Goal: Task Accomplishment & Management: Use online tool/utility

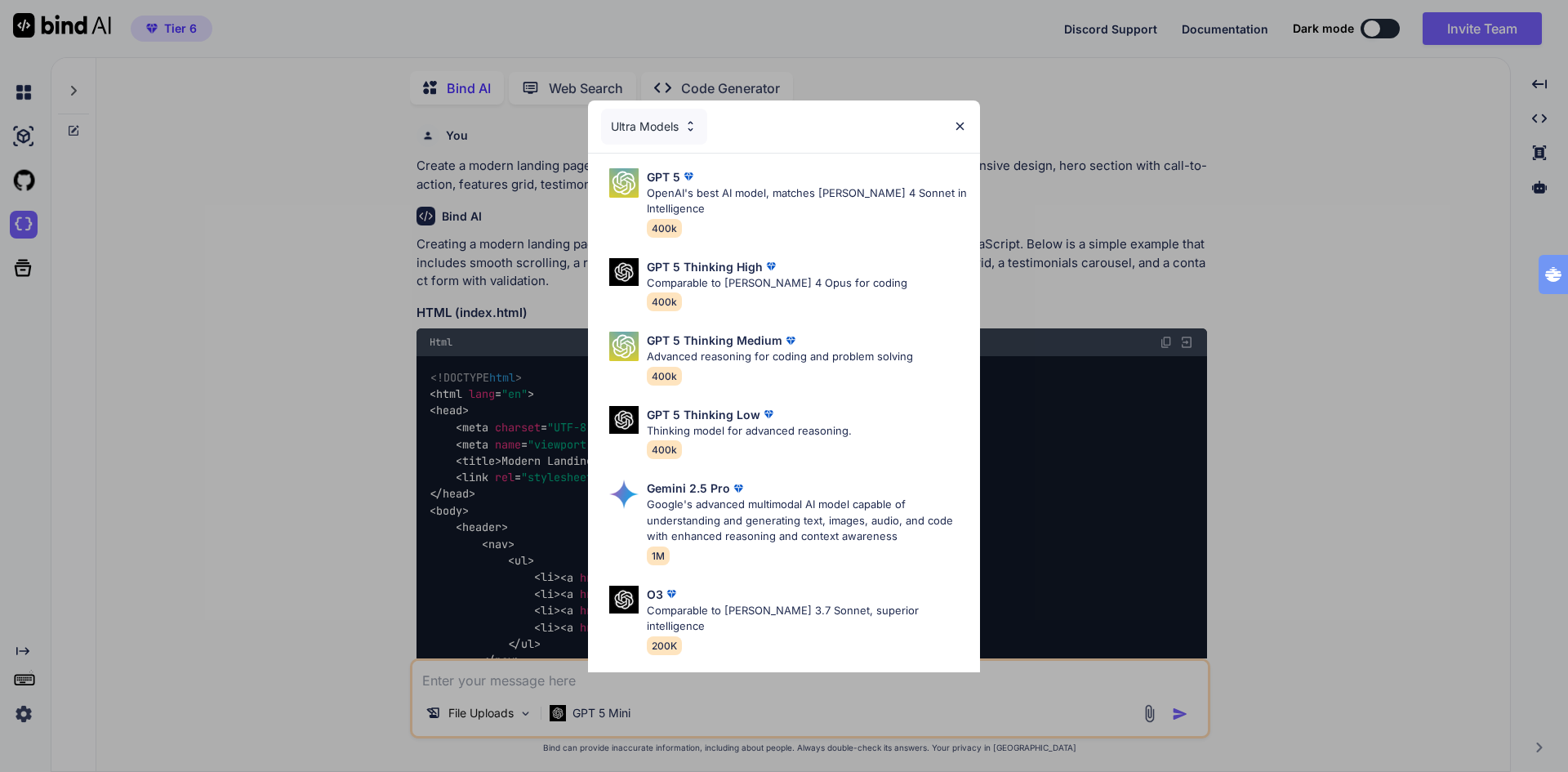
type textarea "x"
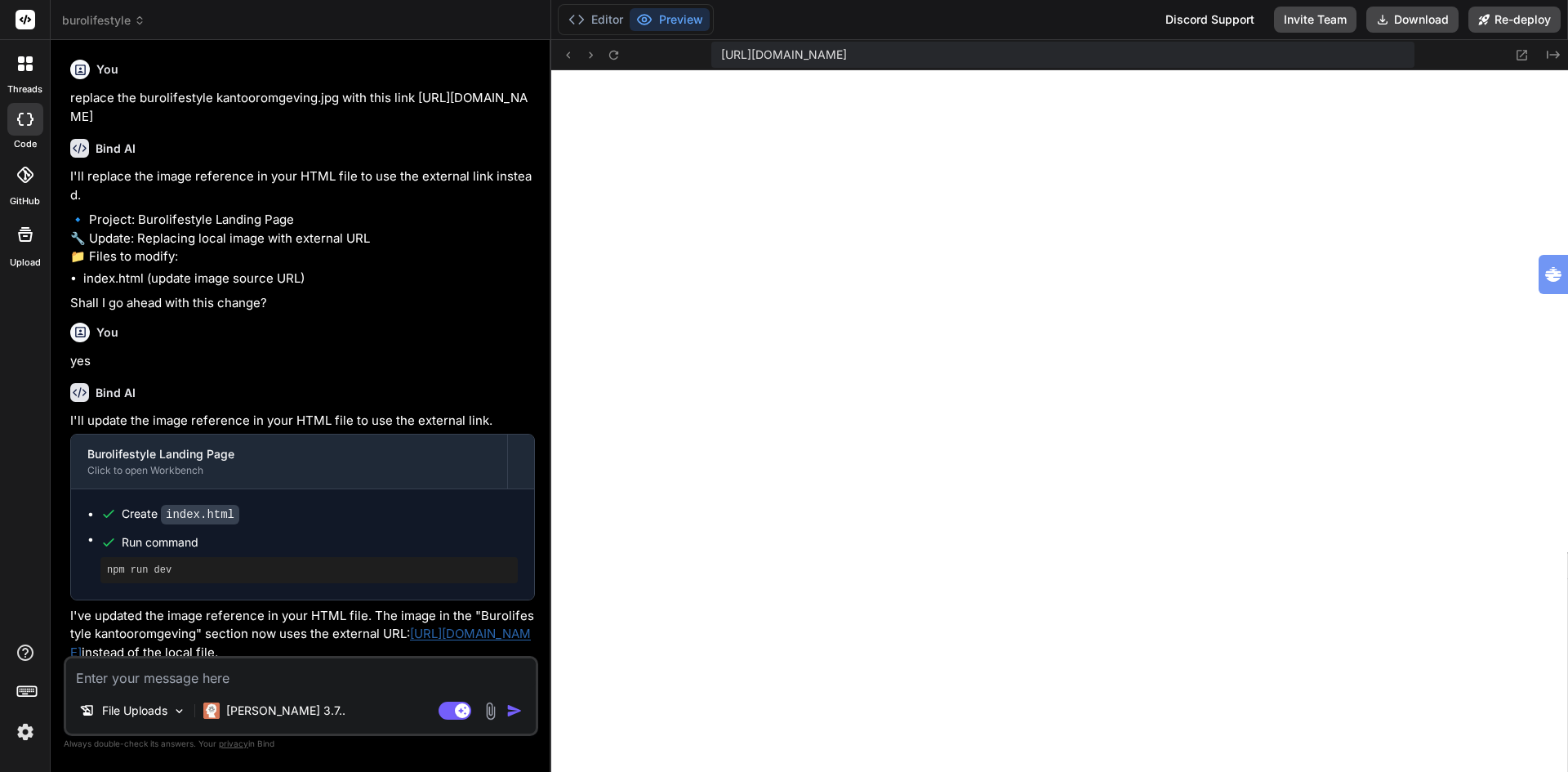
scroll to position [1737, 0]
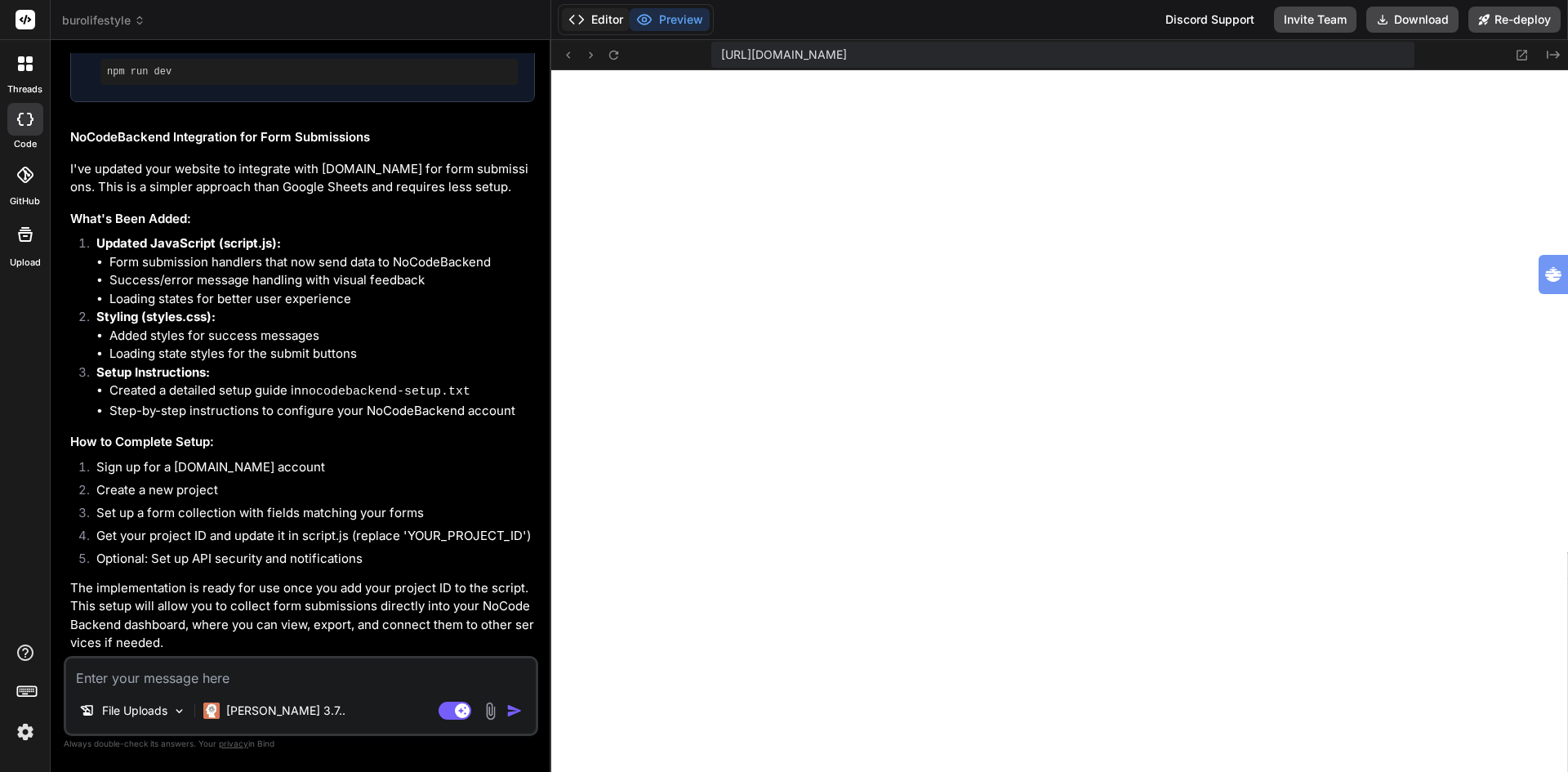
click at [601, 18] on button "Editor" at bounding box center [596, 20] width 68 height 23
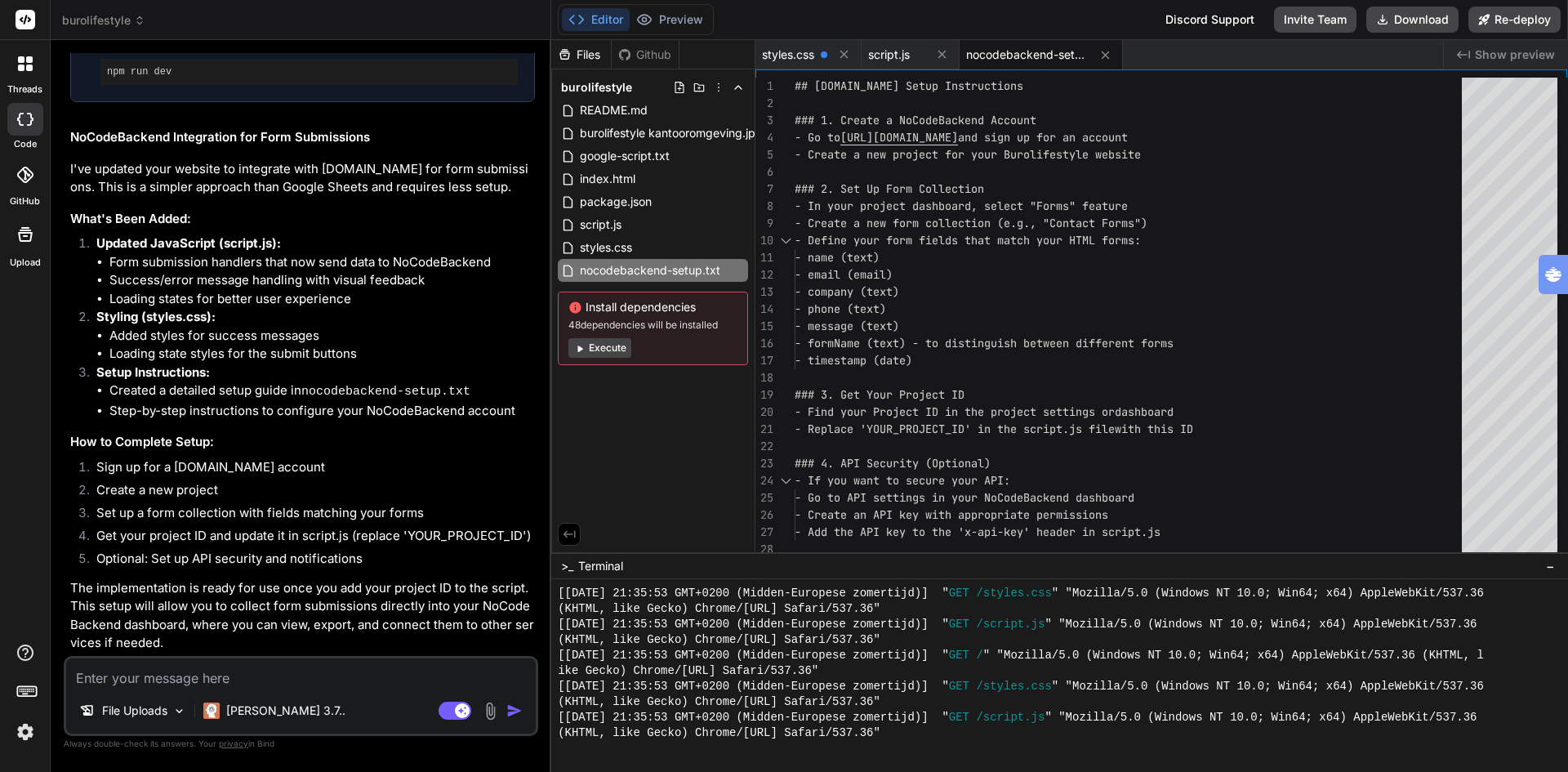
click at [641, 408] on div "Files Github burolifestyle README.md burolifestyle kantooromgeving.jpg google-s…" at bounding box center [653, 295] width 204 height 512
click at [655, 128] on span "burolifestyle kantooromgeving.jpg" at bounding box center [671, 132] width 186 height 20
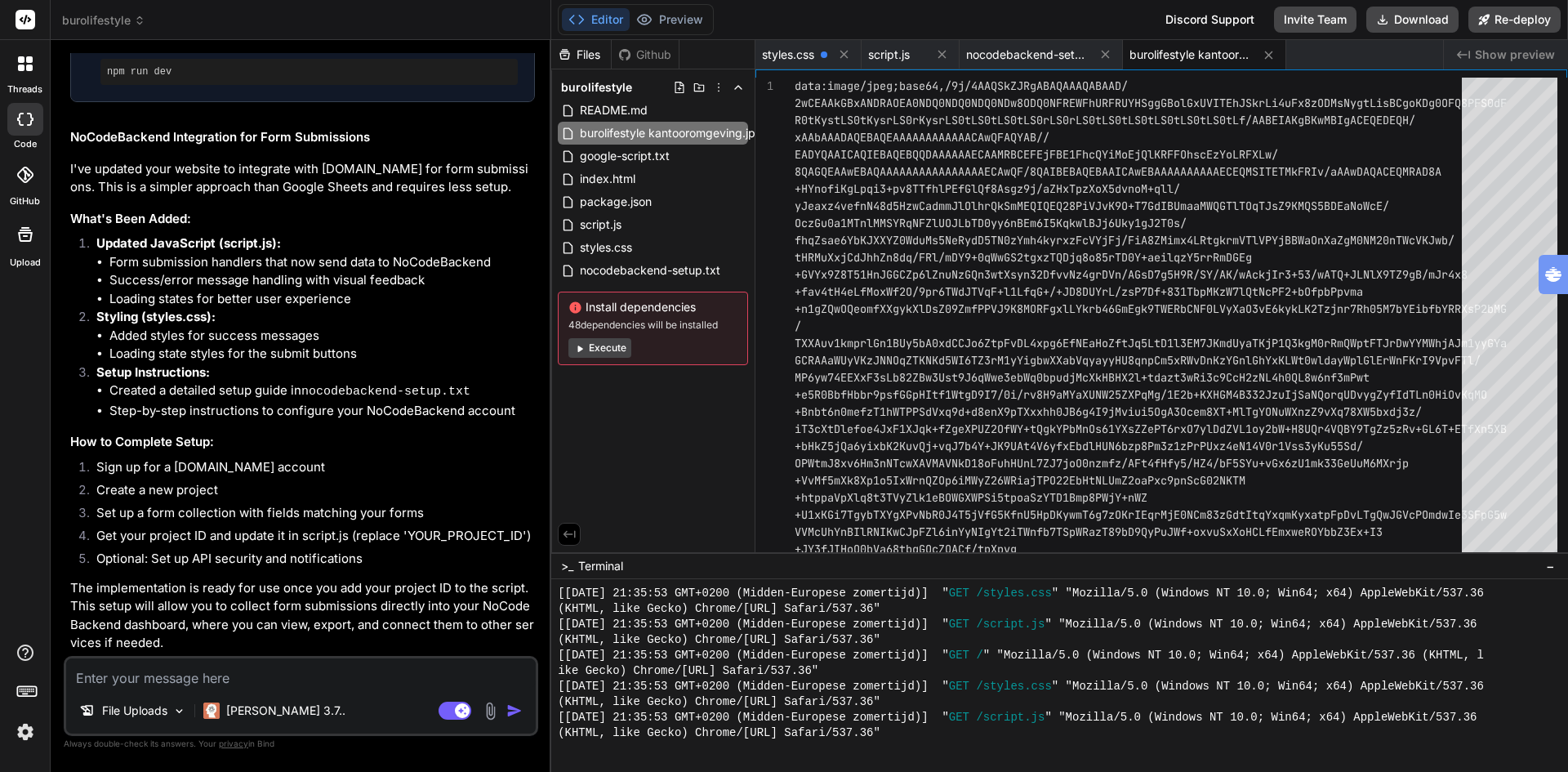
drag, startPoint x: 667, startPoint y: 548, endPoint x: 685, endPoint y: 548, distance: 18.0
click at [685, 548] on div "Files Github burolifestyle README.md burolifestyle kantooromgeving.jpg google-s…" at bounding box center [653, 295] width 204 height 512
click at [706, 129] on span "burolifestyle kantooromgeving.jpg" at bounding box center [660, 132] width 186 height 20
click at [747, 134] on span "burolifestyle kantooromgeving.jpg" at bounding box center [660, 132] width 186 height 20
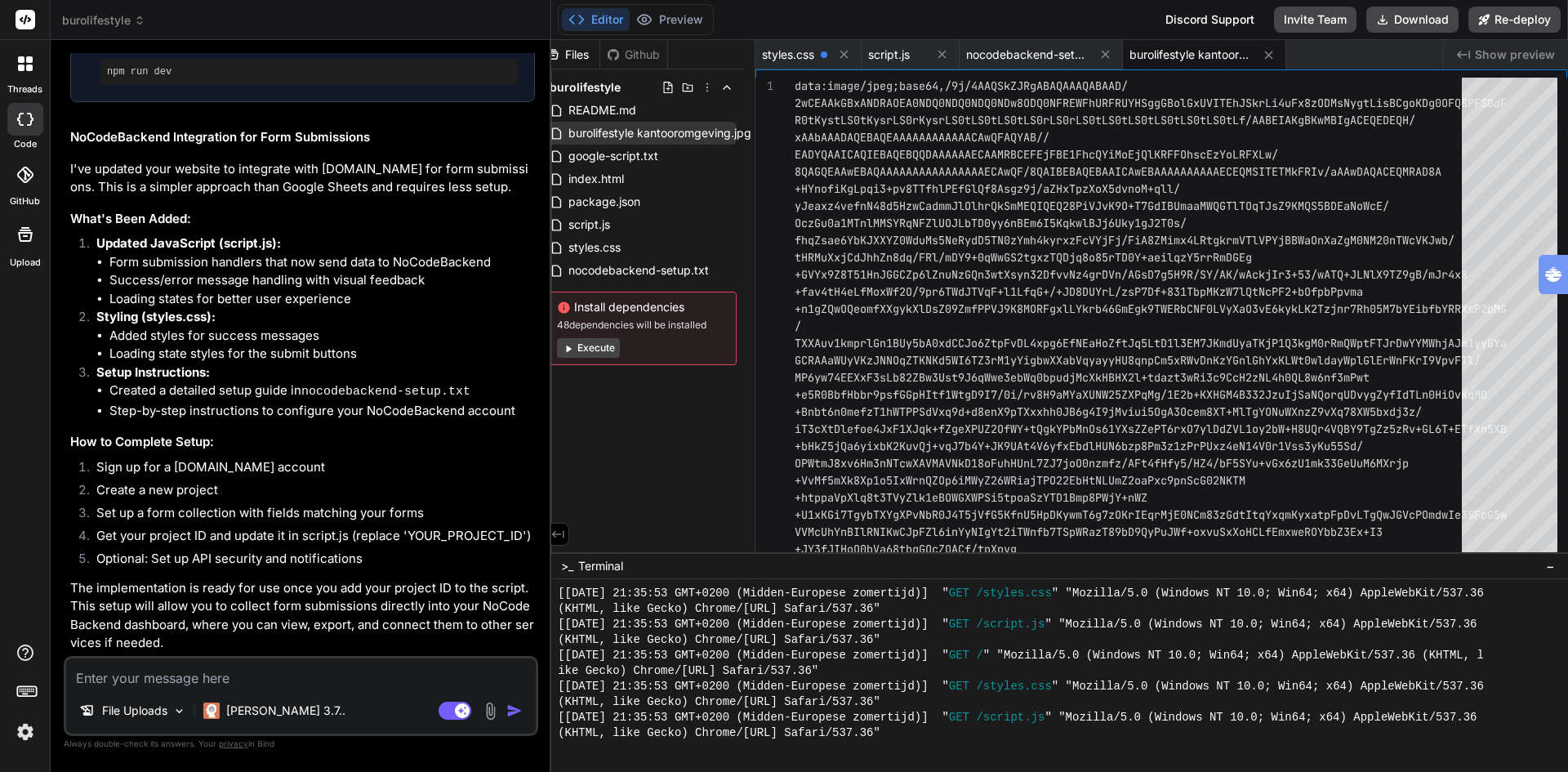
click at [693, 132] on span "burolifestyle kantooromgeving.jpg" at bounding box center [660, 132] width 186 height 20
drag, startPoint x: 693, startPoint y: 132, endPoint x: 670, endPoint y: 133, distance: 23.0
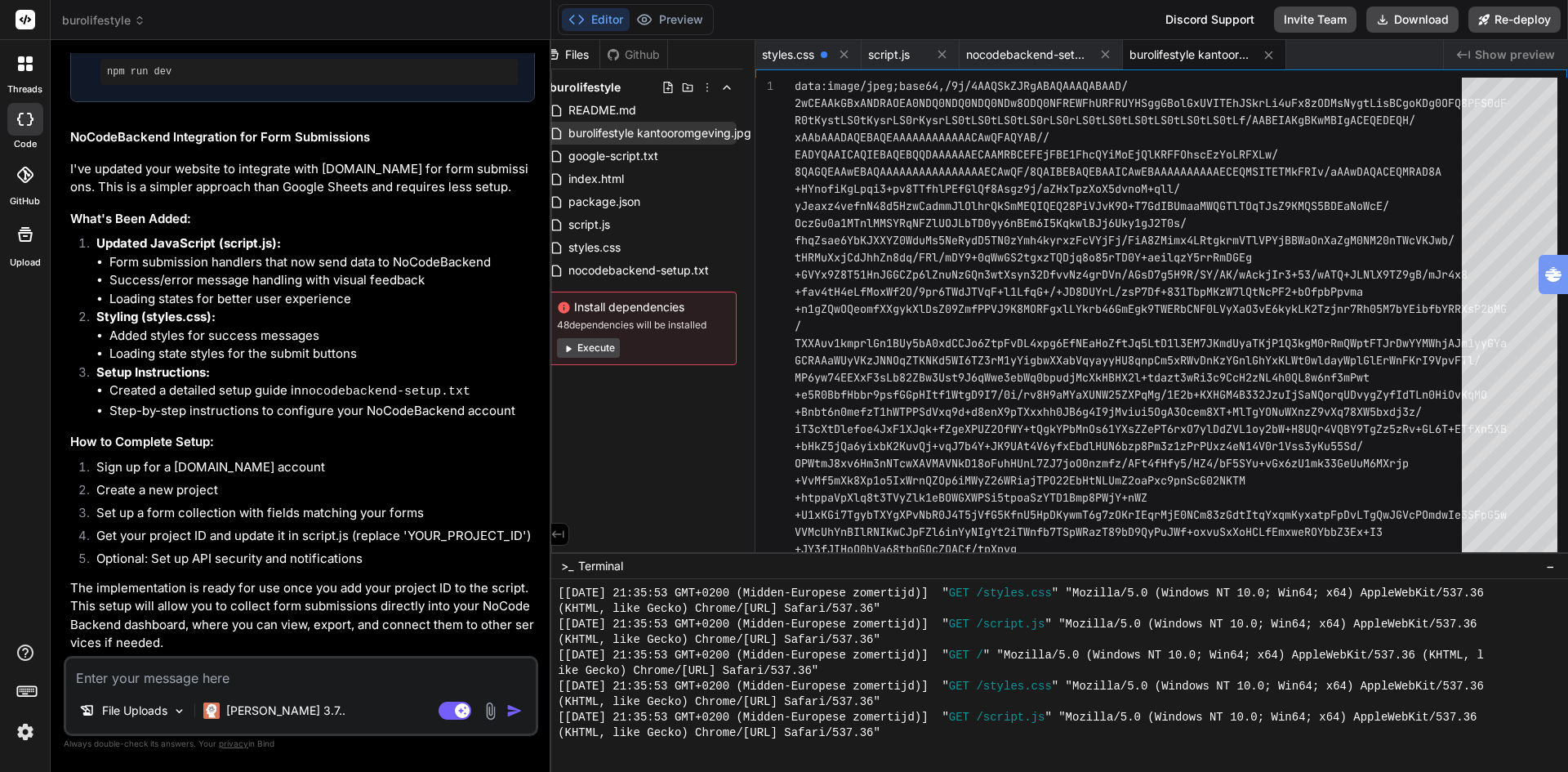
click at [670, 133] on span "burolifestyle kantooromgeving.jpg" at bounding box center [660, 132] width 186 height 20
click at [734, 132] on span "burolifestyle kantooromgeving.jpg" at bounding box center [660, 132] width 186 height 20
click at [740, 130] on span "burolifestyle kantooromgeving.jpg" at bounding box center [660, 132] width 186 height 20
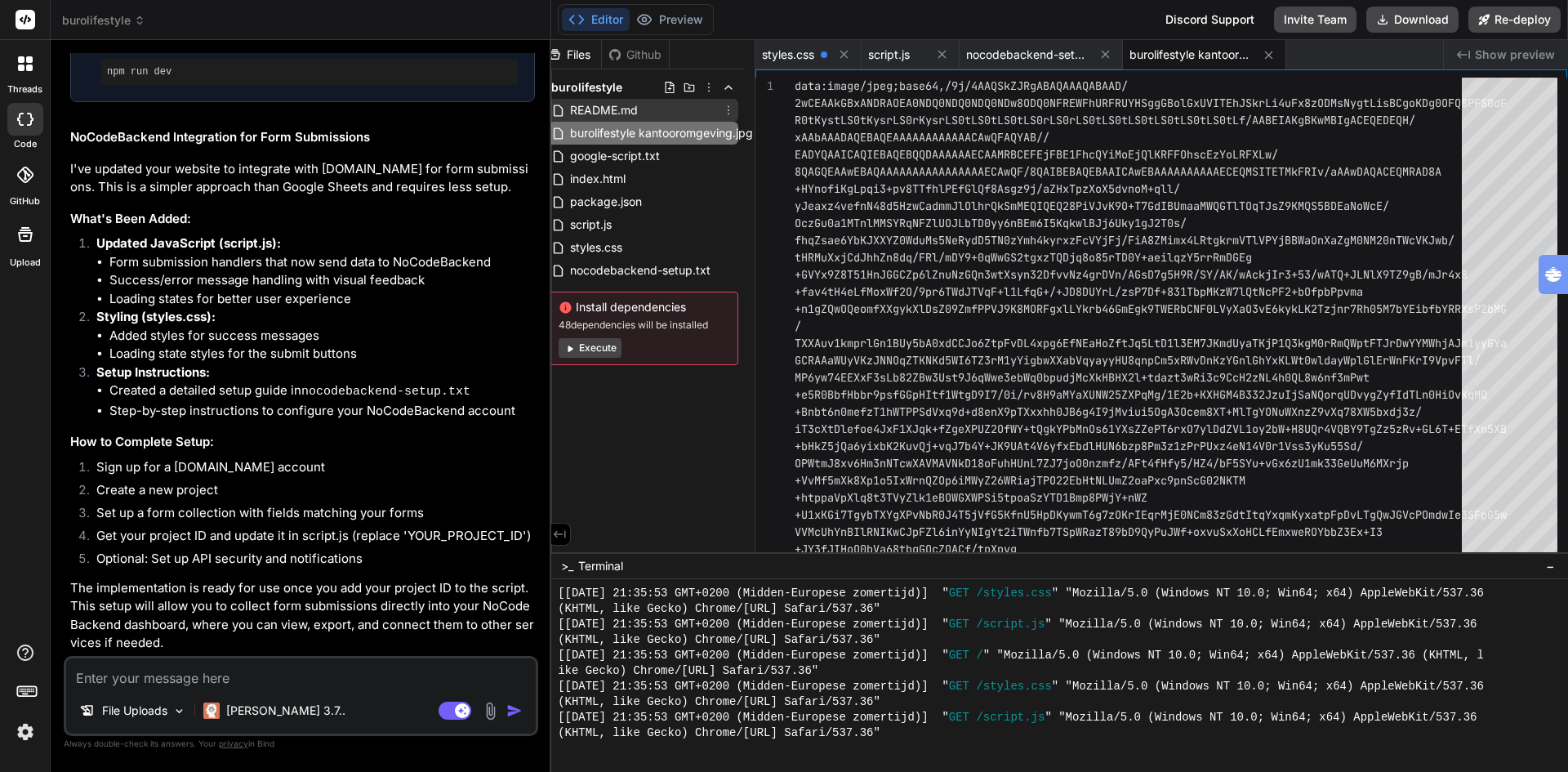
click at [621, 100] on span "README.md" at bounding box center [603, 110] width 71 height 20
type textarea "3. Open in your browser: [URL] Notes: - This project uses http-server to serve …"
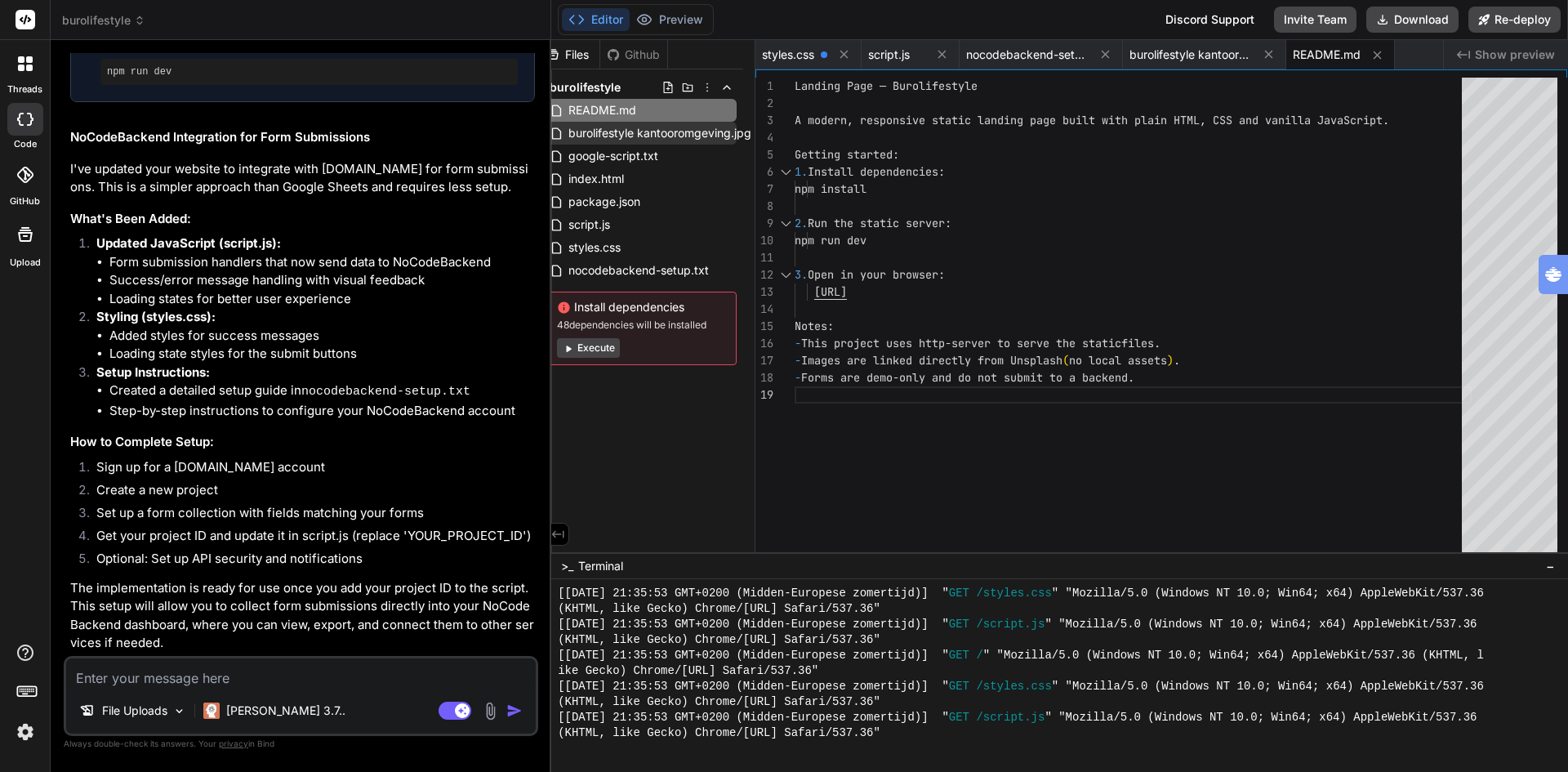
click at [605, 132] on span "burolifestyle kantooromgeving.jpg" at bounding box center [660, 132] width 186 height 20
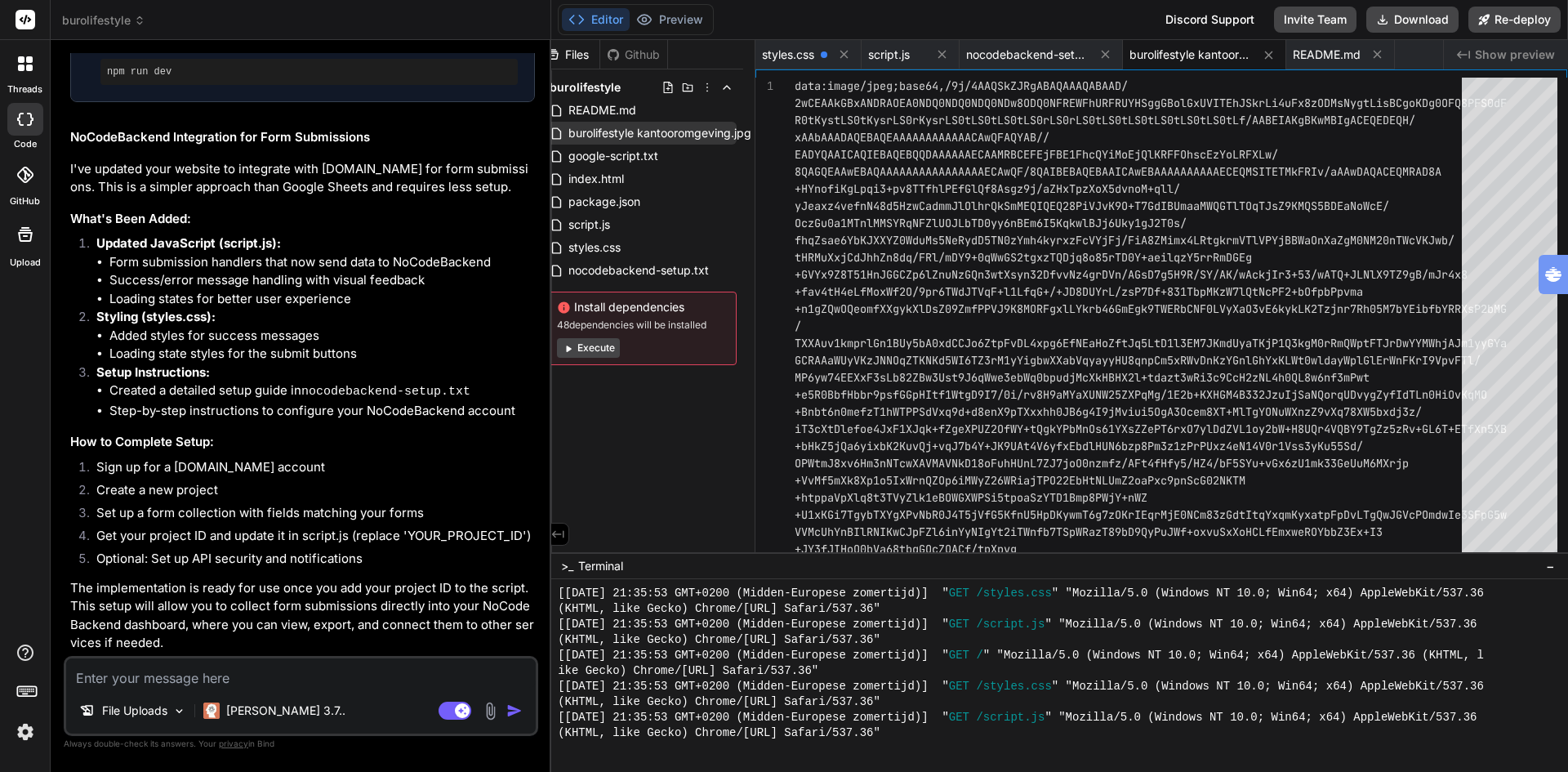
click at [723, 134] on span "burolifestyle kantooromgeving.jpg" at bounding box center [660, 132] width 186 height 20
click at [745, 132] on span "burolifestyle kantooromgeving.jpg" at bounding box center [660, 132] width 186 height 20
click at [696, 128] on span "burolifestyle kantooromgeving.jpg" at bounding box center [660, 132] width 186 height 20
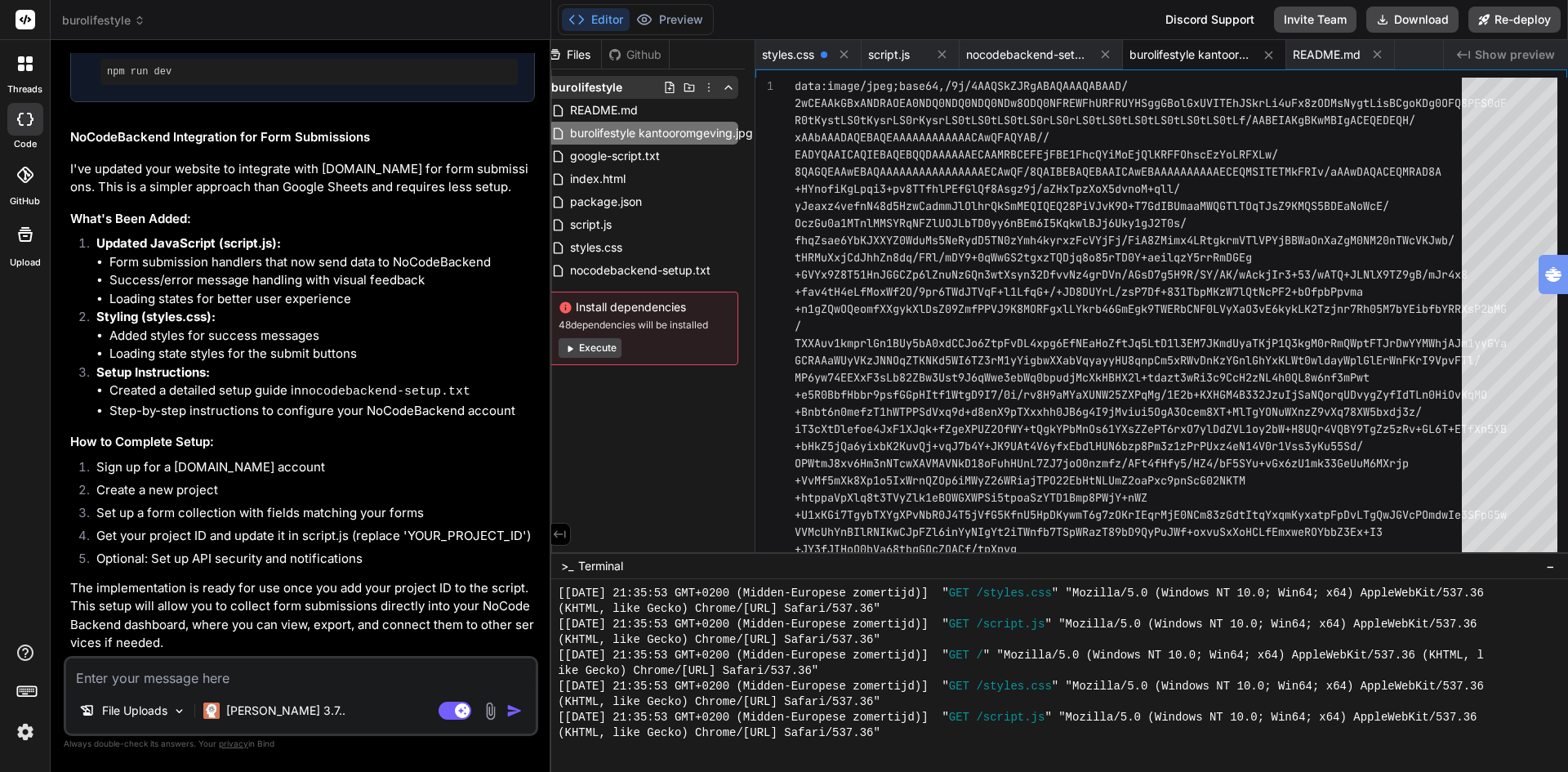
click at [665, 87] on icon at bounding box center [670, 88] width 13 height 13
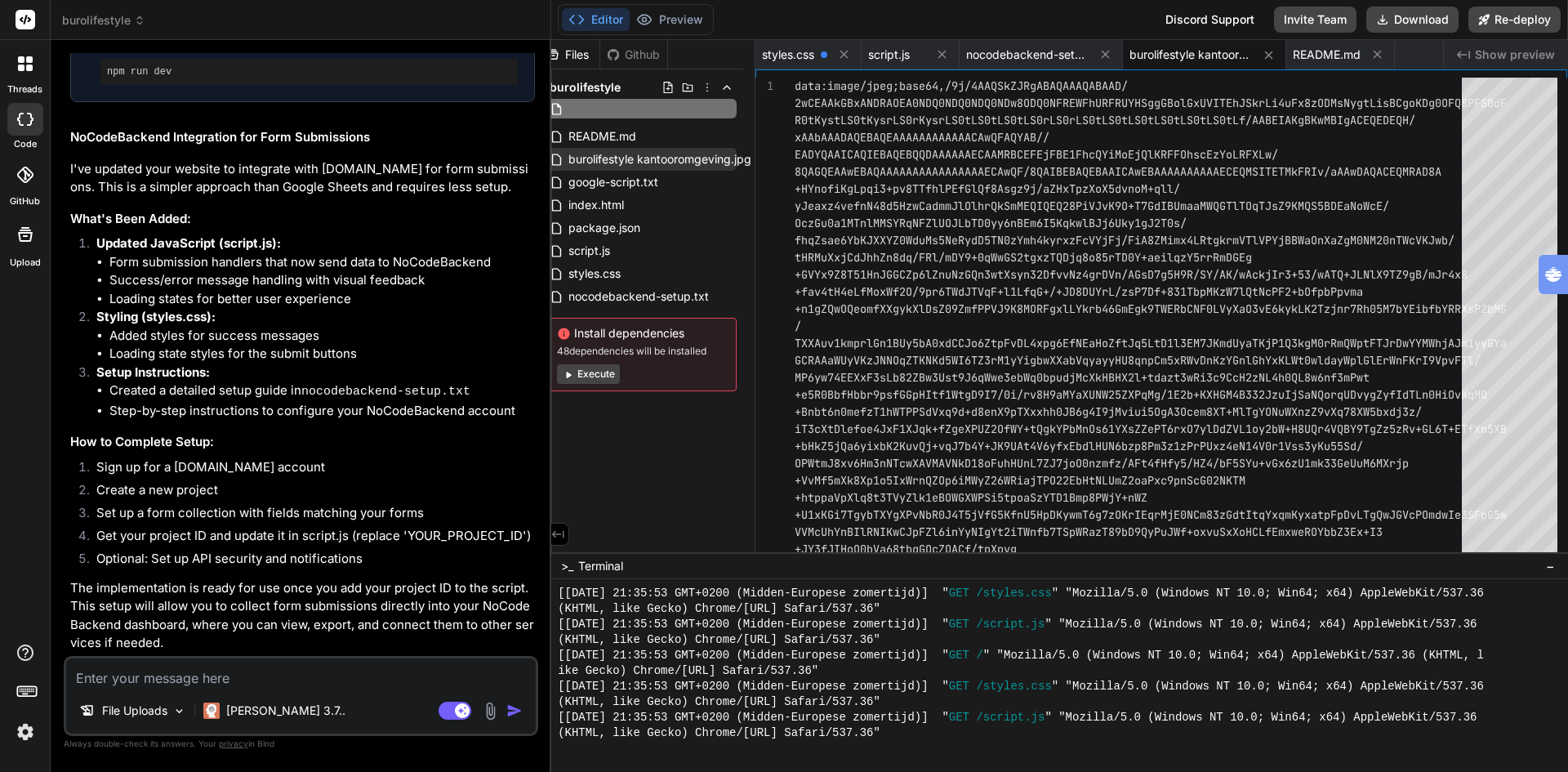
click at [727, 152] on span "burolifestyle kantooromgeving.jpg" at bounding box center [660, 159] width 186 height 20
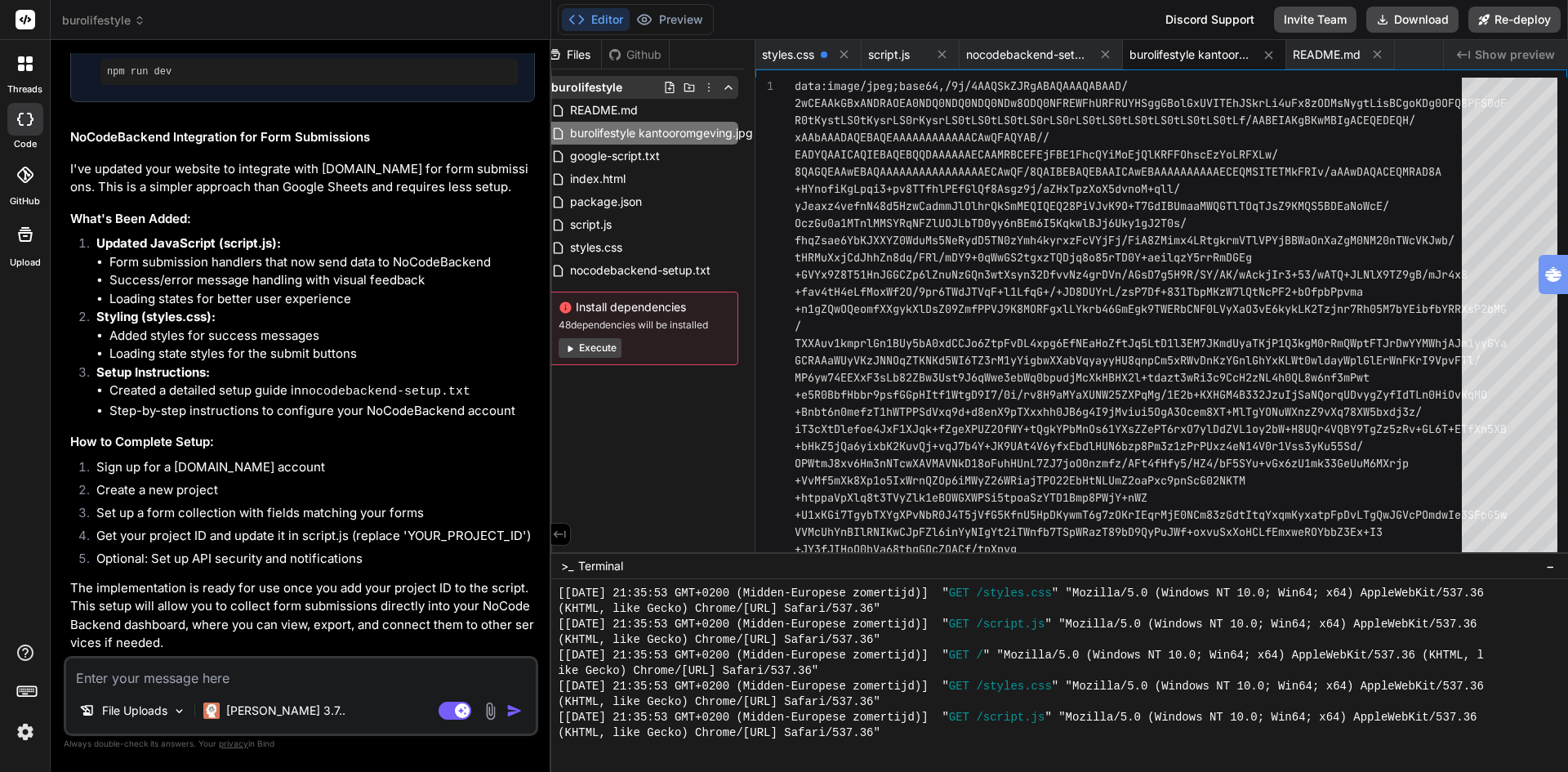
click at [687, 89] on icon at bounding box center [689, 87] width 10 height 9
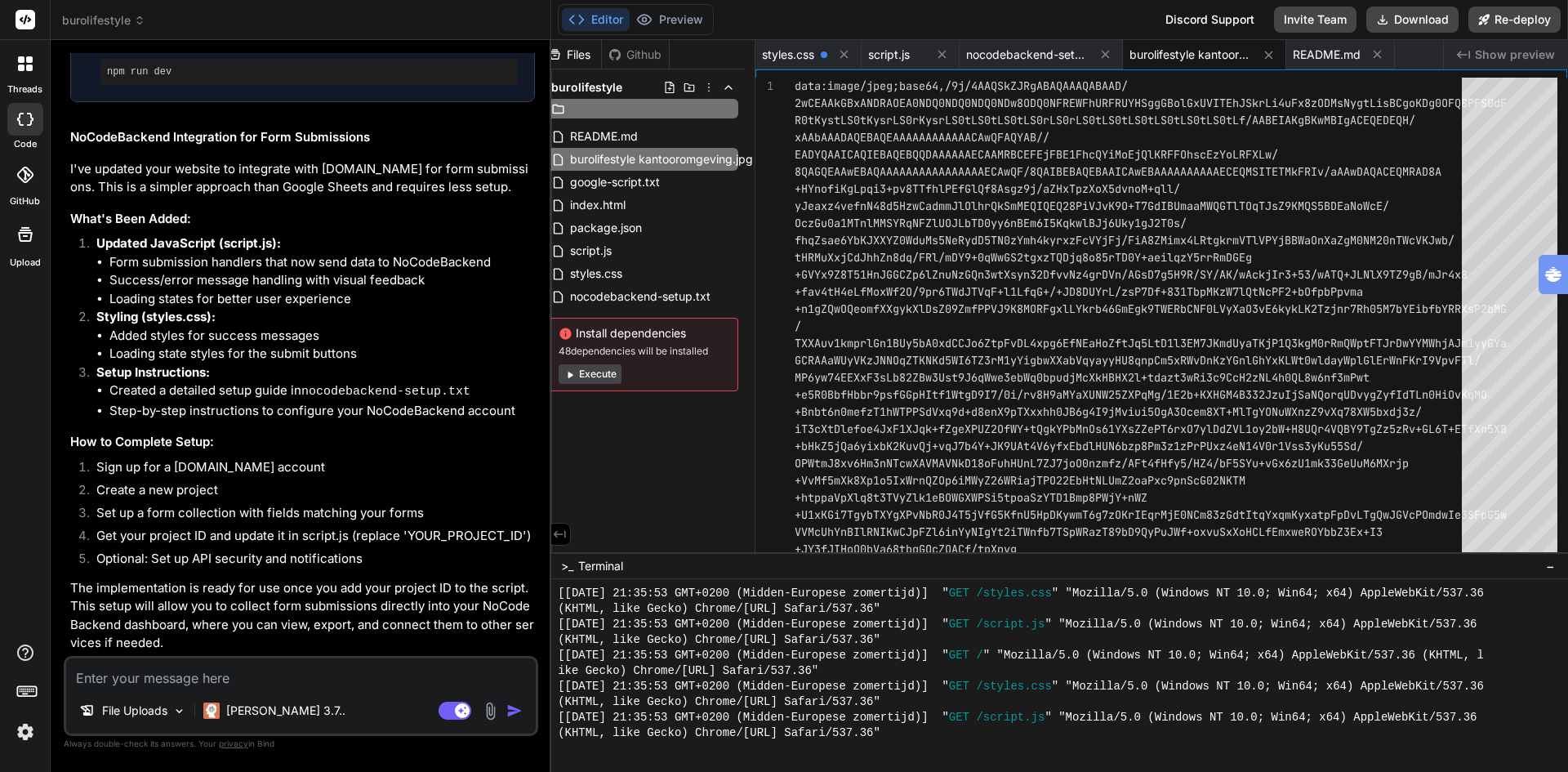
click at [687, 89] on icon at bounding box center [689, 87] width 10 height 9
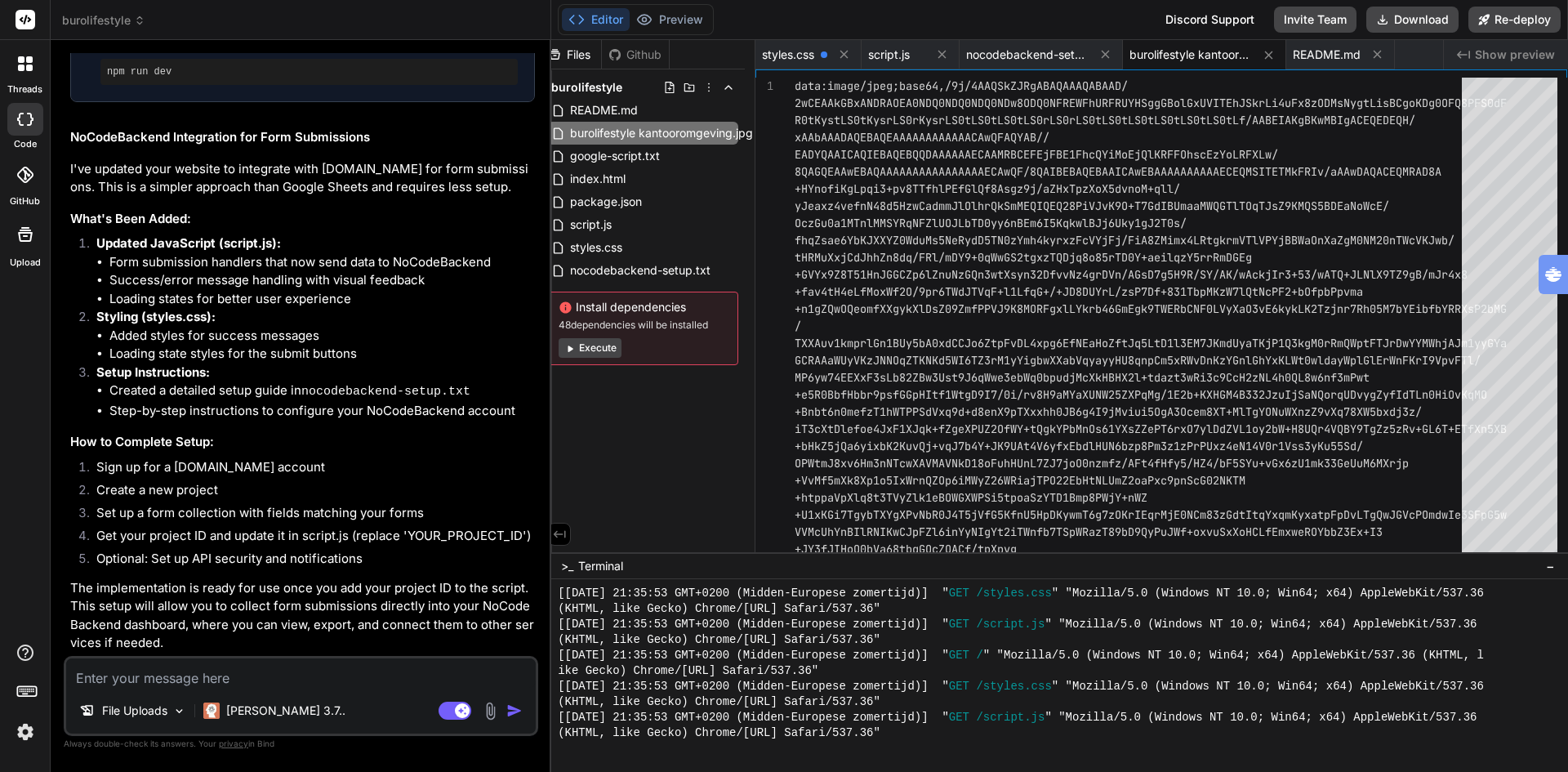
click at [687, 89] on icon at bounding box center [689, 87] width 10 height 9
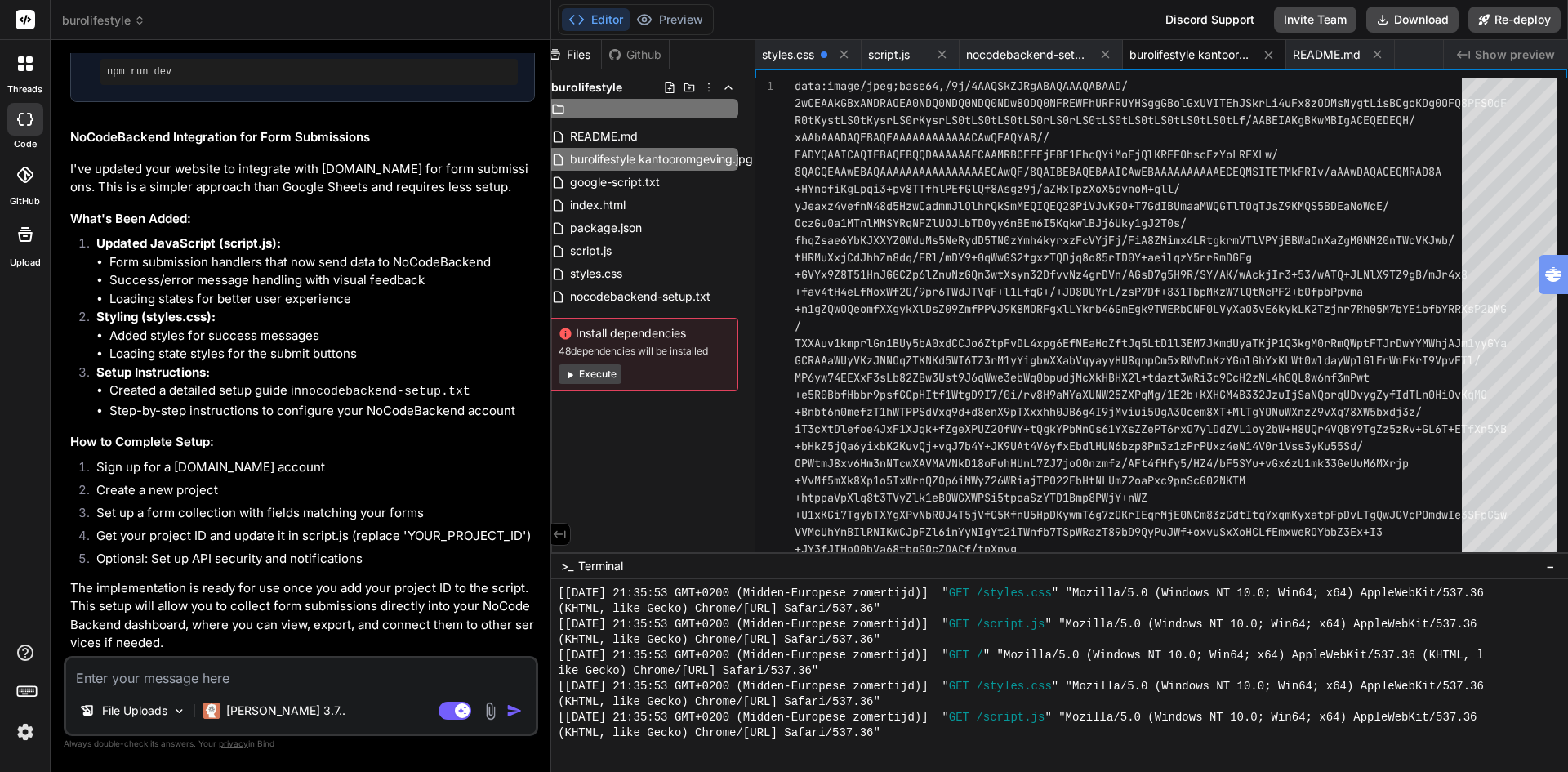
click at [702, 447] on div "Files Github burolifestyle README.md burolifestyle kantooromgeving.jpg google-s…" at bounding box center [653, 295] width 204 height 512
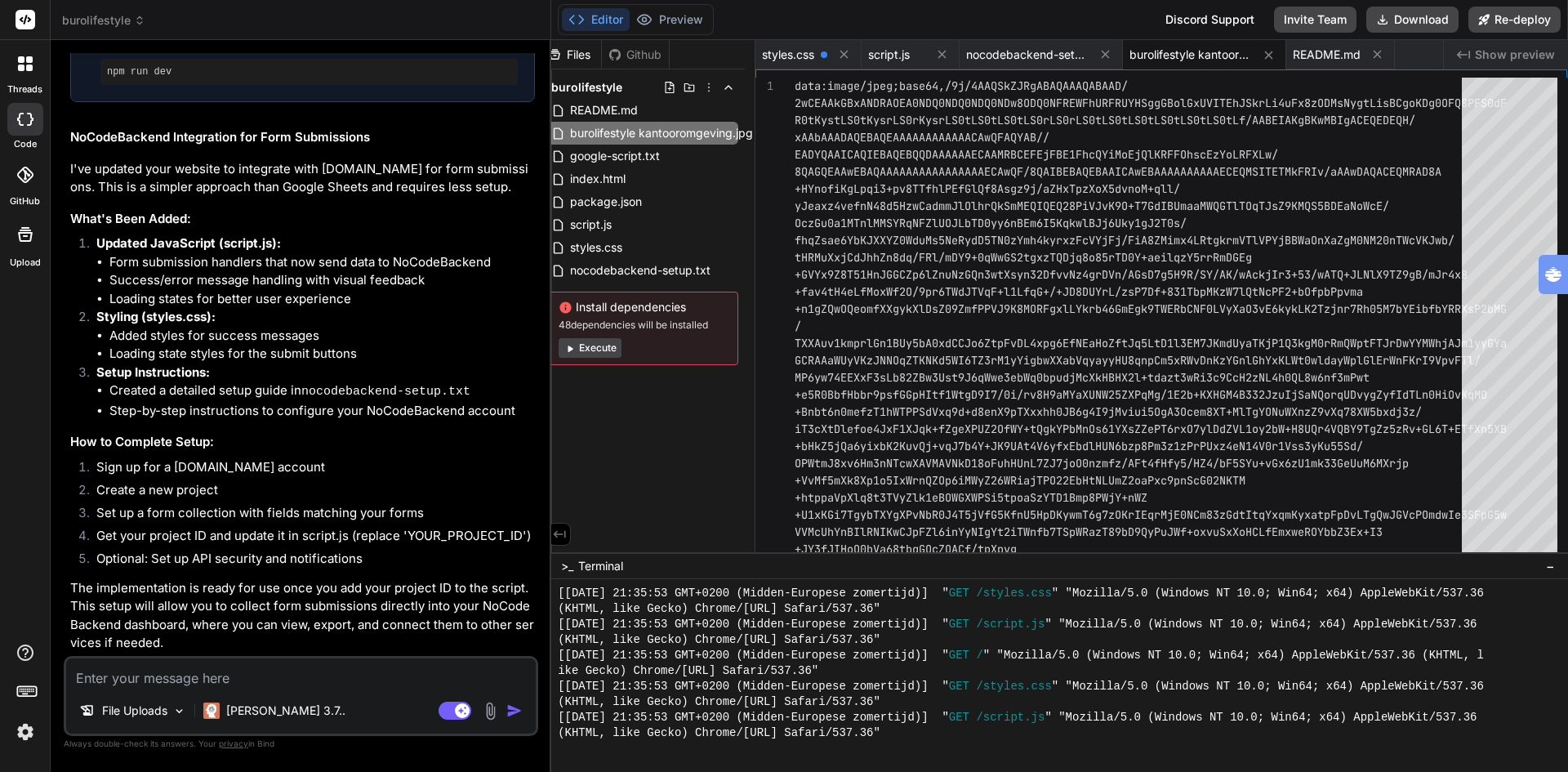
click at [702, 447] on div "Files Github burolifestyle README.md burolifestyle kantooromgeving.jpg google-s…" at bounding box center [653, 295] width 204 height 512
click at [651, 419] on div "Files Github burolifestyle README.md burolifestyle kantooromgeving.jpg google-s…" at bounding box center [653, 295] width 204 height 512
click at [685, 132] on span "burolifestyle kantooromgeving.jpg" at bounding box center [660, 132] width 186 height 20
click at [1168, 50] on span "burolifestyle kantooromgeving.jpg" at bounding box center [1191, 54] width 123 height 16
click at [1201, 51] on span "burolifestyle kantooromgeving.jpg" at bounding box center [1191, 54] width 123 height 16
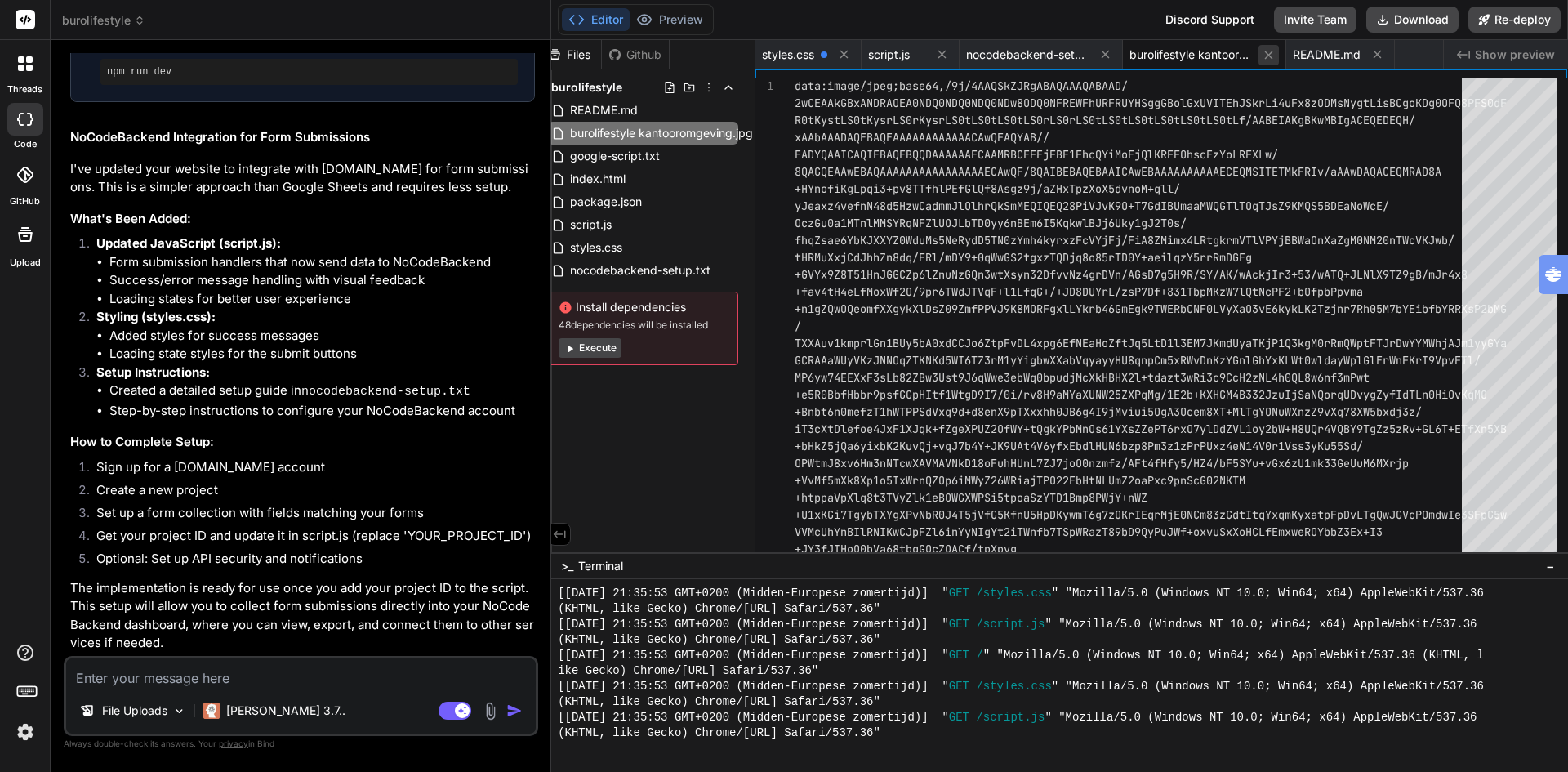
click at [1270, 53] on icon at bounding box center [1269, 55] width 14 height 14
type textarea "3. Open in your browser: [URL] Notes: - This project uses http-server to serve …"
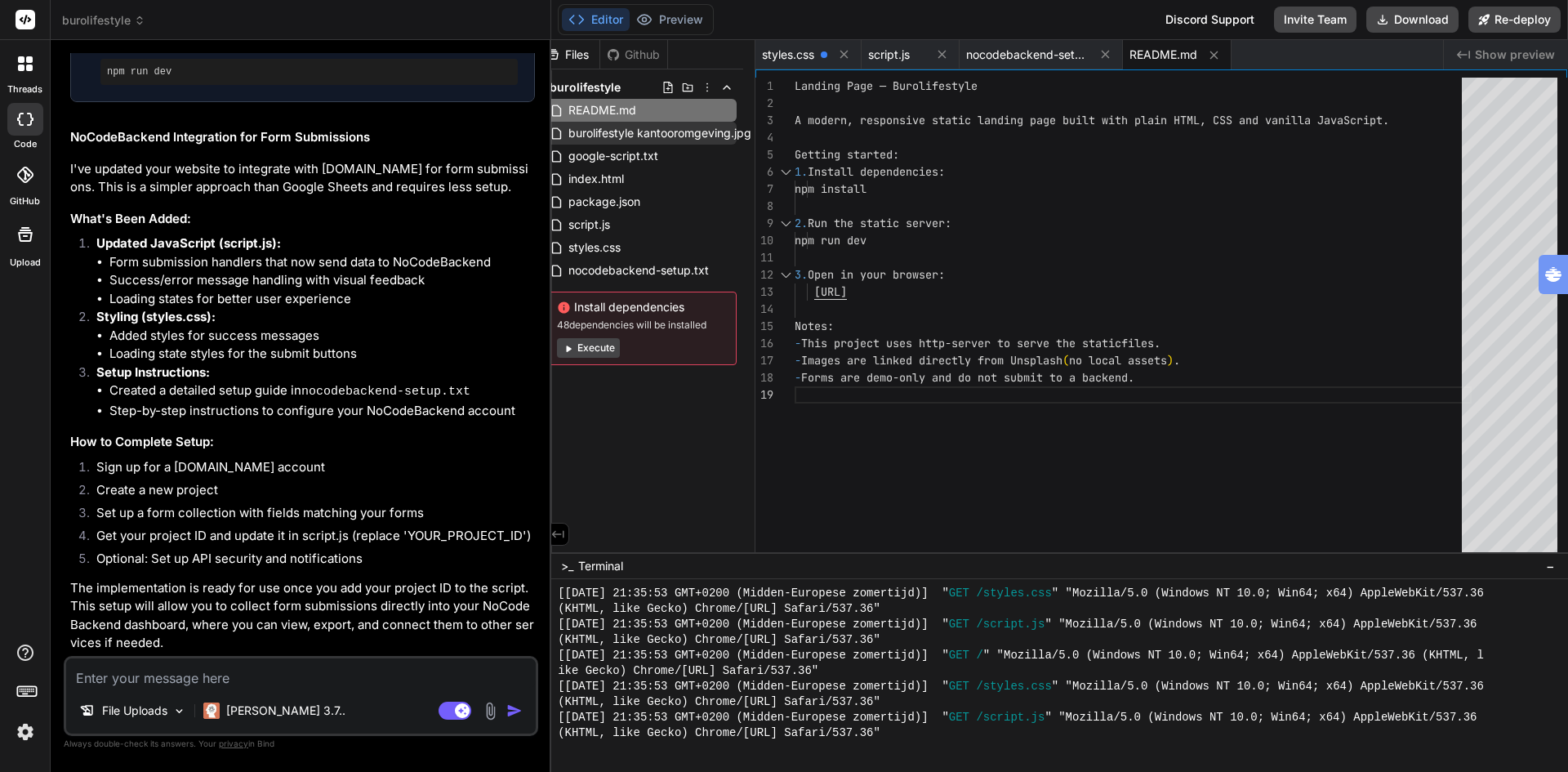
click at [693, 134] on span "burolifestyle kantooromgeving.jpg" at bounding box center [660, 132] width 186 height 20
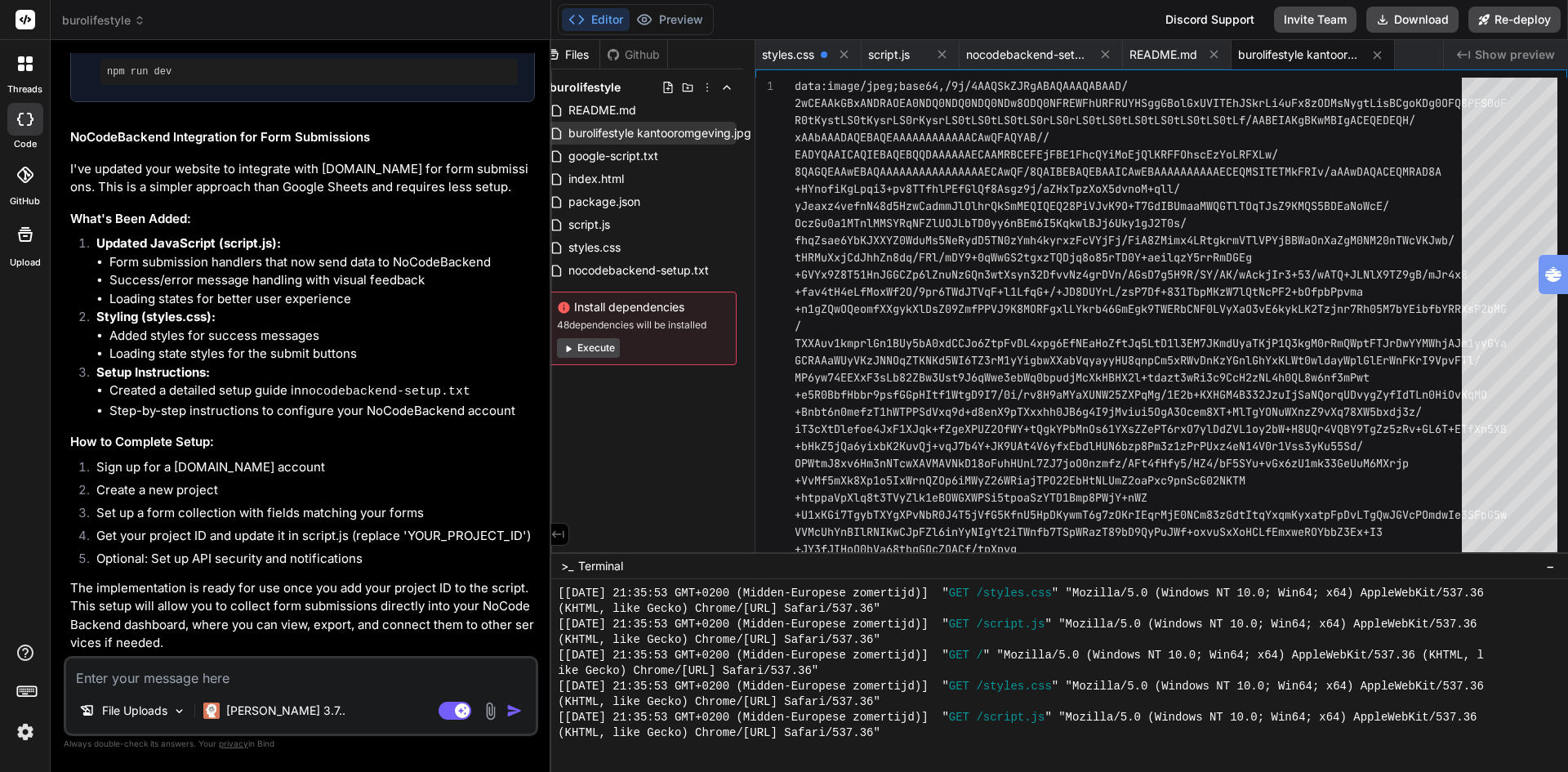
click at [742, 134] on span "burolifestyle kantooromgeving.jpg" at bounding box center [660, 132] width 186 height 20
click at [665, 133] on span "burolifestyle kantooromgeving.jpg" at bounding box center [660, 132] width 186 height 20
click at [717, 134] on span "burolifestyle kantooromgeving.jpg" at bounding box center [660, 132] width 186 height 20
click at [684, 461] on div "Files Github burolifestyle README.md burolifestyle kantooromgeving.jpg google-s…" at bounding box center [653, 295] width 204 height 512
type textarea "+U7mOseMYU8OVOmk1tPMfKI5SJcJ1BI94BIl5rBgNSJUCmJwtfcwFU+kp0yd5XpivoJn23S9BnkMRxb…"
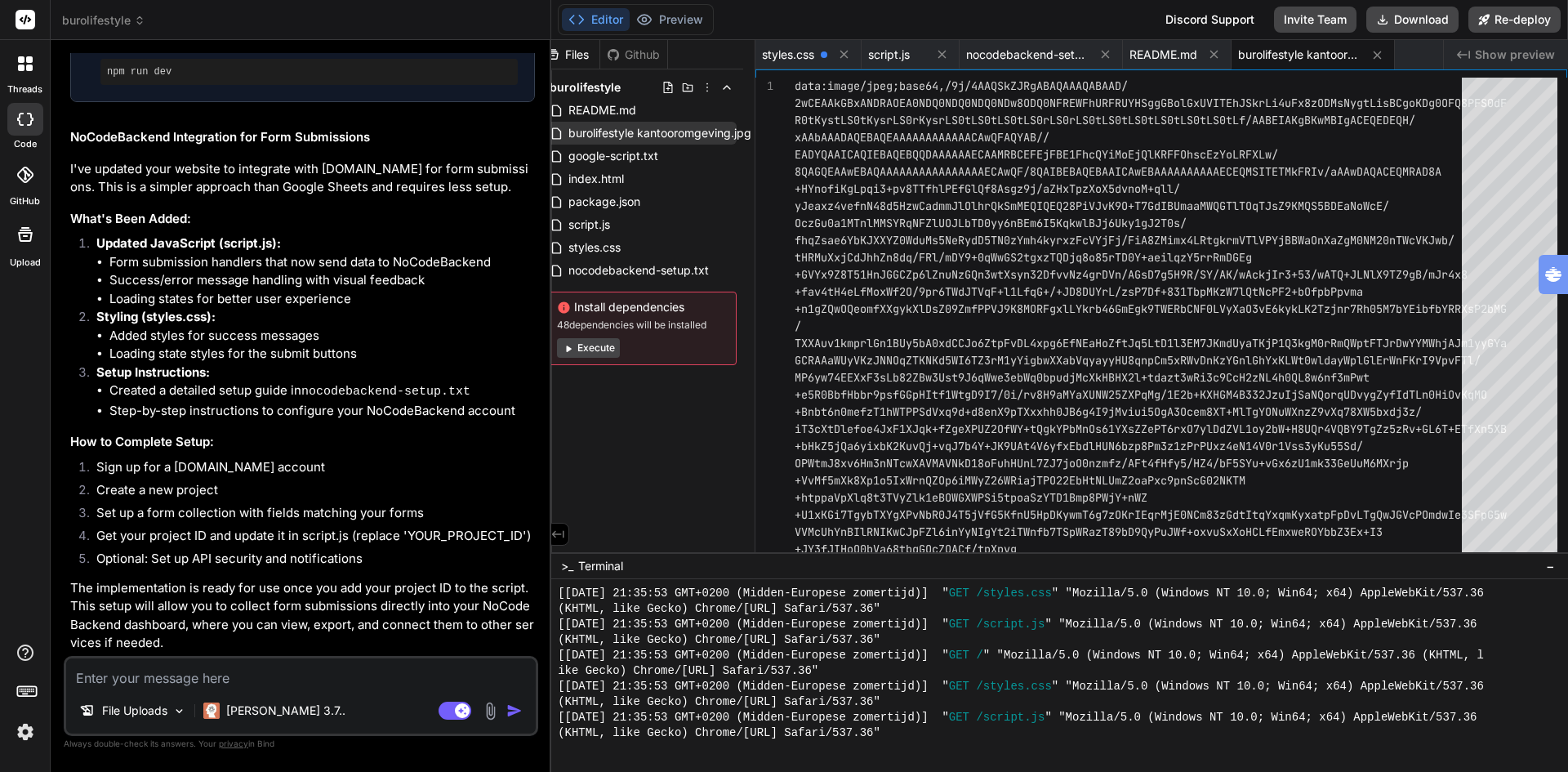
type textarea "x"
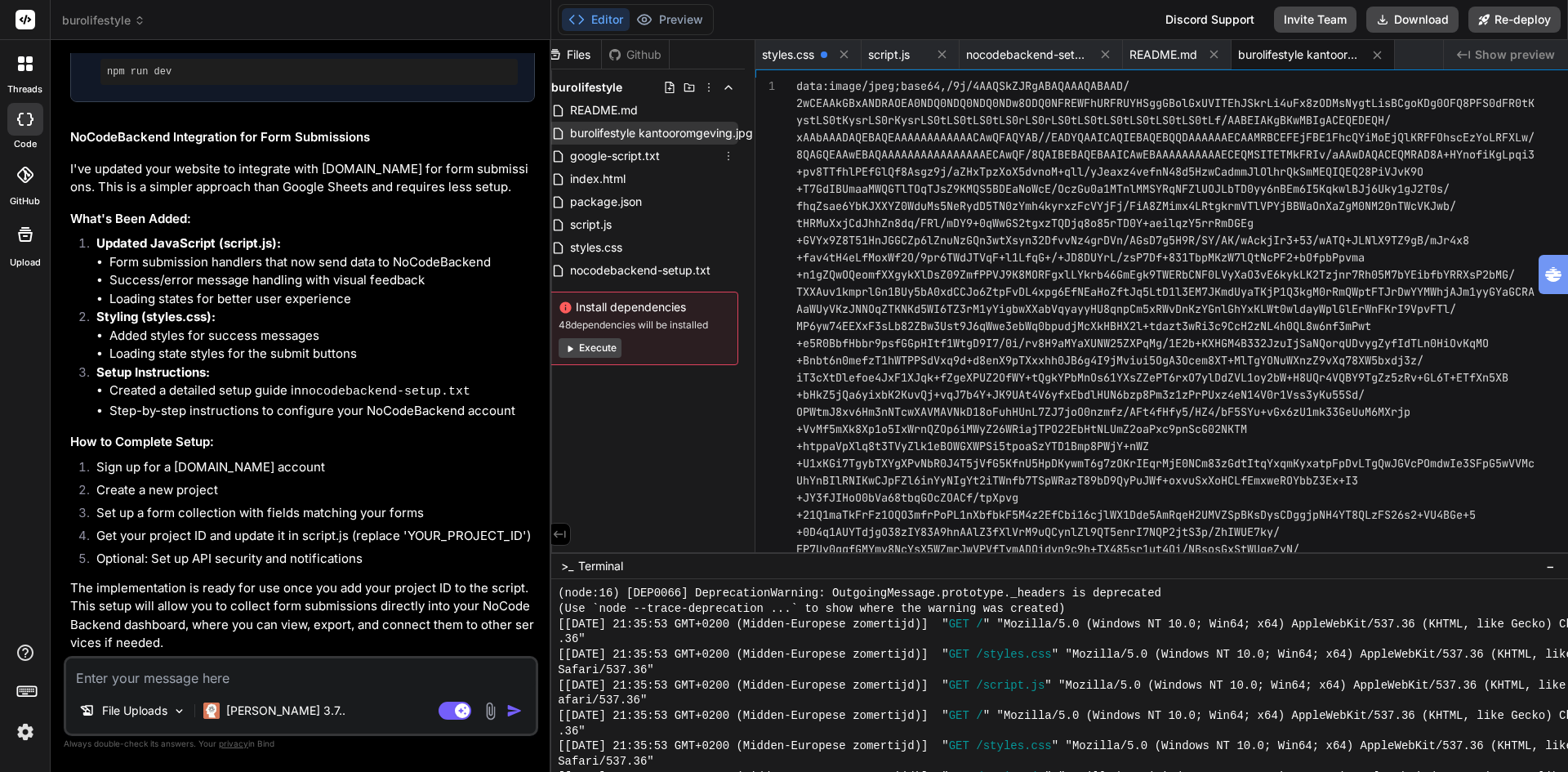
type textarea "dqWc5MiuuJiXt5jJnSTGTrU4rfnMTXbB1DRcCv1TvaN0Fx6GZzvCrsxGcK9fVfmKfVTNSzMN1PUYEzt…"
type textarea "x"
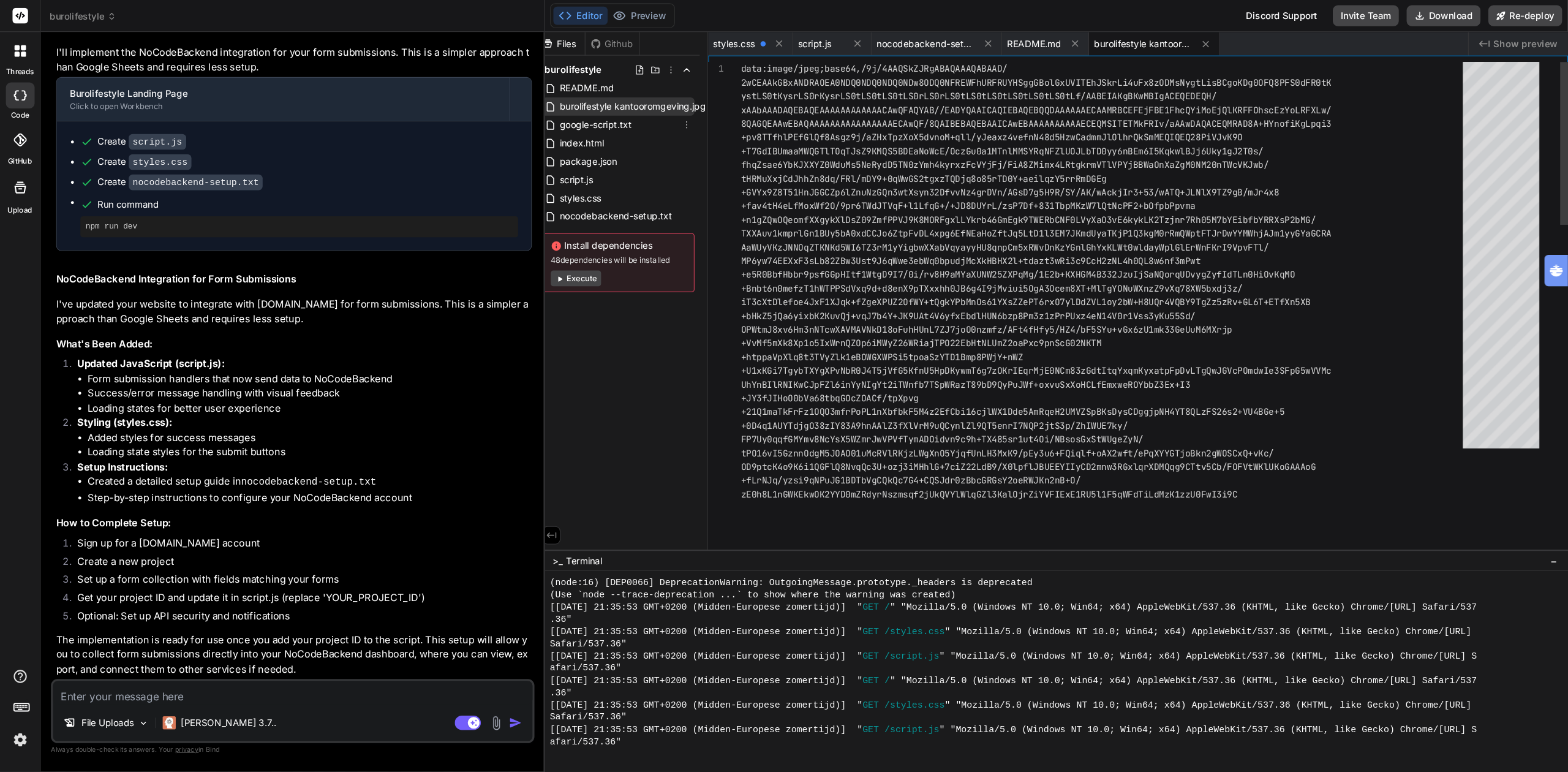
scroll to position [1240, 0]
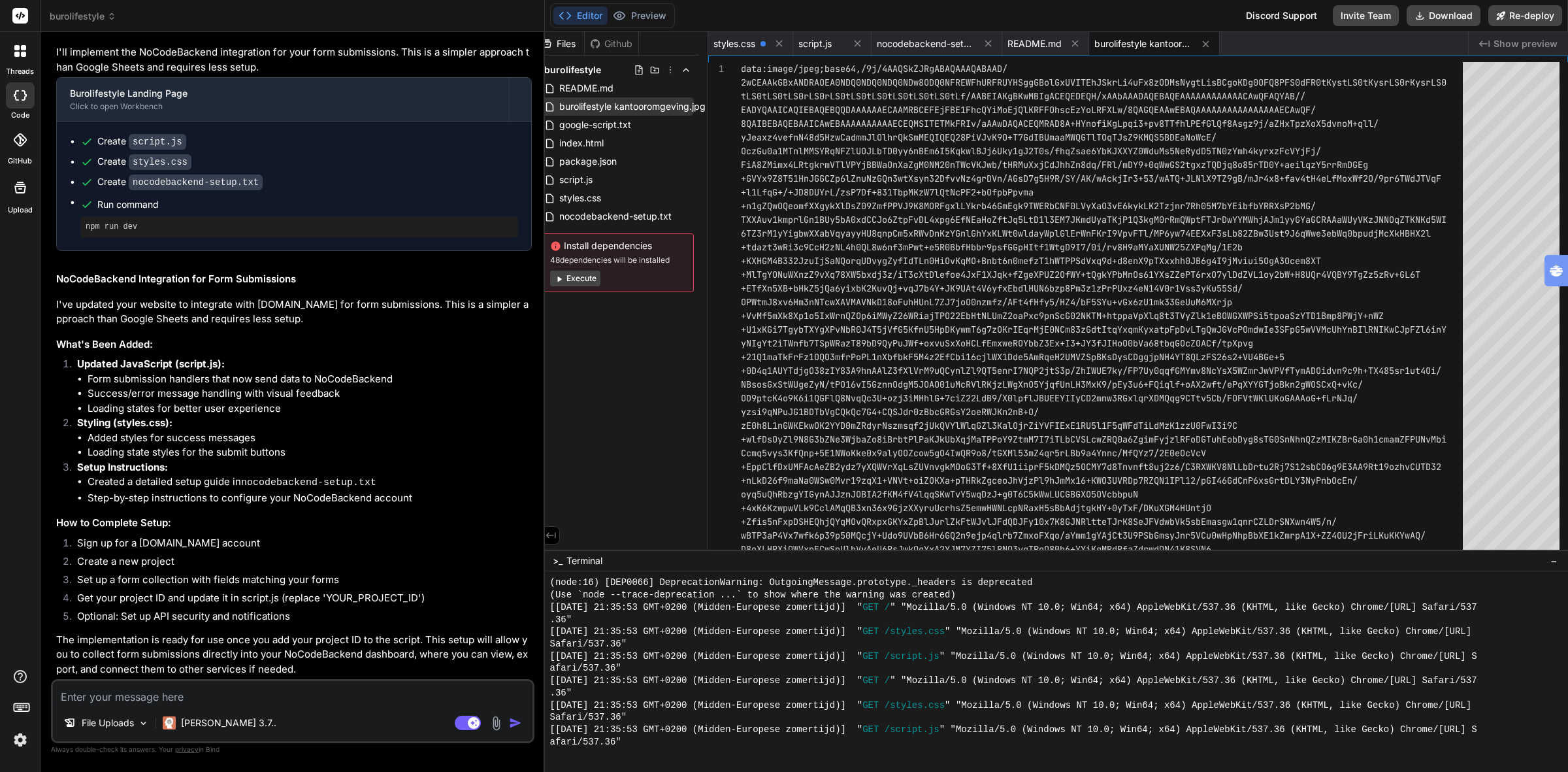
type textarea "+DLru0rqbVVenIlFOmPnKEeNW6PoifP0oB2zNK64TOdiO0OVcdpcKzLNMcShK5fqNzKYUBOYLGfZnMx…"
type textarea "x"
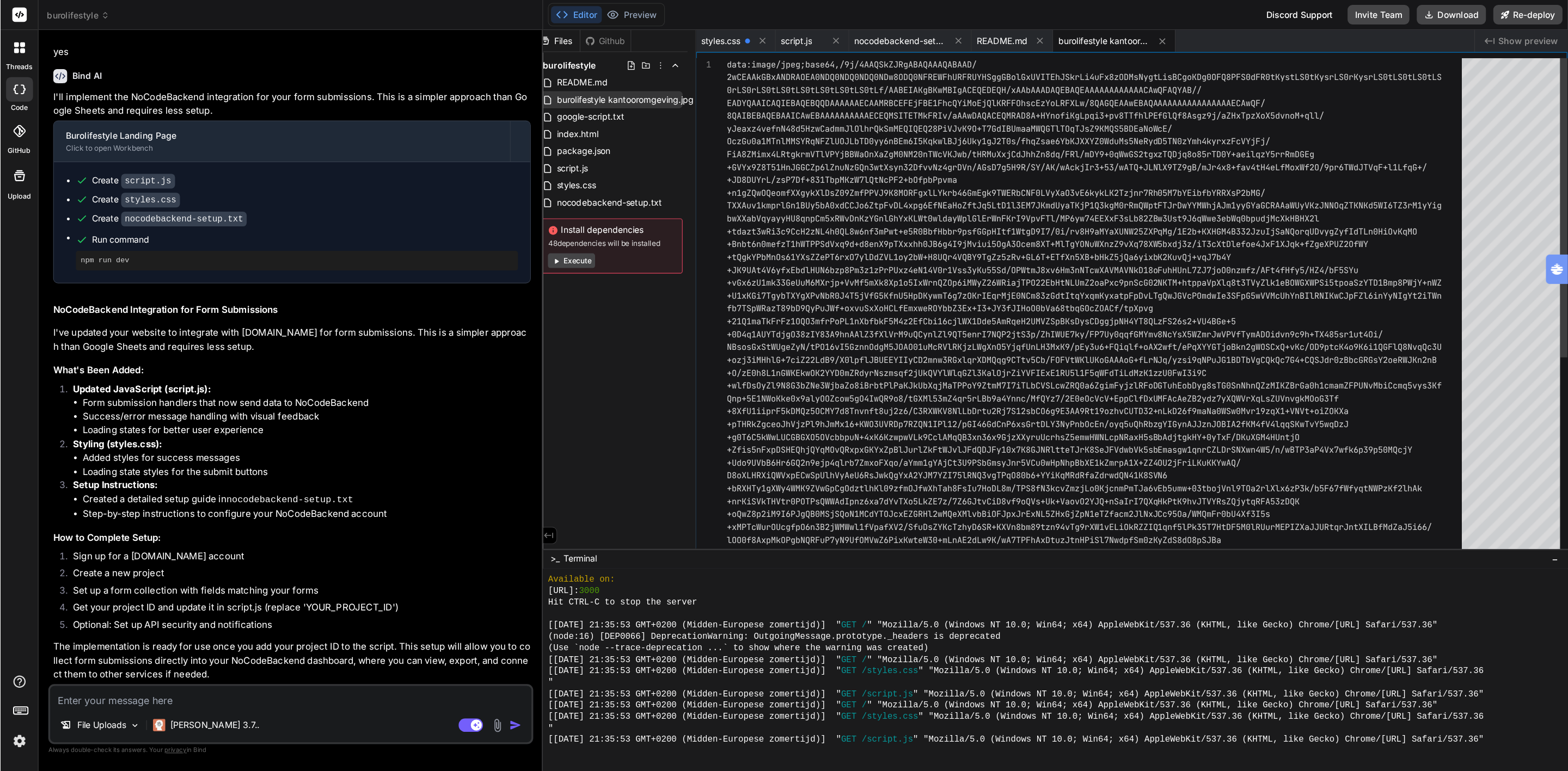
scroll to position [975, 0]
type textarea "+DLru0rqbVVenIlFOmPnKEeNW6PoifP0oB2zNK64TOdiO0OVcdpcKzLNMcShK5fqNzKYUBOYLGfZnMx…"
type textarea "x"
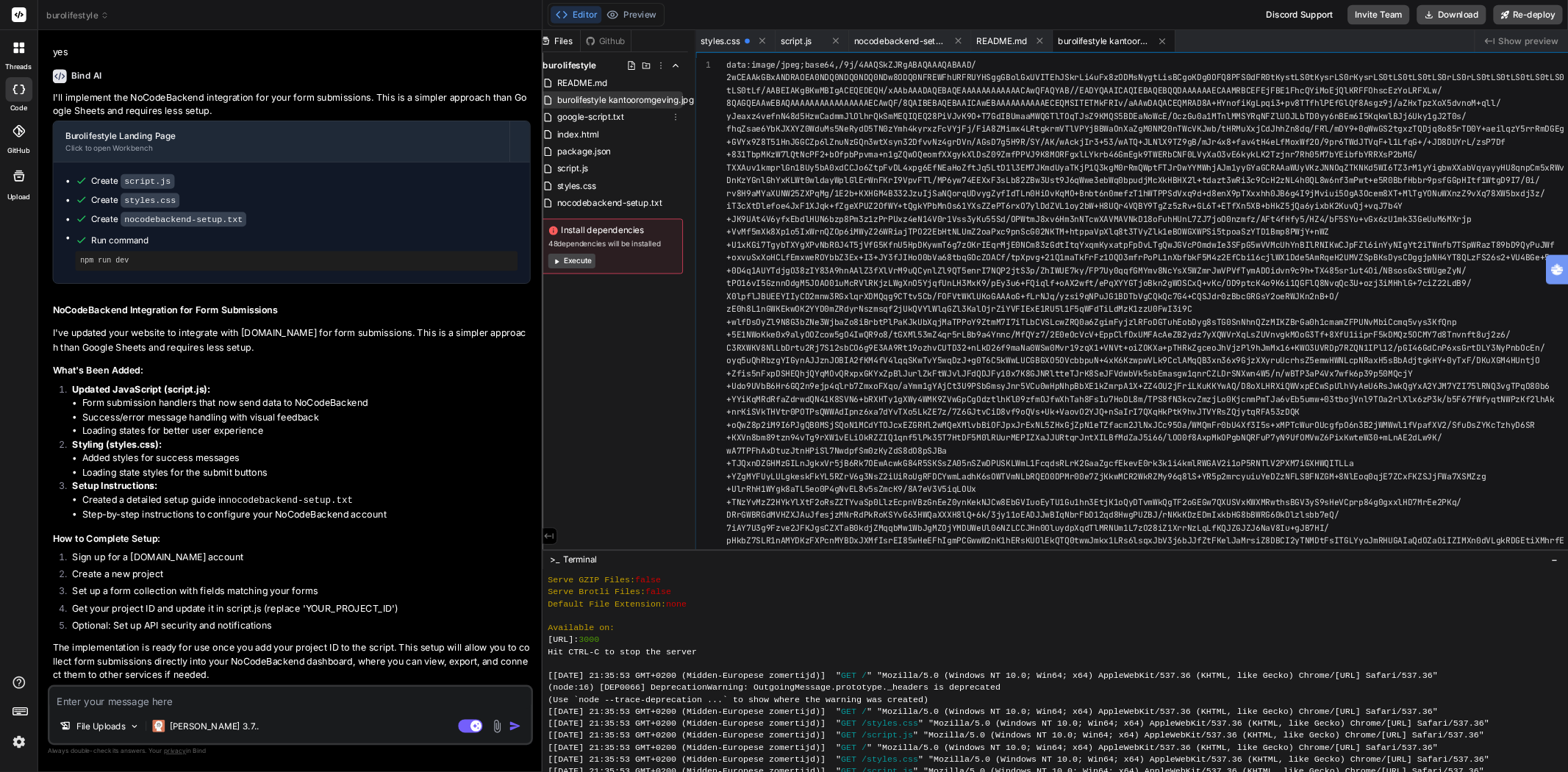
scroll to position [1132, 0]
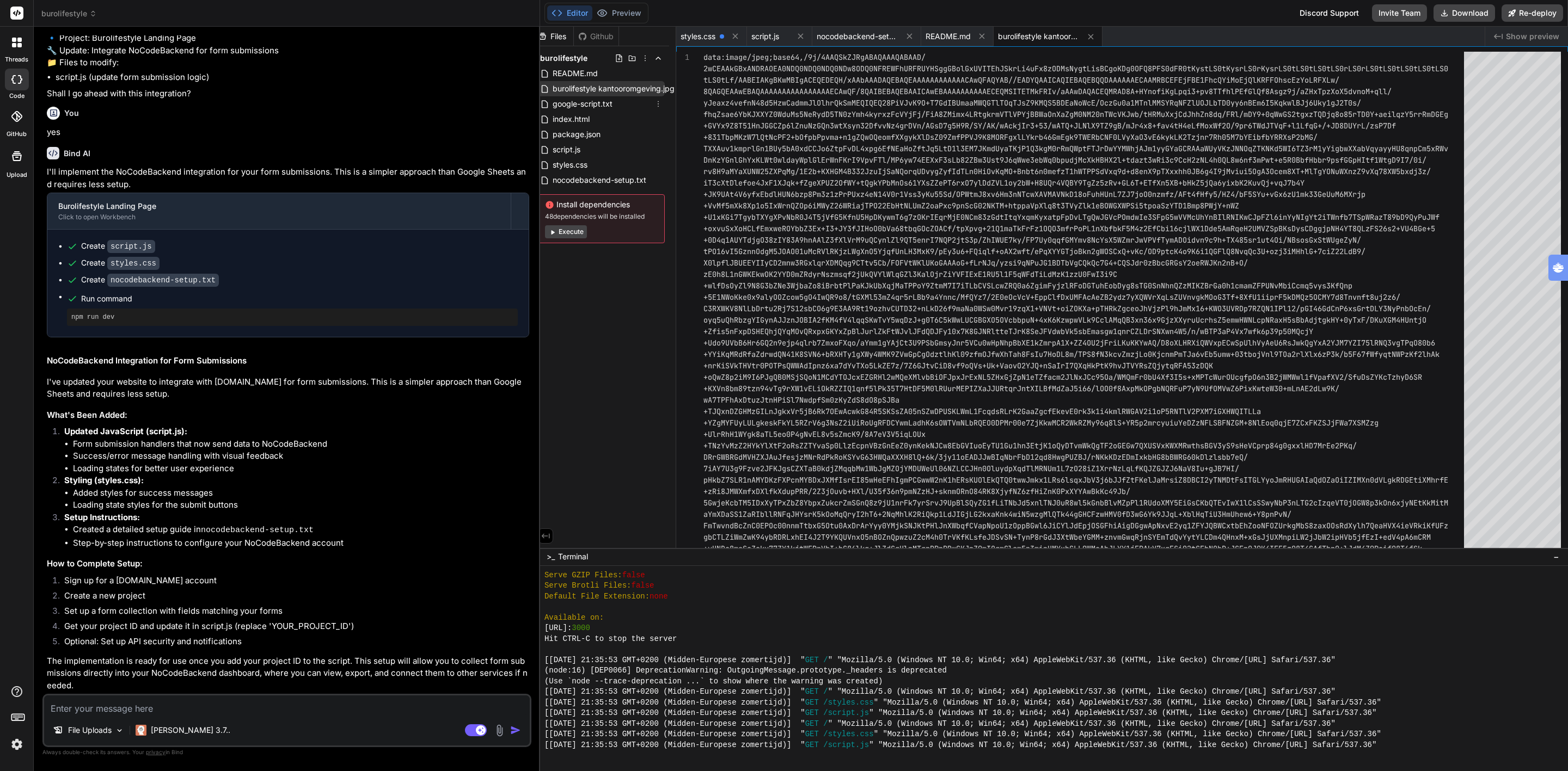
type textarea "+U7mOseMYU8OVOmk1tPMfKI5SJcJ1BI94BIl5rBgNSJUCmJwtfcwFU+kp0yd5XpivoJn23S9BnkMRxb…"
type textarea "x"
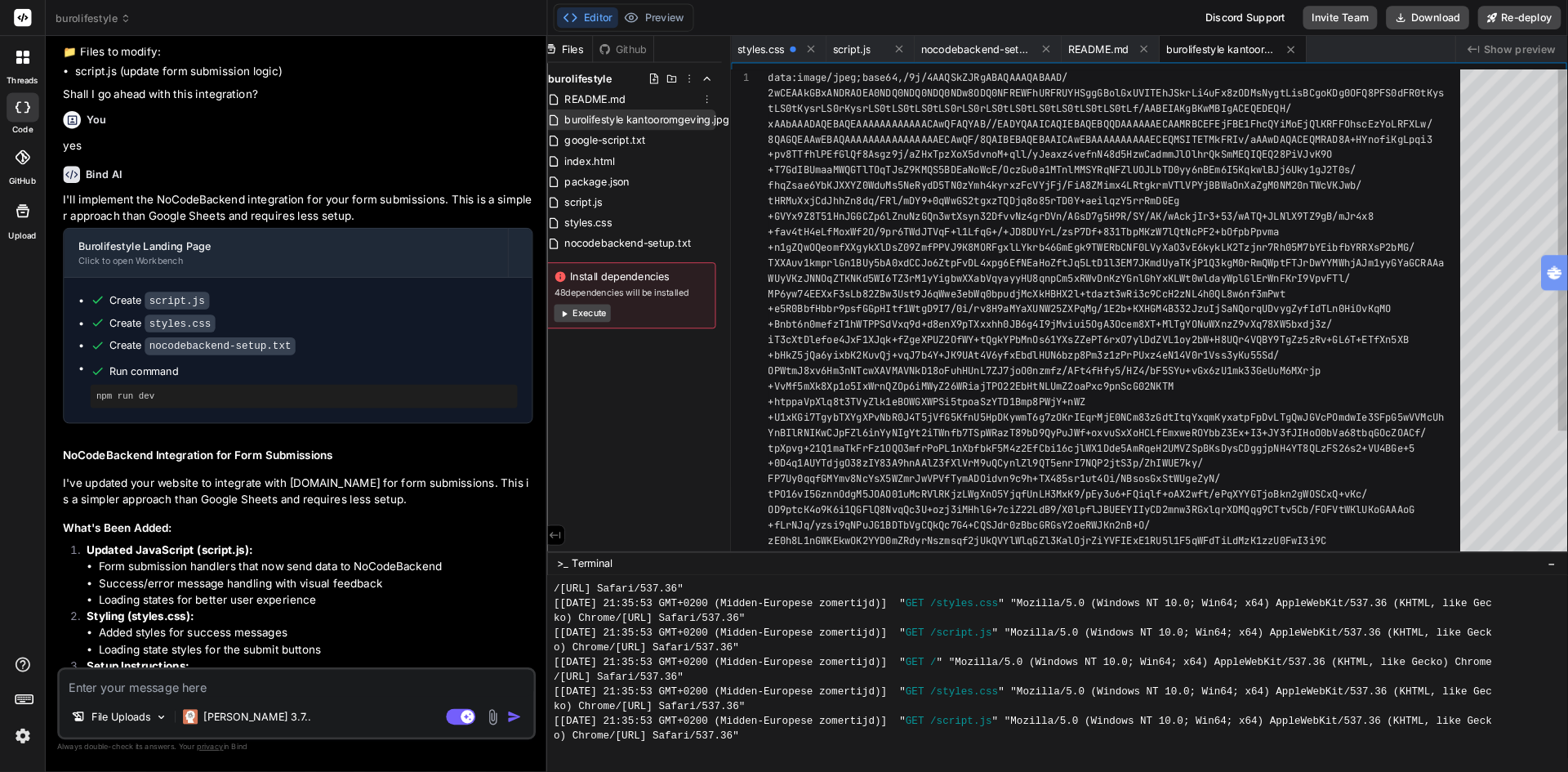
scroll to position [1811, 0]
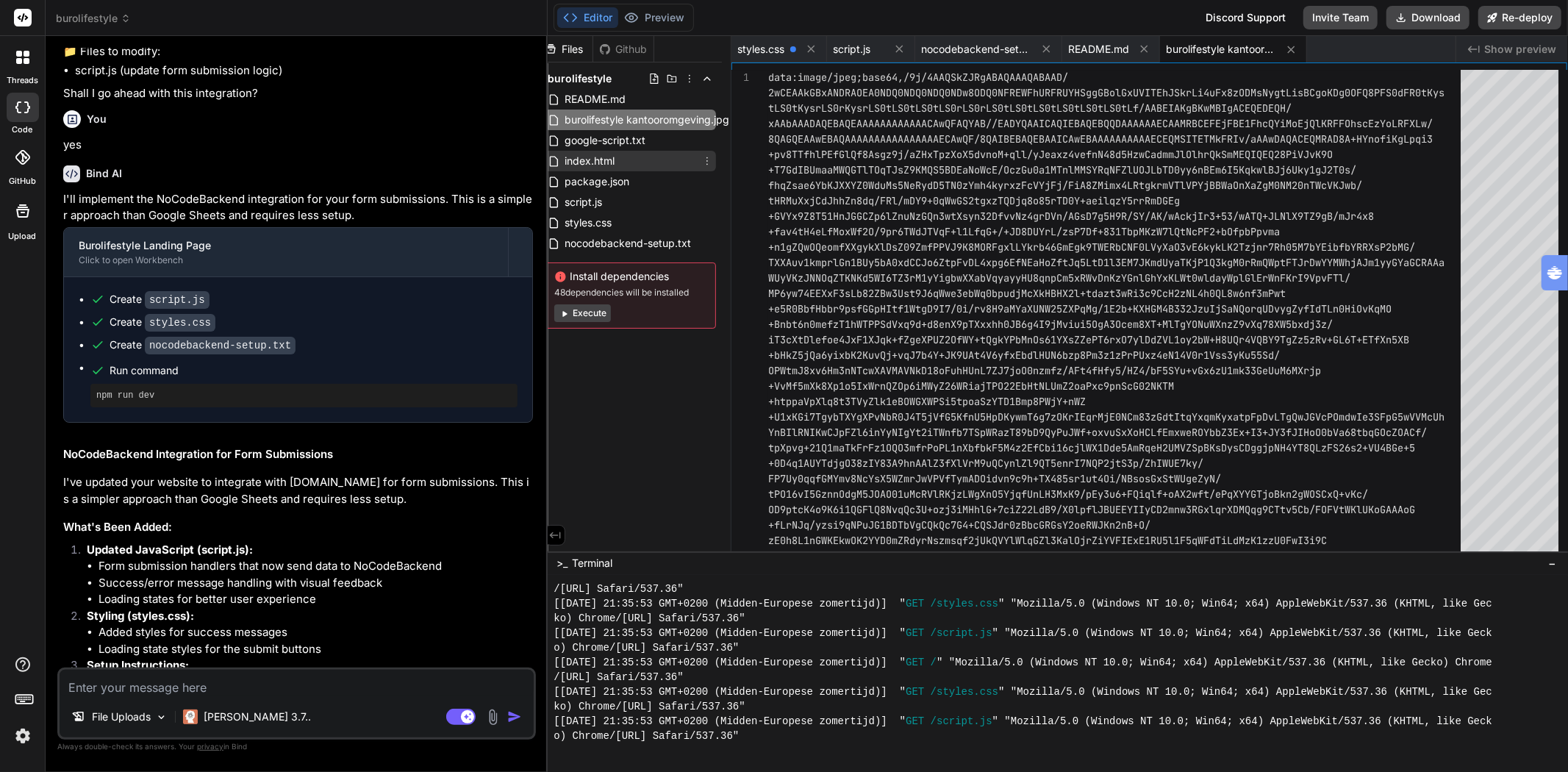
type textarea "x"
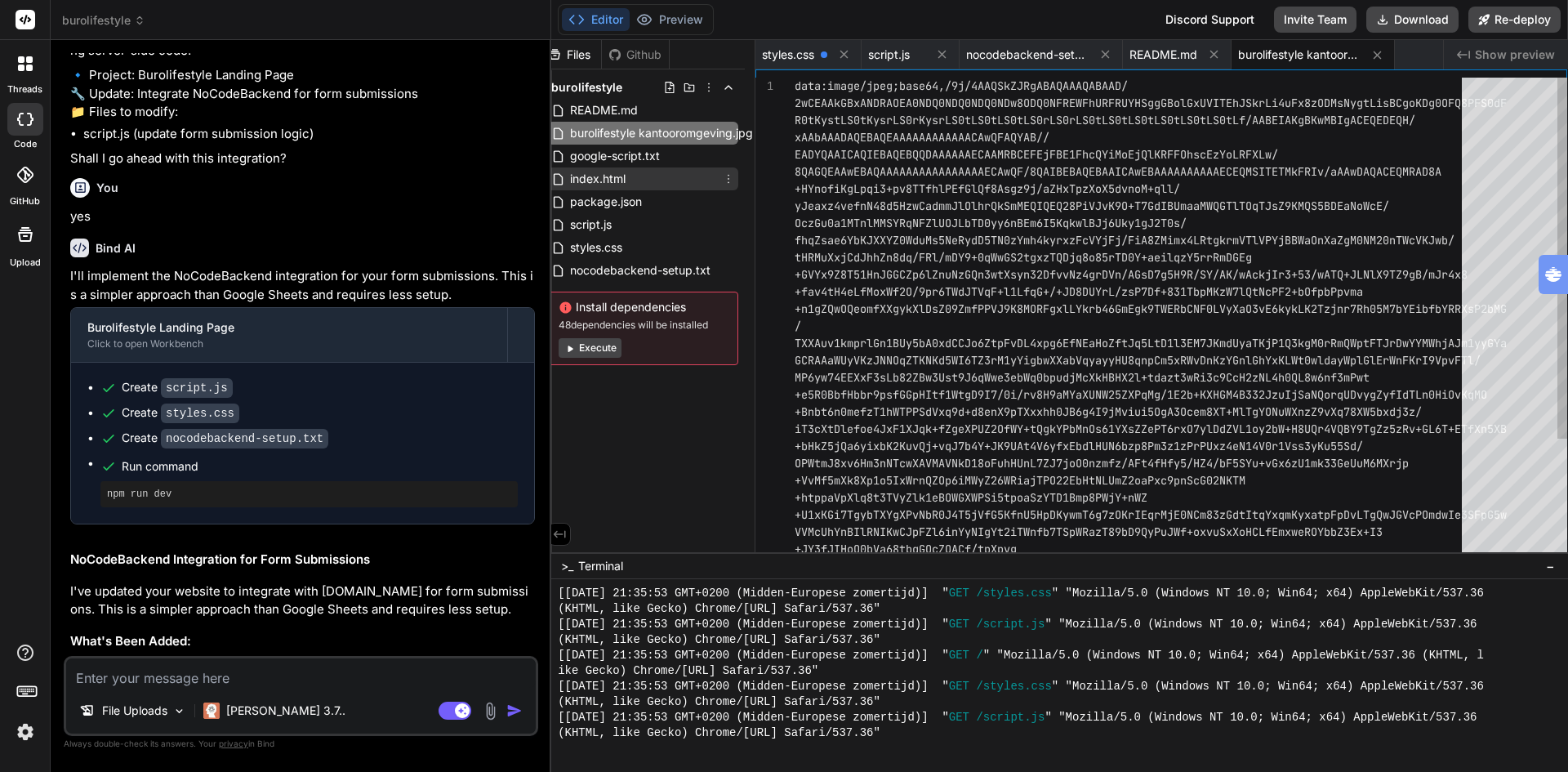
scroll to position [1737, 0]
drag, startPoint x: 687, startPoint y: 552, endPoint x: 740, endPoint y: 555, distance: 53.1
click at [562, 534] on icon at bounding box center [559, 536] width 14 height 14
type textarea "dqWc5MiuuJiXt5jJnSTGTrU4rfnMTXbB1DRcCv1TvaN0Fx6GZzvCrsxGcK9fVfmKfVTNSzMN1PUYEzt…"
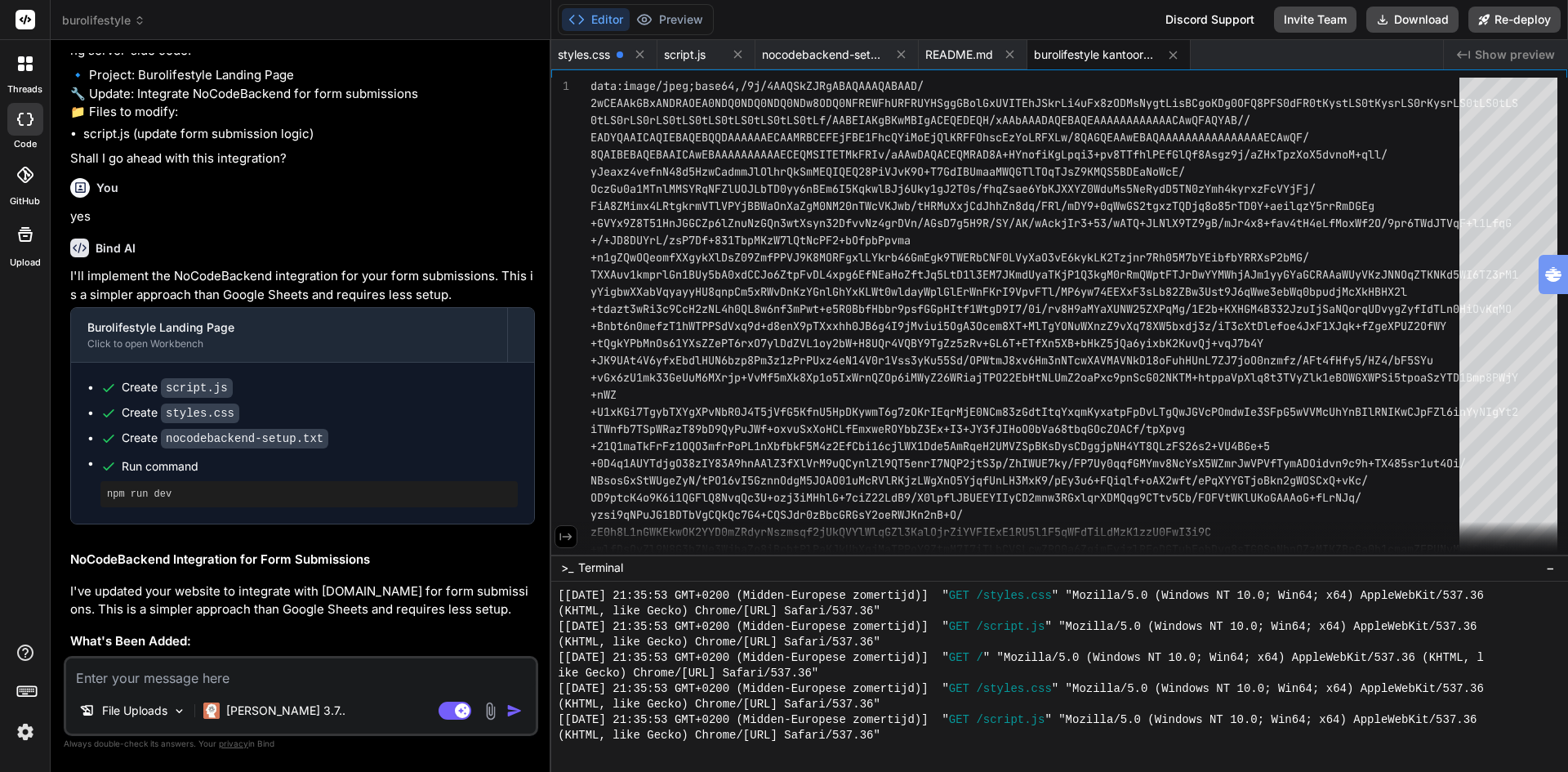
click at [566, 539] on icon at bounding box center [565, 536] width 14 height 14
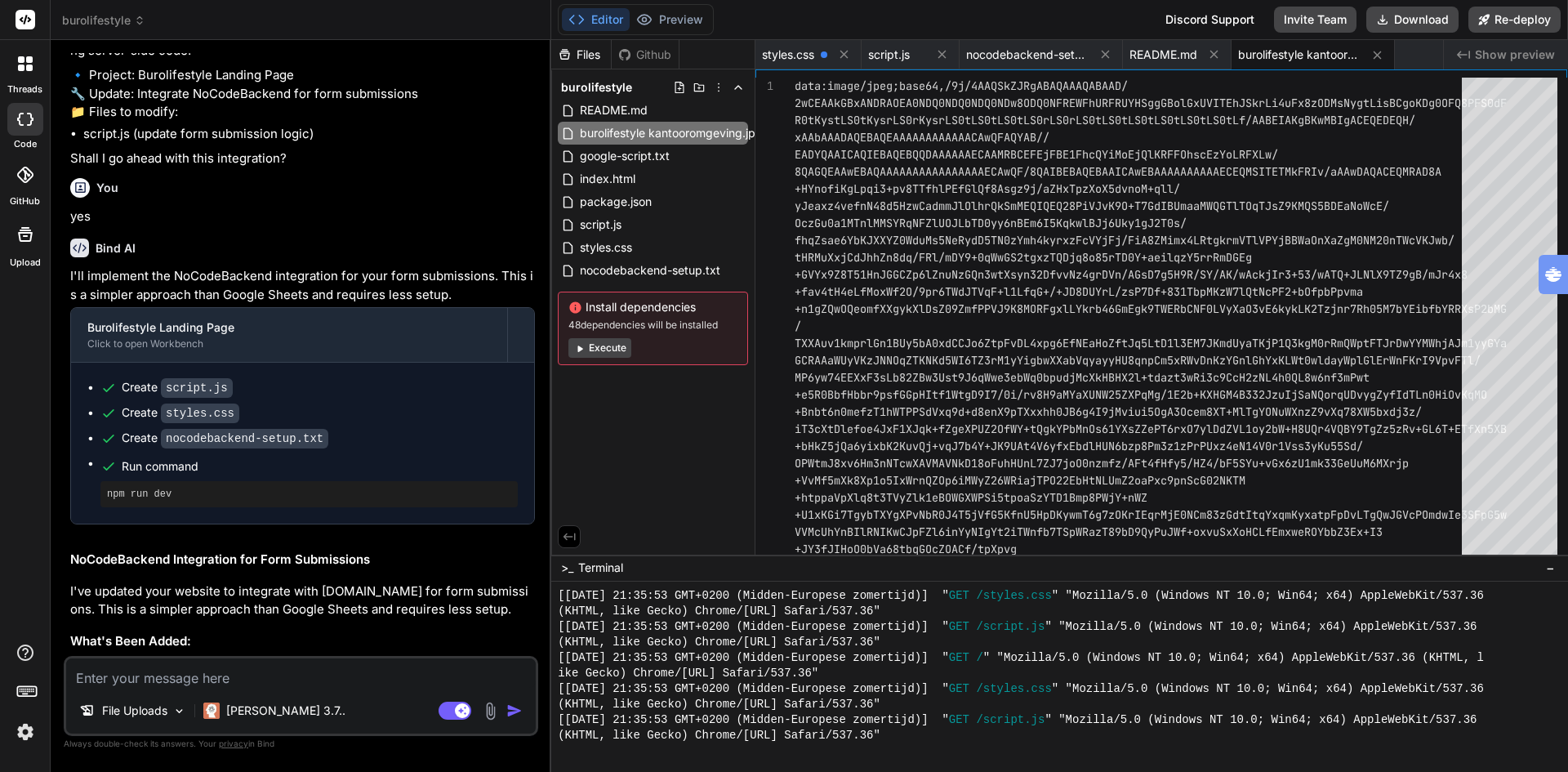
scroll to position [0, 11]
click at [755, 134] on icon at bounding box center [760, 133] width 13 height 13
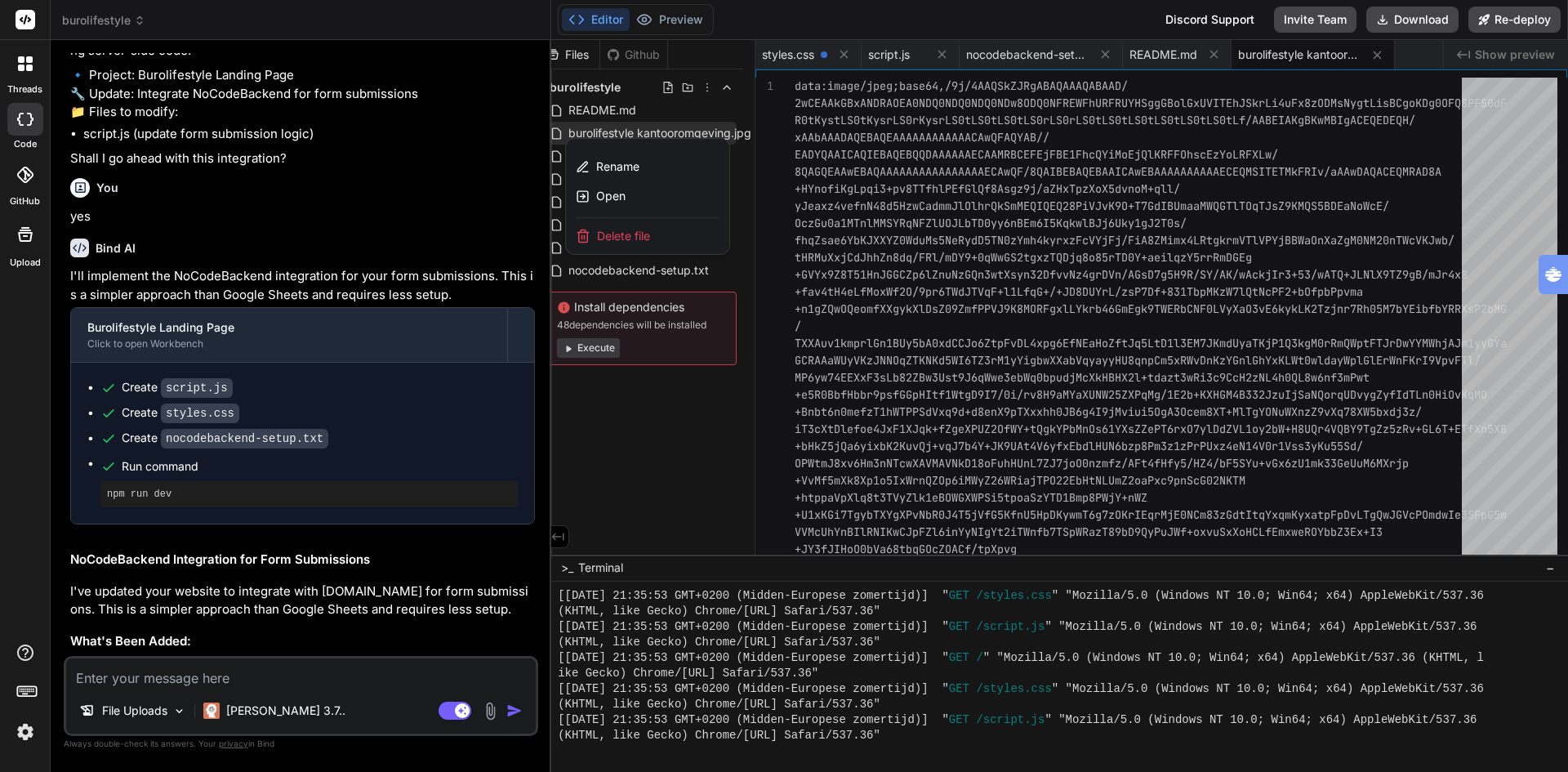
click at [630, 230] on span "Delete file" at bounding box center [623, 235] width 53 height 16
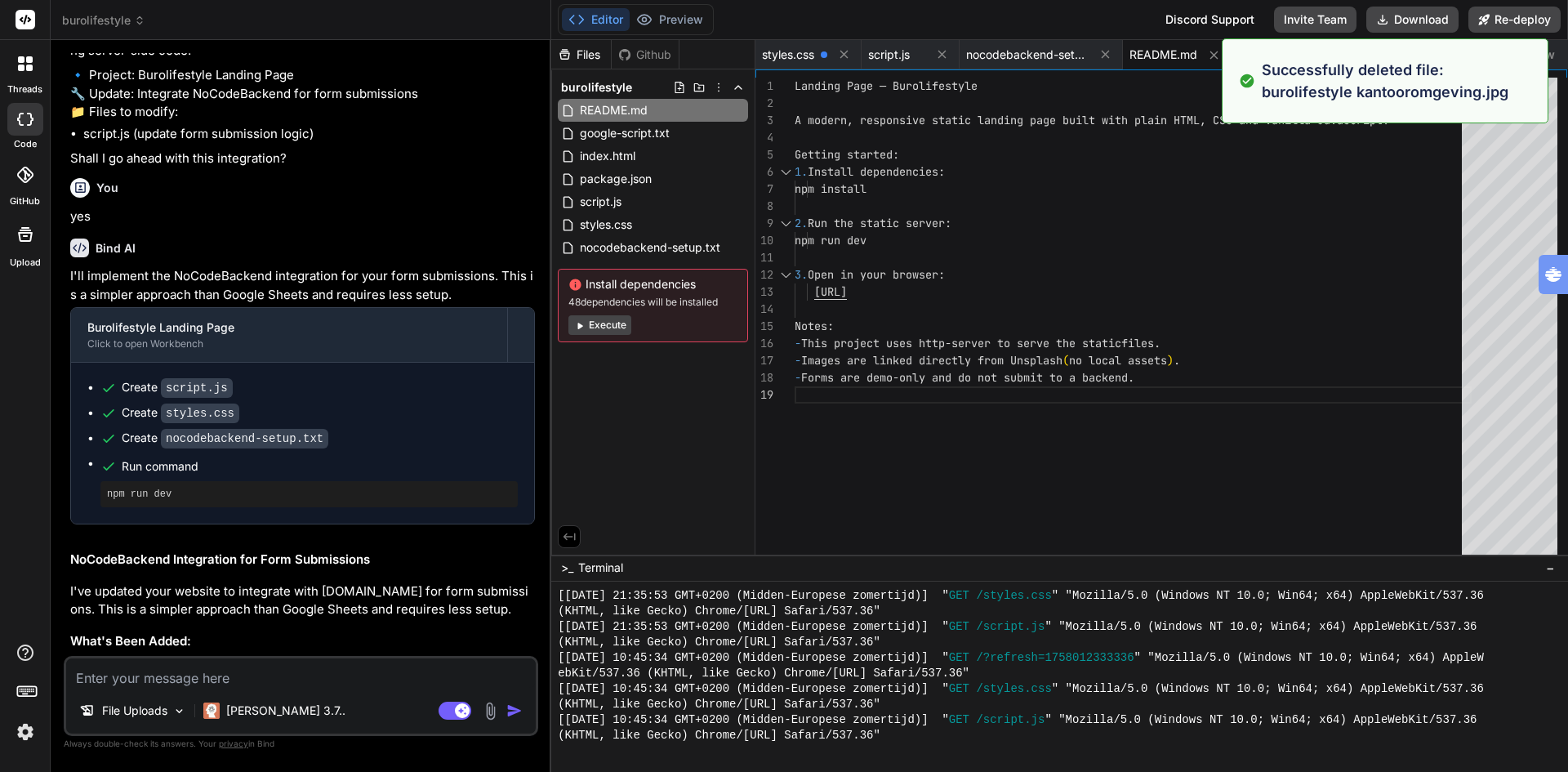
scroll to position [1831, 0]
click at [629, 471] on div "Files Github burolifestyle README.md google-script.txt index.html package.json …" at bounding box center [653, 297] width 204 height 515
click at [652, 416] on div "Files Github burolifestyle README.md google-script.txt index.html package.json …" at bounding box center [653, 297] width 204 height 515
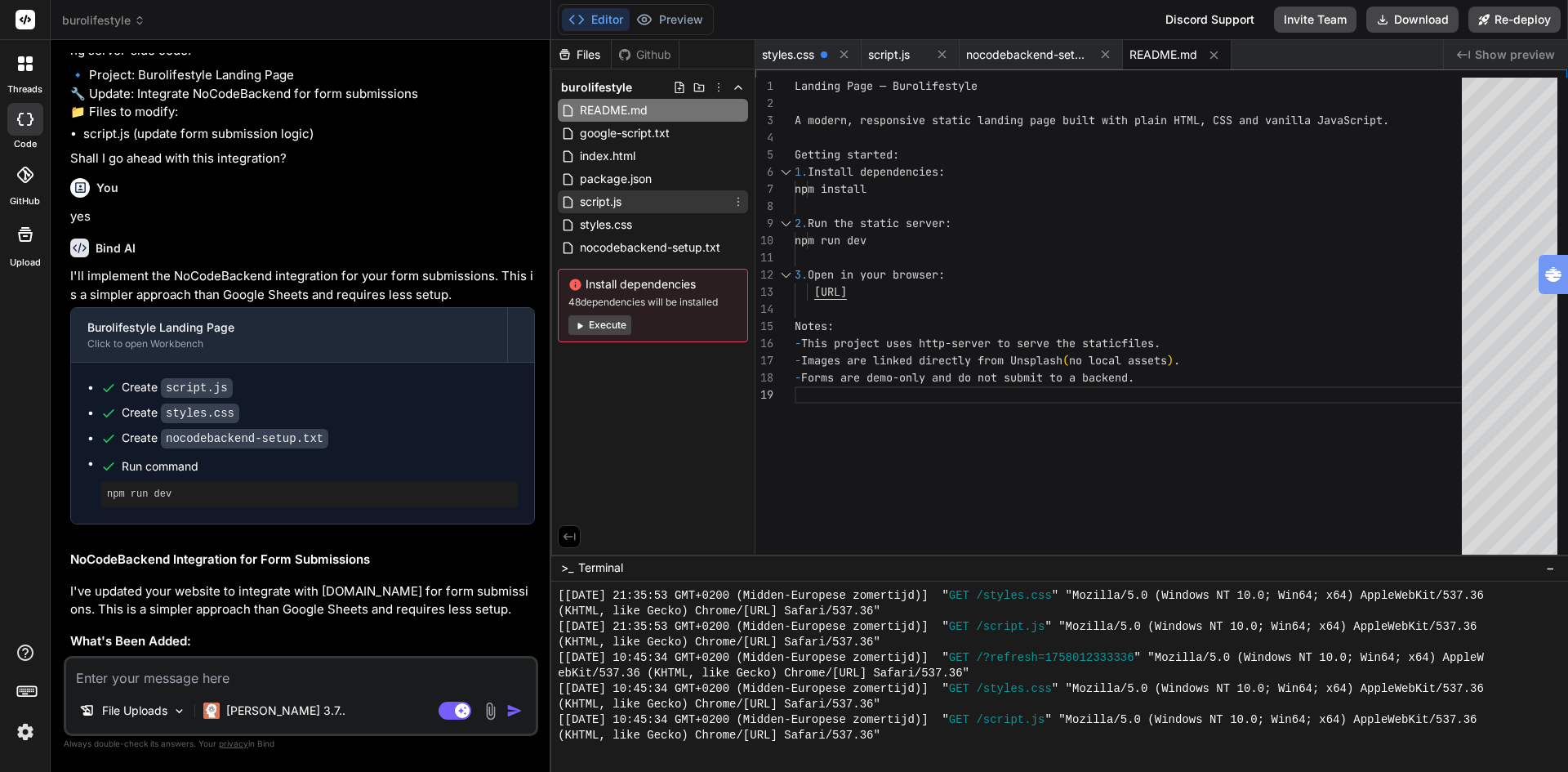
click at [617, 198] on span "script.js" at bounding box center [601, 201] width 45 height 20
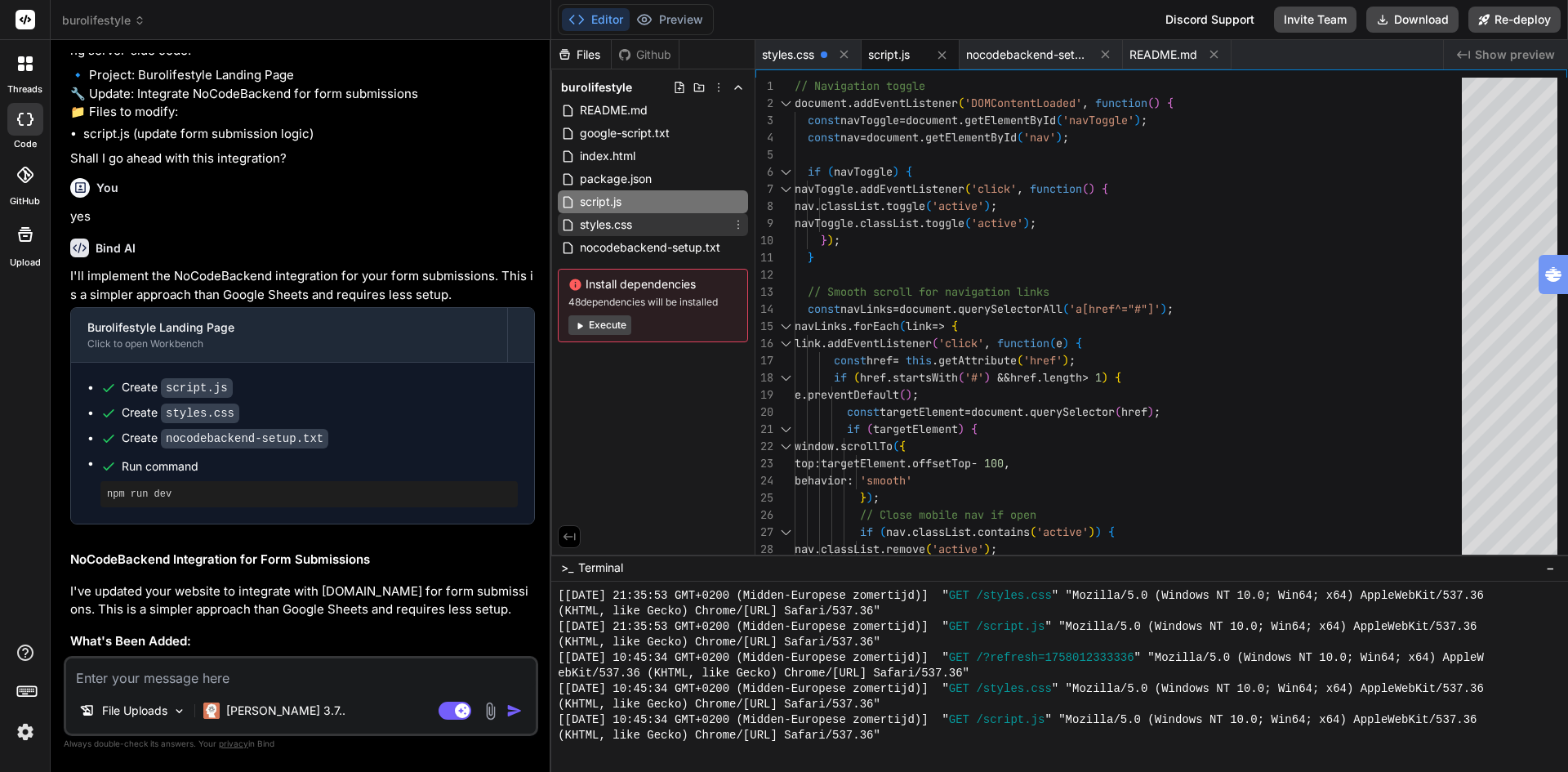
click at [623, 224] on span "styles.css" at bounding box center [606, 224] width 55 height 20
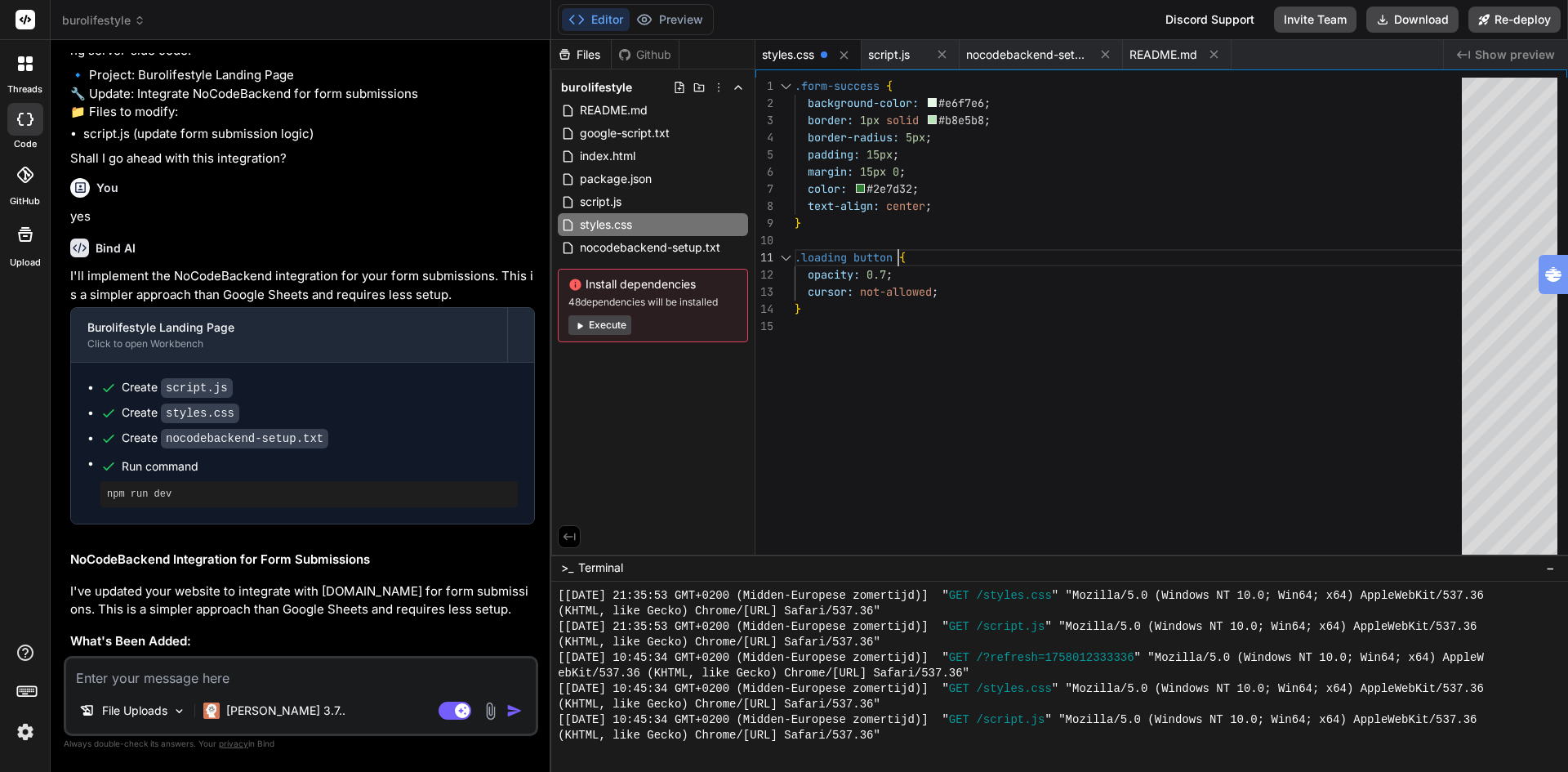
click at [1074, 250] on div ".form-success { background-color: #e6f7e6 ; border: 1px solid #b8e5b8 ; border-…" at bounding box center [1133, 453] width 677 height 751
type textarea ".form-success { background-color: #e6f7e6; border: 1px solid #b8e5b8; border-ra…"
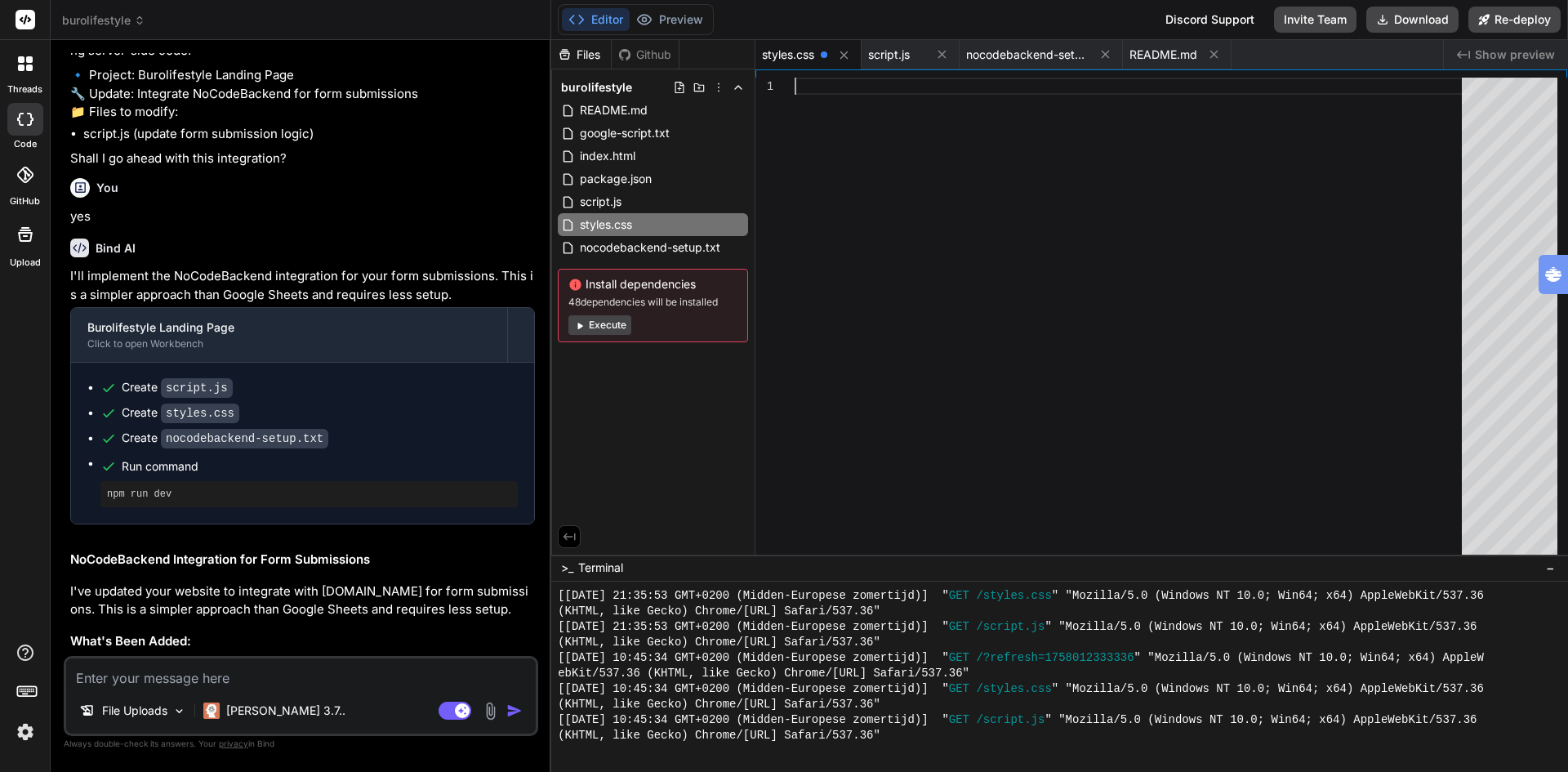
type textarea "font-size: 1.4rem; } .client-logos { grid-template-columns: repeat(1, 1fr); } }"
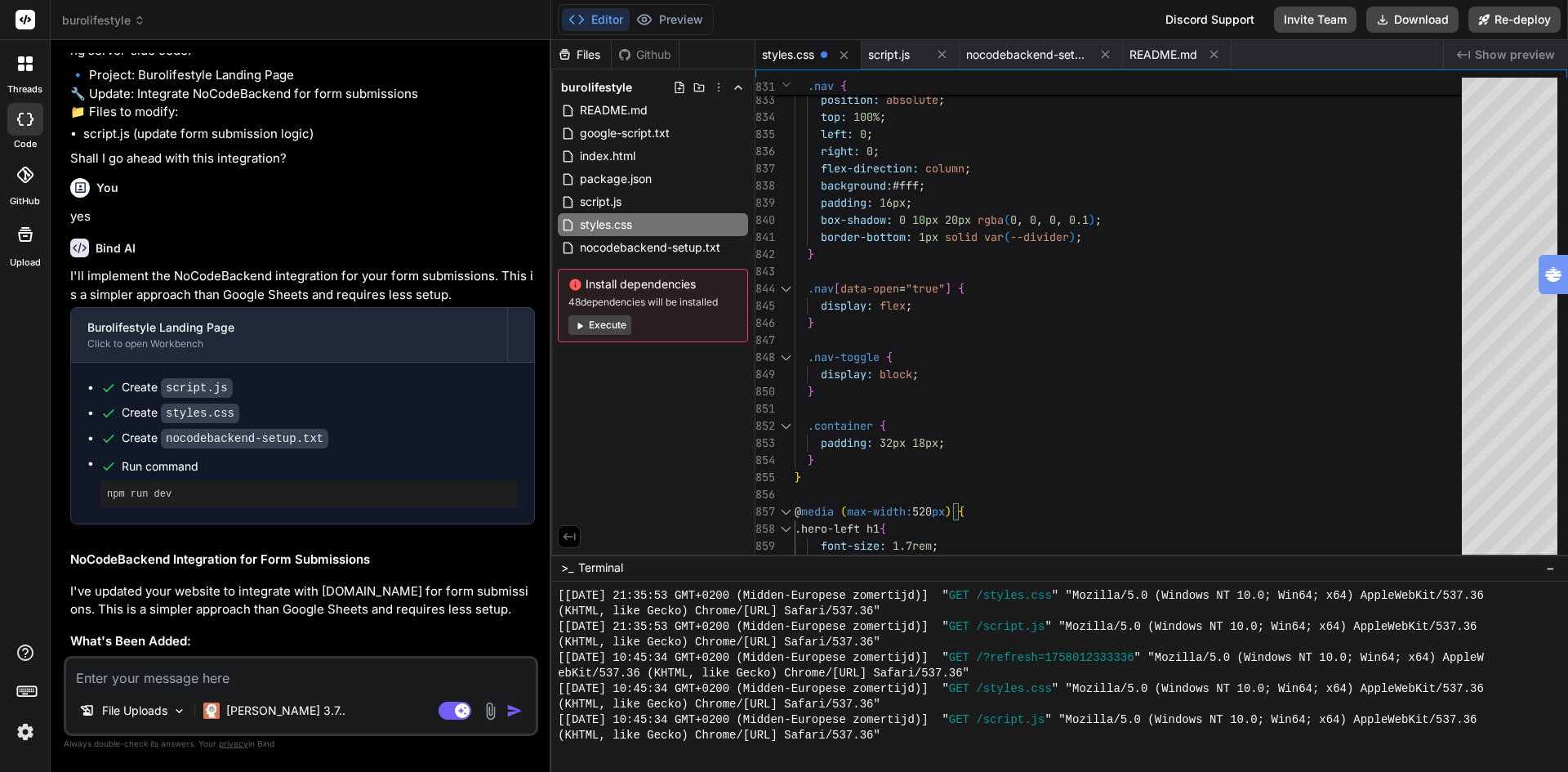
click at [649, 426] on div "Files Github burolifestyle README.md google-script.txt index.html package.json …" at bounding box center [653, 297] width 204 height 515
click at [636, 371] on div "Files Github burolifestyle README.md google-script.txt index.html package.json …" at bounding box center [653, 297] width 204 height 515
click at [675, 20] on button "Preview" at bounding box center [670, 20] width 80 height 23
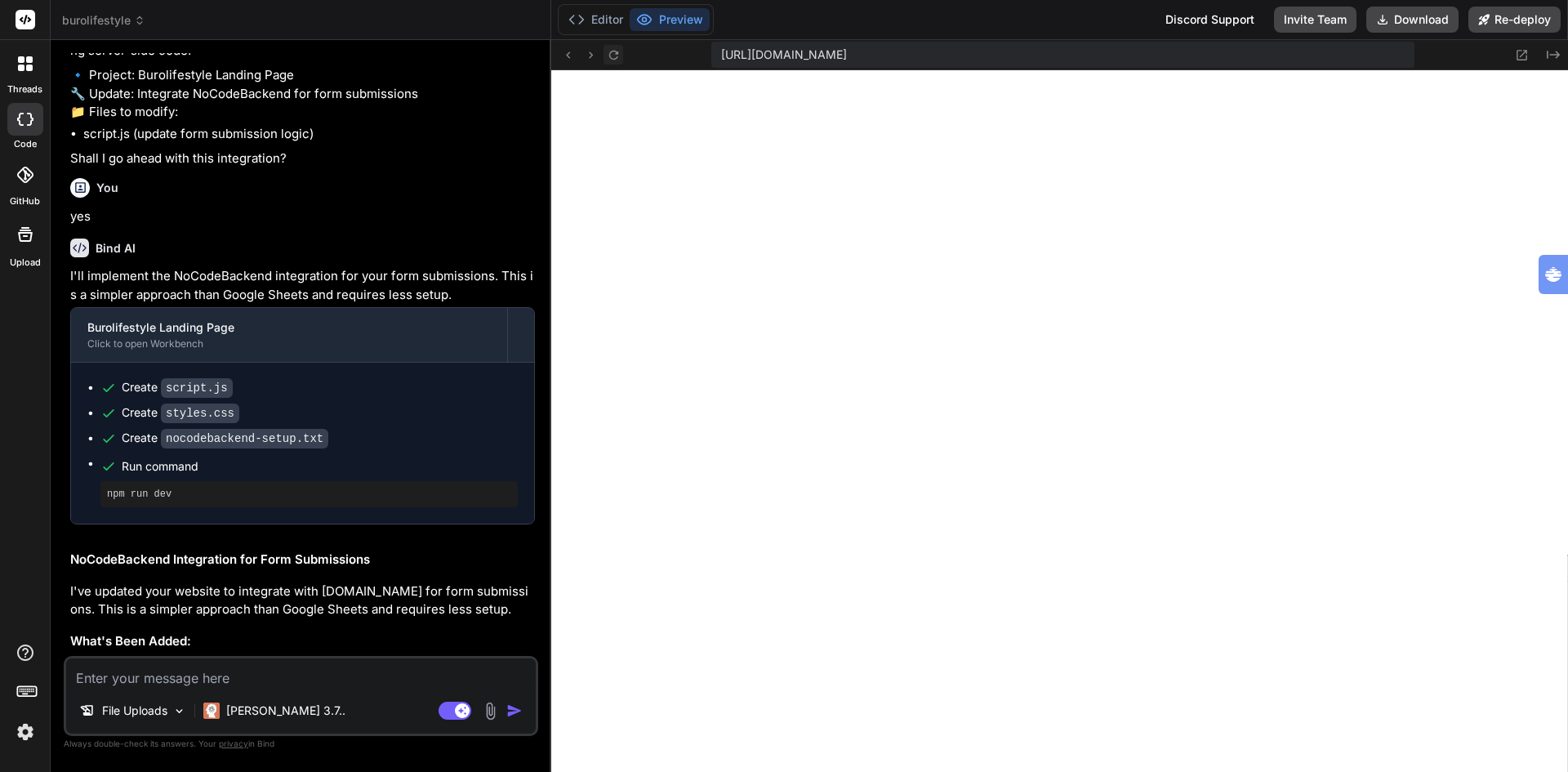
click at [617, 54] on icon at bounding box center [612, 53] width 9 height 9
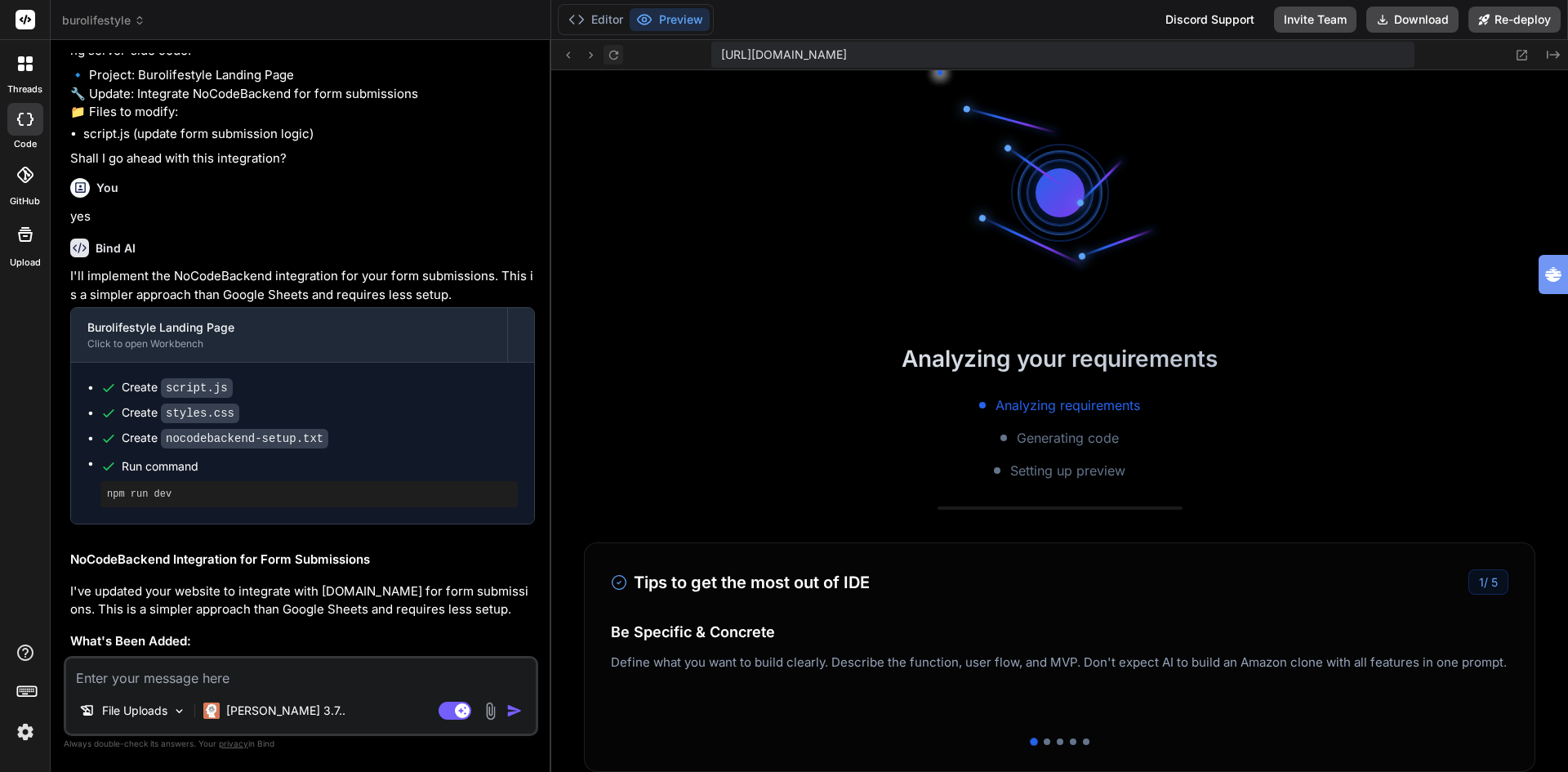
scroll to position [2080, 0]
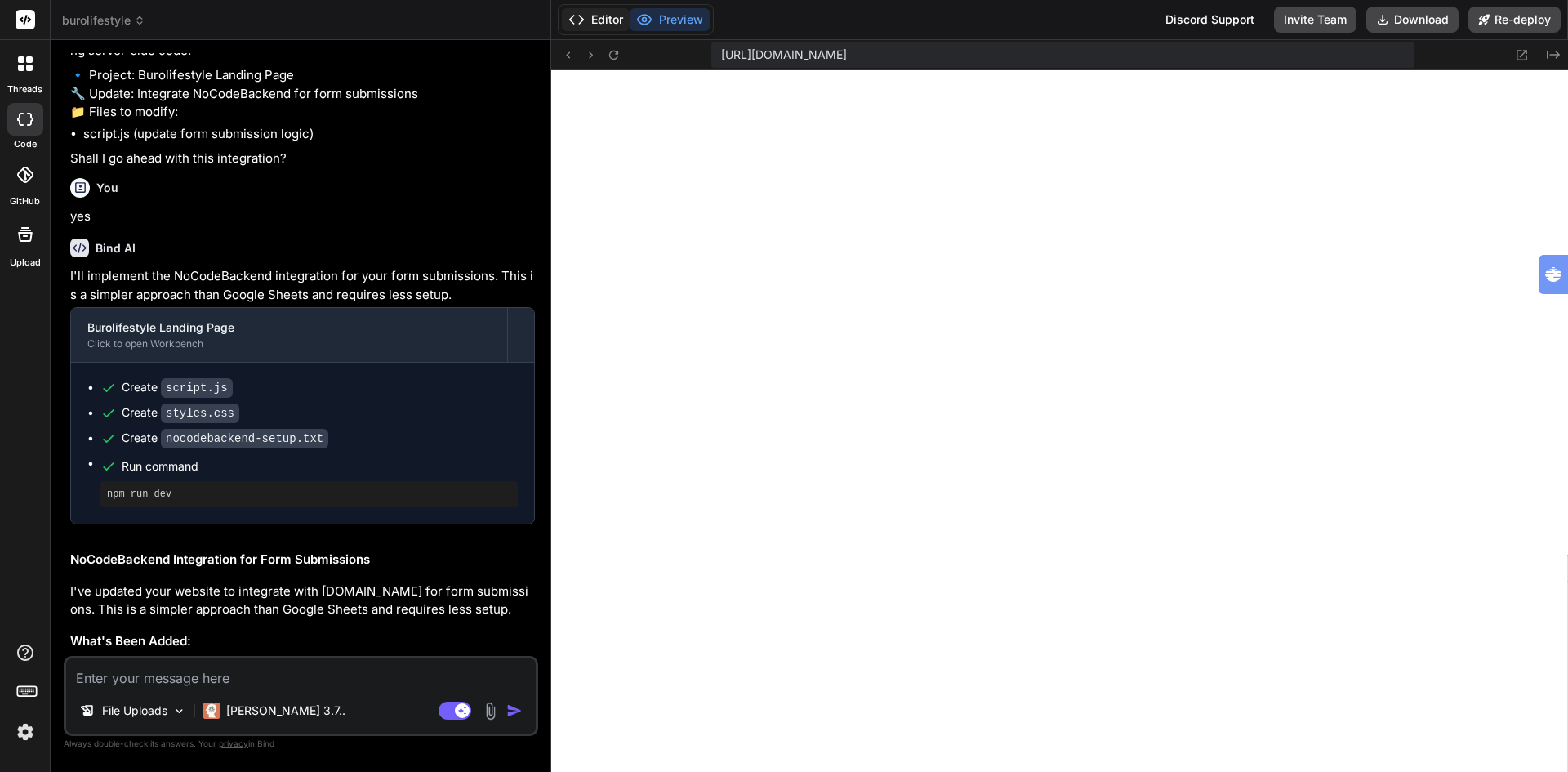
click at [603, 18] on button "Editor" at bounding box center [596, 20] width 68 height 23
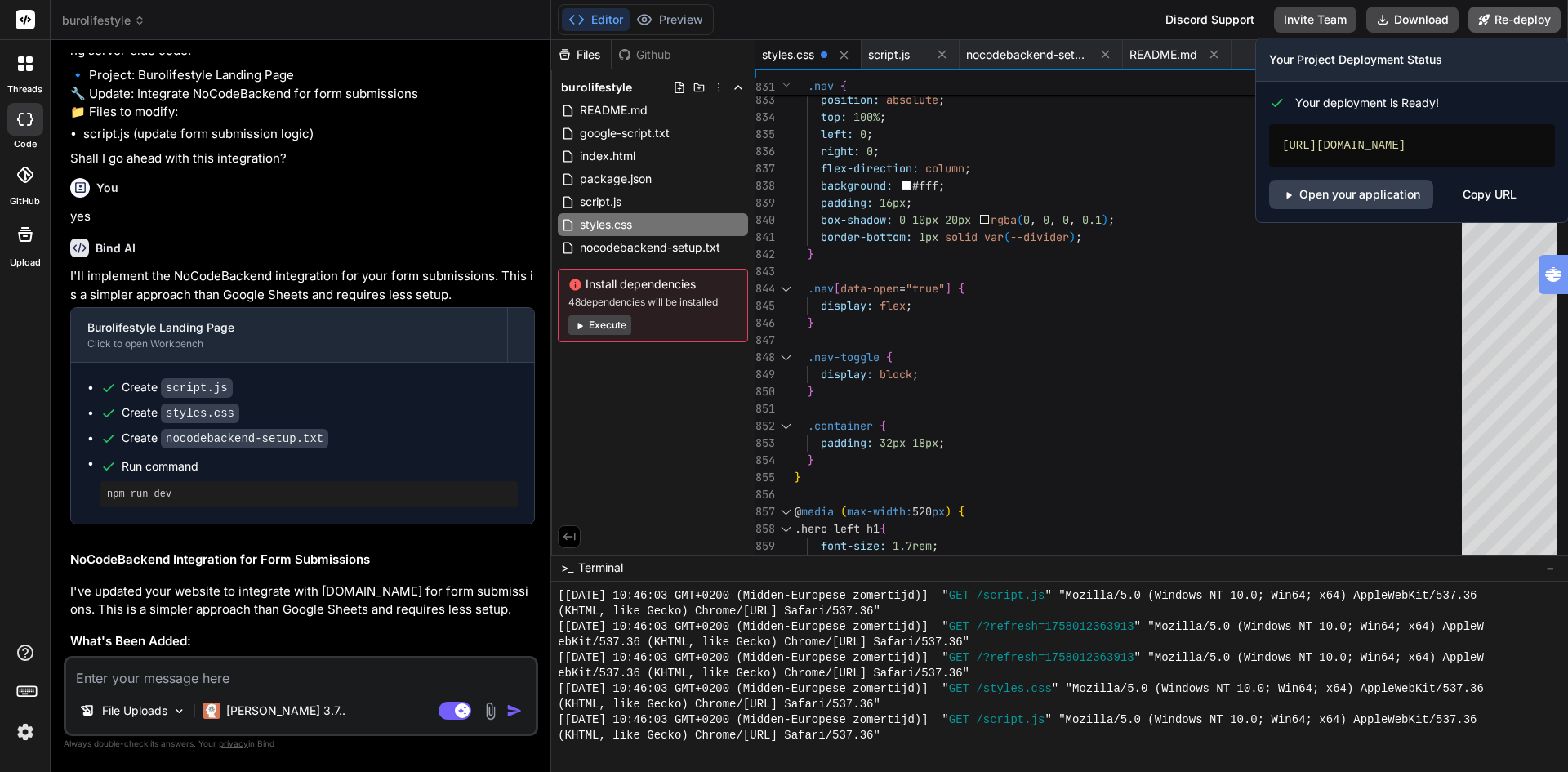
click at [1503, 20] on button "Re-deploy" at bounding box center [1515, 19] width 92 height 26
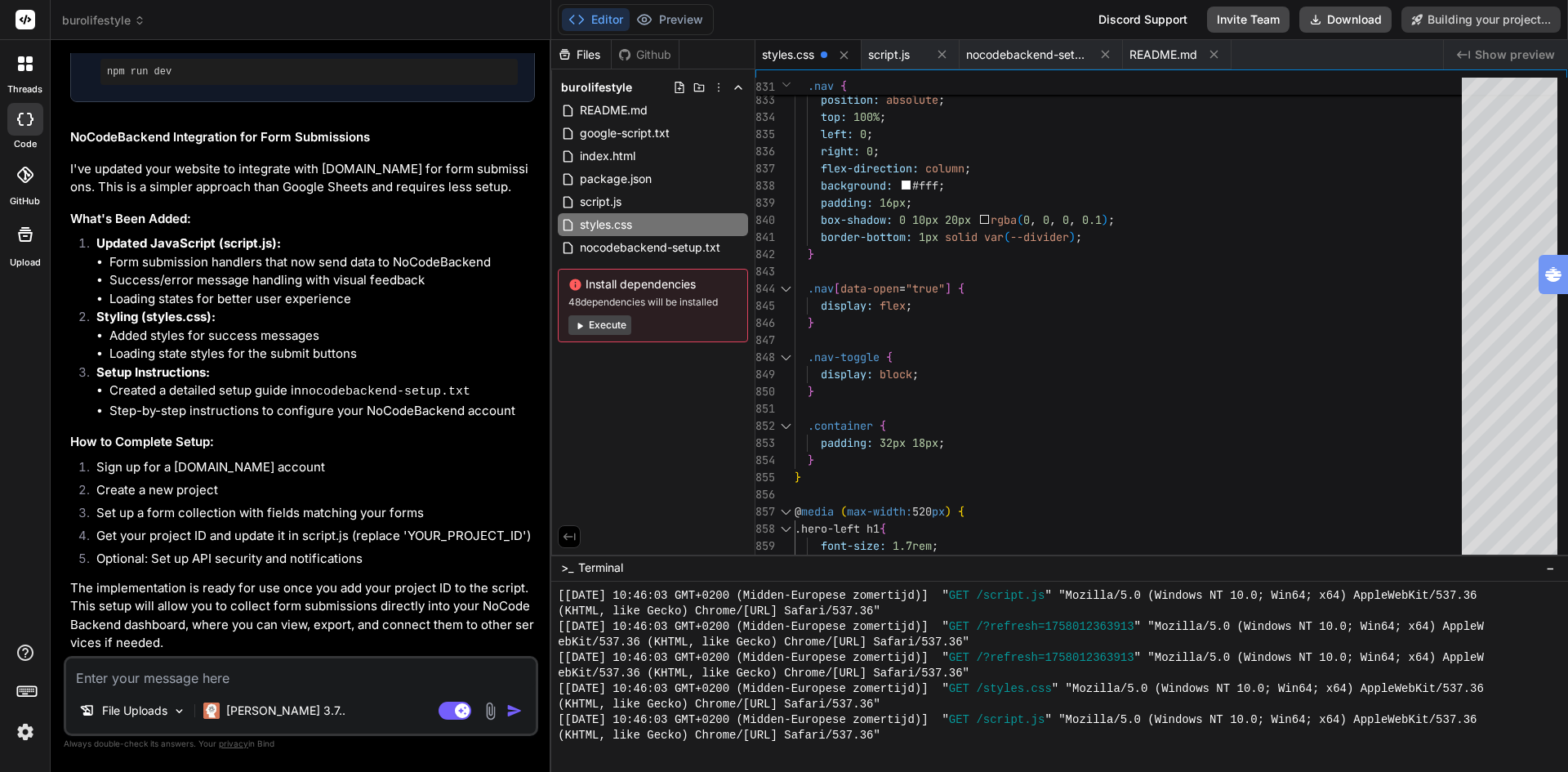
scroll to position [3199, 0]
type textarea "x"
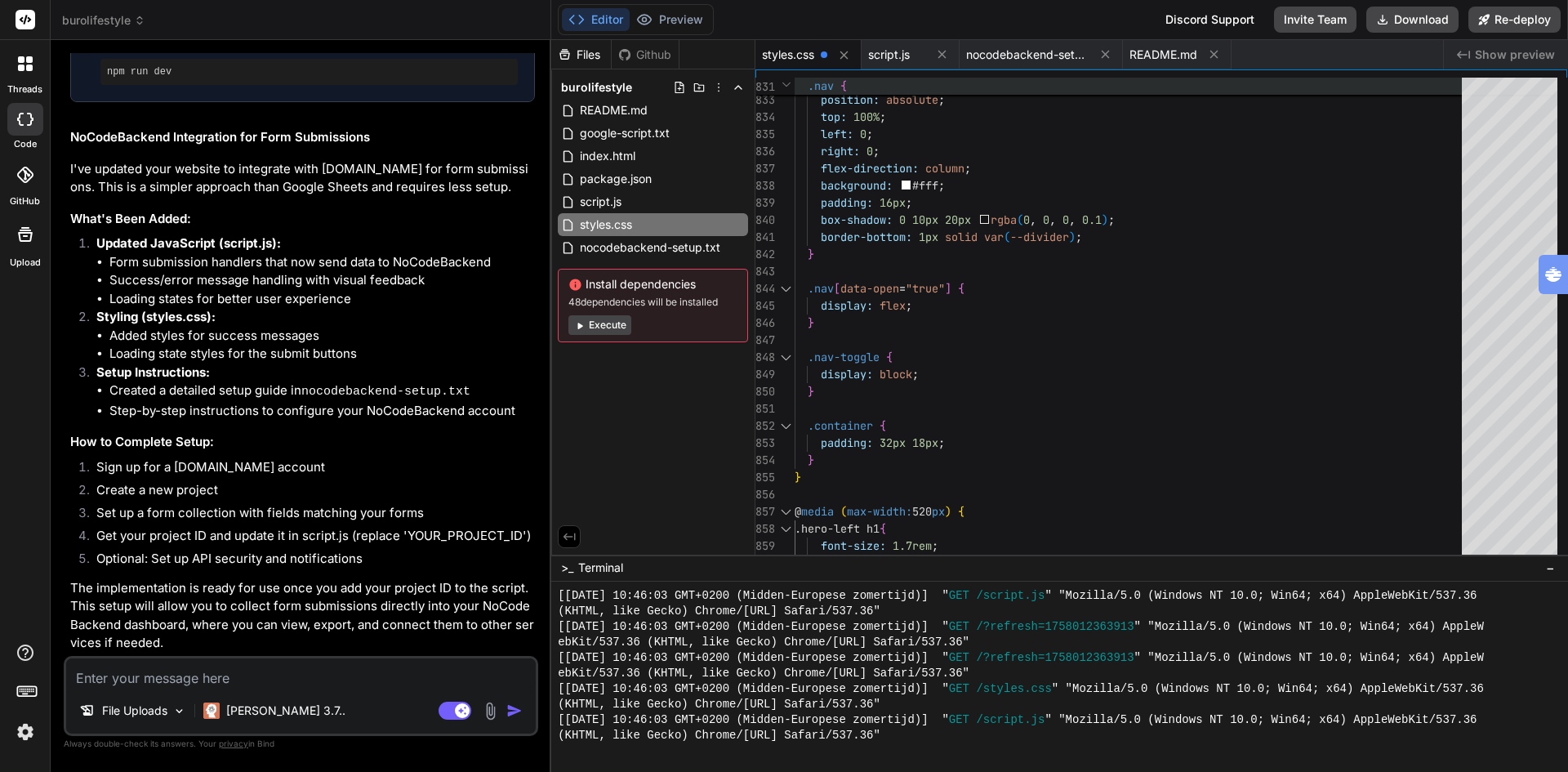
scroll to position [3297, 0]
click at [676, 23] on button "Preview" at bounding box center [670, 20] width 80 height 23
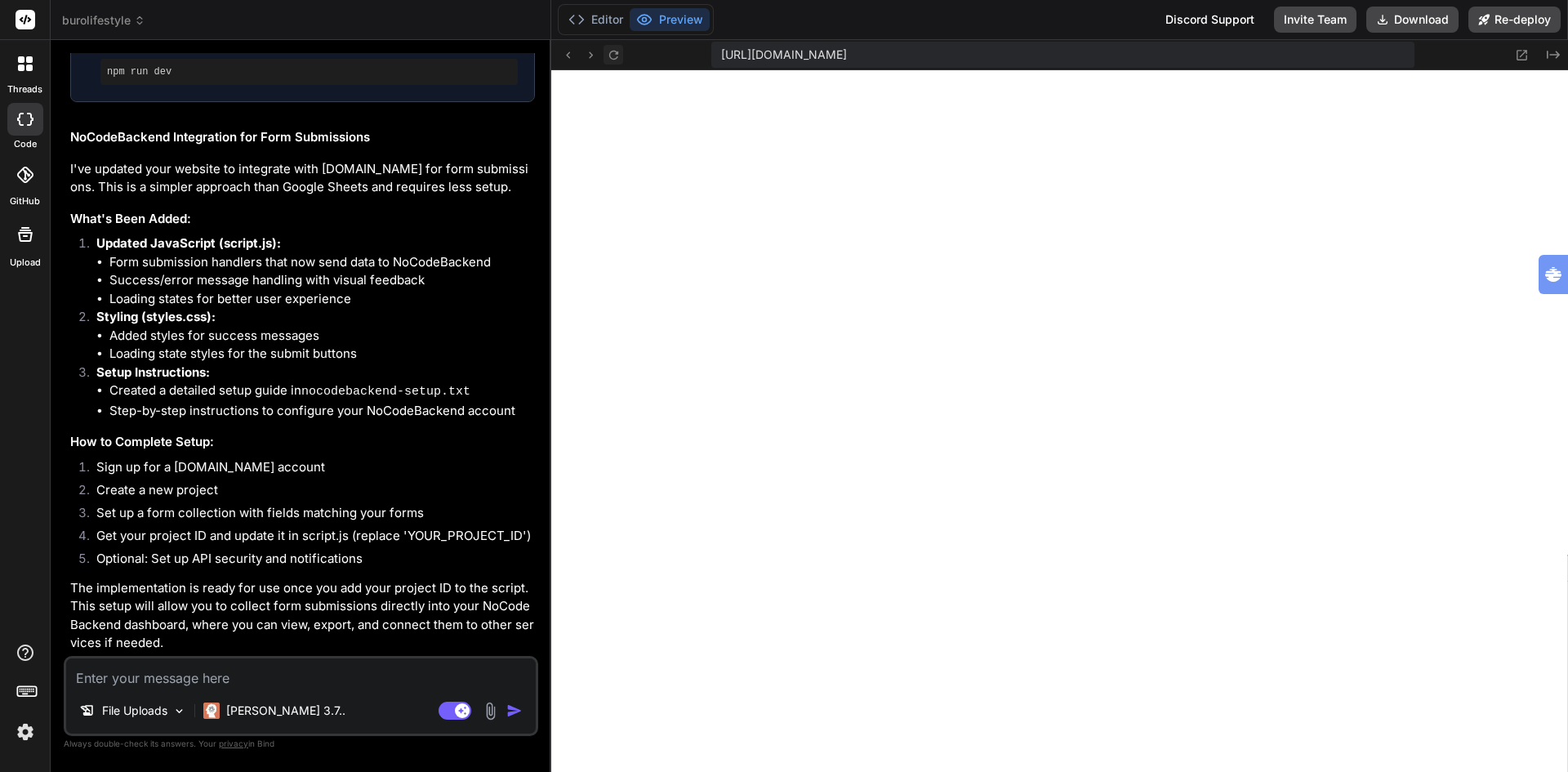
click at [616, 54] on icon at bounding box center [612, 53] width 9 height 9
click at [604, 14] on button "Editor" at bounding box center [596, 20] width 68 height 23
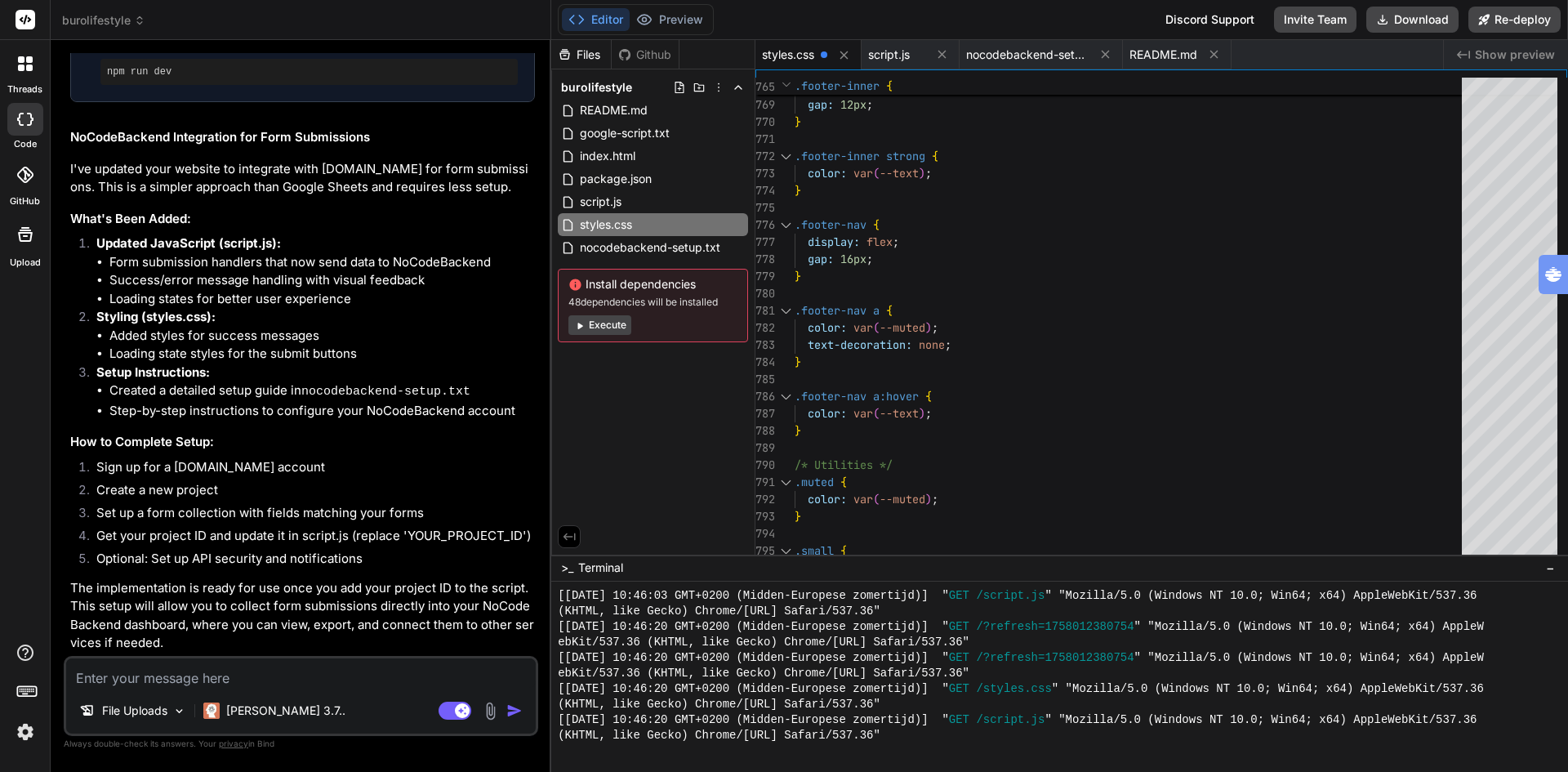
click at [140, 678] on textarea at bounding box center [300, 673] width 470 height 30
type textarea "r"
type textarea "x"
type textarea "re"
type textarea "x"
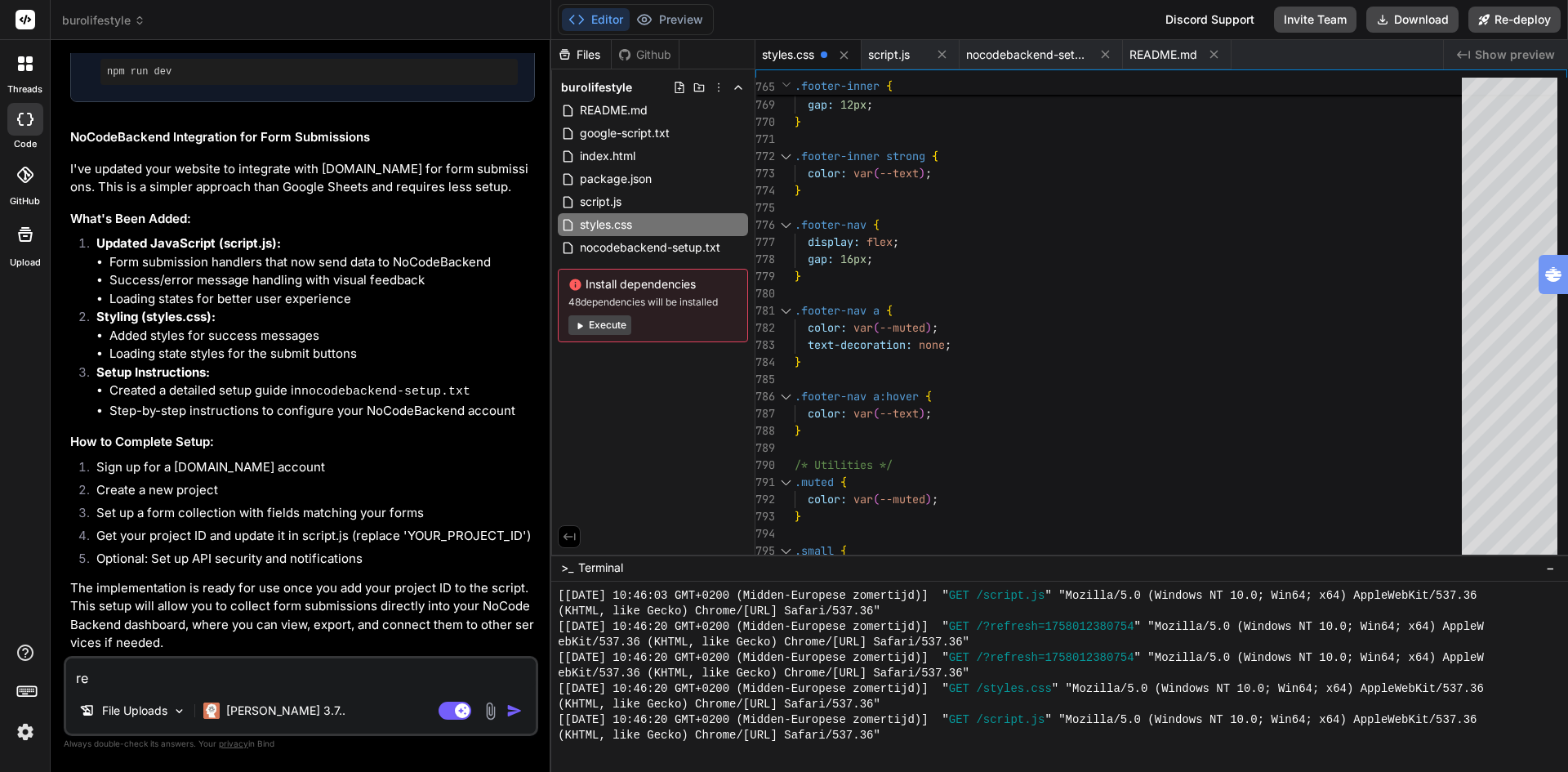
type textarea "reb"
type textarea "x"
type textarea "rebu"
type textarea "x"
type textarea "rebui"
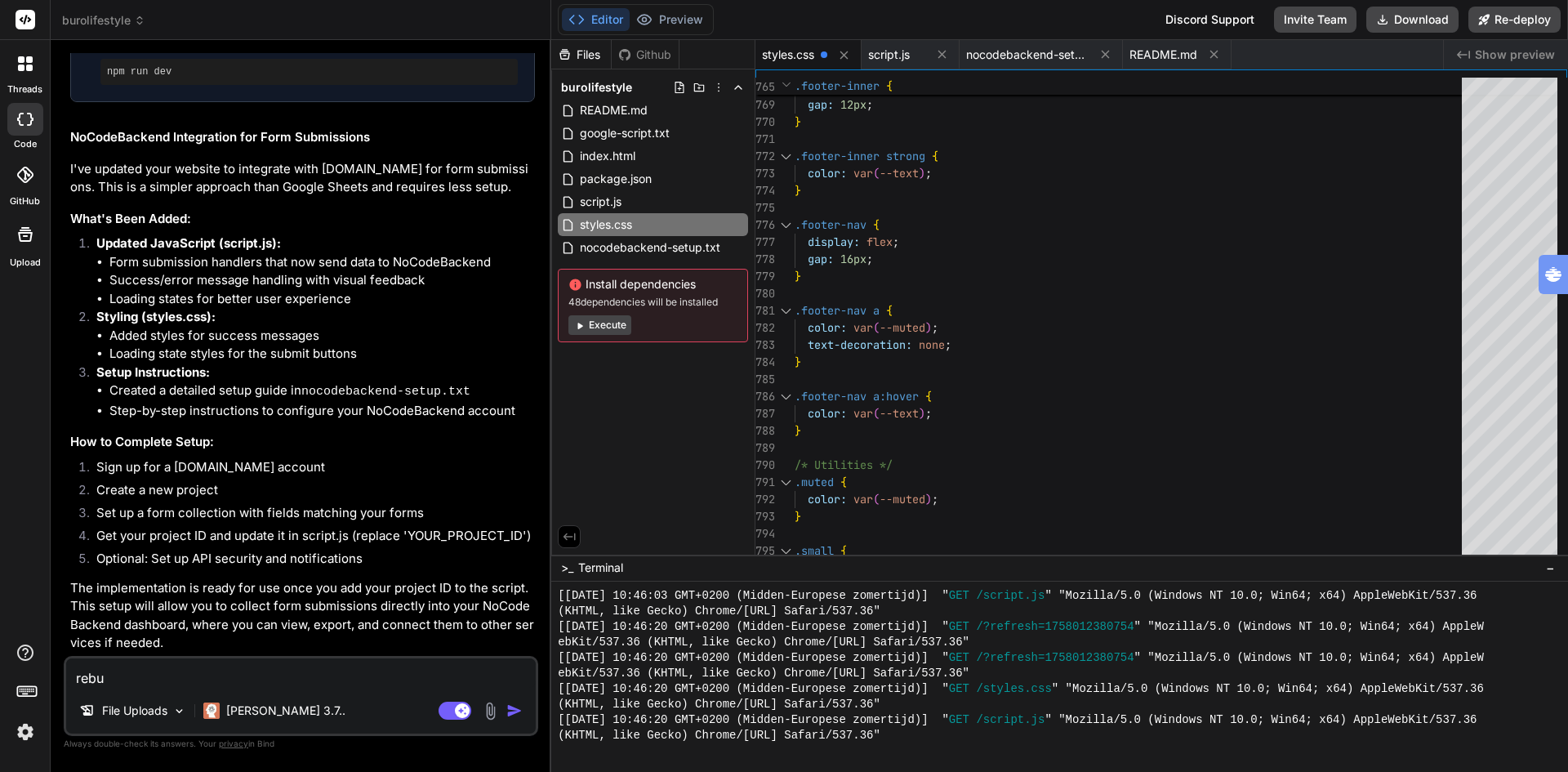
type textarea "x"
type textarea "rebuil"
type textarea "x"
type textarea "rebuild"
type textarea "x"
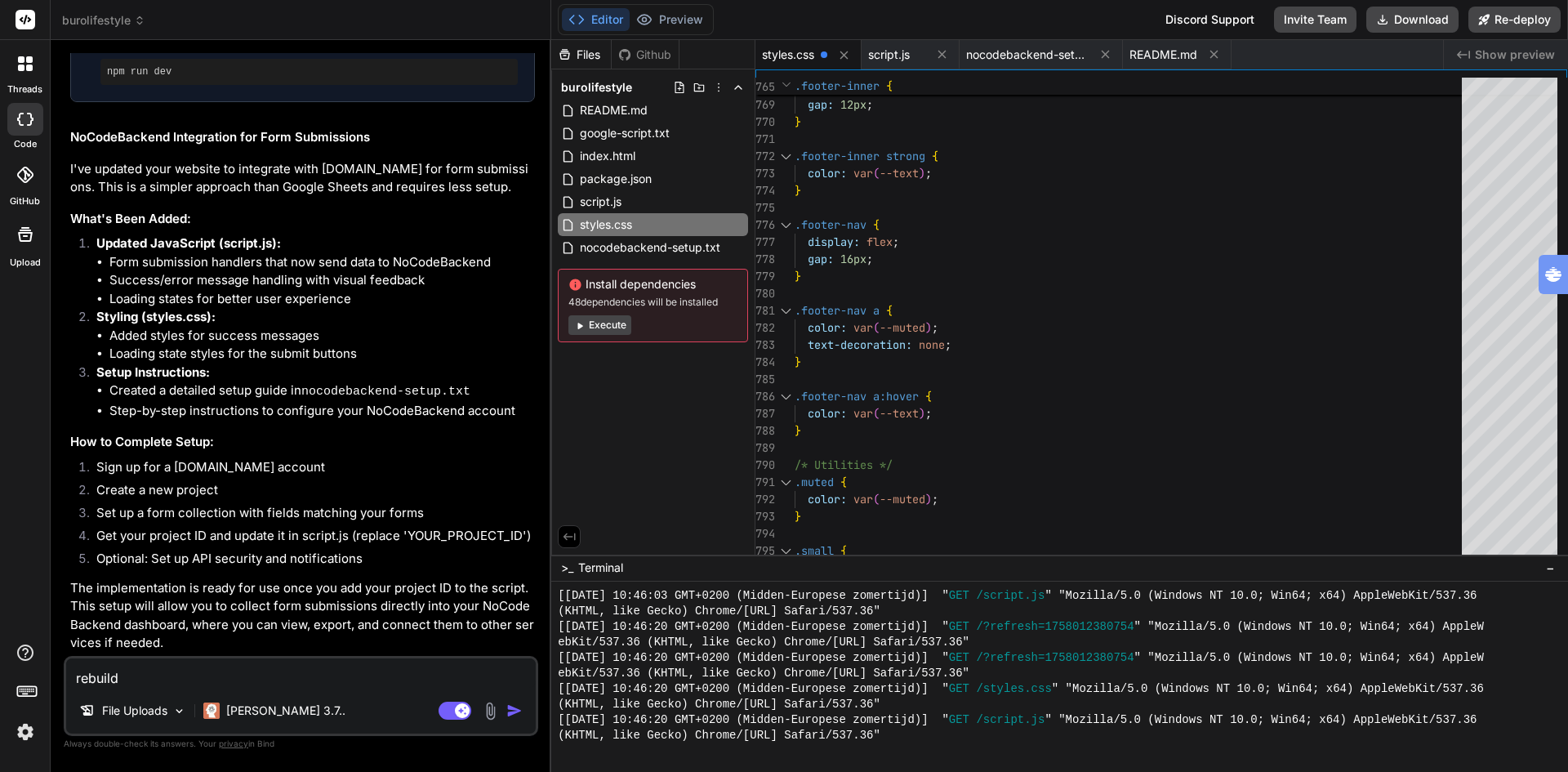
type textarea "rebuild"
type textarea "x"
type textarea "rebuild t"
type textarea "x"
type textarea "rebuild th"
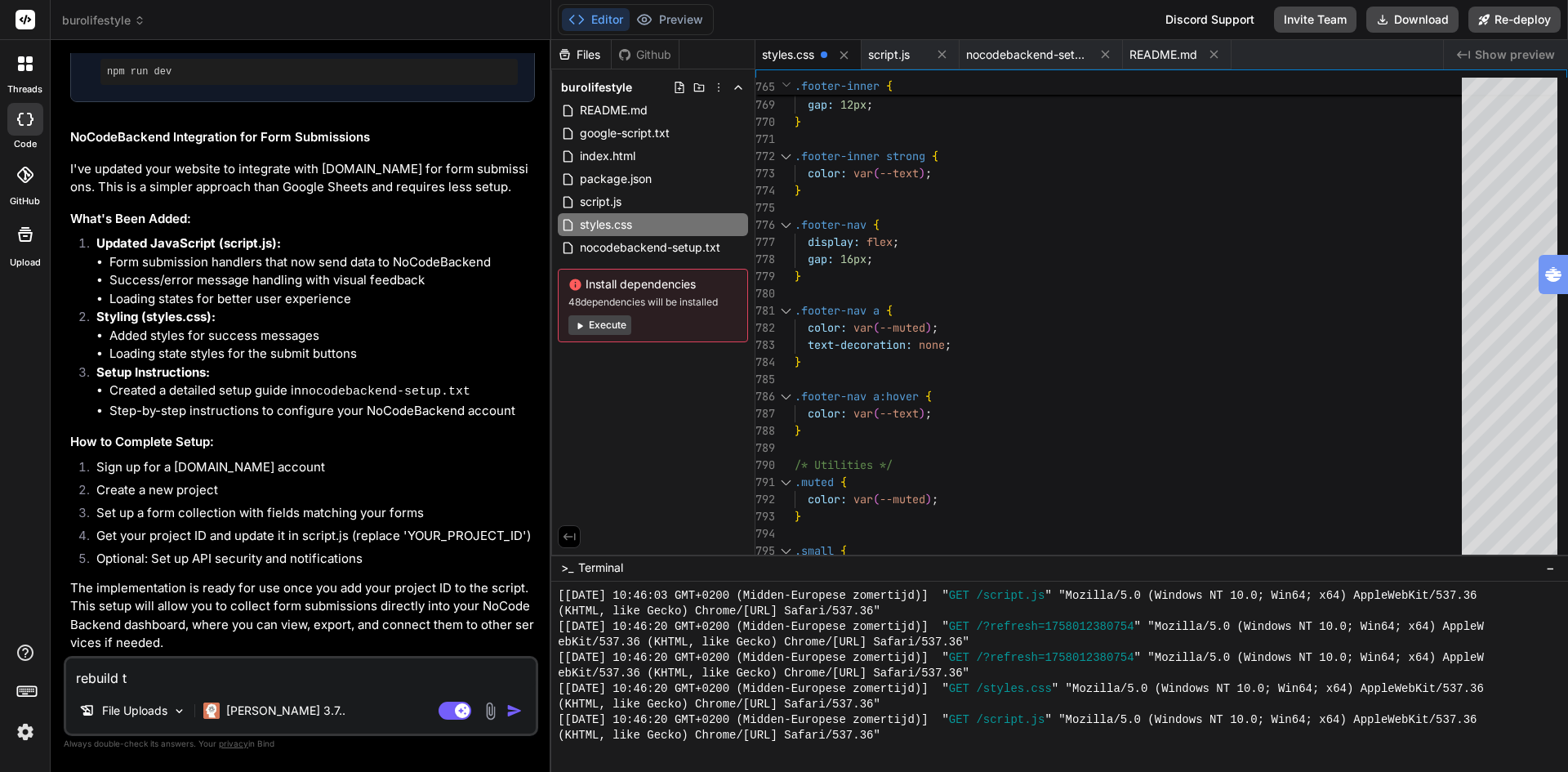
type textarea "x"
type textarea "rebuild the"
type textarea "x"
type textarea "rebuild the"
type textarea "x"
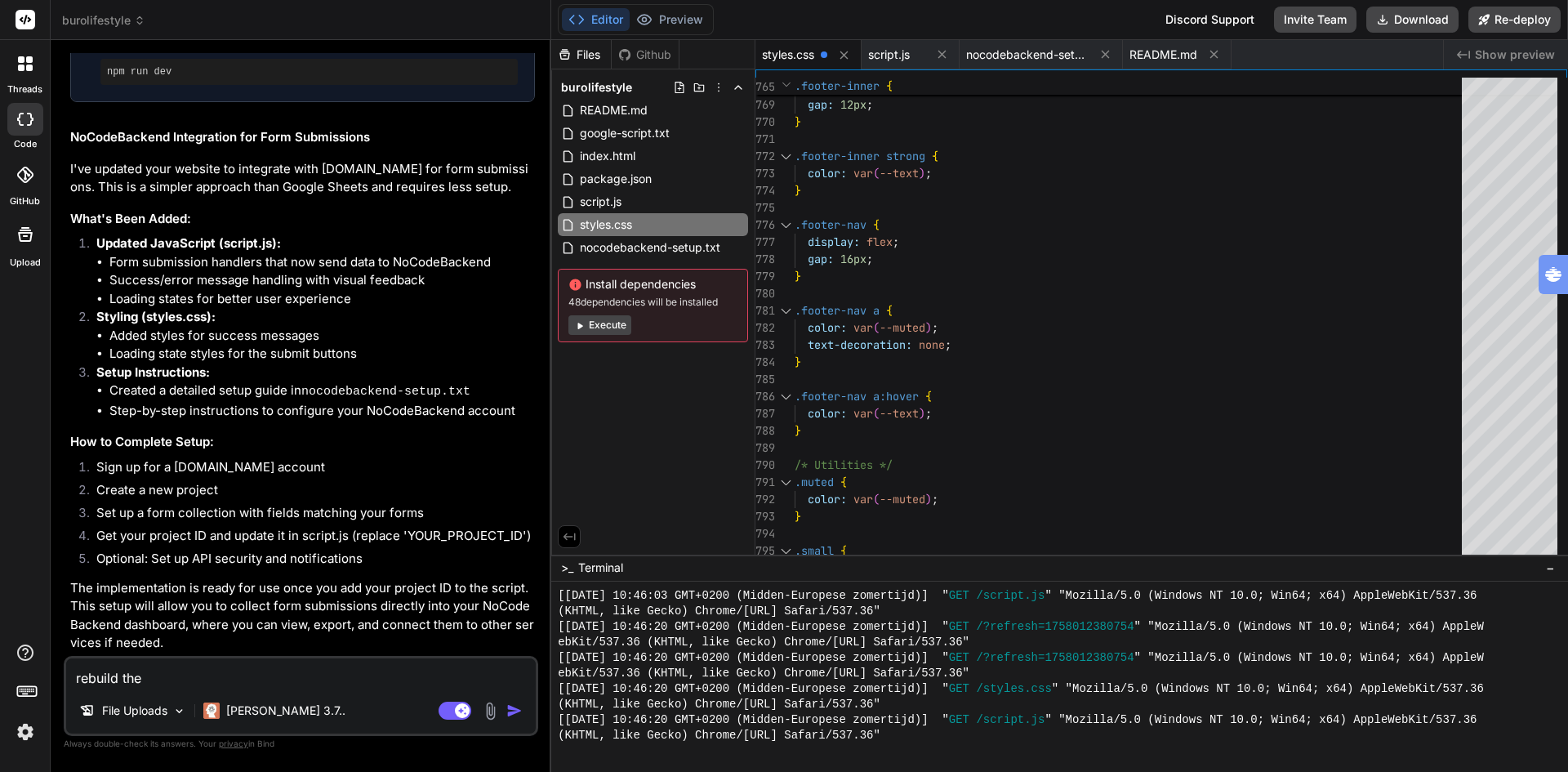
type textarea "rebuild the i"
type textarea "x"
type textarea "rebuild the in"
type textarea "x"
type textarea "rebuild the ind"
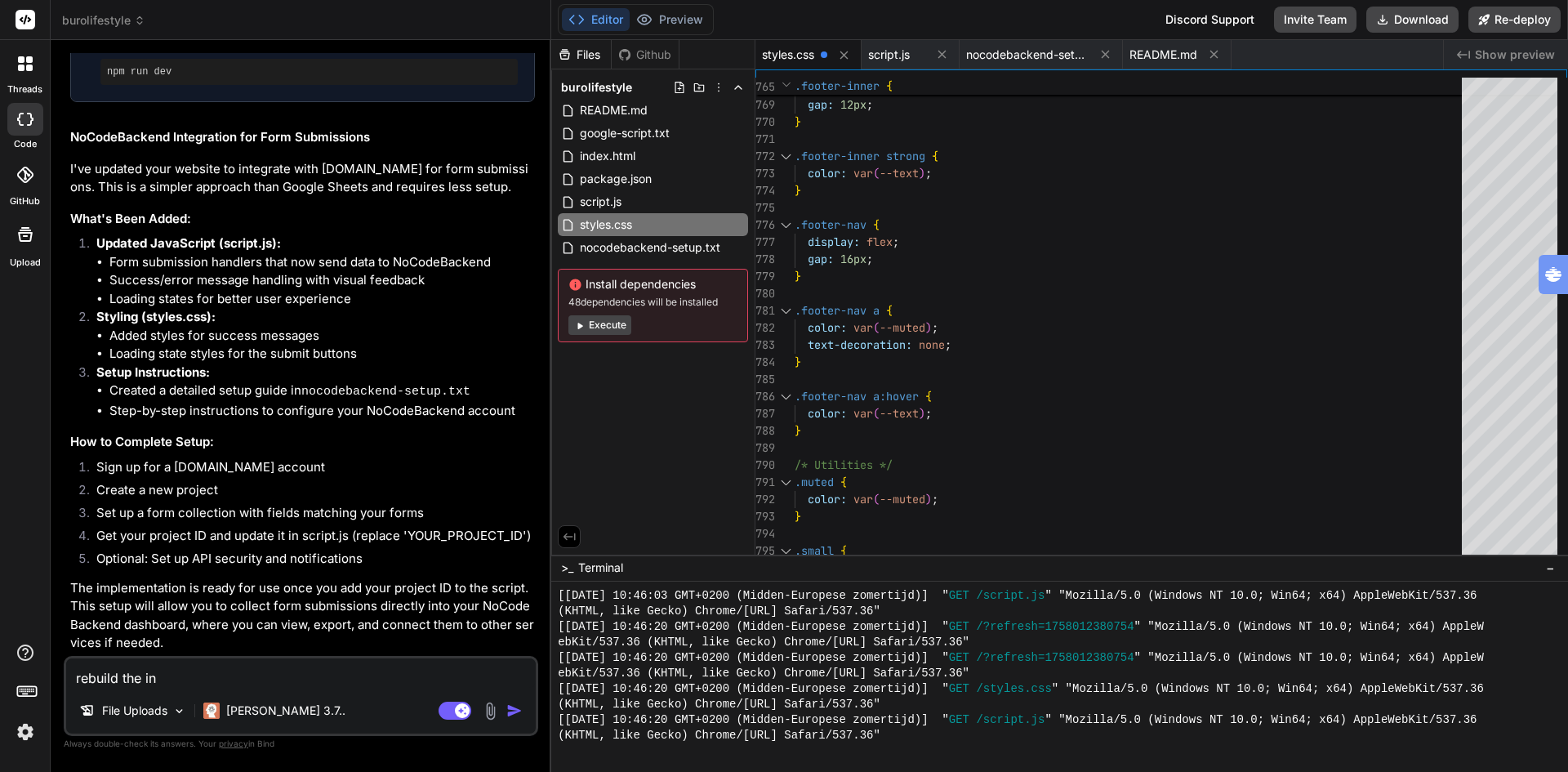
type textarea "x"
type textarea "rebuild the [GEOGRAPHIC_DATA]"
type textarea "x"
type textarea "rebuild the index"
type textarea "x"
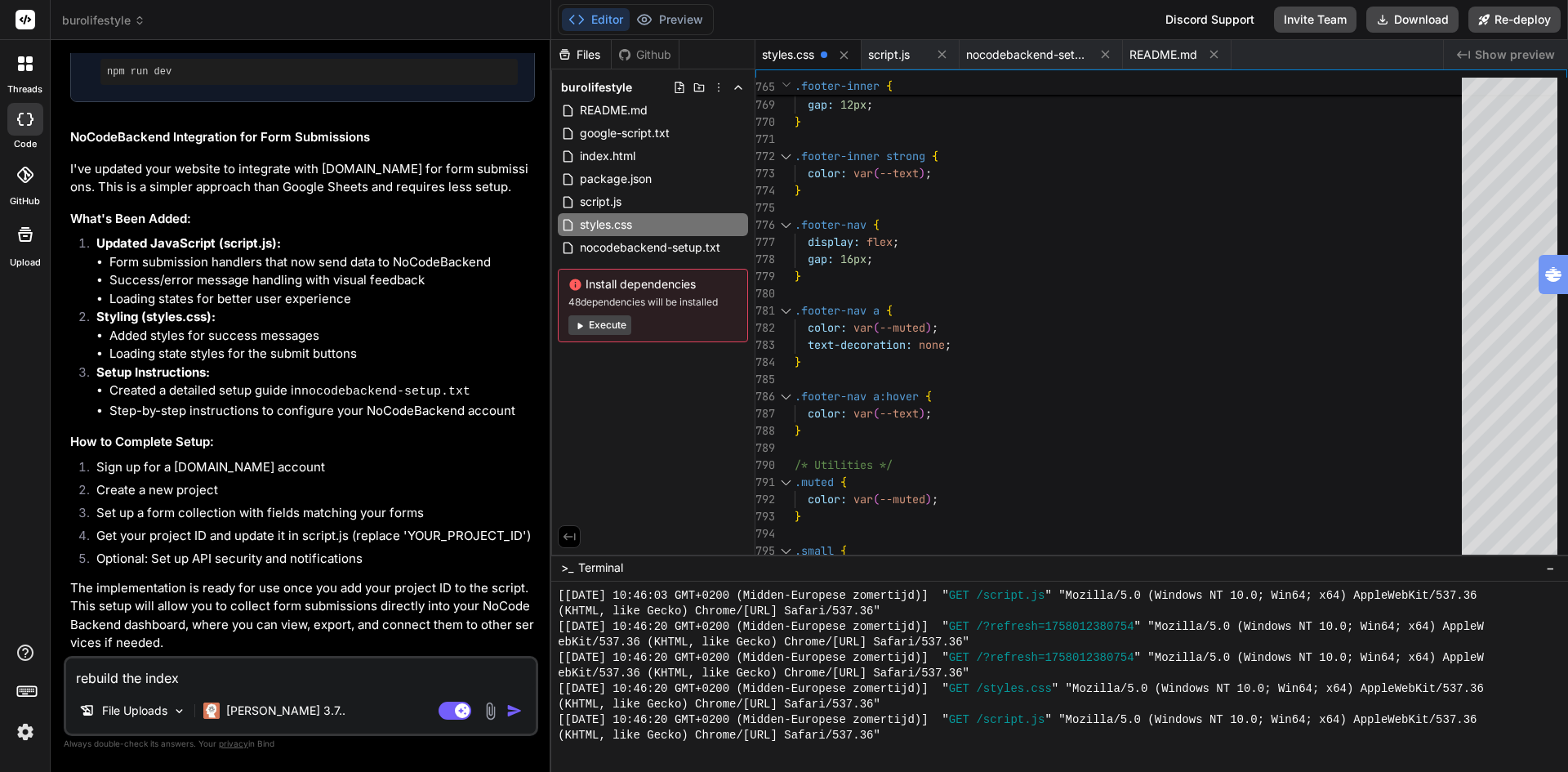
type textarea "rebuild the index."
type textarea "x"
type textarea "rebuild the index.h"
type textarea "x"
type textarea "rebuild the [DOMAIN_NAME]"
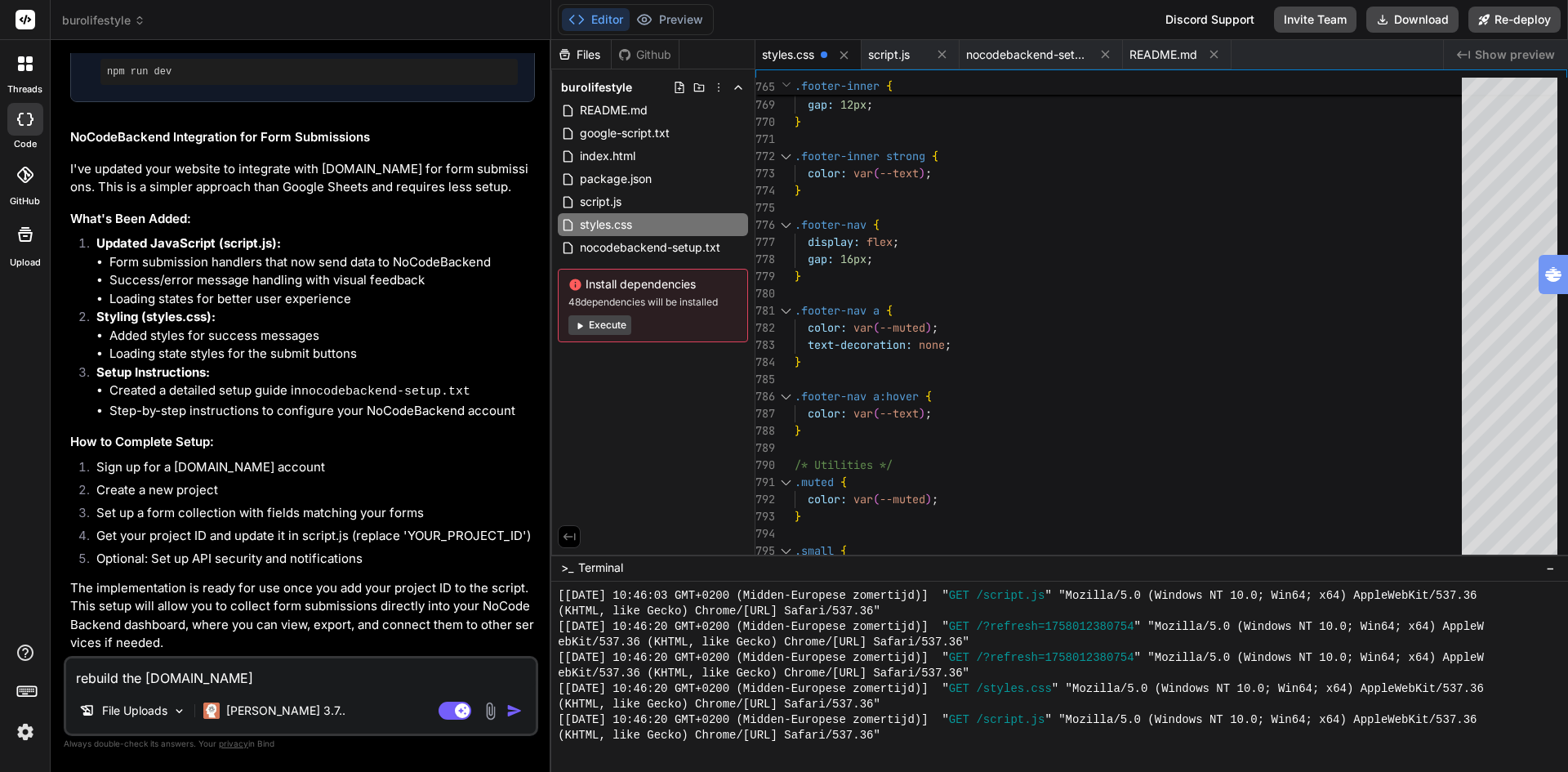
type textarea "x"
type textarea "rebuild the index.htm"
type textarea "x"
type textarea "rebuild the index.html"
type textarea "x"
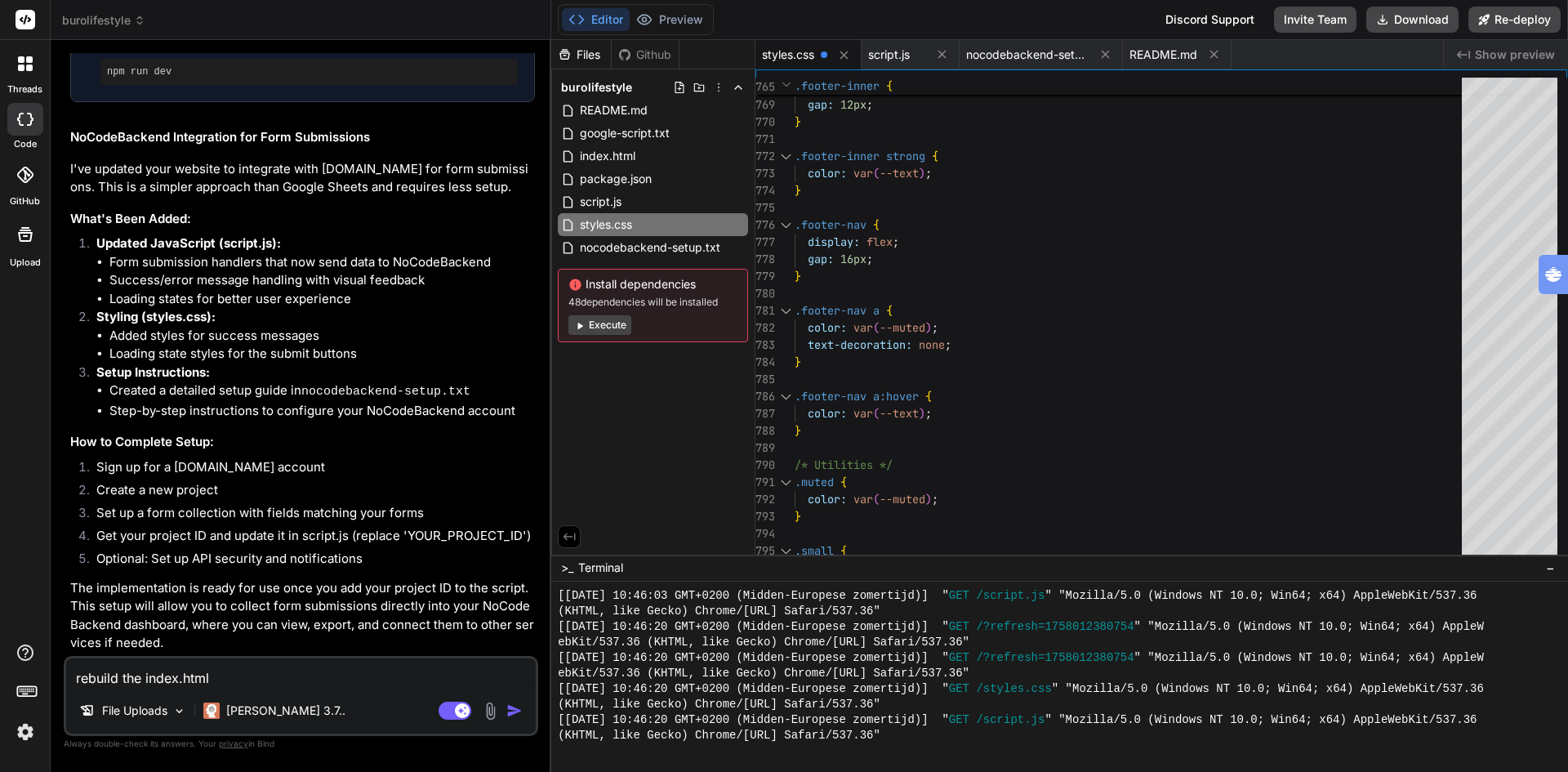
type textarea "rebuild the index.html"
type textarea "x"
type textarea "rebuild the index.html a"
type textarea "x"
type textarea "rebuild the index.html an"
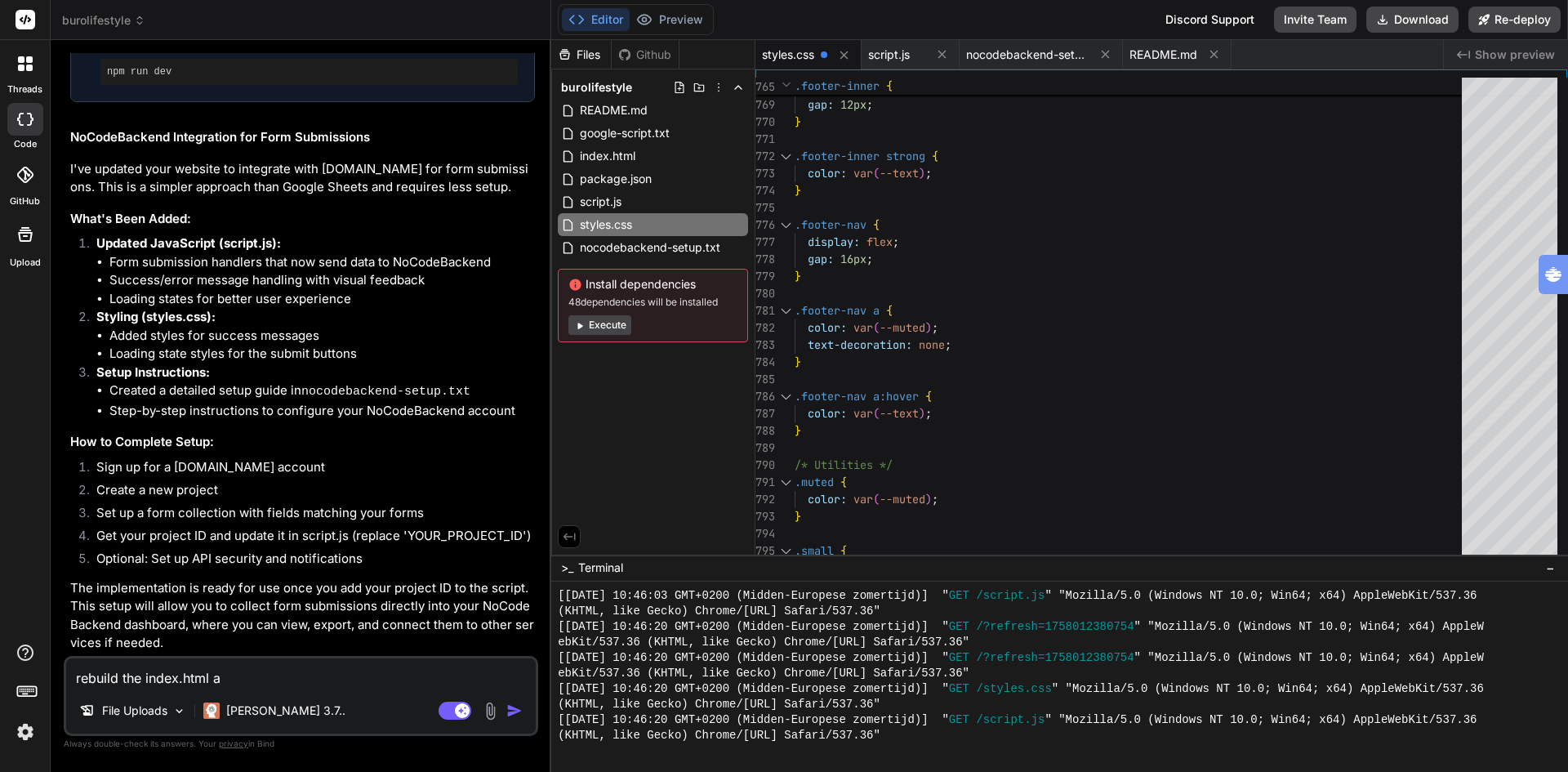
type textarea "x"
type textarea "rebuild the index.html and"
type textarea "x"
type textarea "rebuild the index.html and"
type textarea "x"
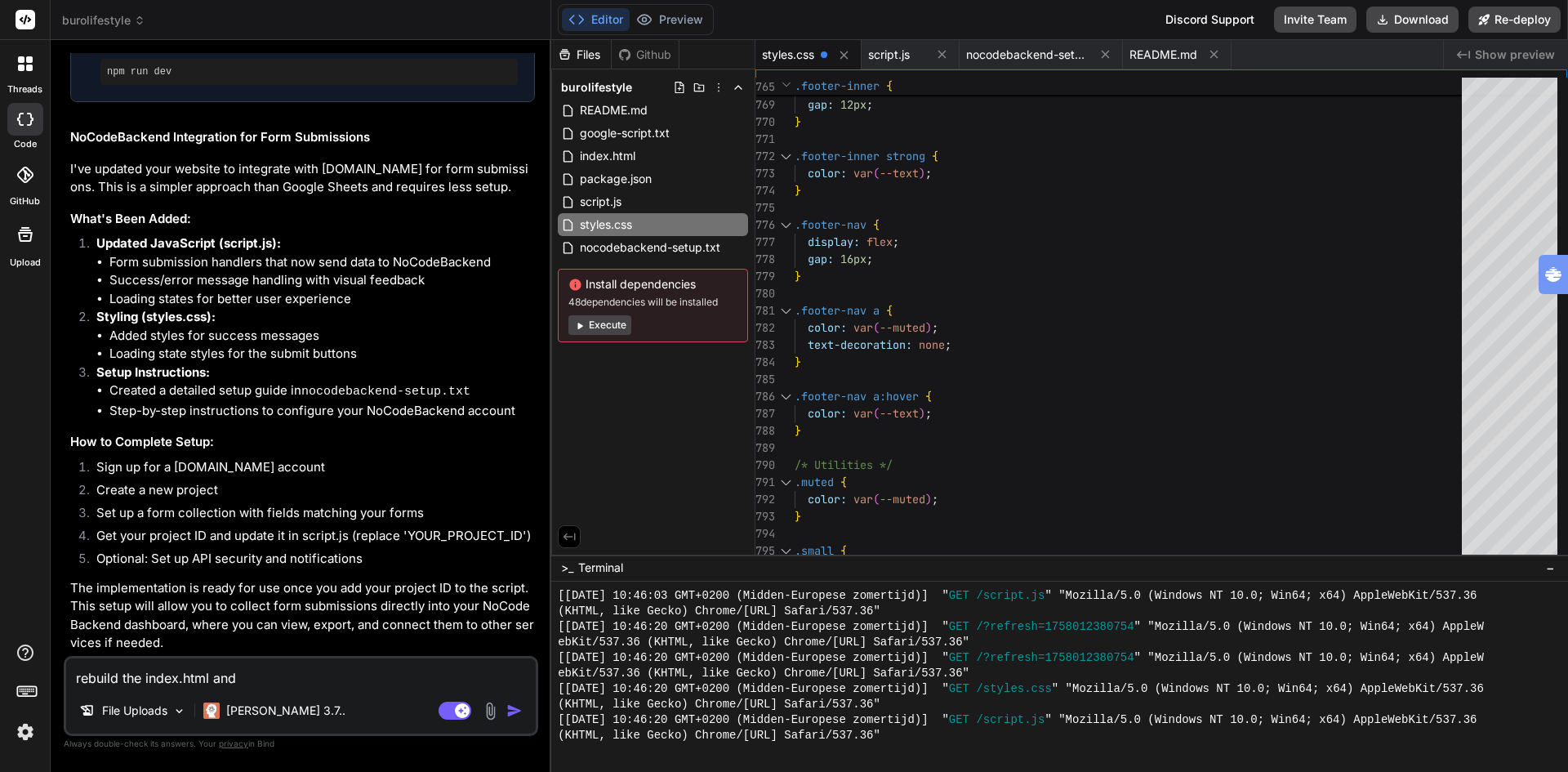
type textarea "rebuild the index.html and s"
type textarea "x"
type textarea "rebuild the index.html and st"
type textarea "x"
type textarea "rebuild the index.html and sty"
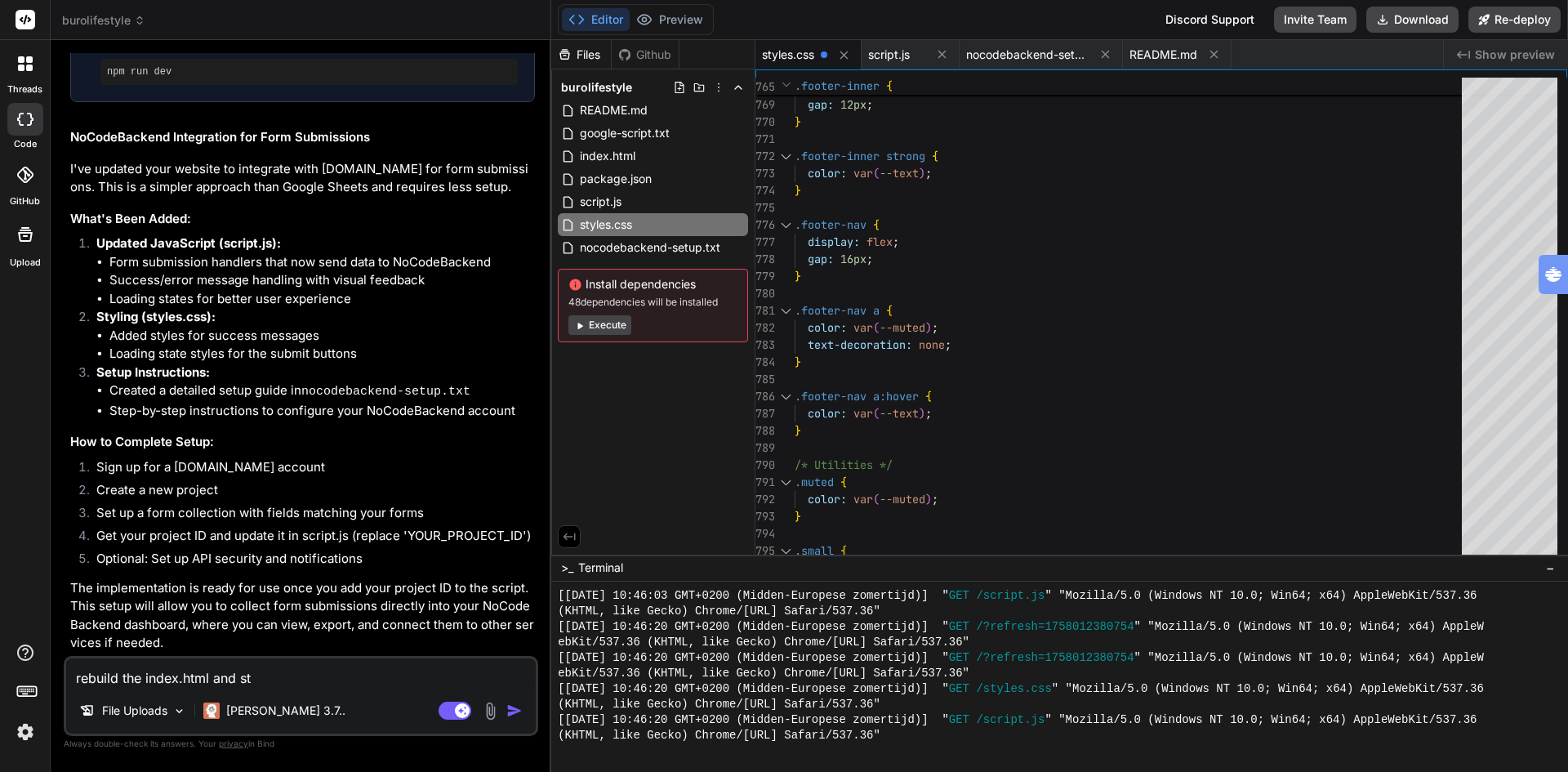
type textarea "x"
type textarea "rebuild the index.html and styl"
type textarea "x"
type textarea "rebuild the index.html and style"
type textarea "x"
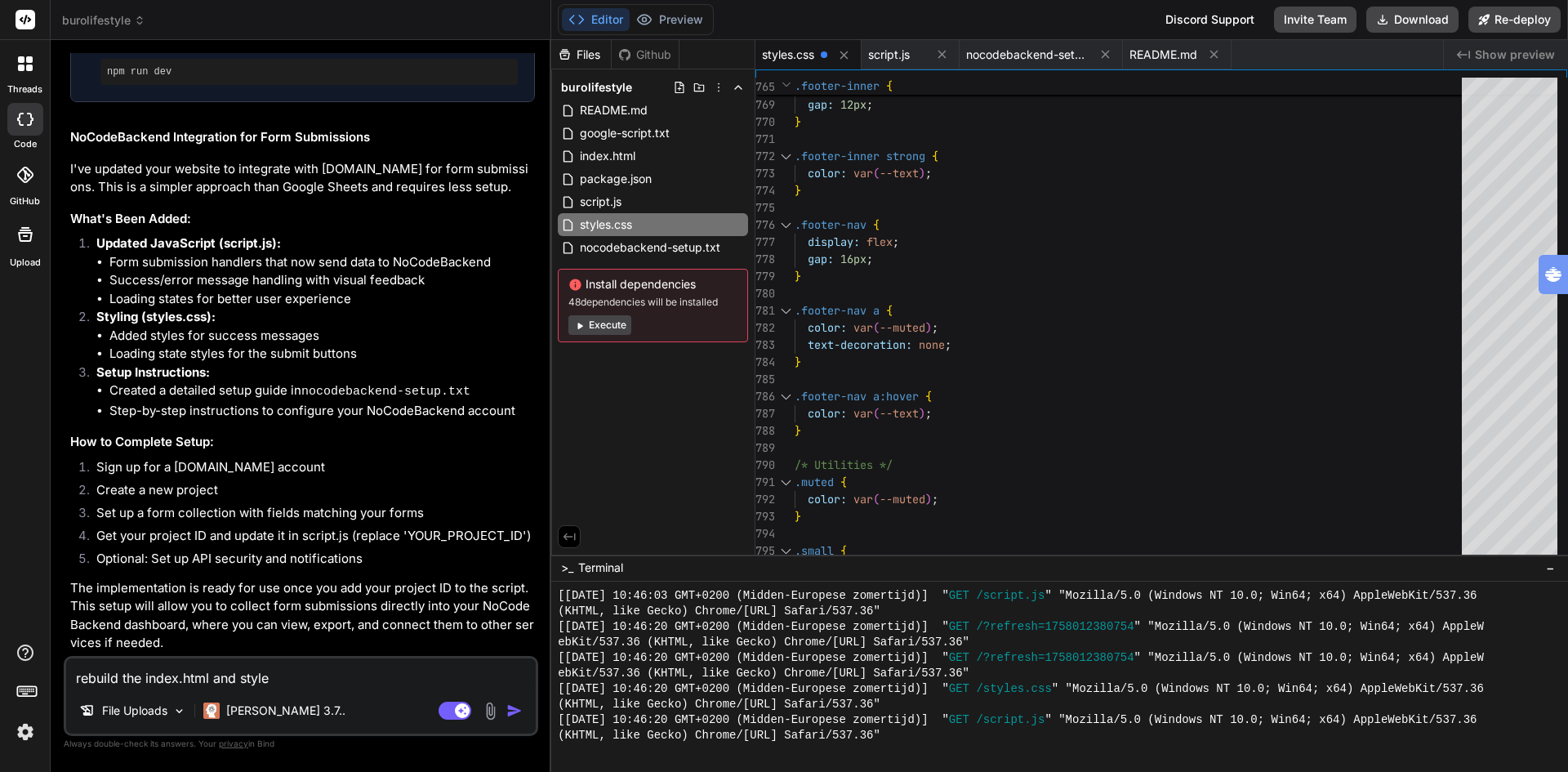
type textarea "rebuild the index.html and styles"
type textarea "x"
type textarea "rebuild the index.html and styles."
type textarea "x"
type textarea "rebuild the index.html and styles.c"
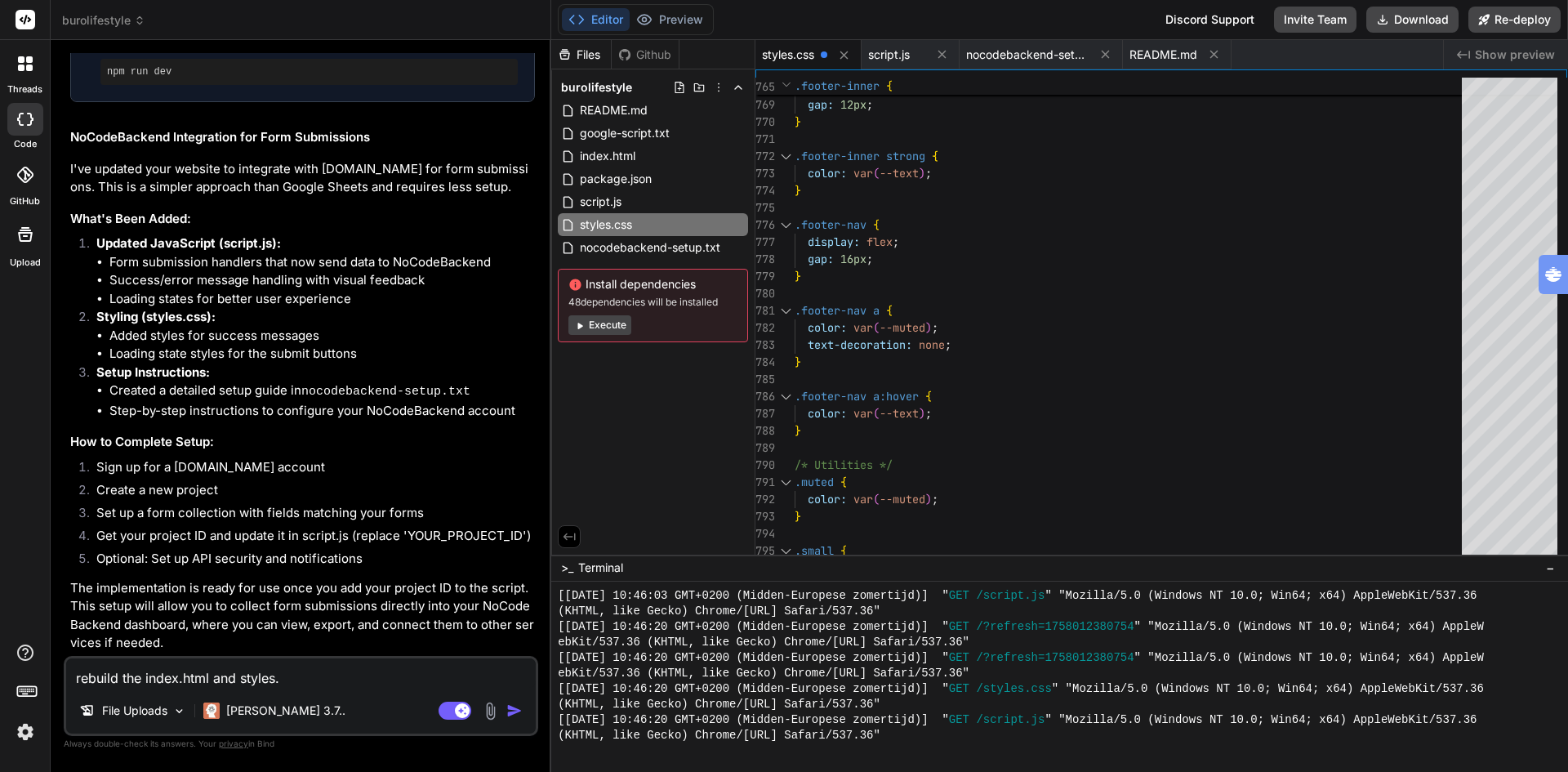
type textarea "x"
type textarea "rebuild the index.html and styles.cs"
type textarea "x"
type textarea "rebuild the index.html and styles.css"
type textarea "x"
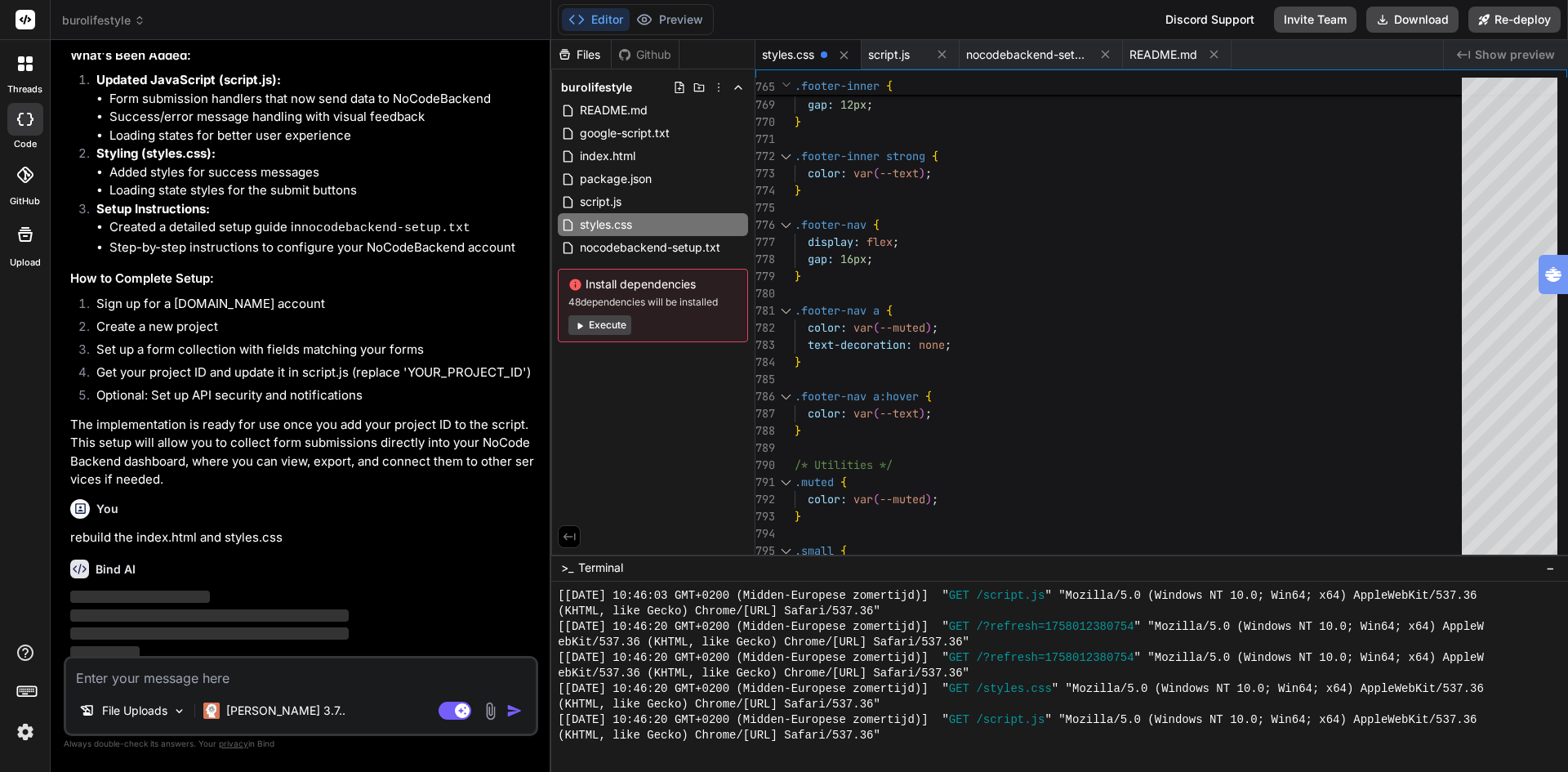
scroll to position [3466, 0]
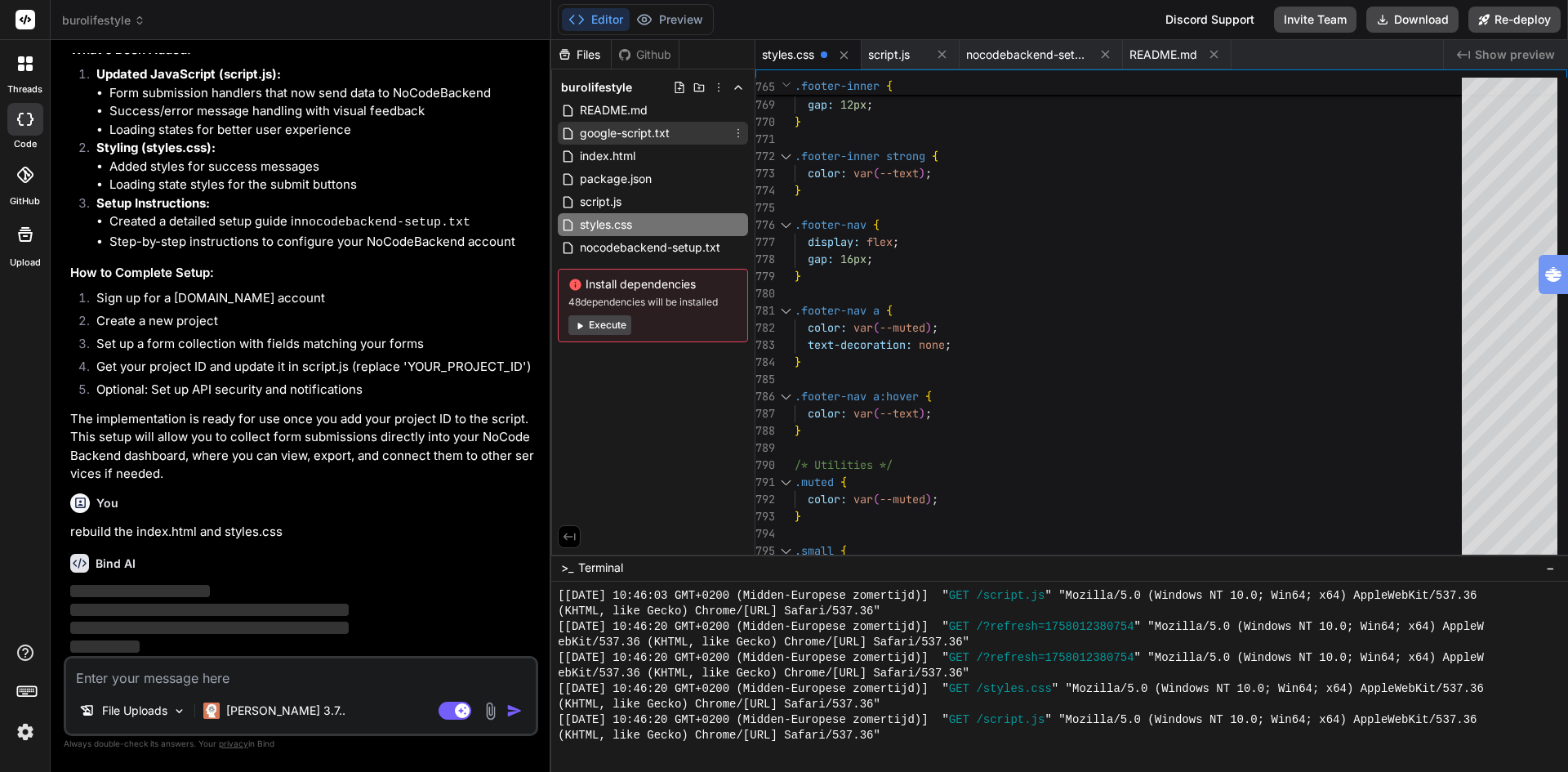
click at [639, 133] on span "google-script.txt" at bounding box center [625, 132] width 93 height 20
type textarea "// - Click Deploy // 5. Copy the web app URL and paste it as the 'scriptURL' in…"
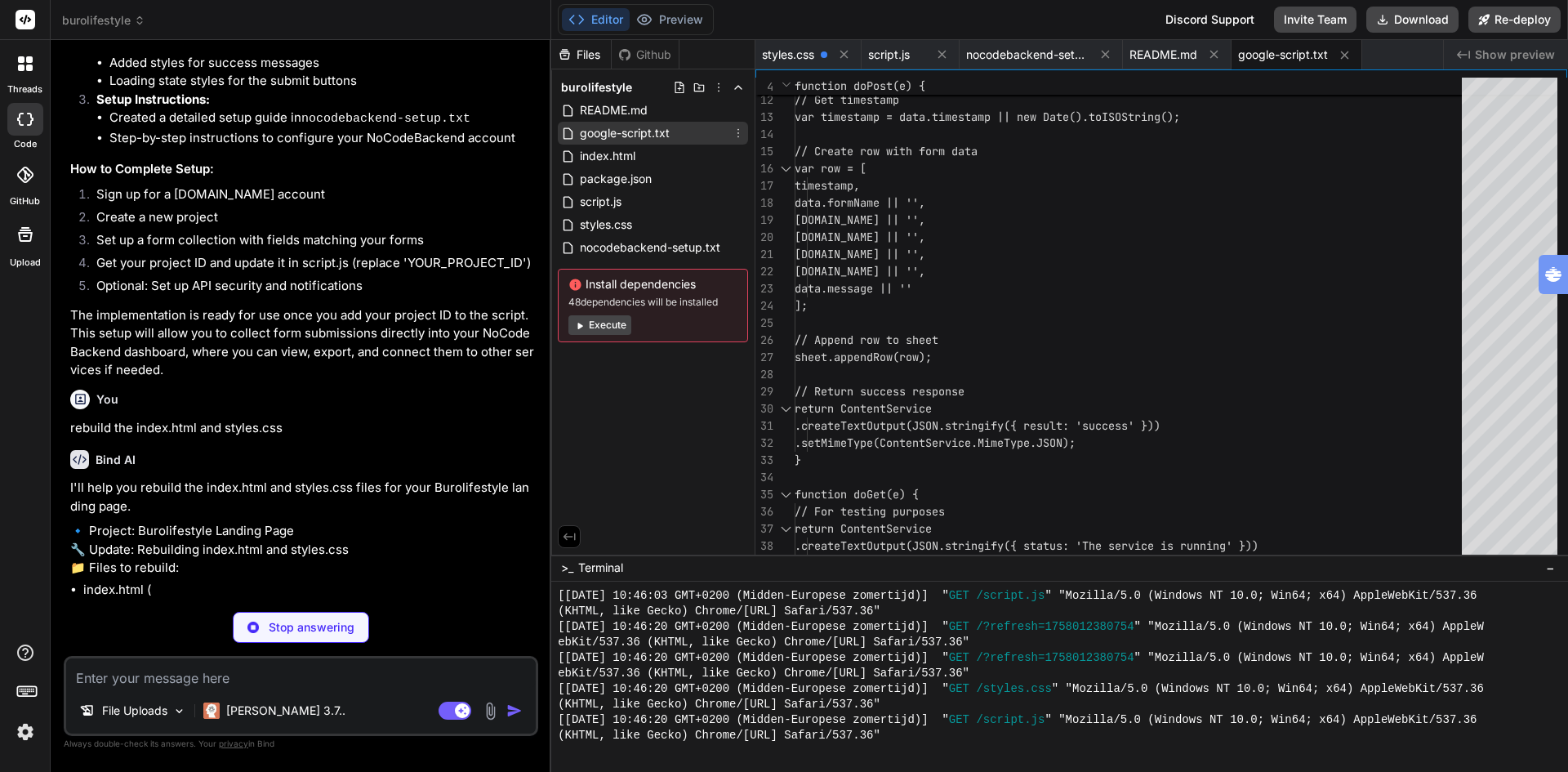
click at [739, 133] on icon at bounding box center [739, 133] width 13 height 13
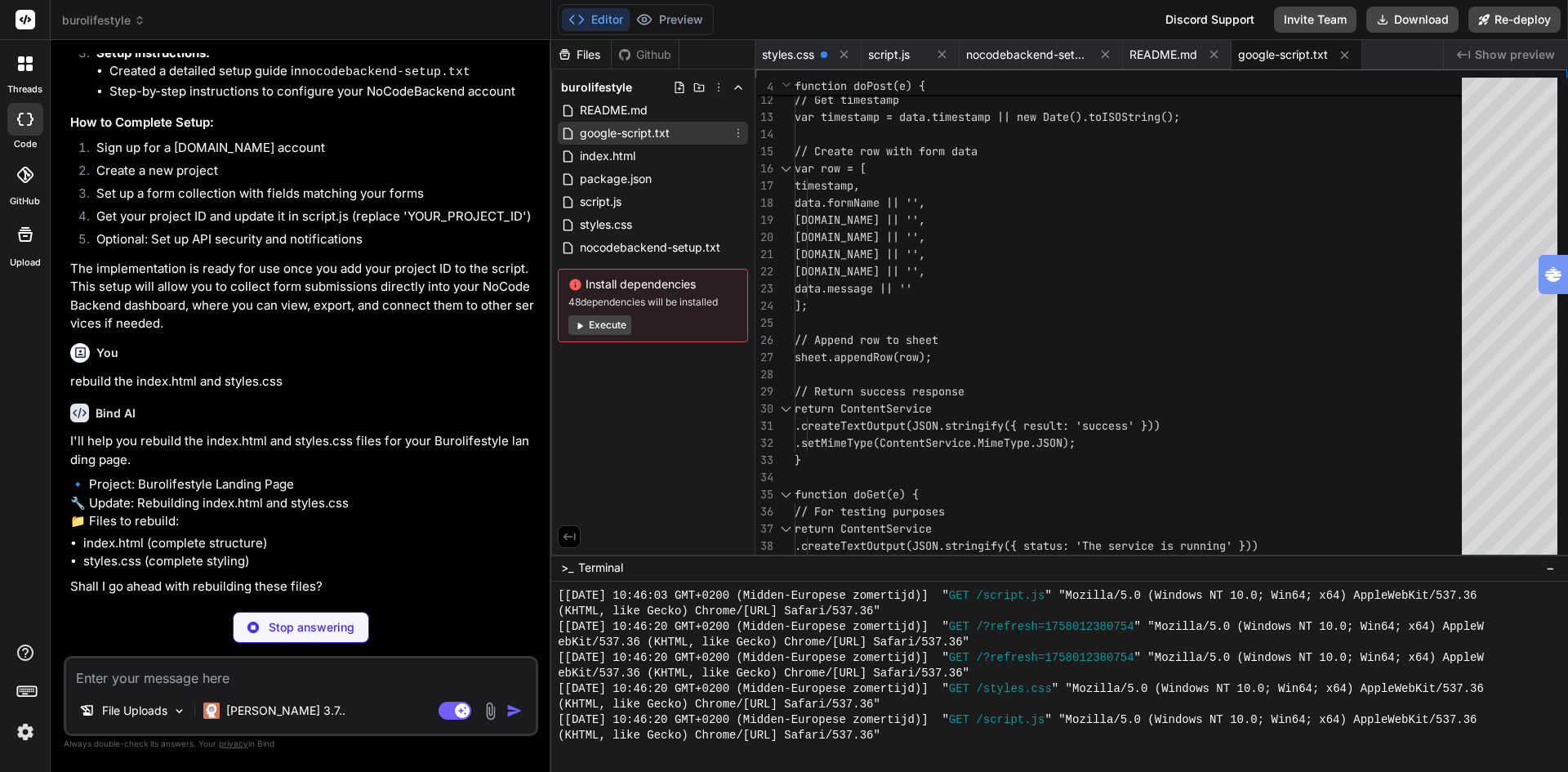
type textarea "x"
click at [739, 133] on icon at bounding box center [739, 133] width 13 height 13
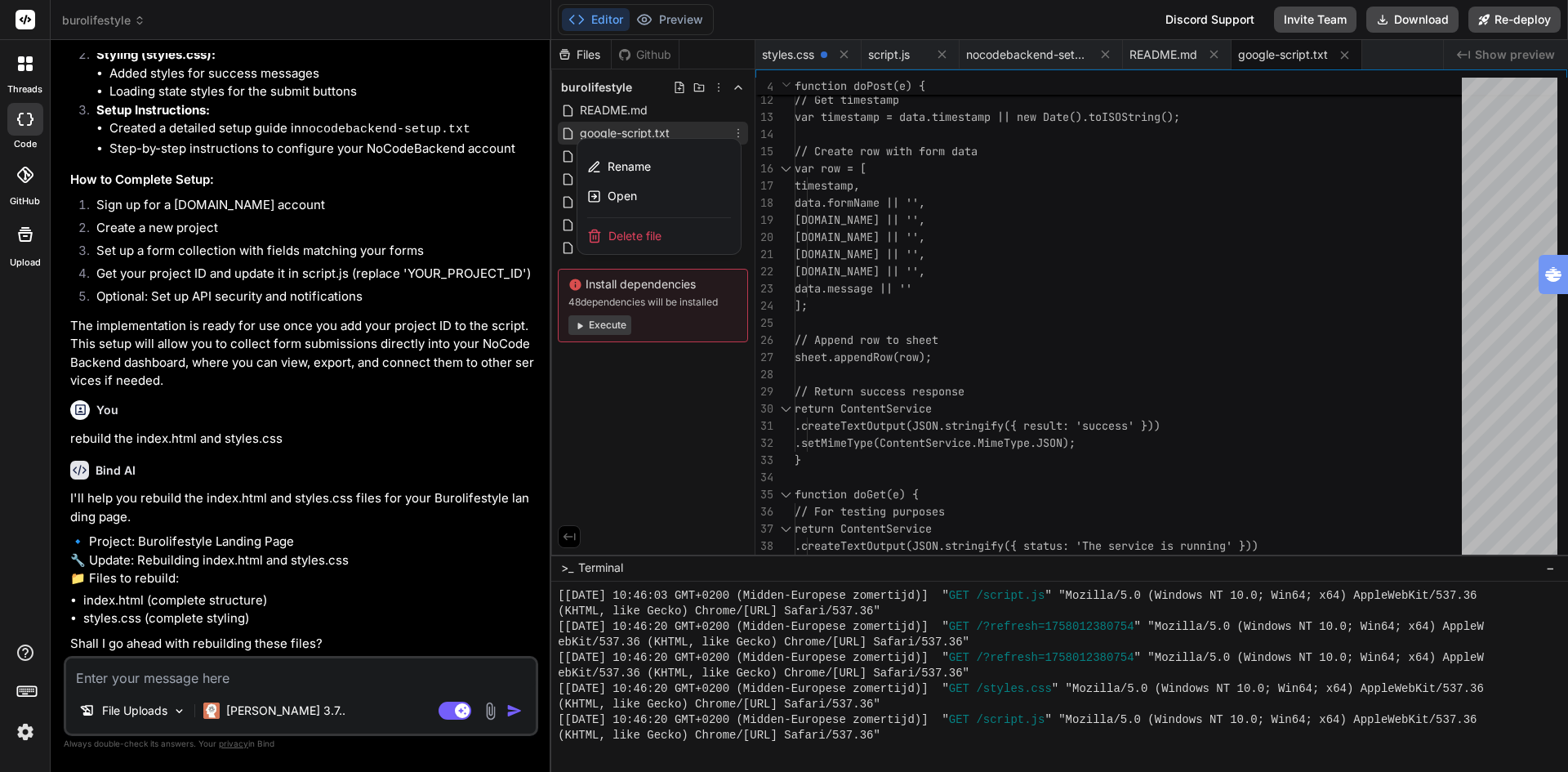
click at [652, 231] on span "Delete file" at bounding box center [635, 235] width 53 height 16
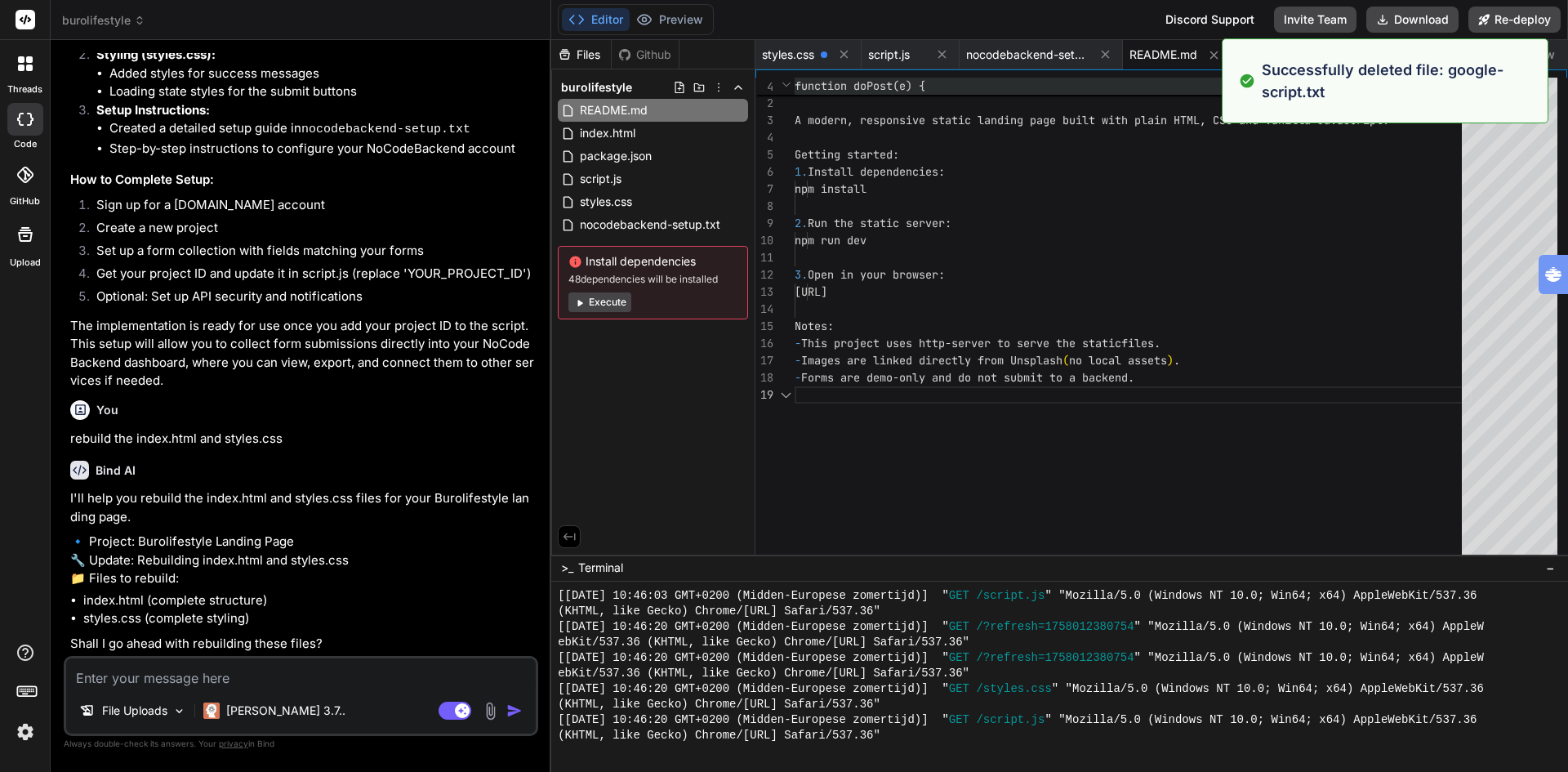
type textarea "3. Open in your browser: [URL] Notes: - This project uses http-server to serve …"
type textarea "x"
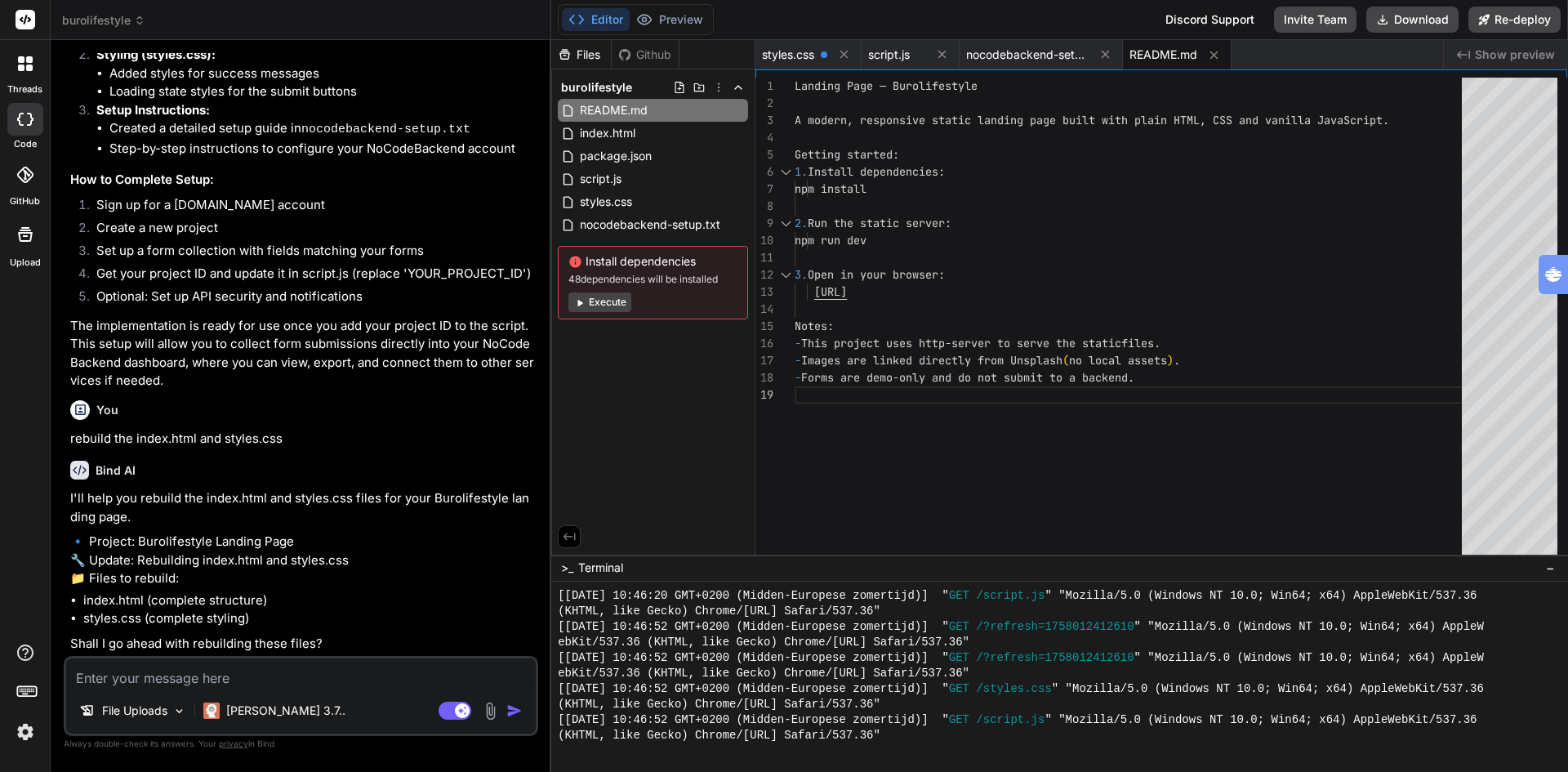
click at [200, 680] on textarea at bounding box center [300, 673] width 470 height 30
type textarea "y"
type textarea "x"
type textarea "ye"
type textarea "x"
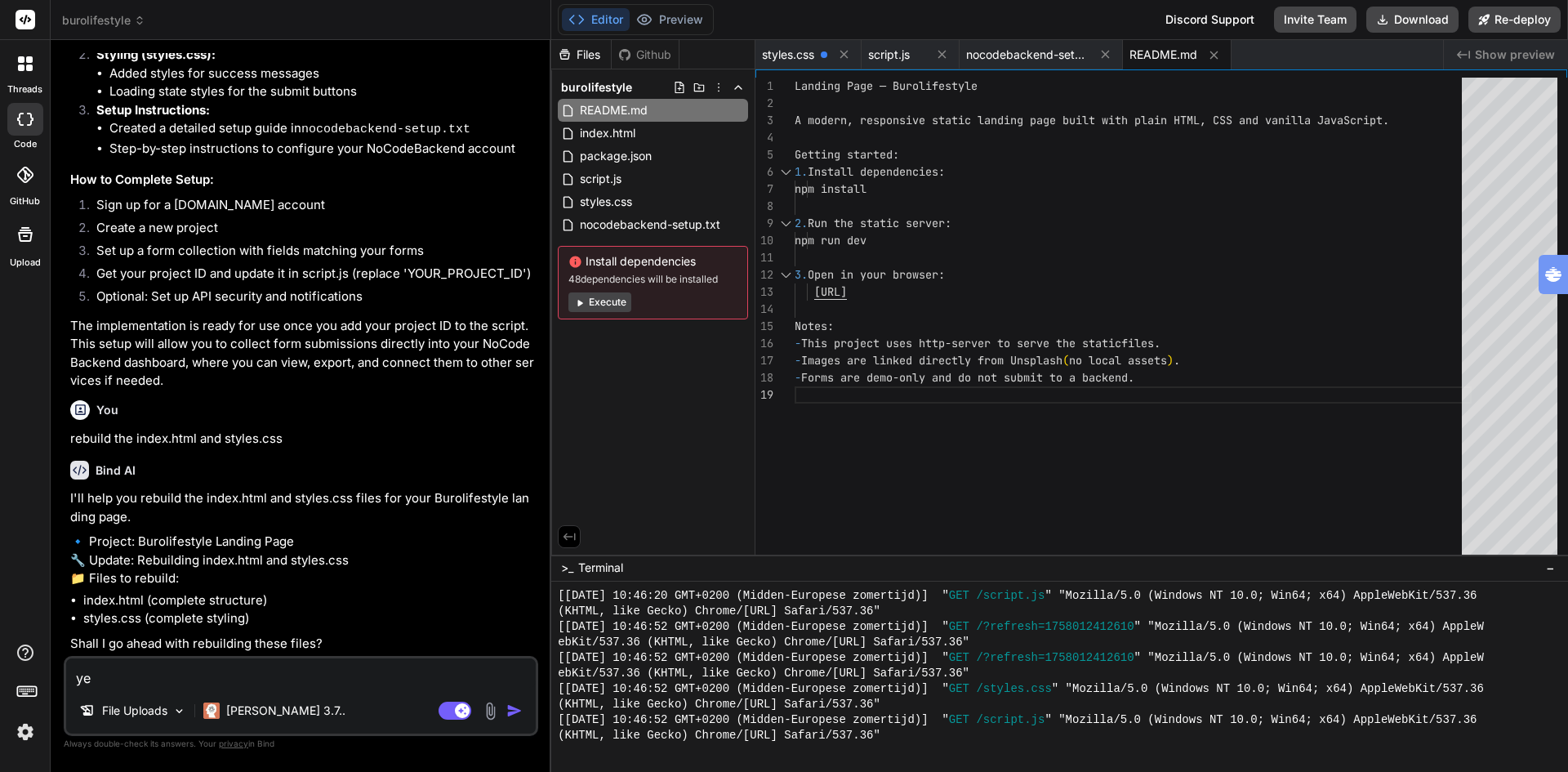
type textarea "yes"
type textarea "x"
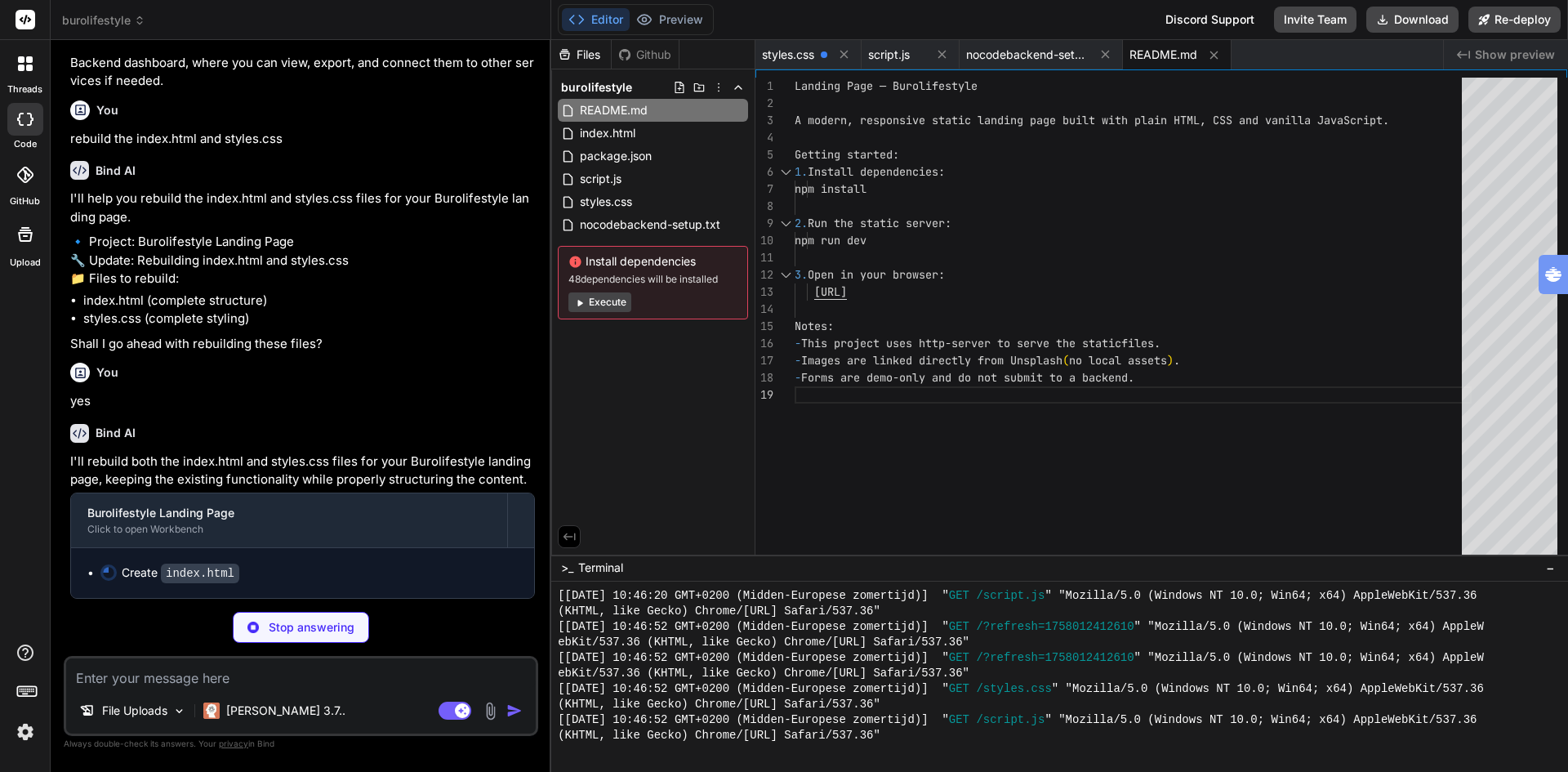
scroll to position [3895, 0]
type textarea "x"
type textarea "<p>&copy; 2023 Burolifestyle. Alle rechten voorbehouden.</p> </div> </div> </fo…"
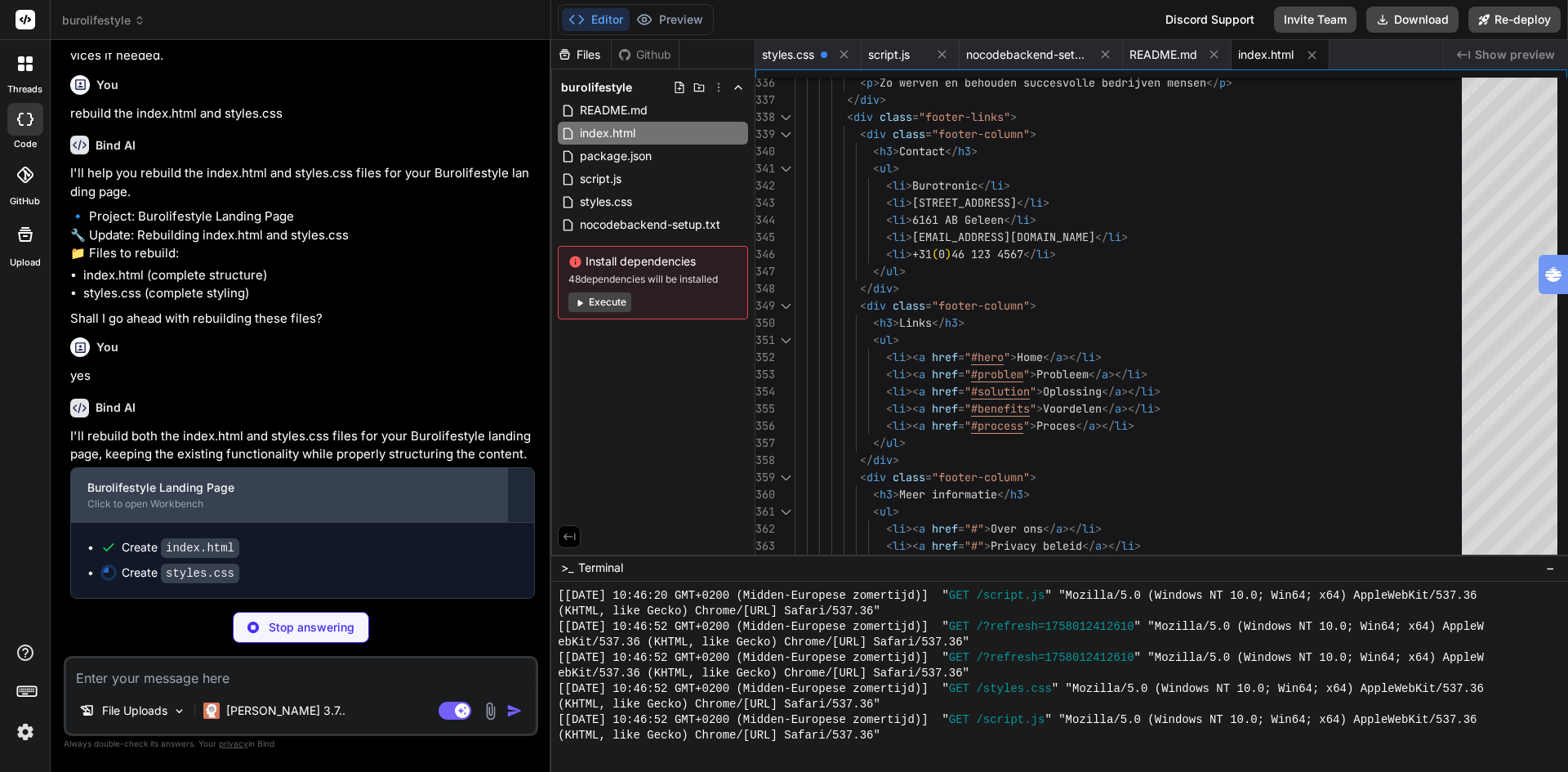
scroll to position [3921, 0]
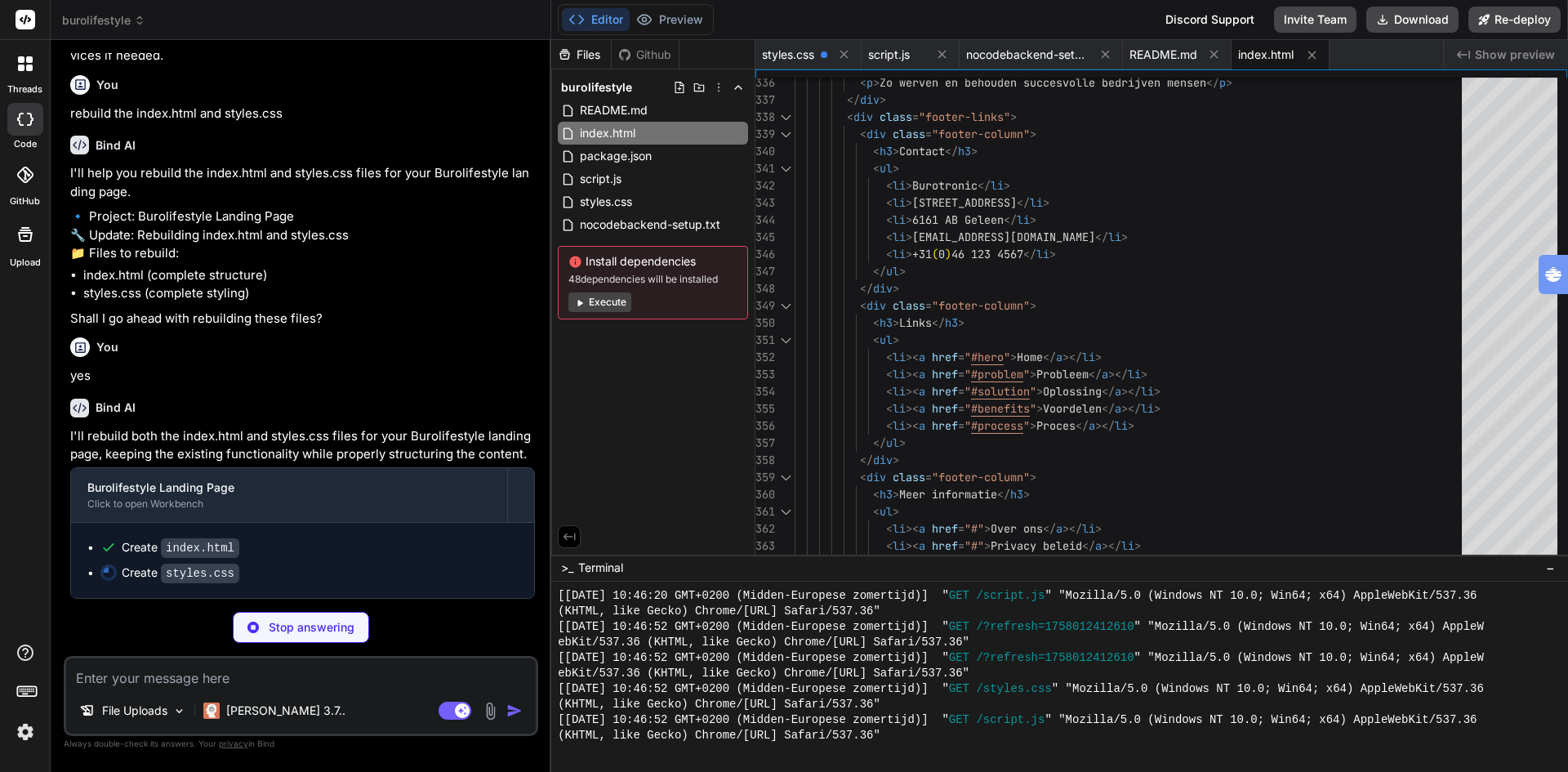
click at [24, 234] on icon at bounding box center [25, 234] width 20 height 20
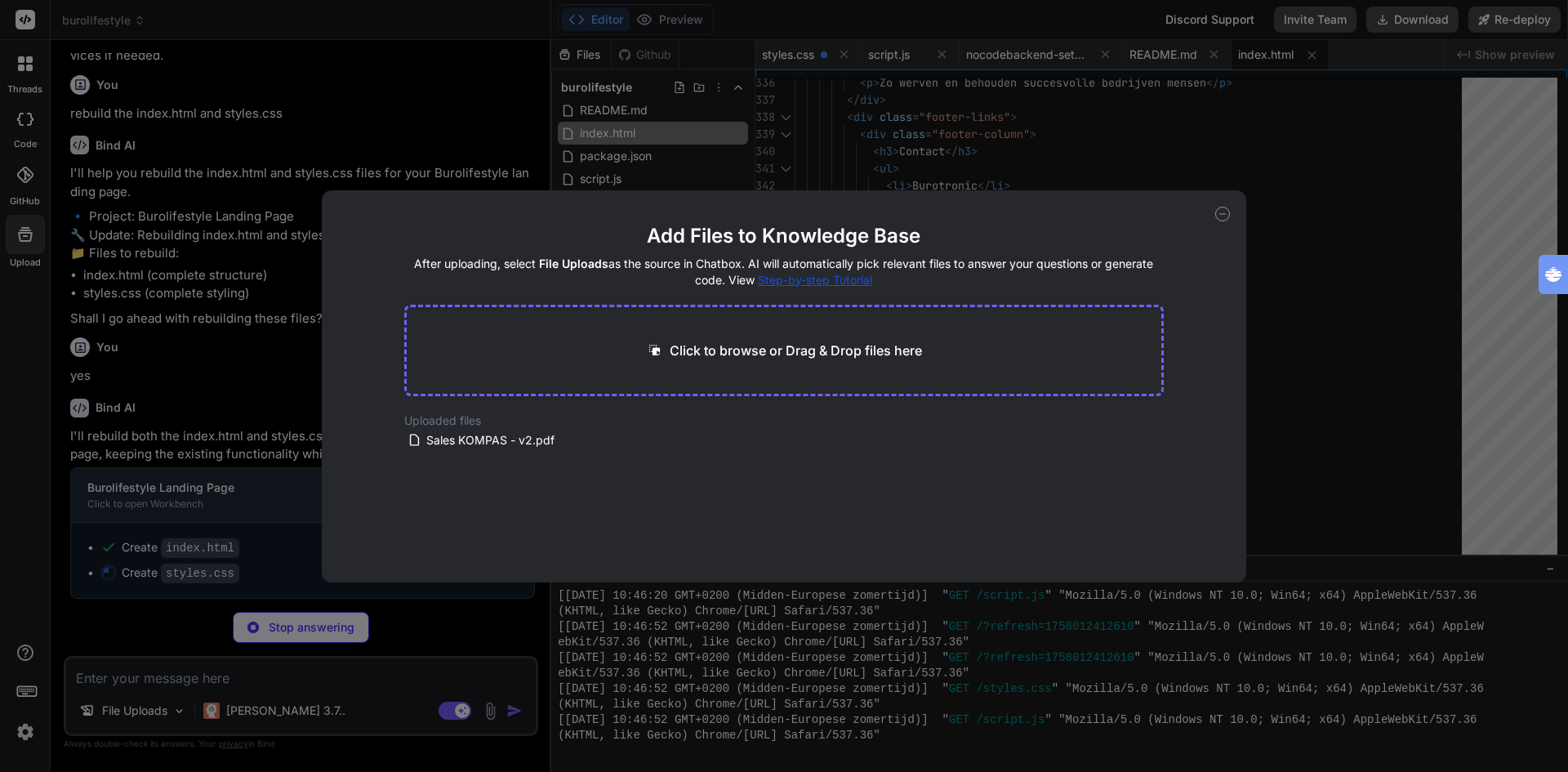
click at [751, 345] on p "Click to browse or Drag & Drop files here" at bounding box center [796, 350] width 253 height 20
type textarea "x"
type textarea "} .testimonial { height: 250px; } }"
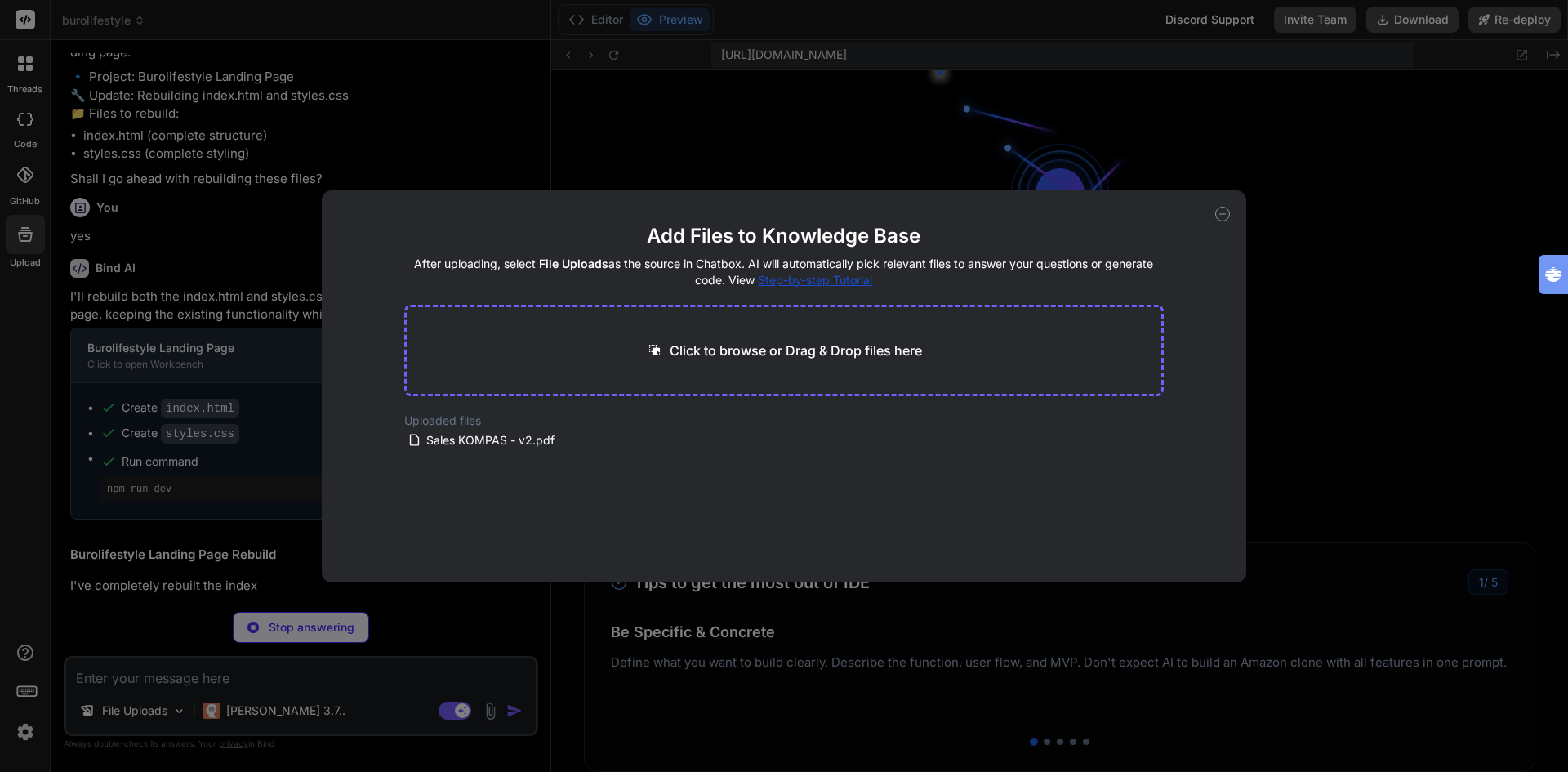
scroll to position [3010, 0]
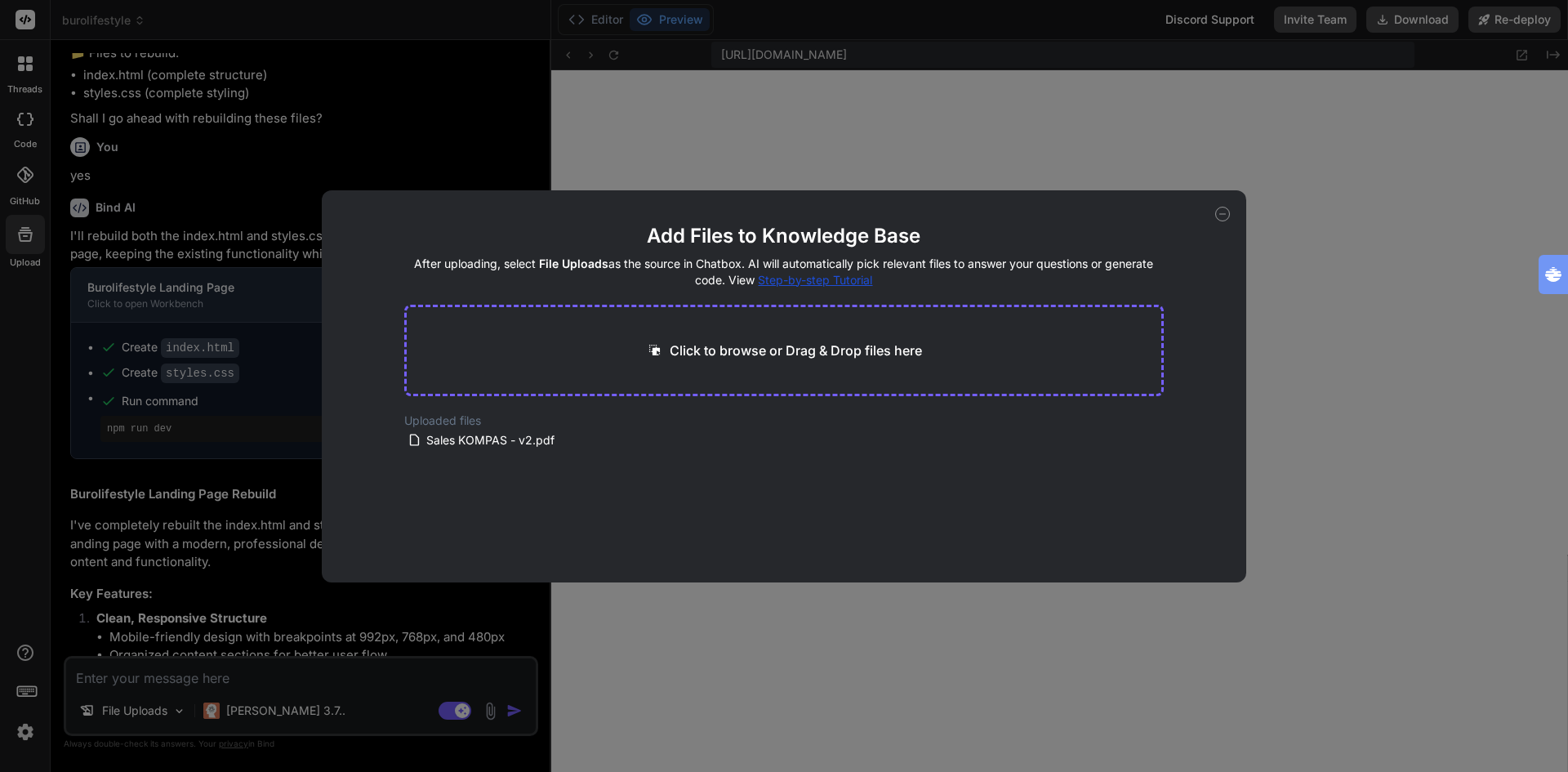
click at [877, 637] on div "Add Files to Knowledge Base After uploading, select File Uploads as the source …" at bounding box center [784, 386] width 1568 height 772
type textarea "x"
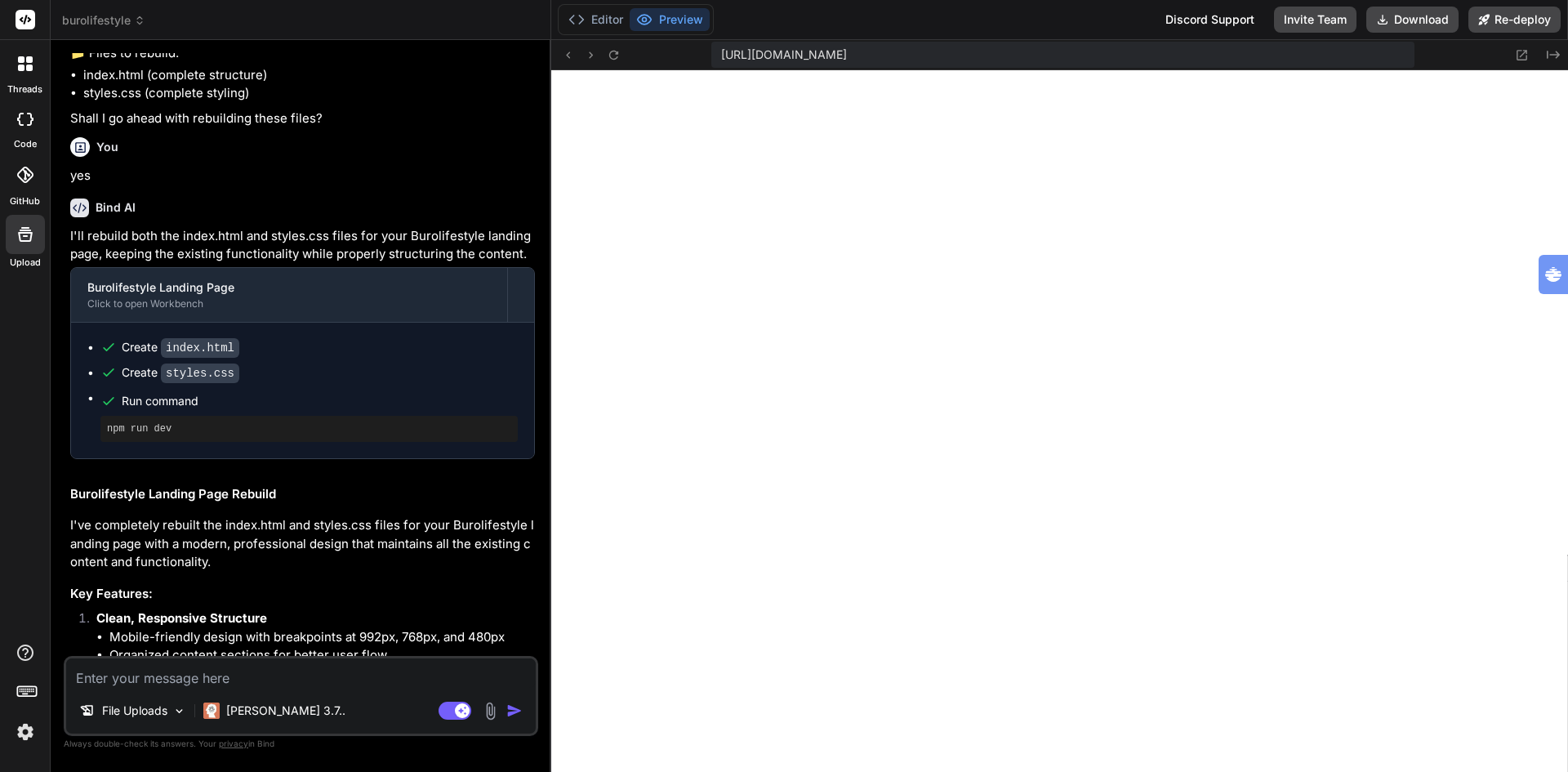
click at [146, 681] on textarea at bounding box center [300, 673] width 470 height 30
type textarea "a"
type textarea "x"
type textarea "ad"
type textarea "x"
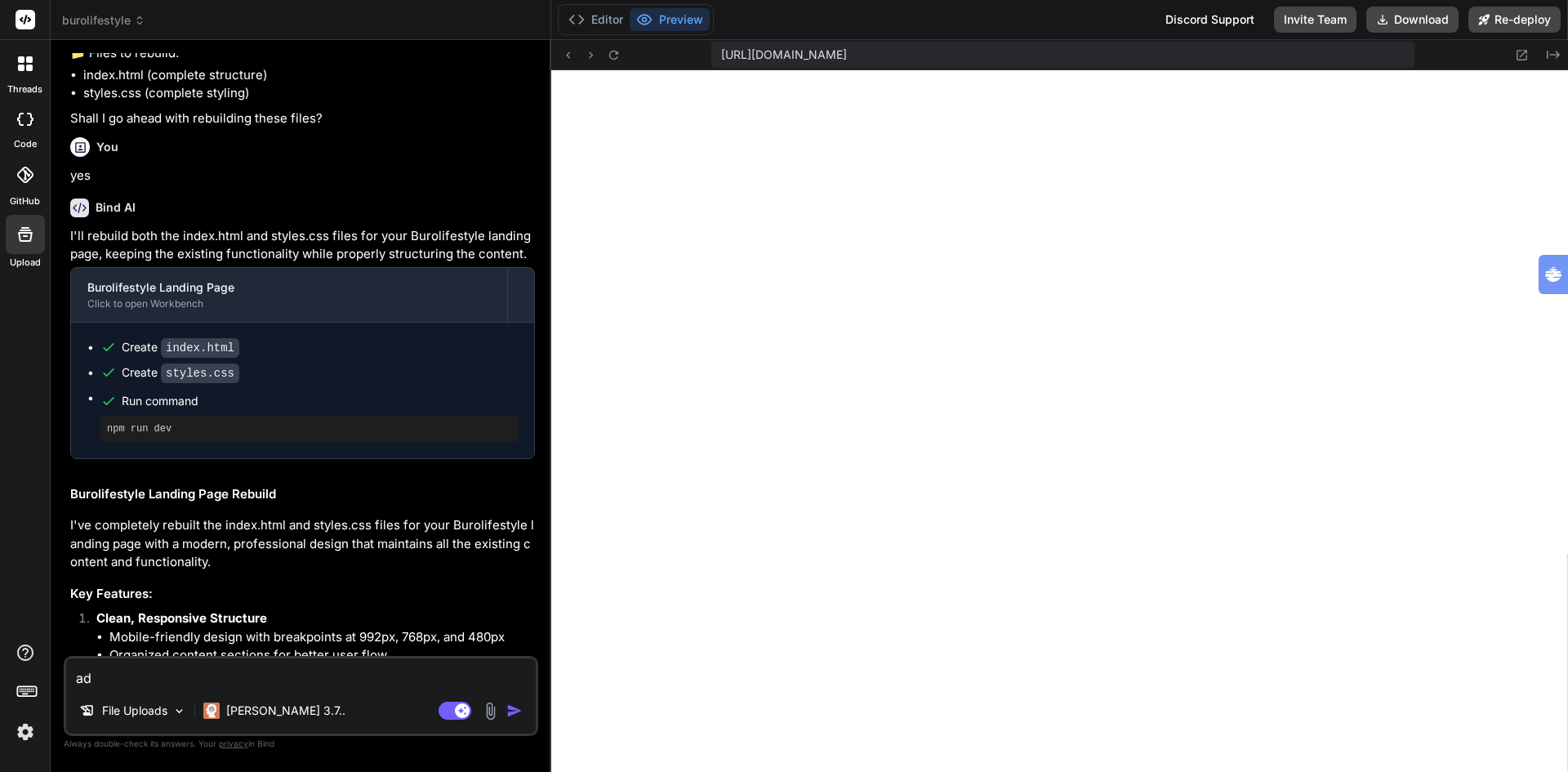
type textarea "add"
type textarea "x"
type textarea "add"
type textarea "x"
type textarea "add"
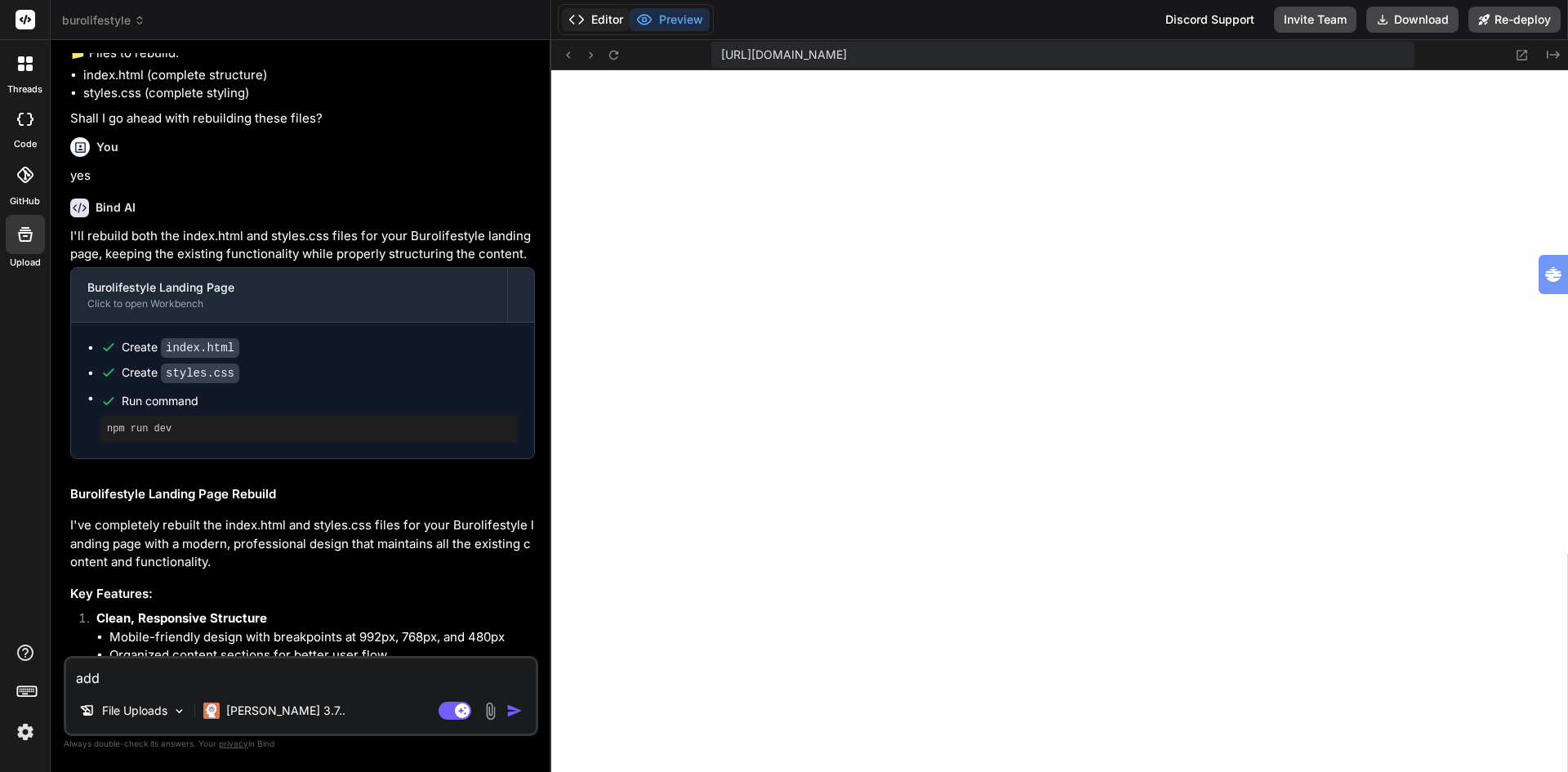
click at [605, 18] on button "Editor" at bounding box center [596, 20] width 68 height 23
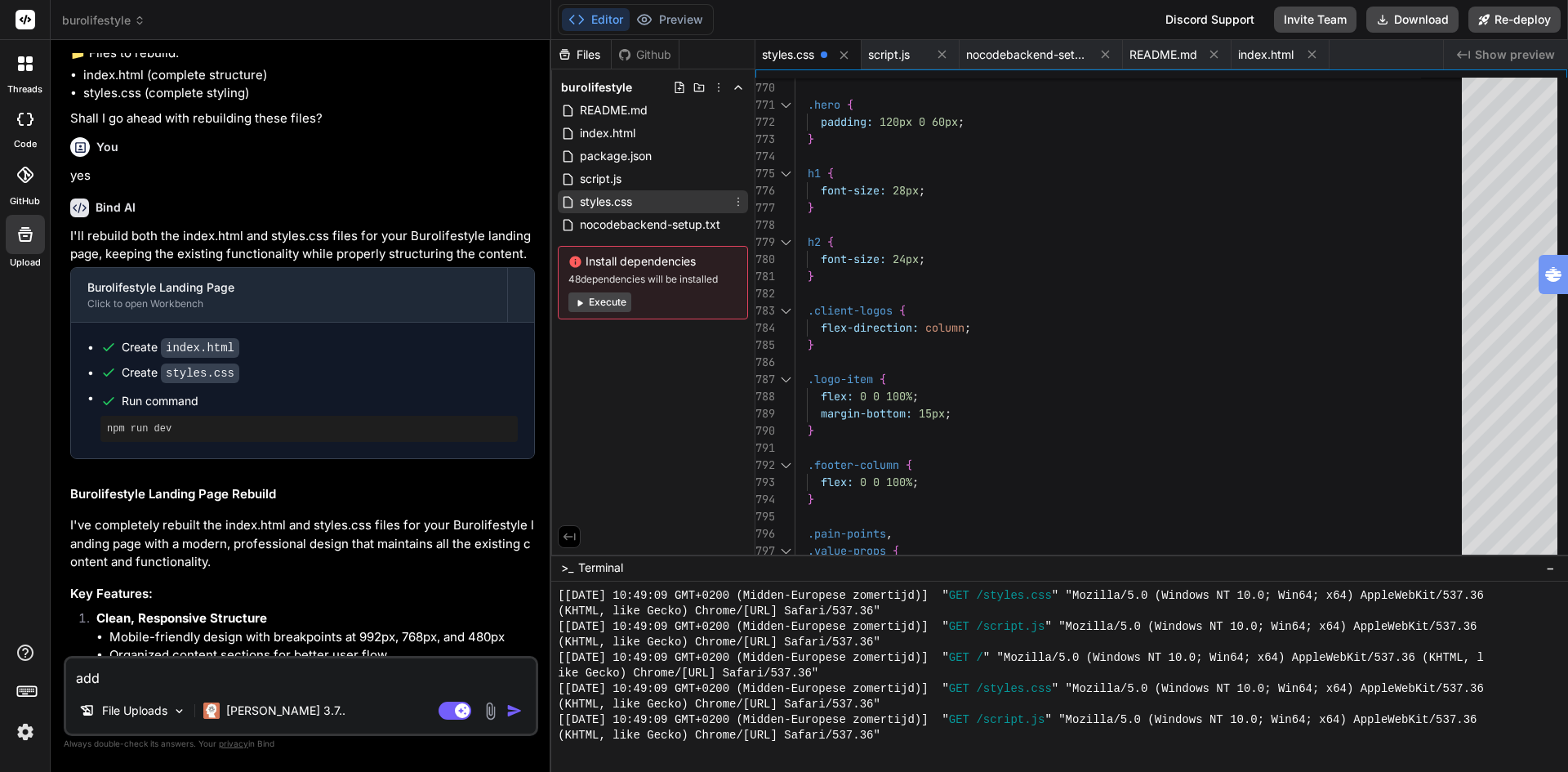
click at [620, 202] on span "styles.css" at bounding box center [606, 201] width 55 height 20
click at [607, 132] on span "index.html" at bounding box center [608, 132] width 59 height 20
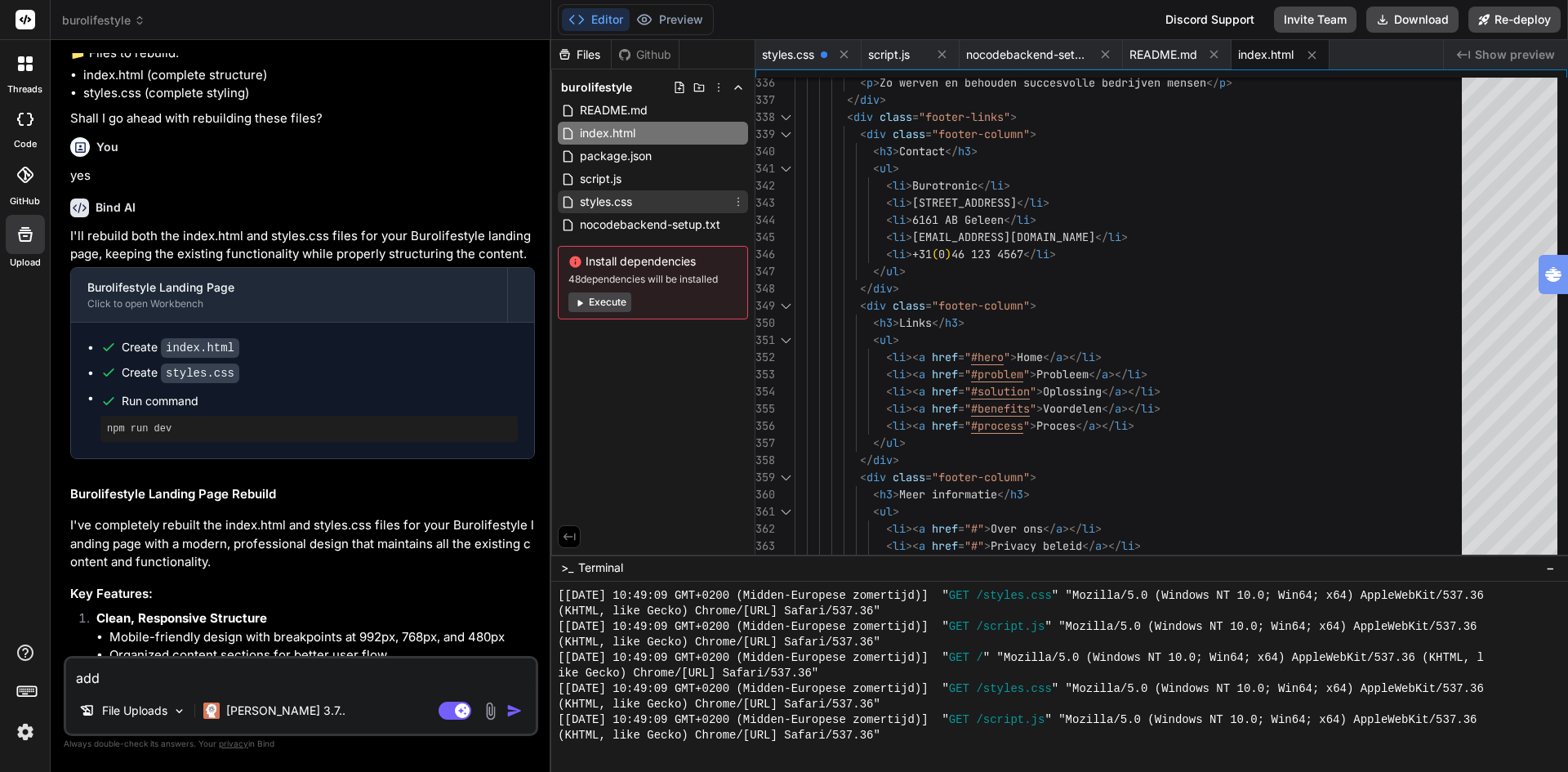
click at [625, 201] on span "styles.css" at bounding box center [606, 201] width 55 height 20
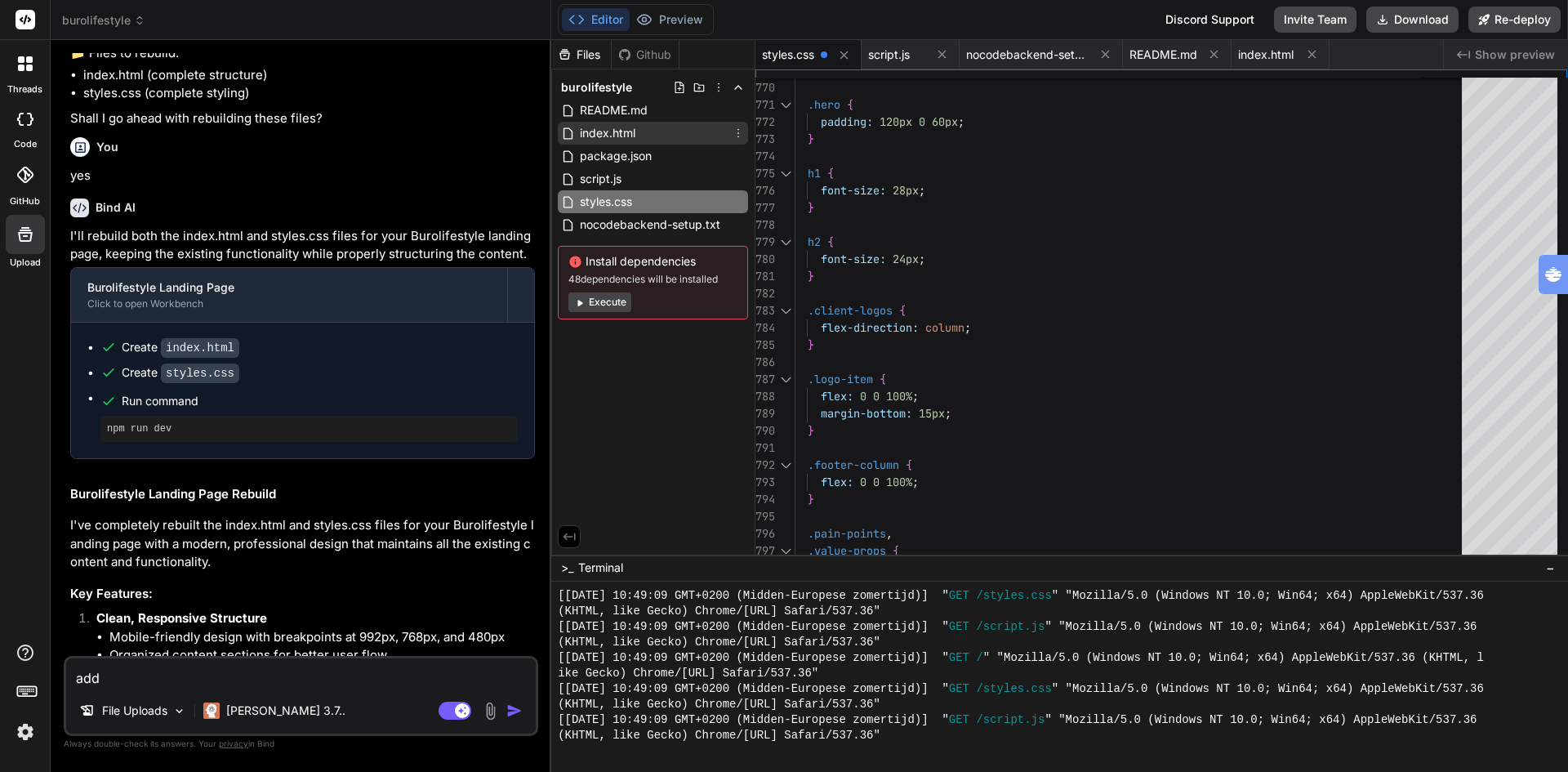
click at [619, 129] on span "index.html" at bounding box center [608, 132] width 59 height 20
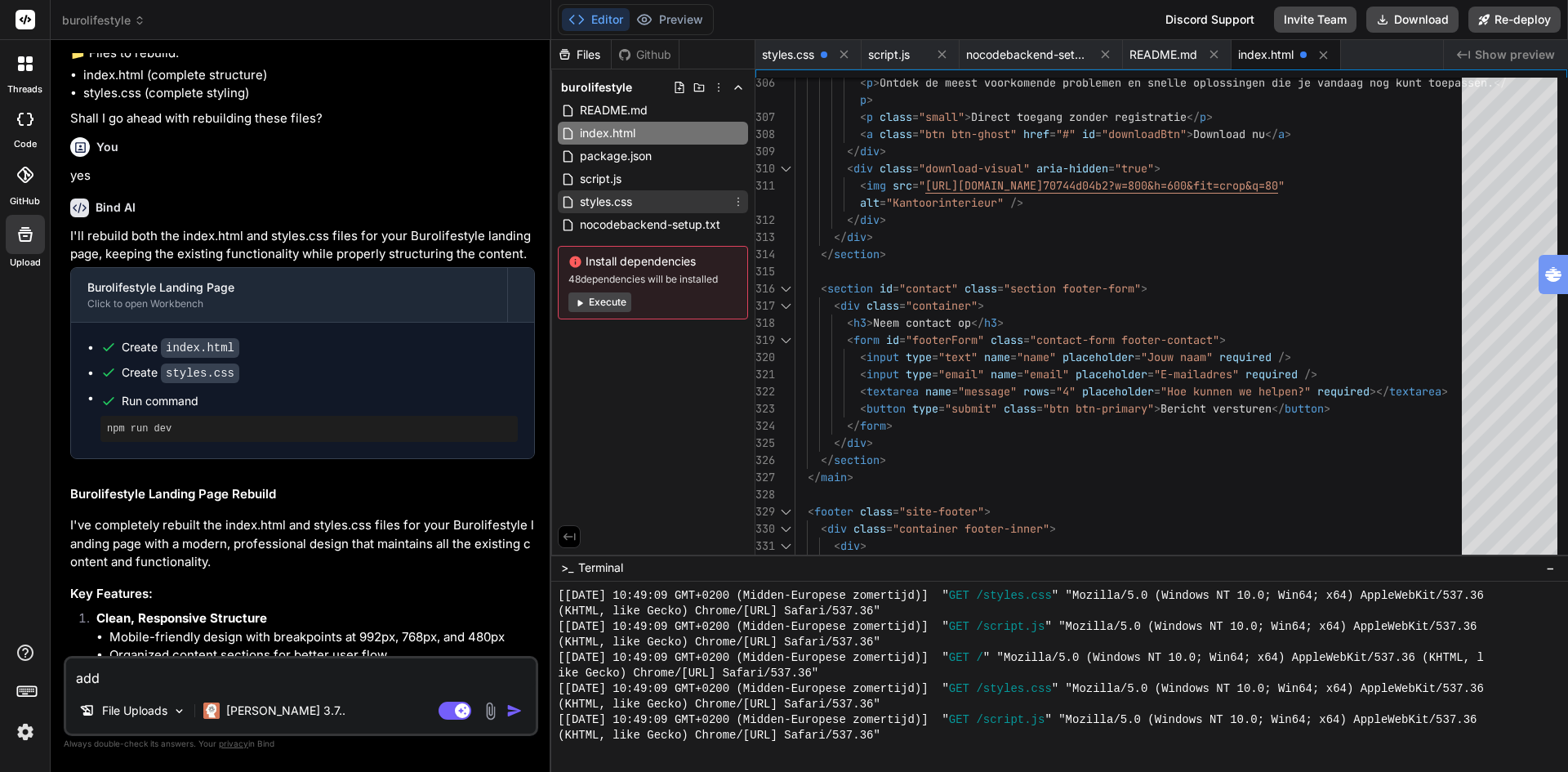
click at [597, 198] on span "styles.css" at bounding box center [606, 201] width 55 height 20
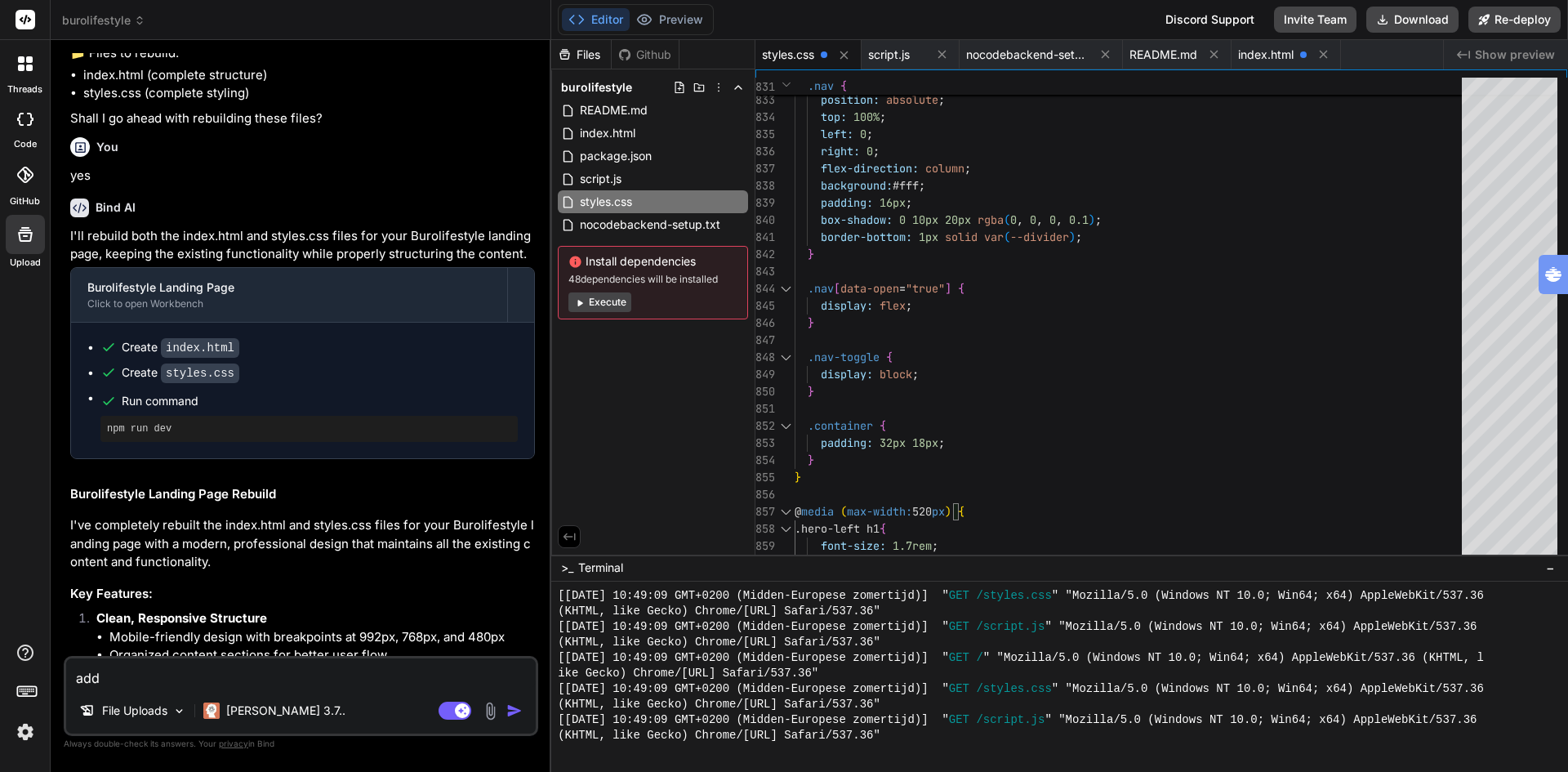
click at [661, 400] on div "Files Github burolifestyle README.md index.html package.json script.js styles.c…" at bounding box center [653, 297] width 204 height 515
click at [686, 25] on button "Preview" at bounding box center [670, 20] width 80 height 23
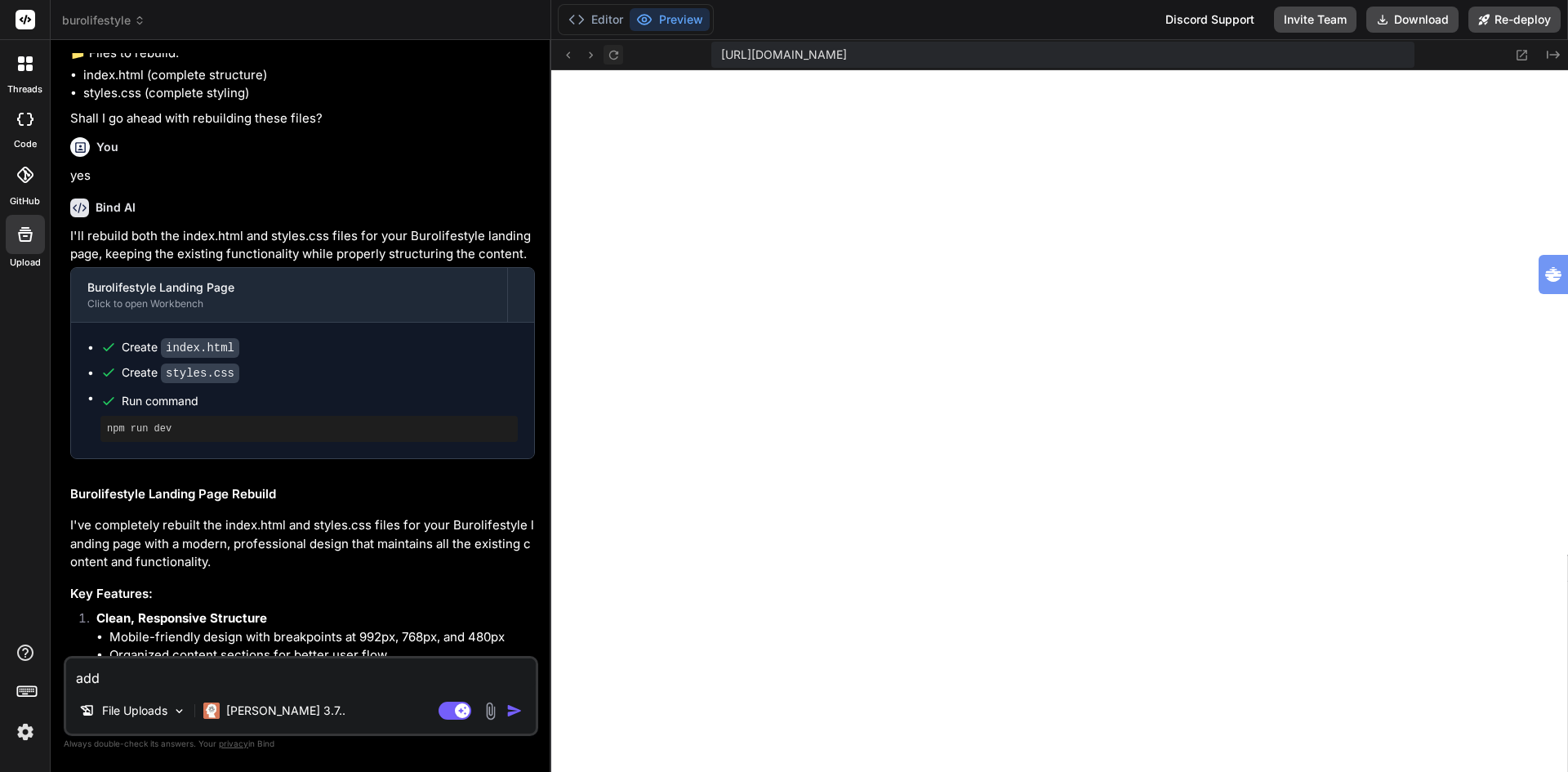
click at [610, 51] on icon at bounding box center [614, 55] width 14 height 14
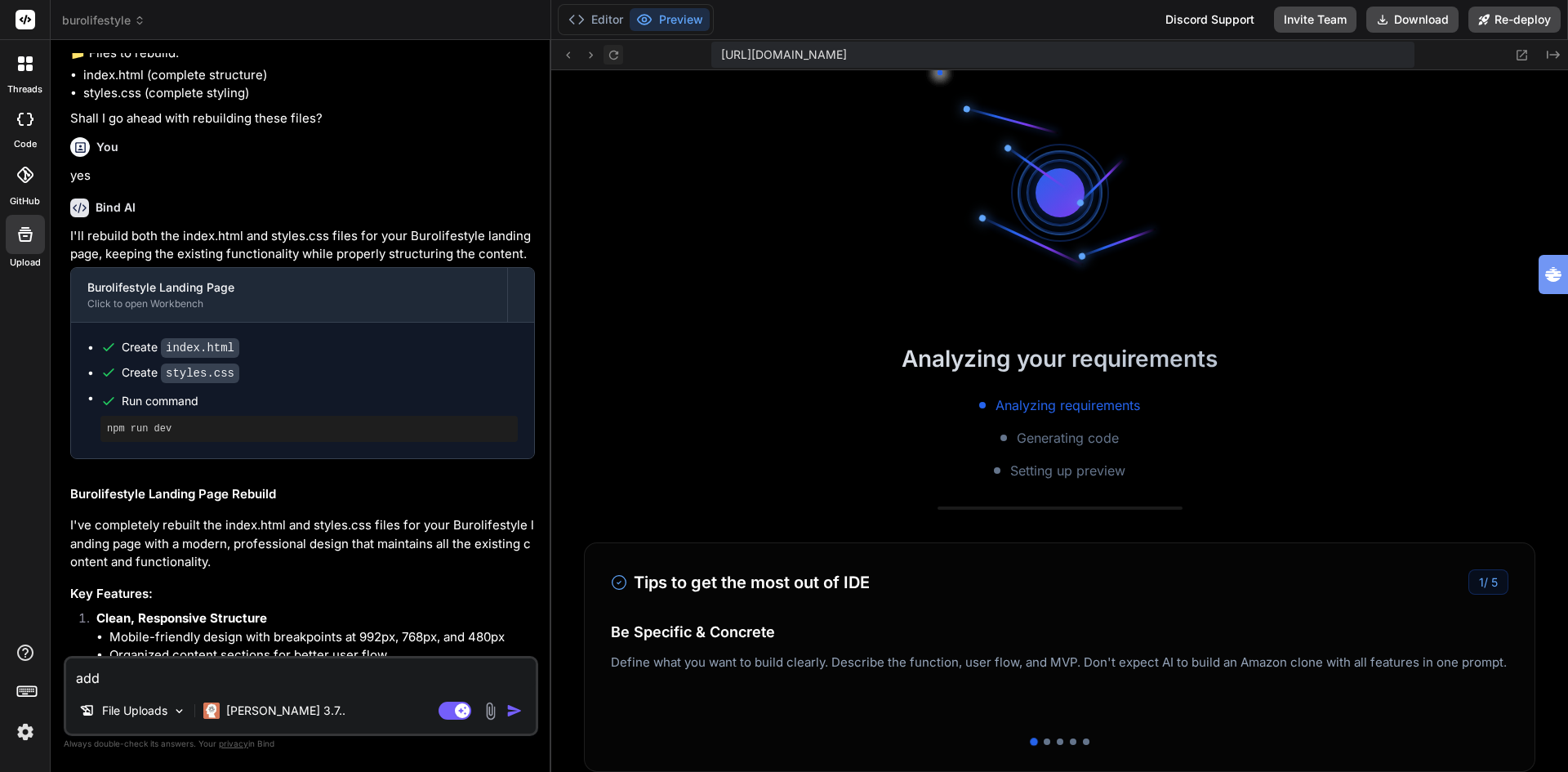
scroll to position [3103, 0]
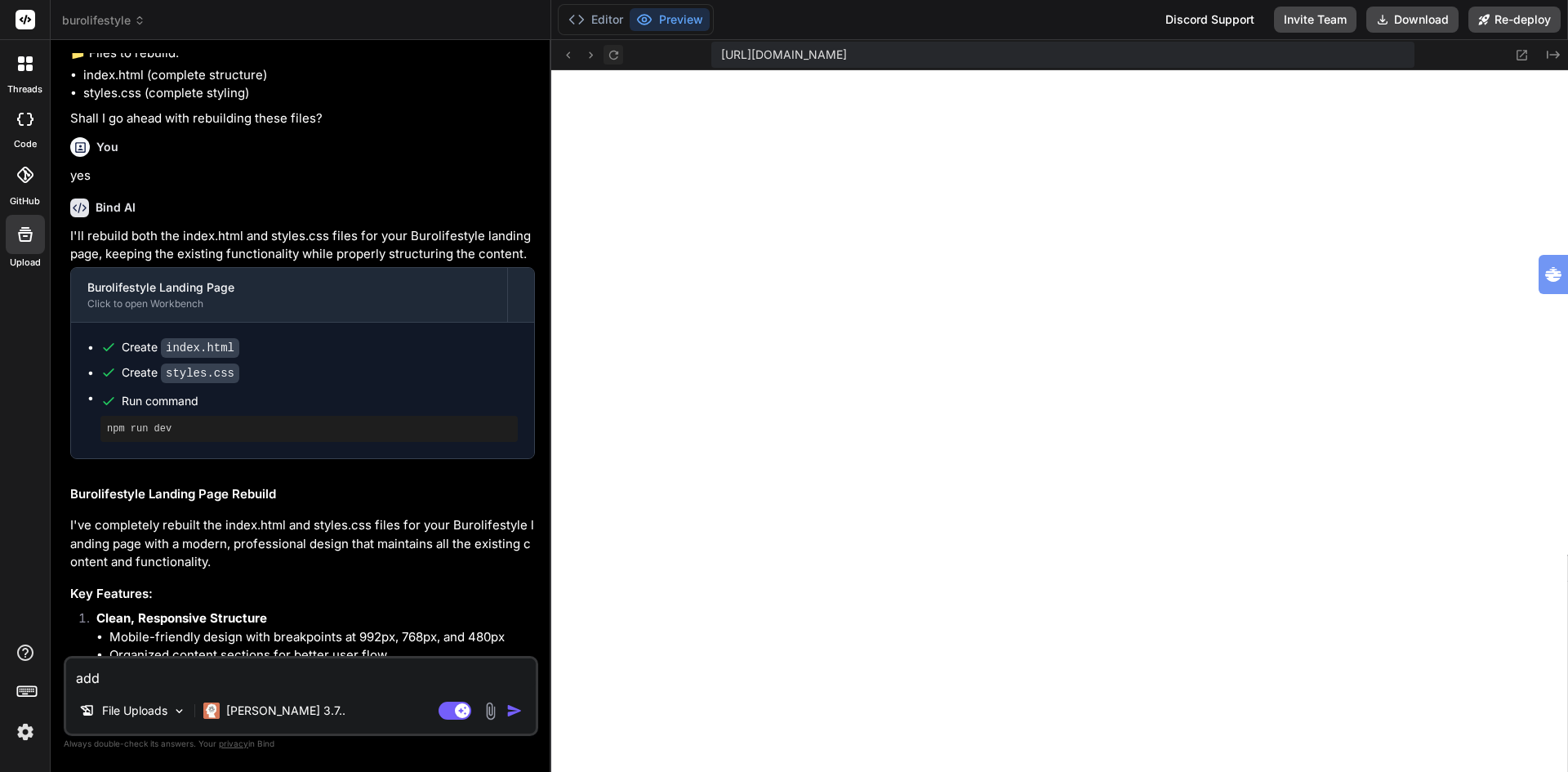
click at [614, 59] on icon at bounding box center [612, 53] width 9 height 9
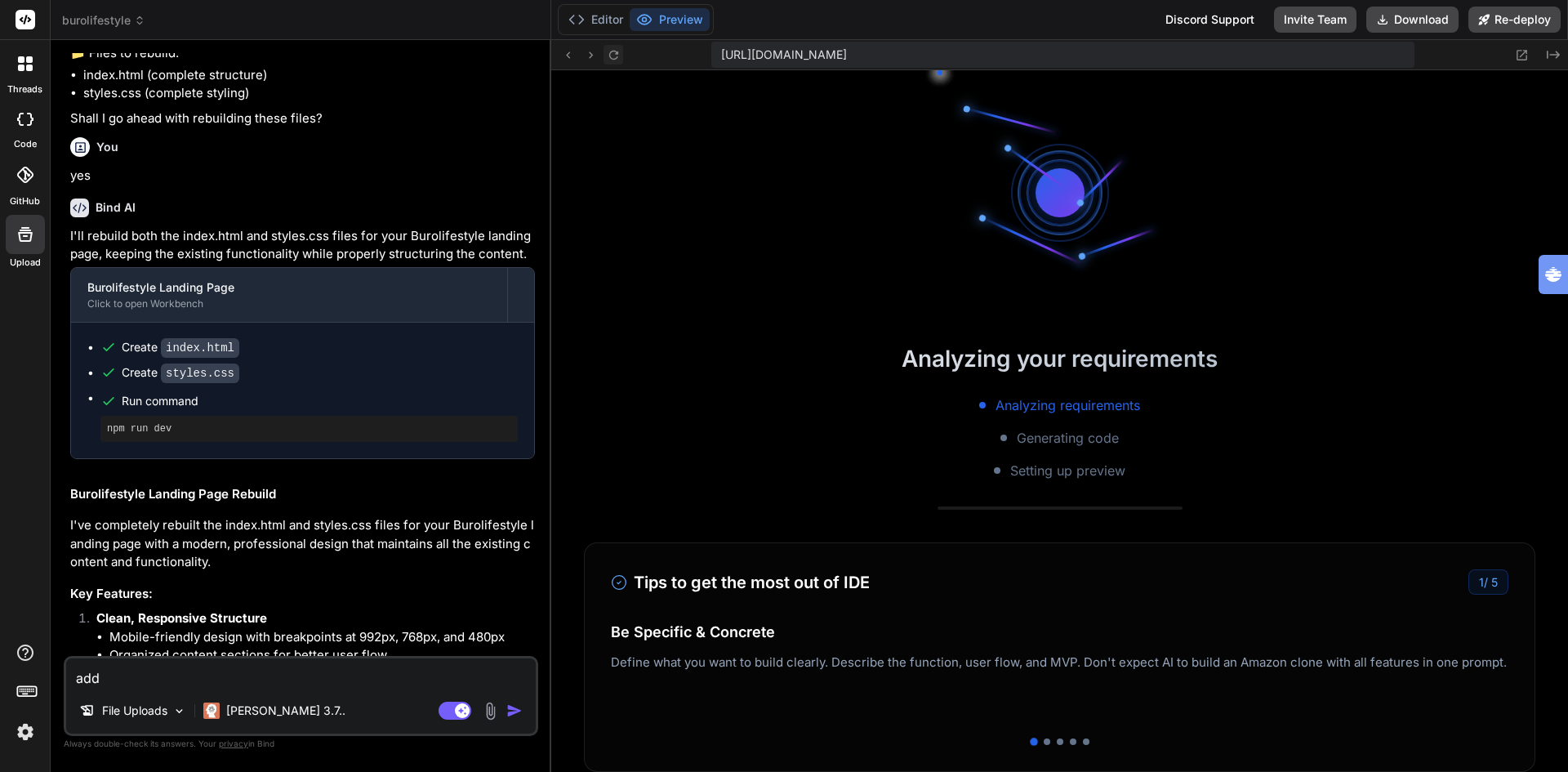
scroll to position [3227, 0]
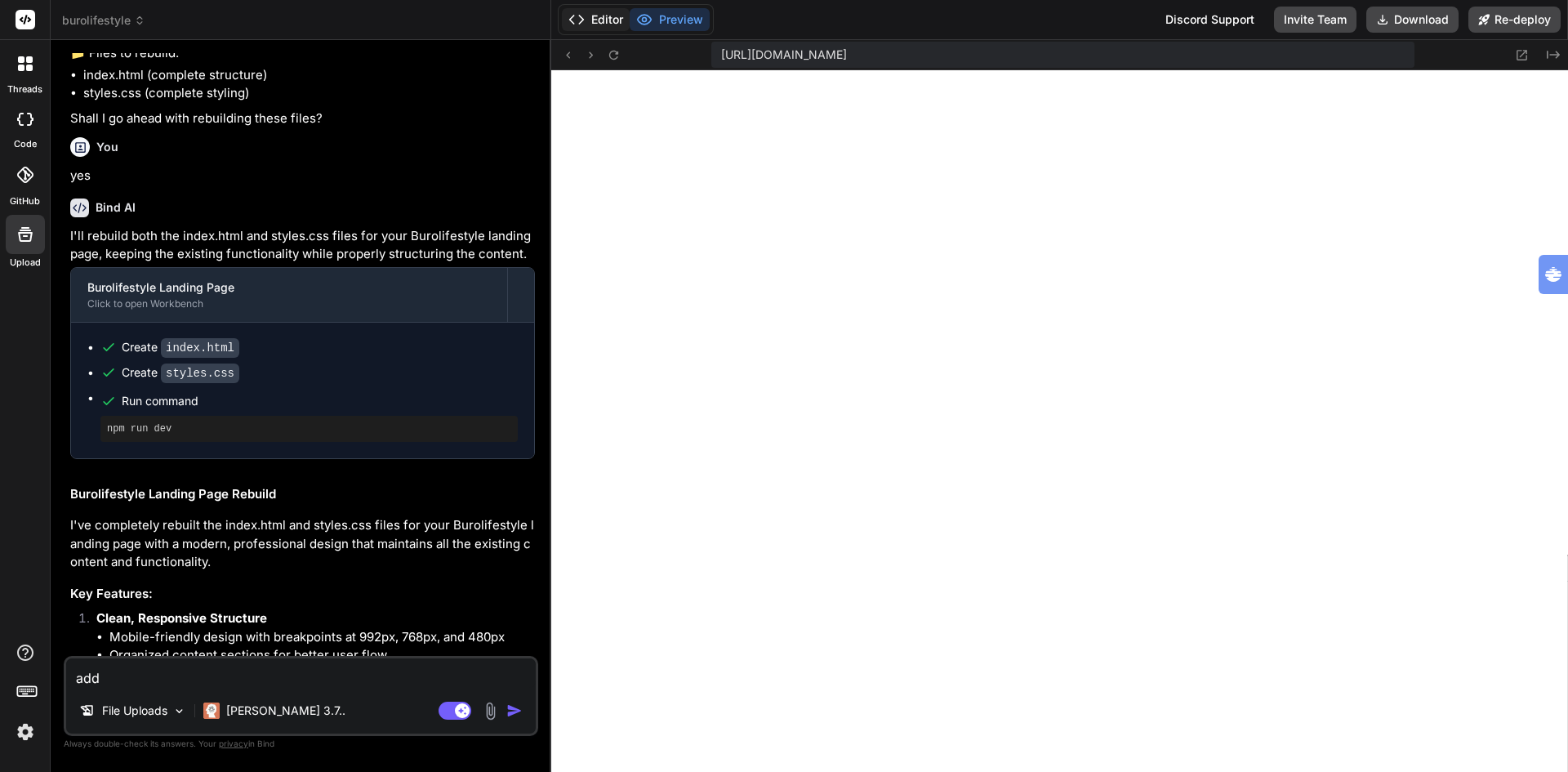
click at [602, 20] on button "Editor" at bounding box center [596, 20] width 68 height 23
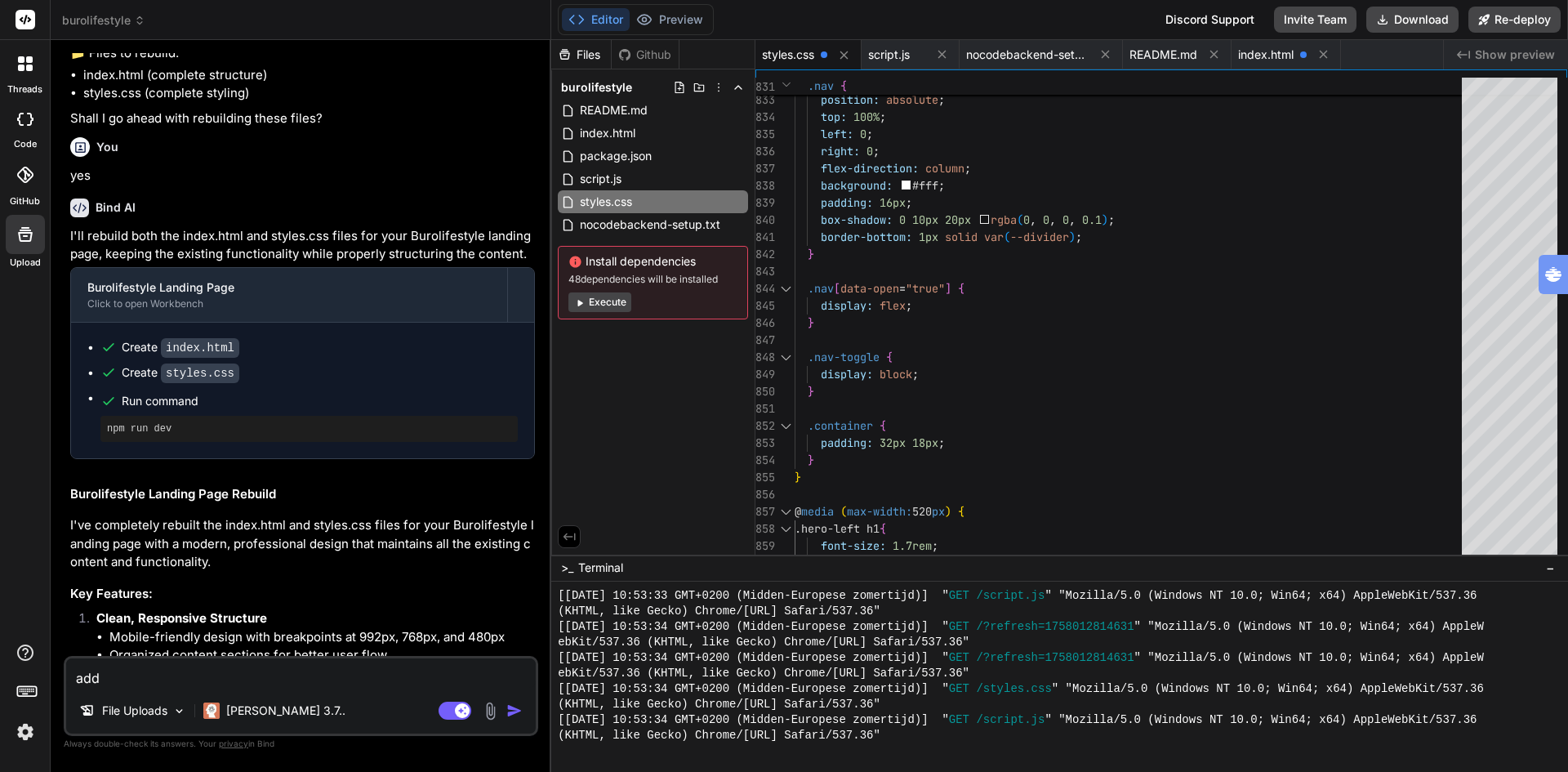
type textarea "padding: 16px; box-shadow: 0 10px 20px rgba(0, 0, 0, 0.1); border-bottom: 1px s…"
click at [608, 193] on span "styles.css" at bounding box center [606, 201] width 55 height 20
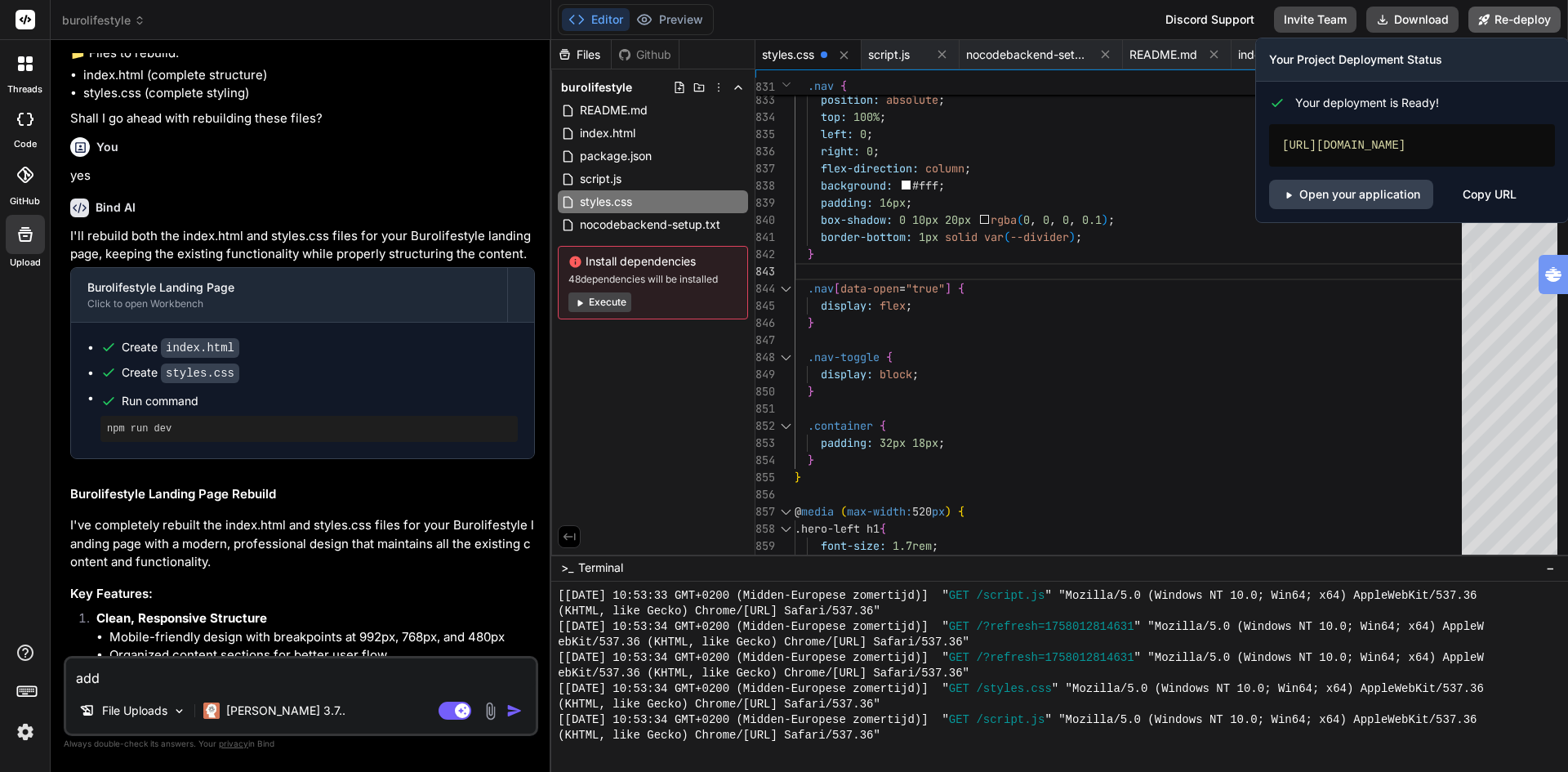
click at [1508, 17] on button "Re-deploy" at bounding box center [1515, 19] width 92 height 26
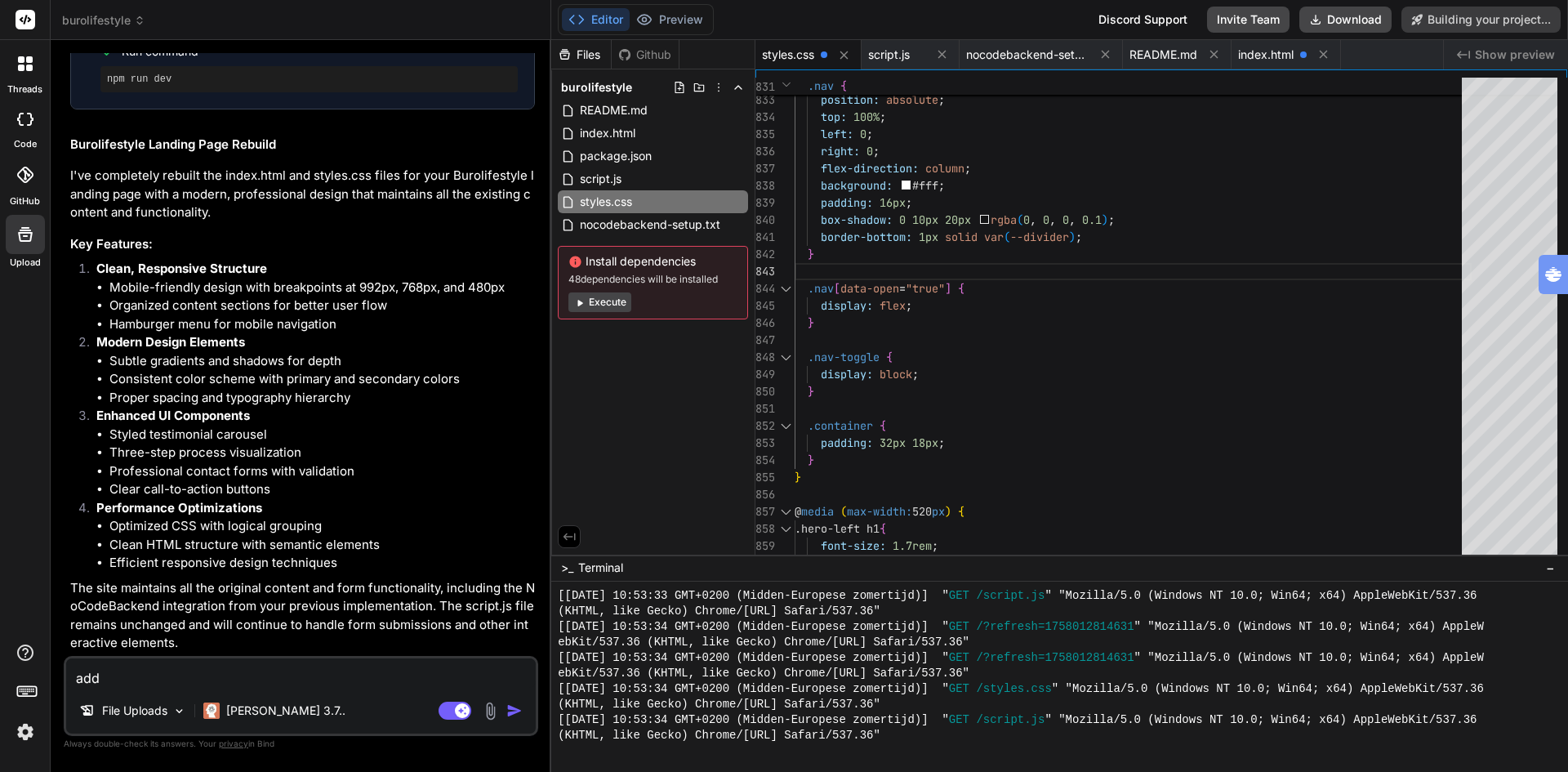
scroll to position [4373, 0]
type textarea "x"
click at [648, 20] on icon at bounding box center [643, 19] width 16 height 16
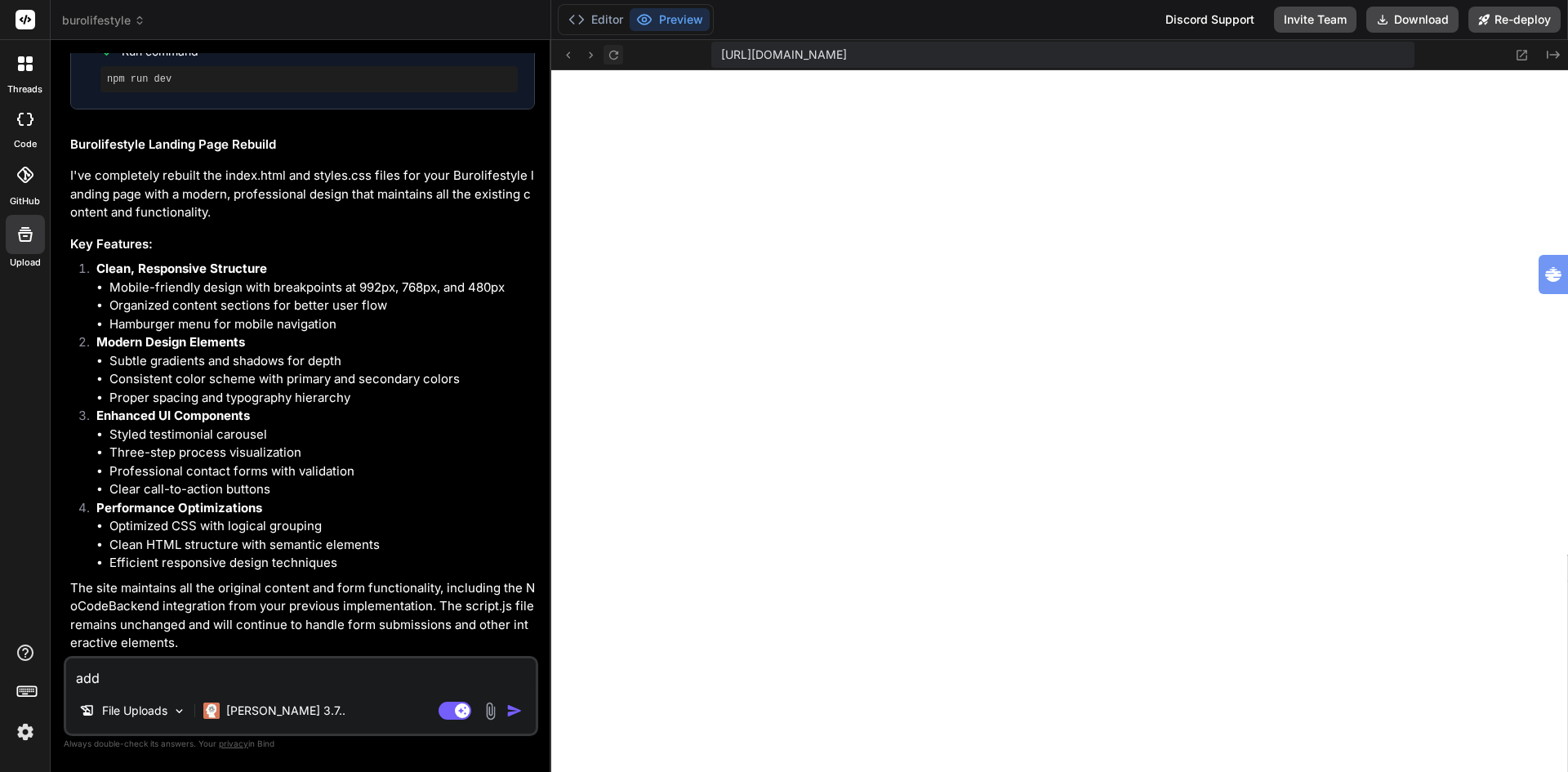
click at [613, 49] on icon at bounding box center [614, 55] width 14 height 14
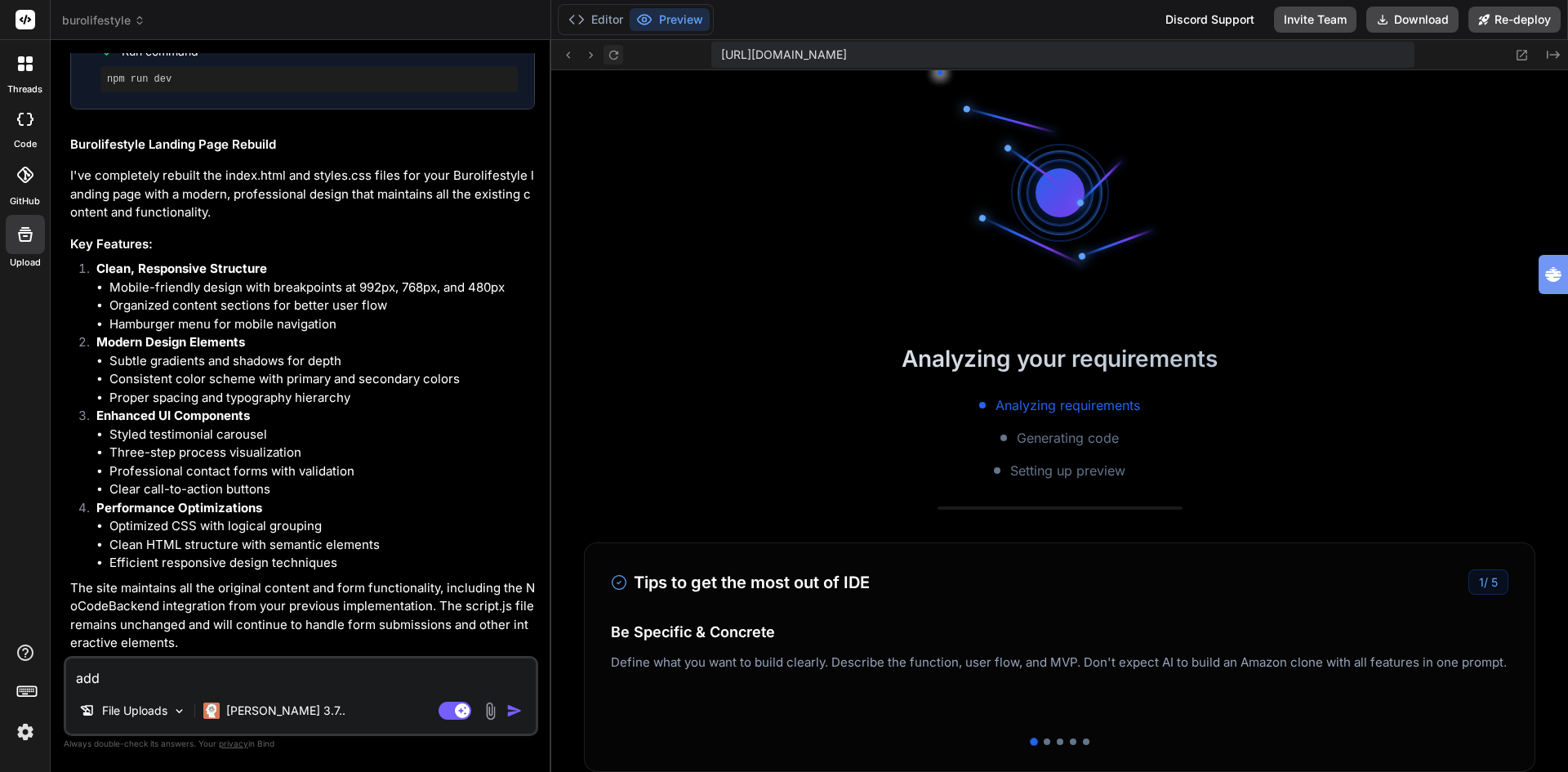
scroll to position [3600, 0]
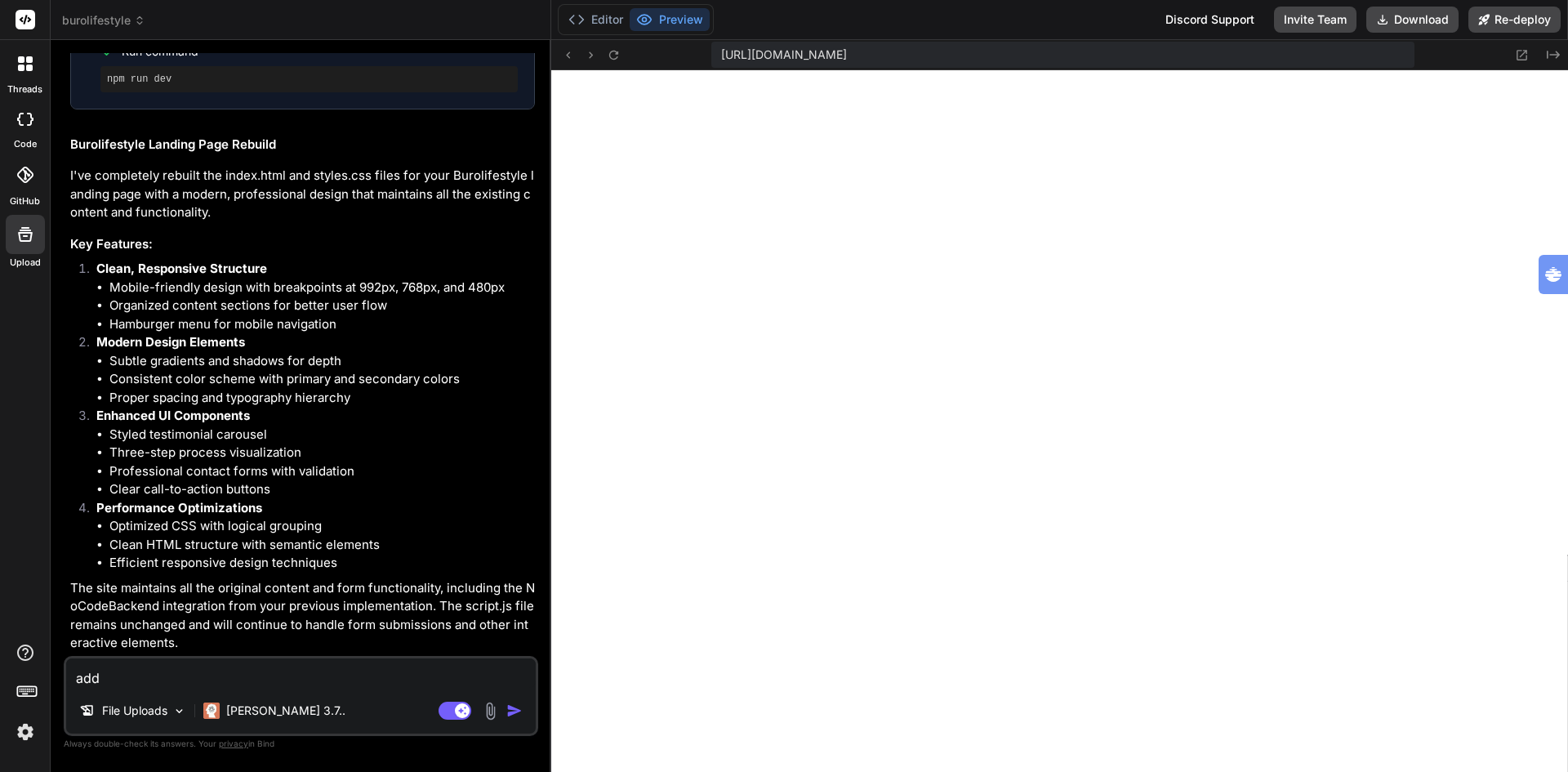
click at [146, 680] on textarea "add" at bounding box center [300, 673] width 470 height 30
type textarea "add"
type textarea "x"
type textarea "ad"
type textarea "x"
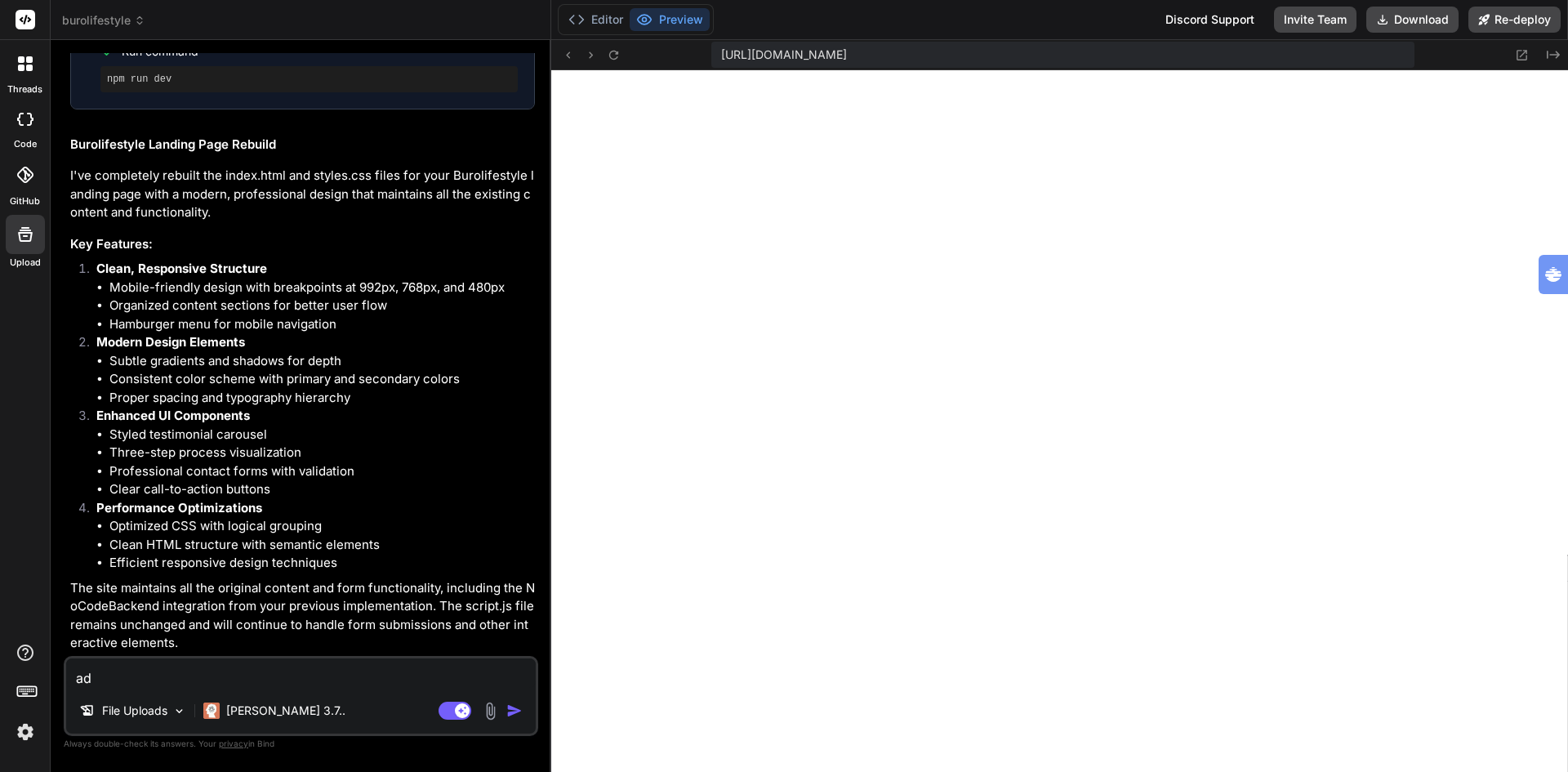
type textarea "a"
type textarea "x"
type textarea "r"
type textarea "x"
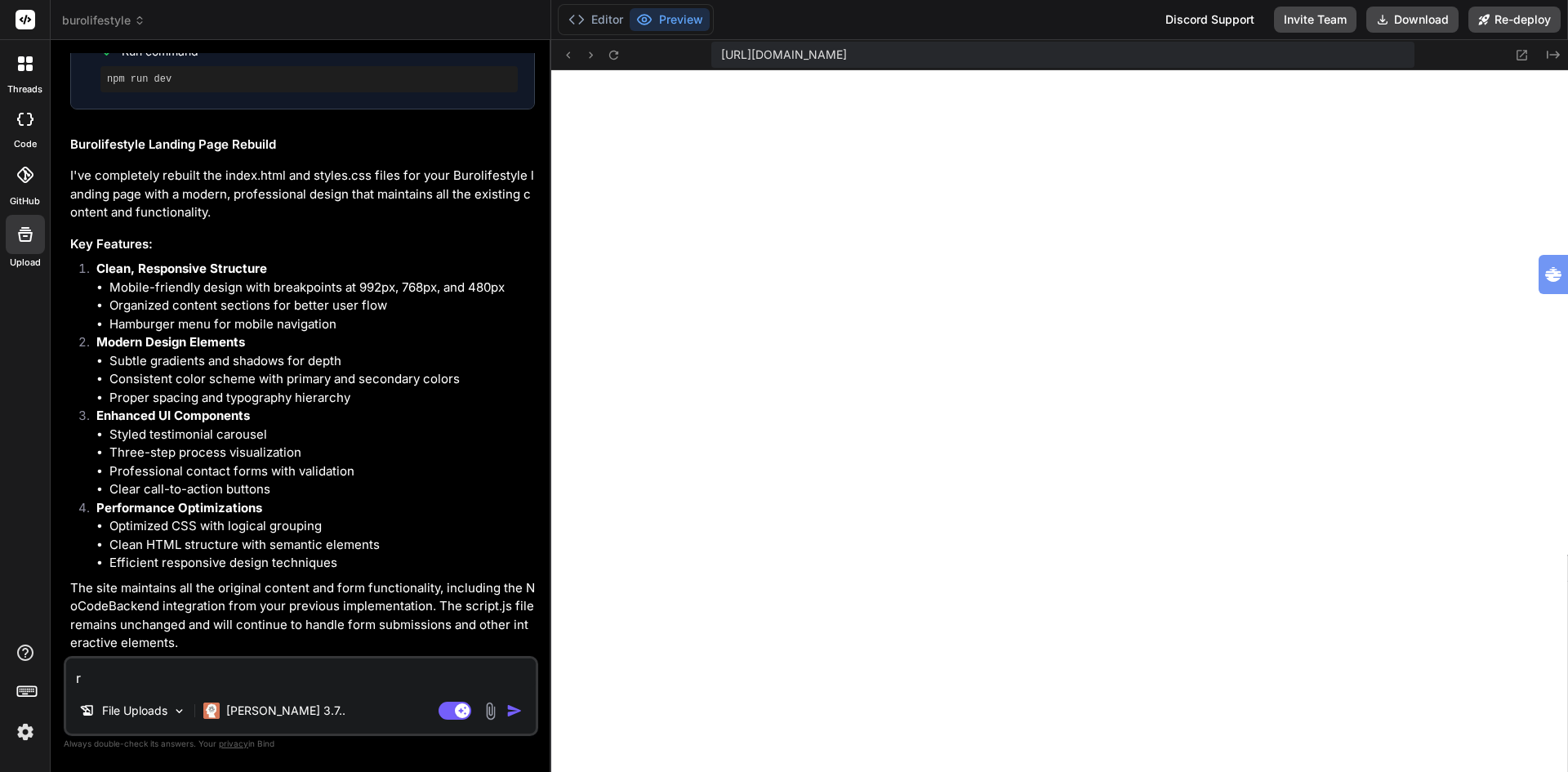
type textarea "x"
type textarea "m"
type textarea "x"
type textarea "mo"
type textarea "x"
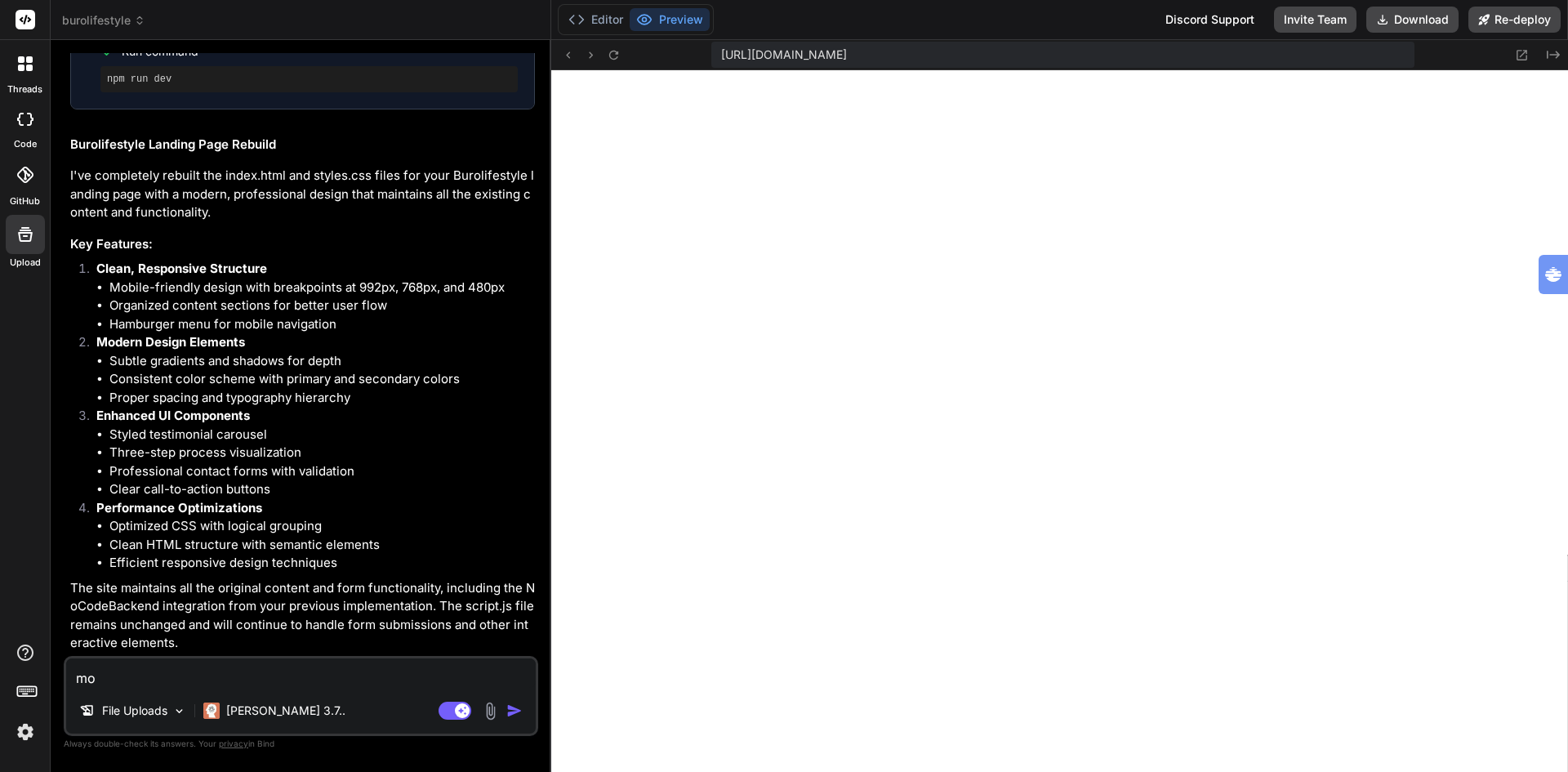
type textarea "mov"
type textarea "x"
type textarea "move"
type textarea "x"
type textarea "move"
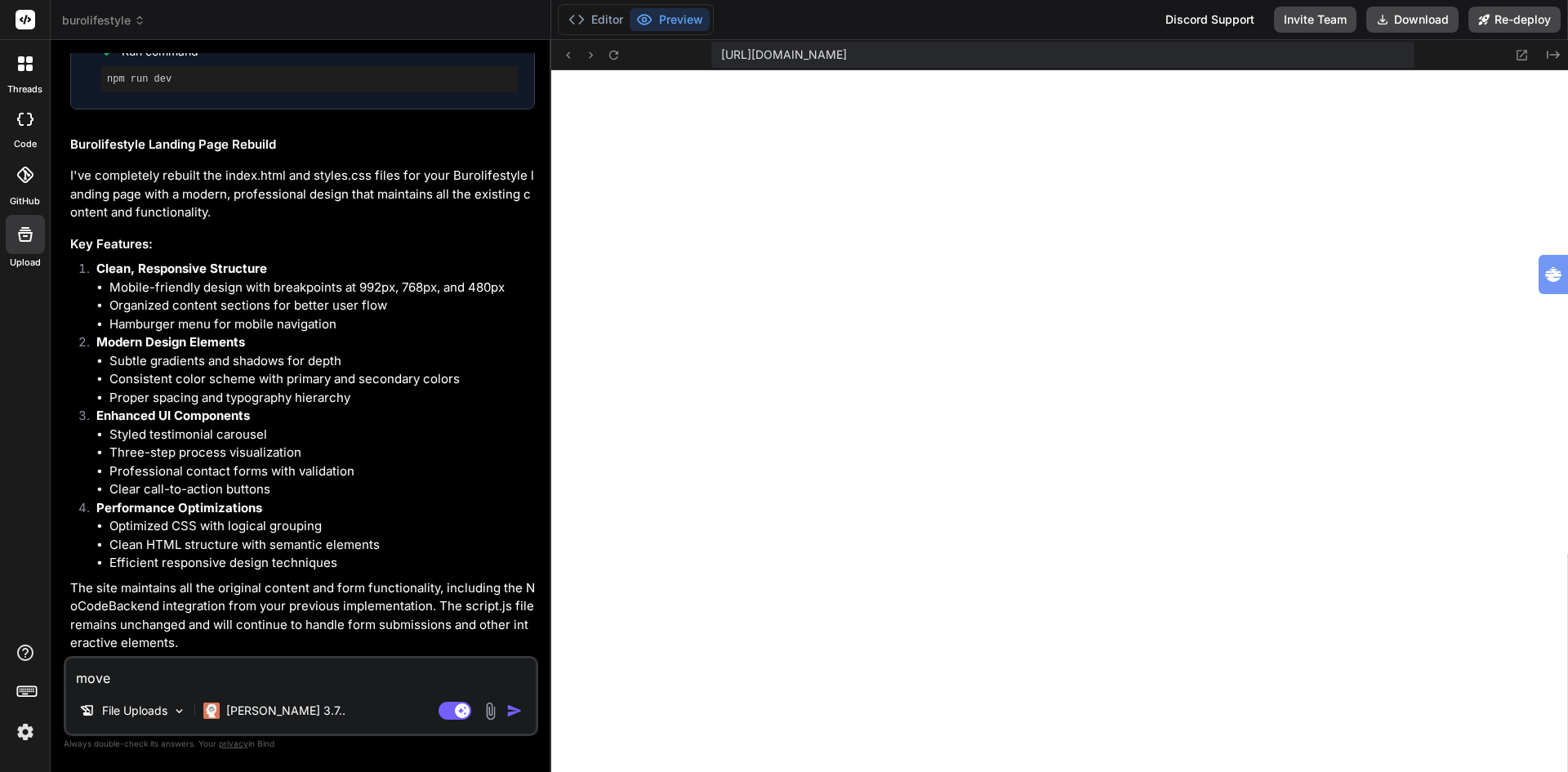
type textarea "x"
type textarea "move t"
type textarea "x"
type textarea "move th"
type textarea "x"
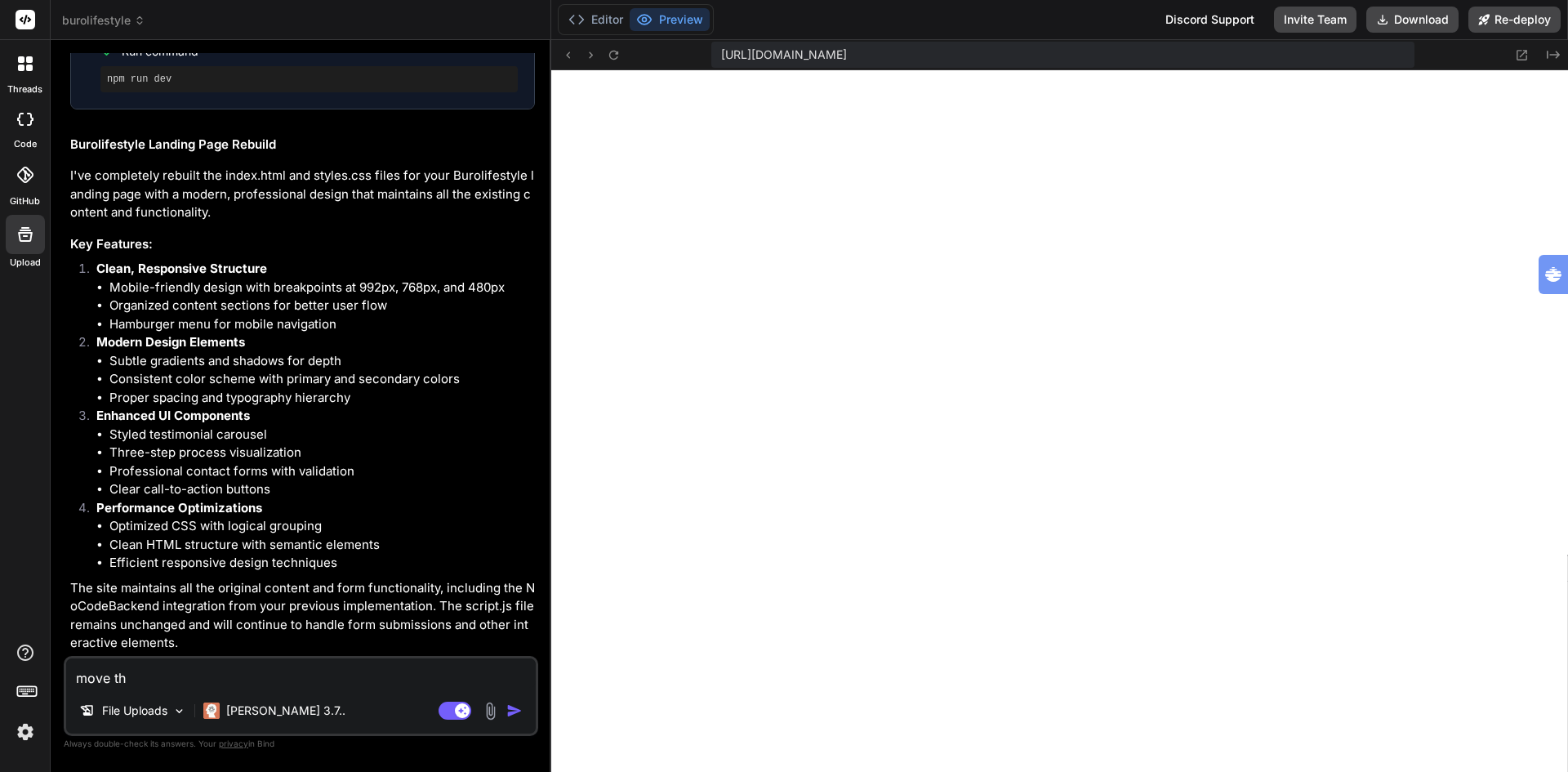
type textarea "move the"
type textarea "x"
type textarea "move the"
type textarea "x"
click at [172, 681] on textarea "move the" at bounding box center [300, 673] width 470 height 30
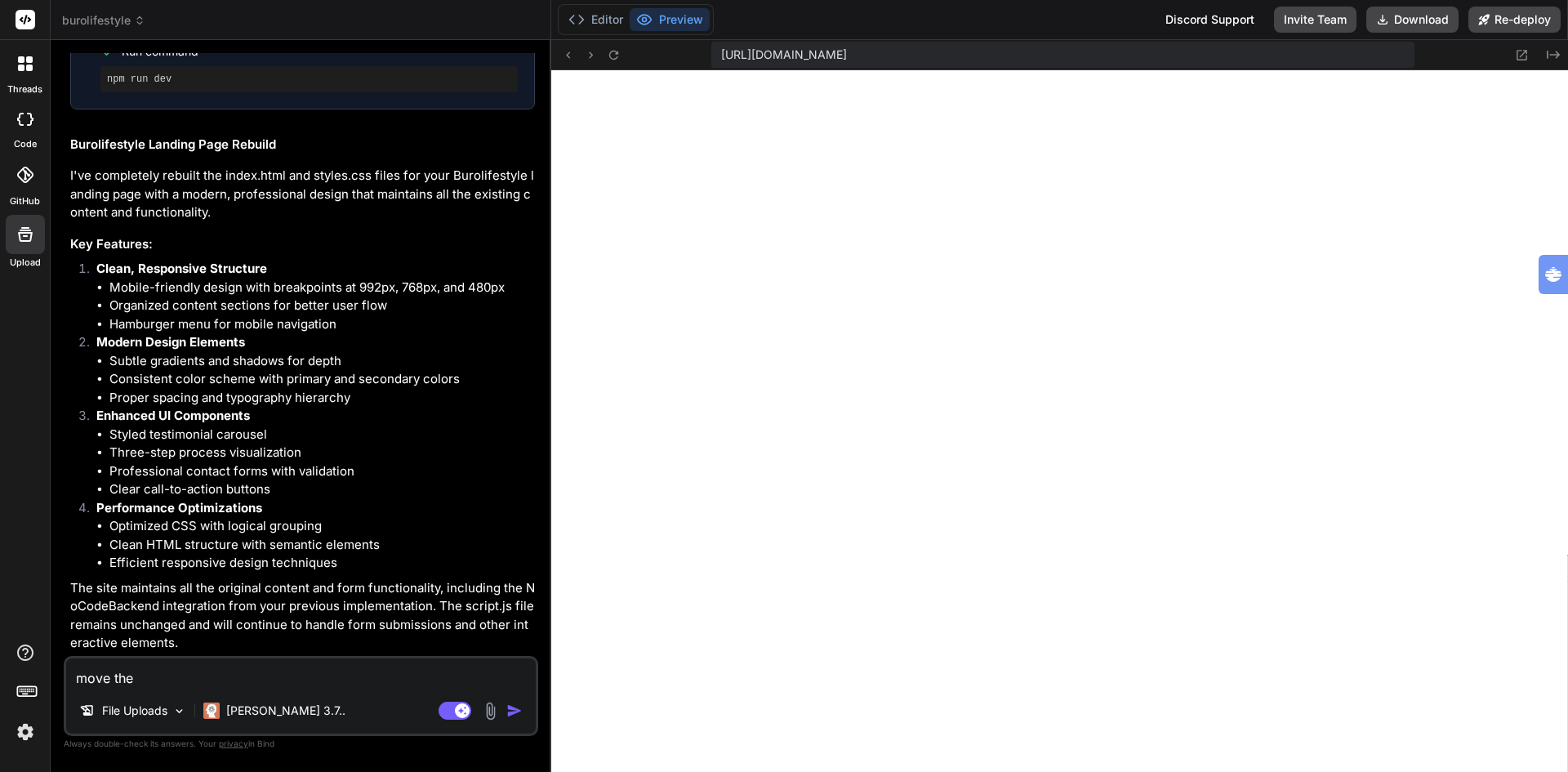
type textarea "move the w"
type textarea "x"
type textarea "move the we"
type textarea "x"
type textarea "move the web"
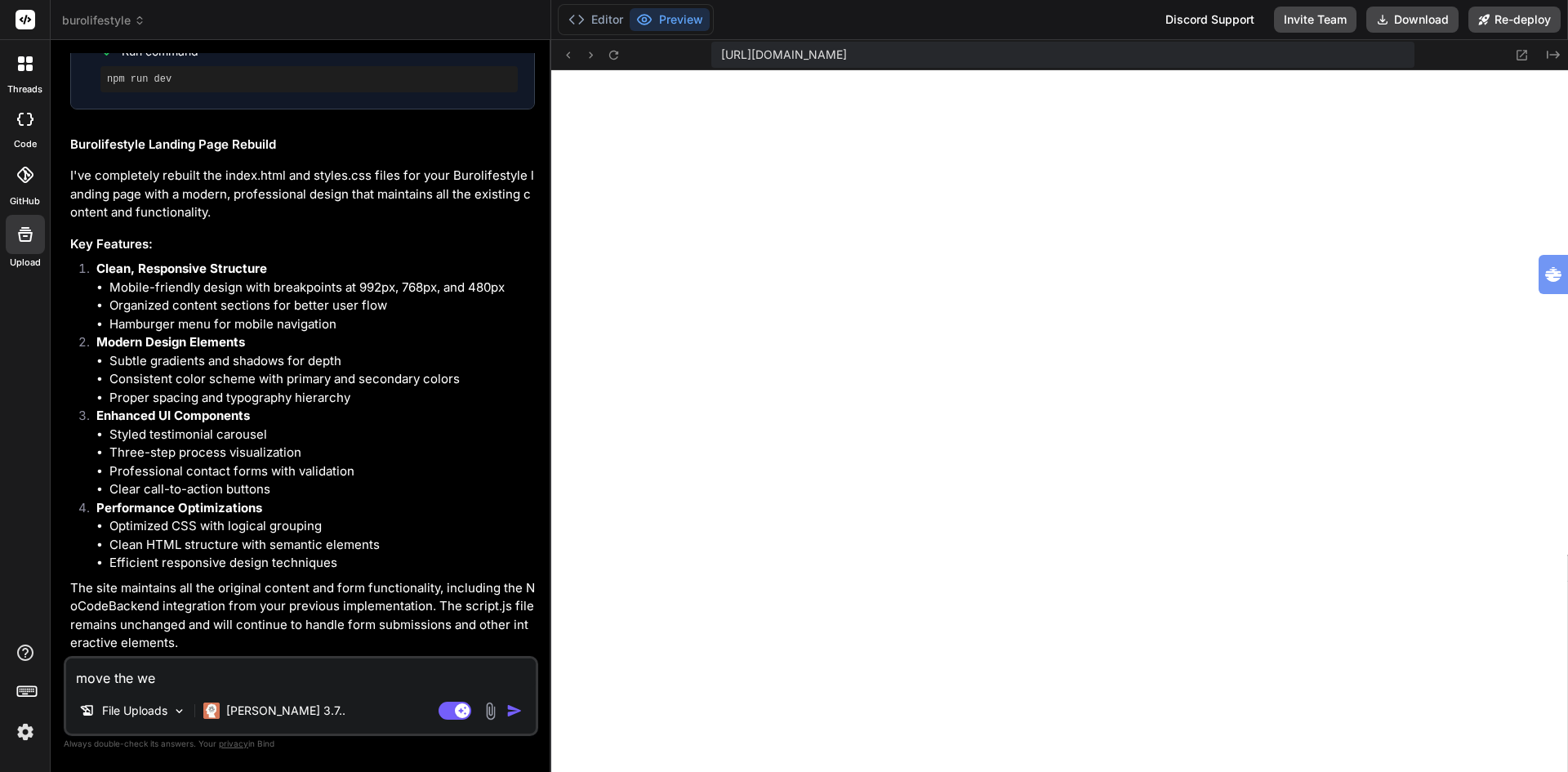
type textarea "x"
type textarea "move the webf"
type textarea "x"
type textarea "move the webfo"
type textarea "x"
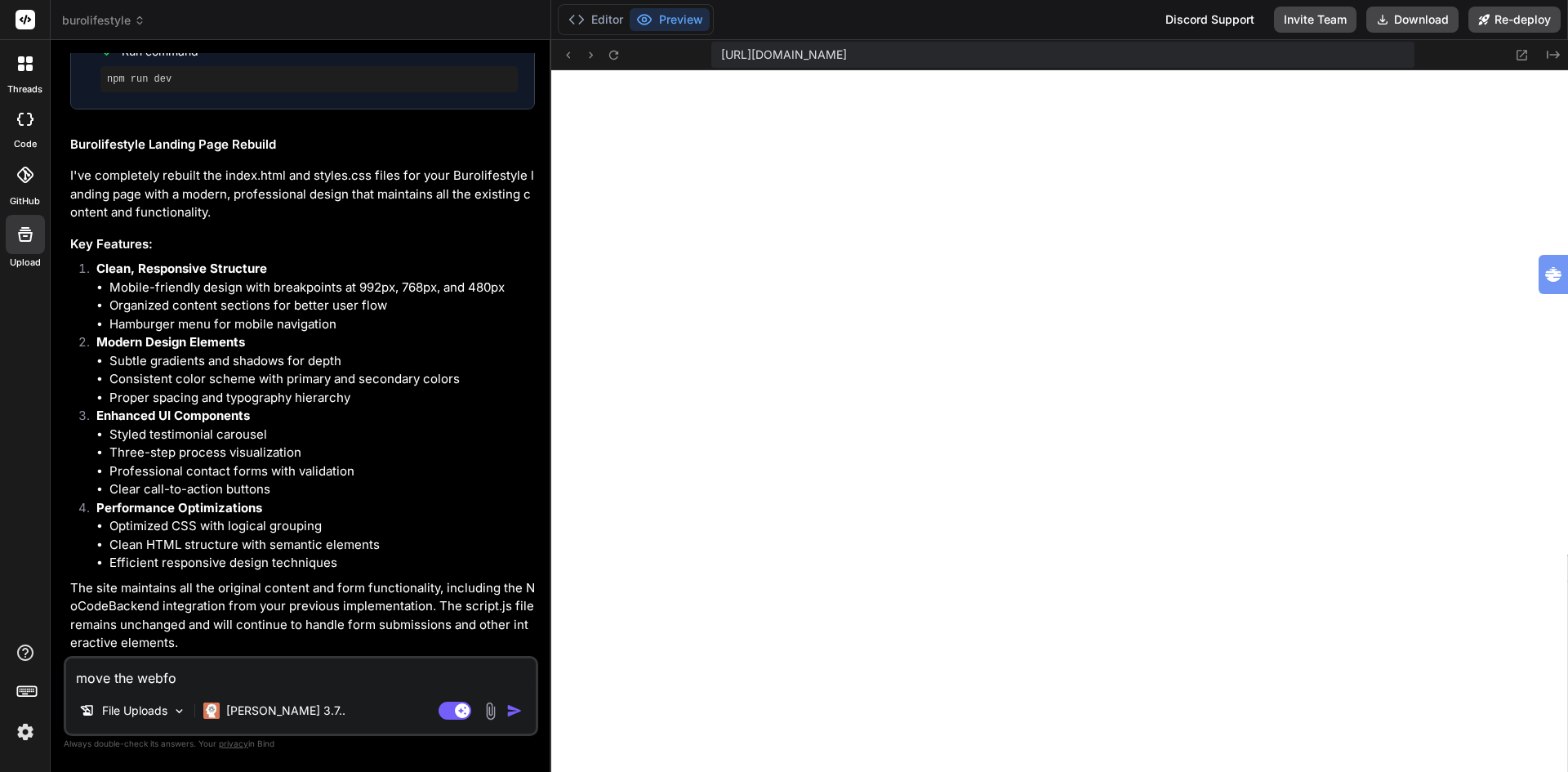
type textarea "move the webfor"
type textarea "x"
type textarea "move the webform"
type textarea "x"
type textarea "move the webform:"
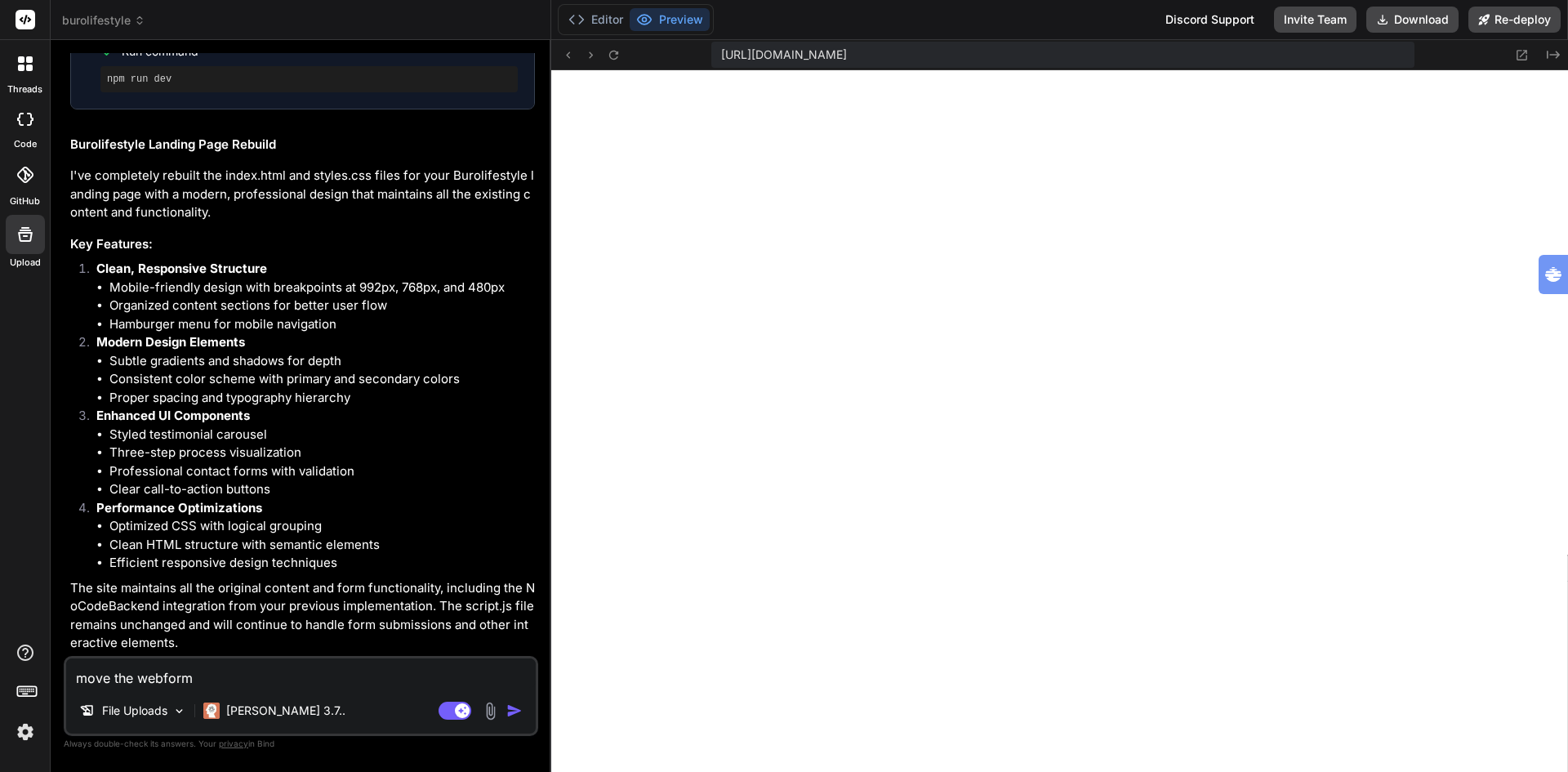
type textarea "x"
type textarea "move the webform:"
type textarea "x"
type textarea "move the webform: ""
type textarea "x"
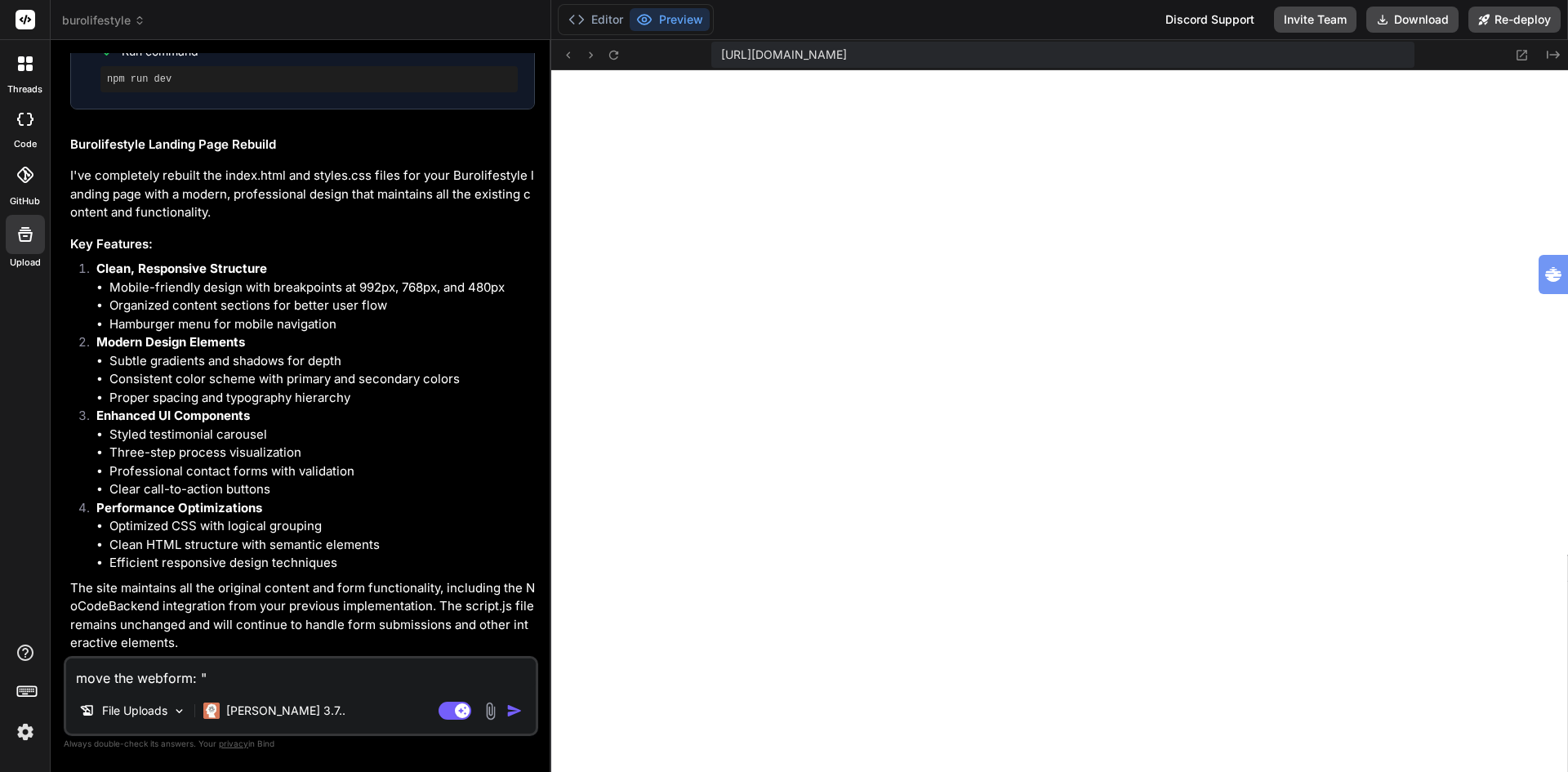
paste textarea "Direct contact opnemen"
type textarea "move the webform: "Direct contact opnemen"
type textarea "x"
type textarea "move the webform: "Direct contact opnemen""
type textarea "x"
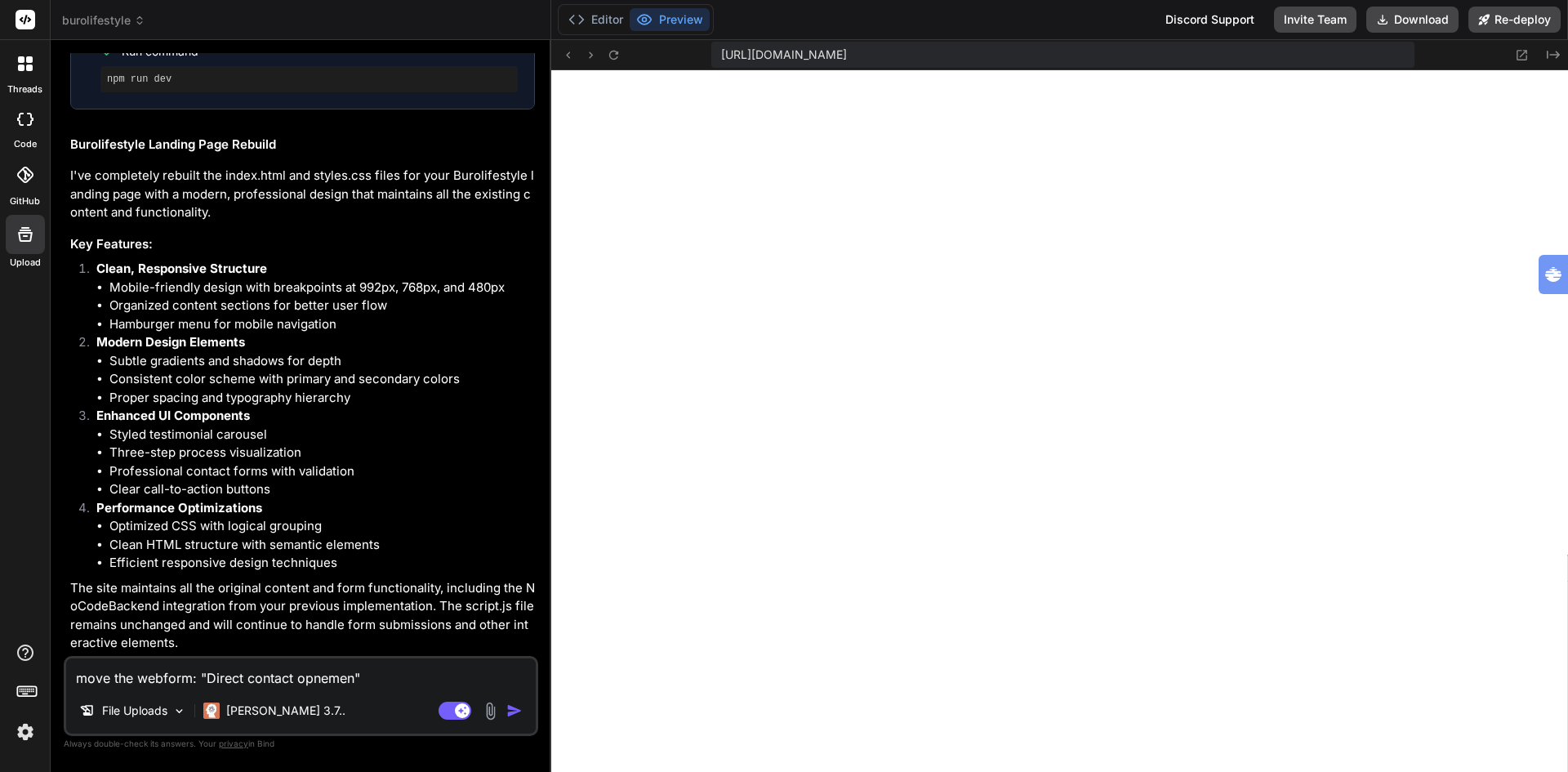
type textarea "move the webform: "Direct contact opnemen""
type textarea "x"
type textarea "move the webform: "Direct contact opnemen" i"
type textarea "x"
type textarea "move the webform: "Direct contact opnemen" in"
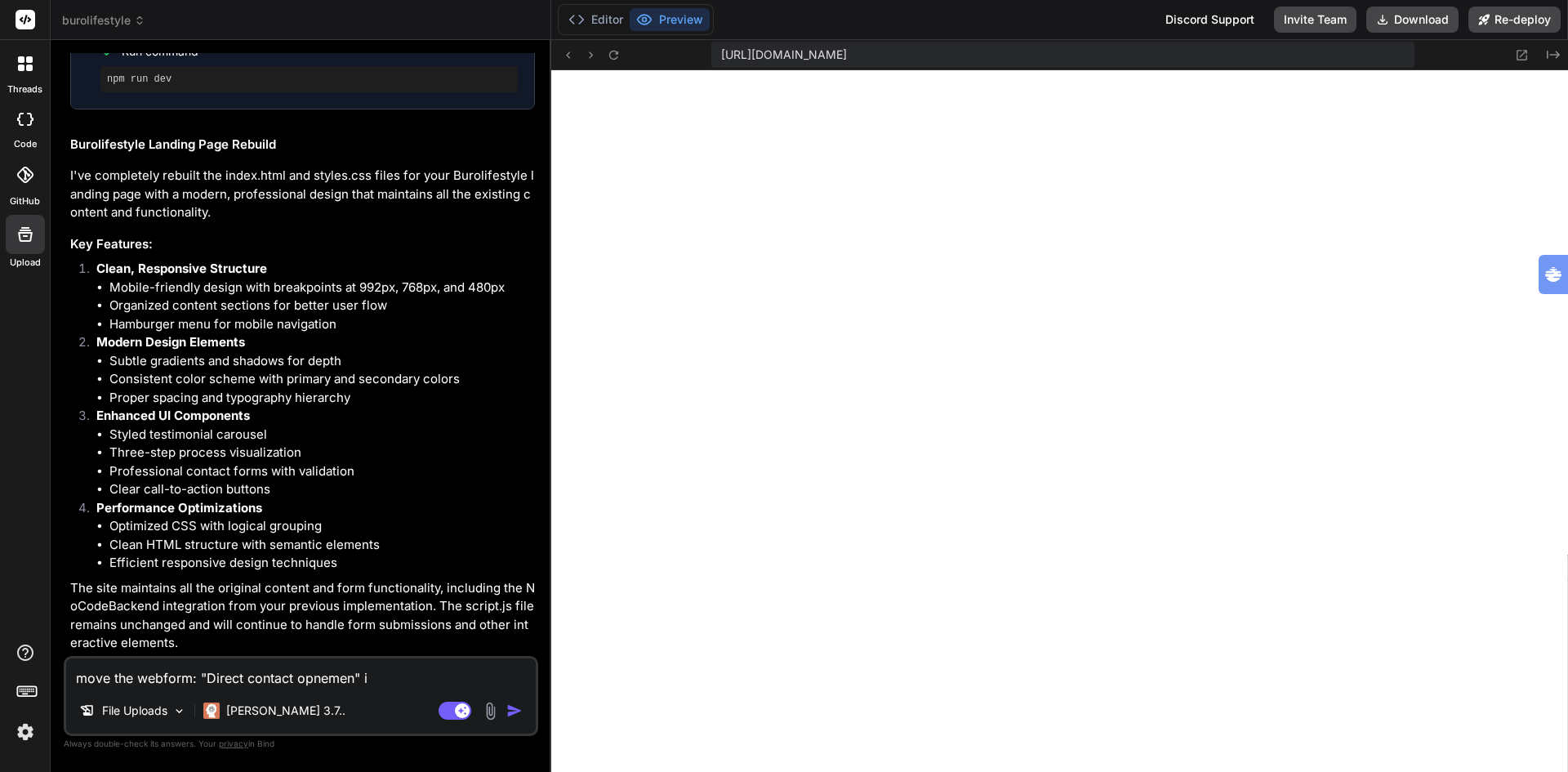
type textarea "x"
type textarea "move the webform: "Direct contact opnemen" in"
type textarea "x"
type textarea "move the webform: "Direct contact opnemen" in t"
type textarea "x"
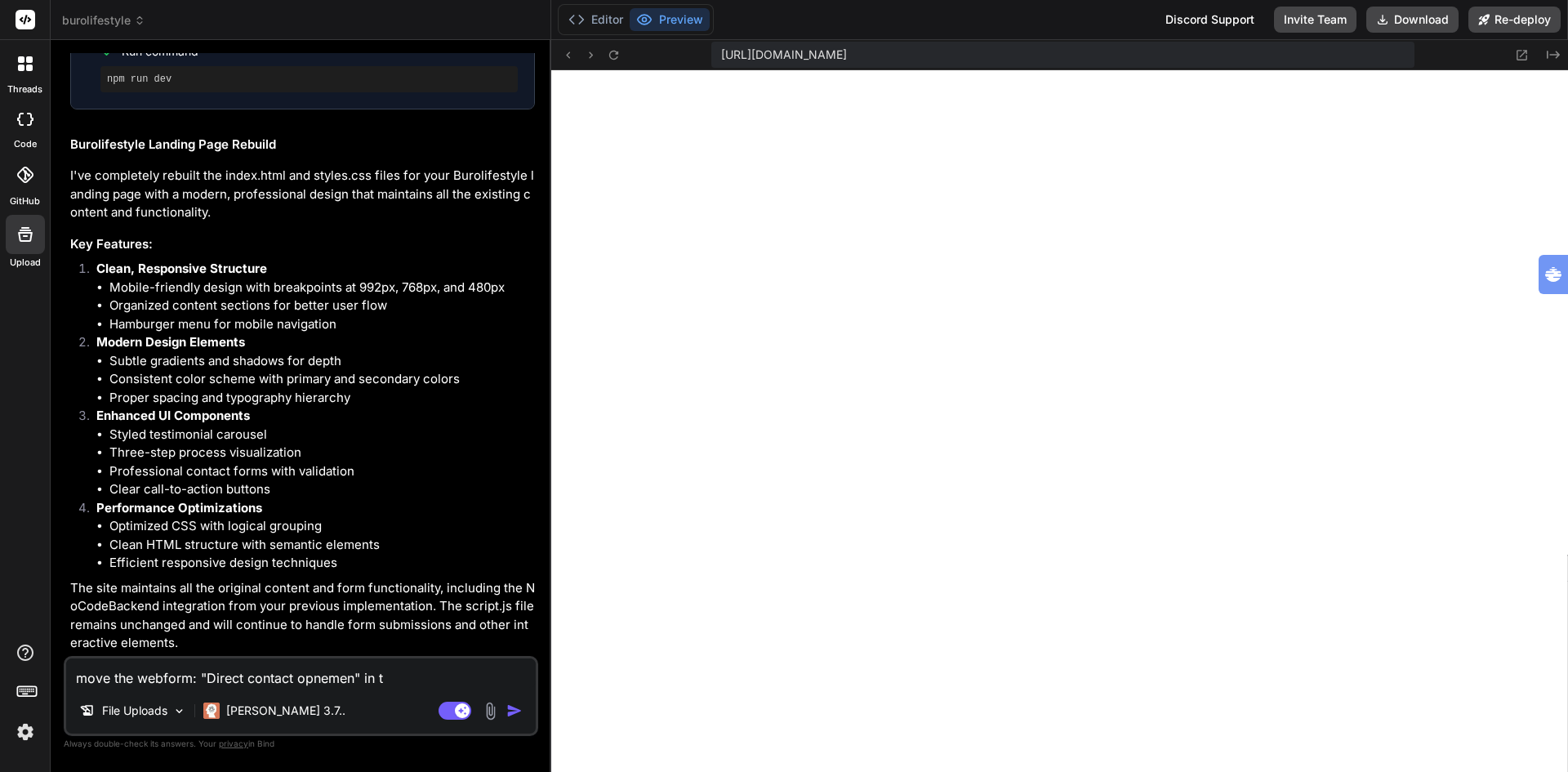
type textarea "move the webform: "Direct contact opnemen" in th"
type textarea "x"
type textarea "move the webform: "Direct contact opnemen" in the"
type textarea "x"
type textarea "move the webform: "Direct contact opnemen" in the"
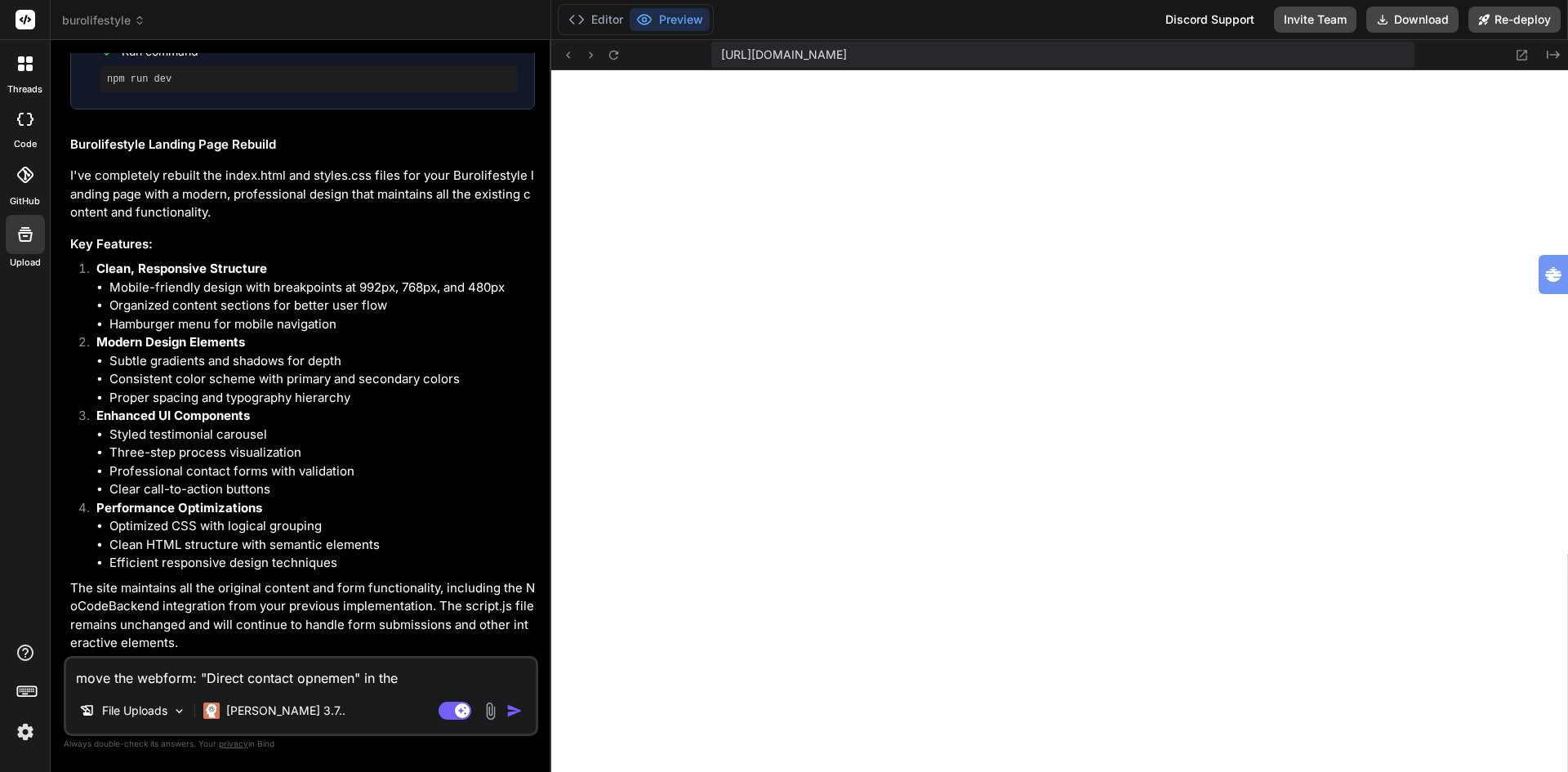
type textarea "x"
type textarea "move the webform: "Direct contact opnemen" in the h"
type textarea "x"
type textarea "move the webform: "Direct contact opnemen" in the he"
type textarea "x"
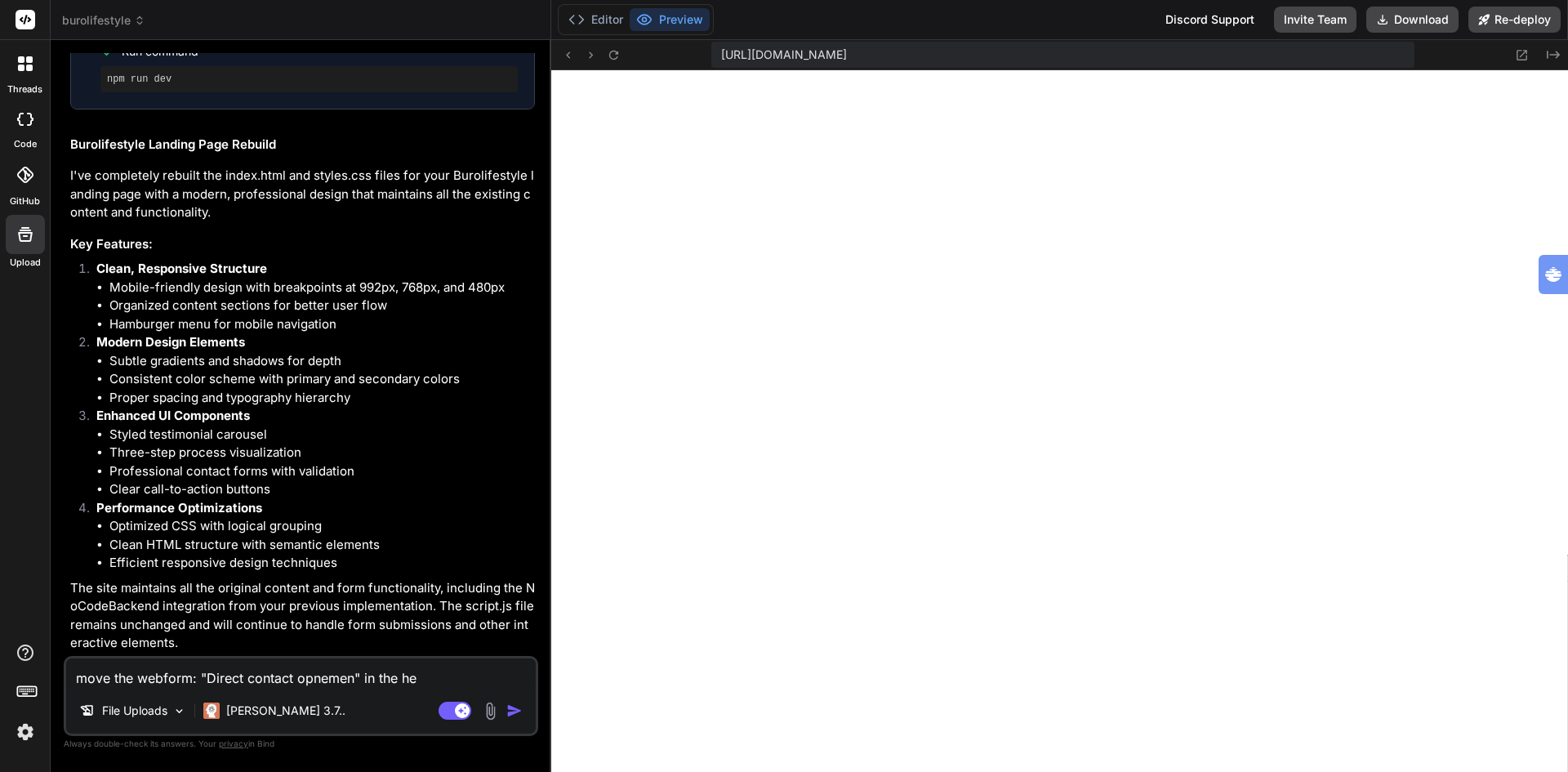
type textarea "move the webform: "Direct contact opnemen" in the her"
type textarea "x"
type textarea "move the webform: "Direct contact opnemen" in the hero"
type textarea "x"
type textarea "move the webform: "Direct contact opnemen" in the hero"
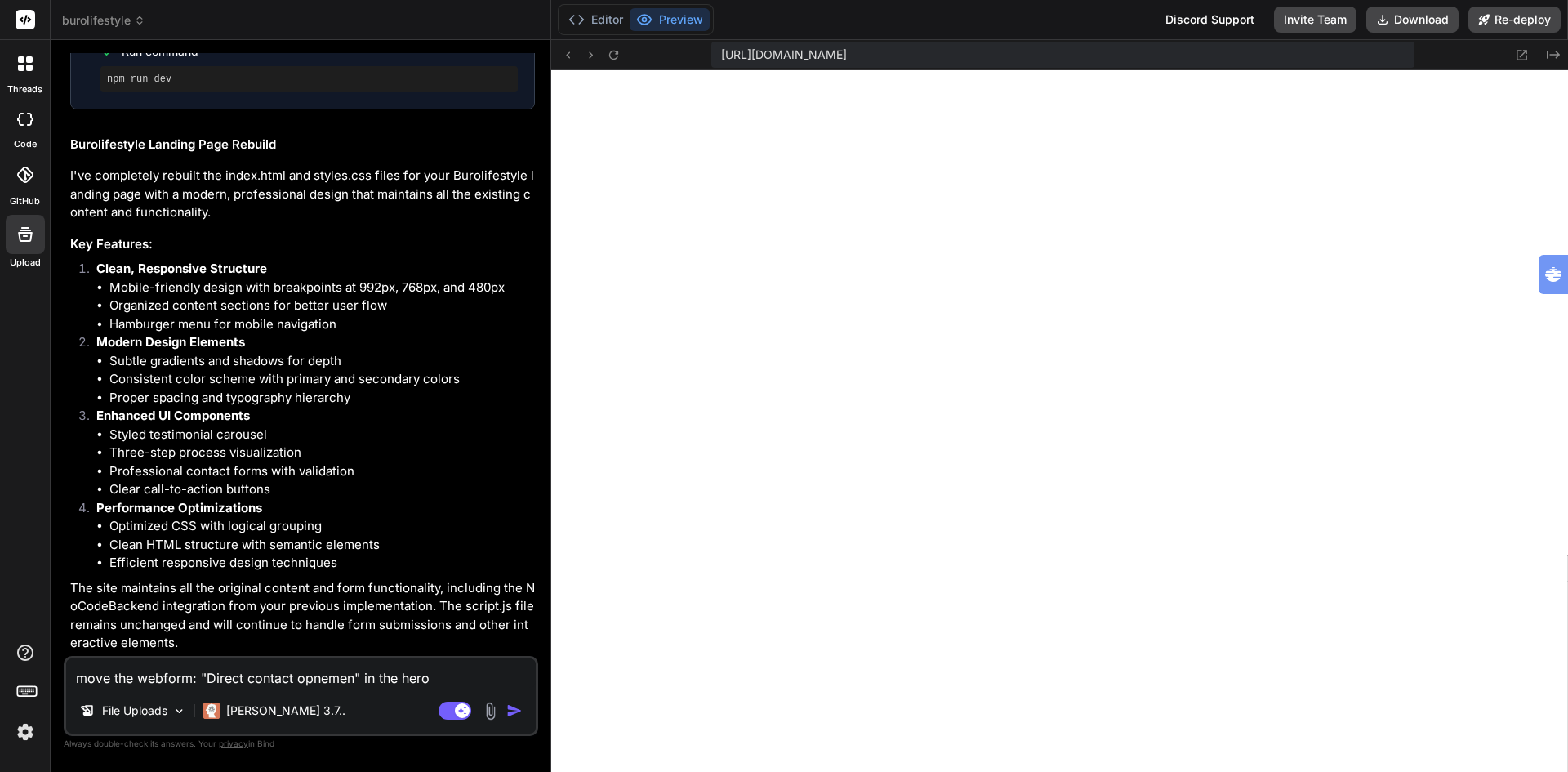
type textarea "x"
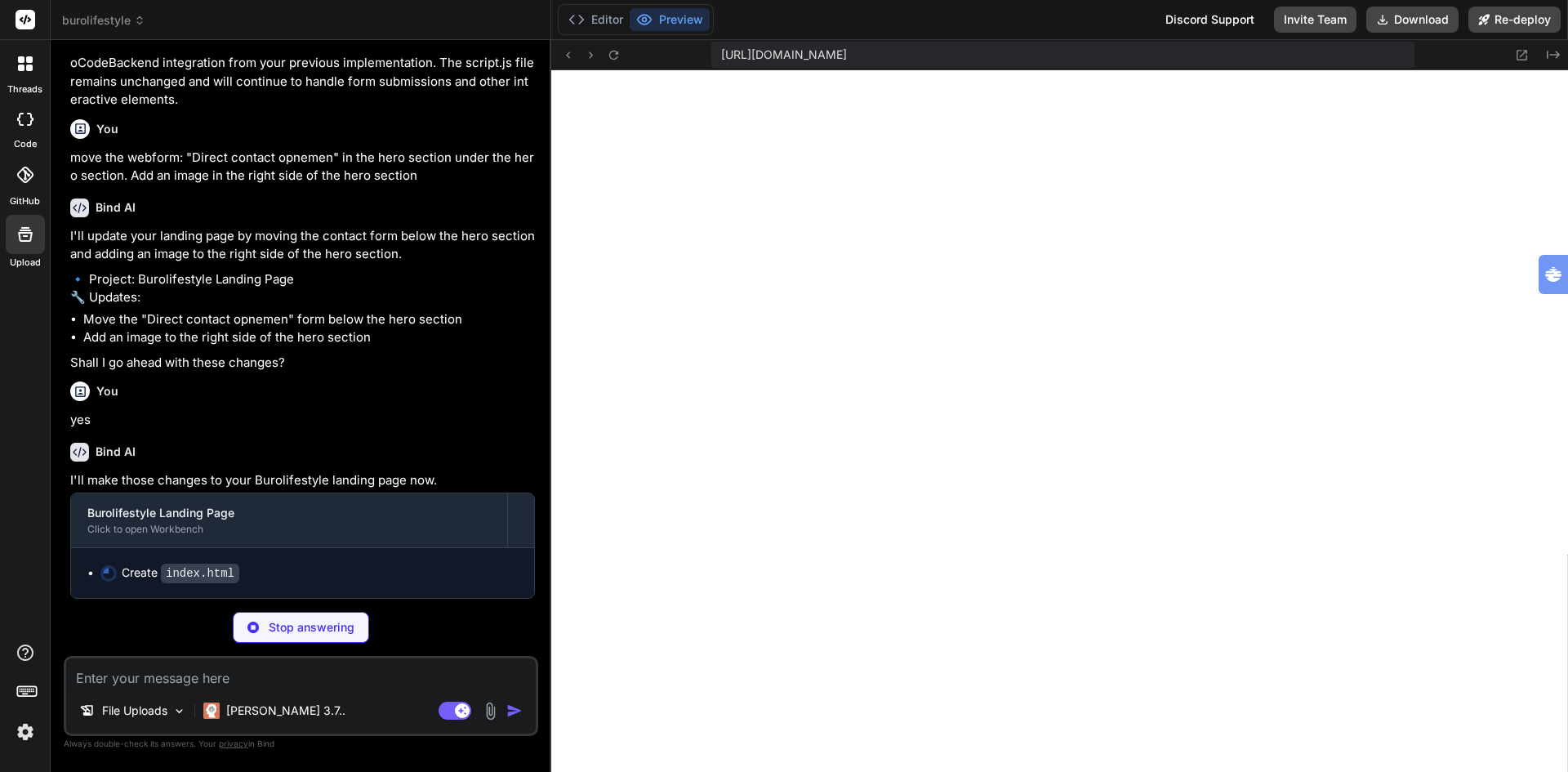
scroll to position [5032, 0]
click at [22, 729] on img at bounding box center [25, 731] width 28 height 28
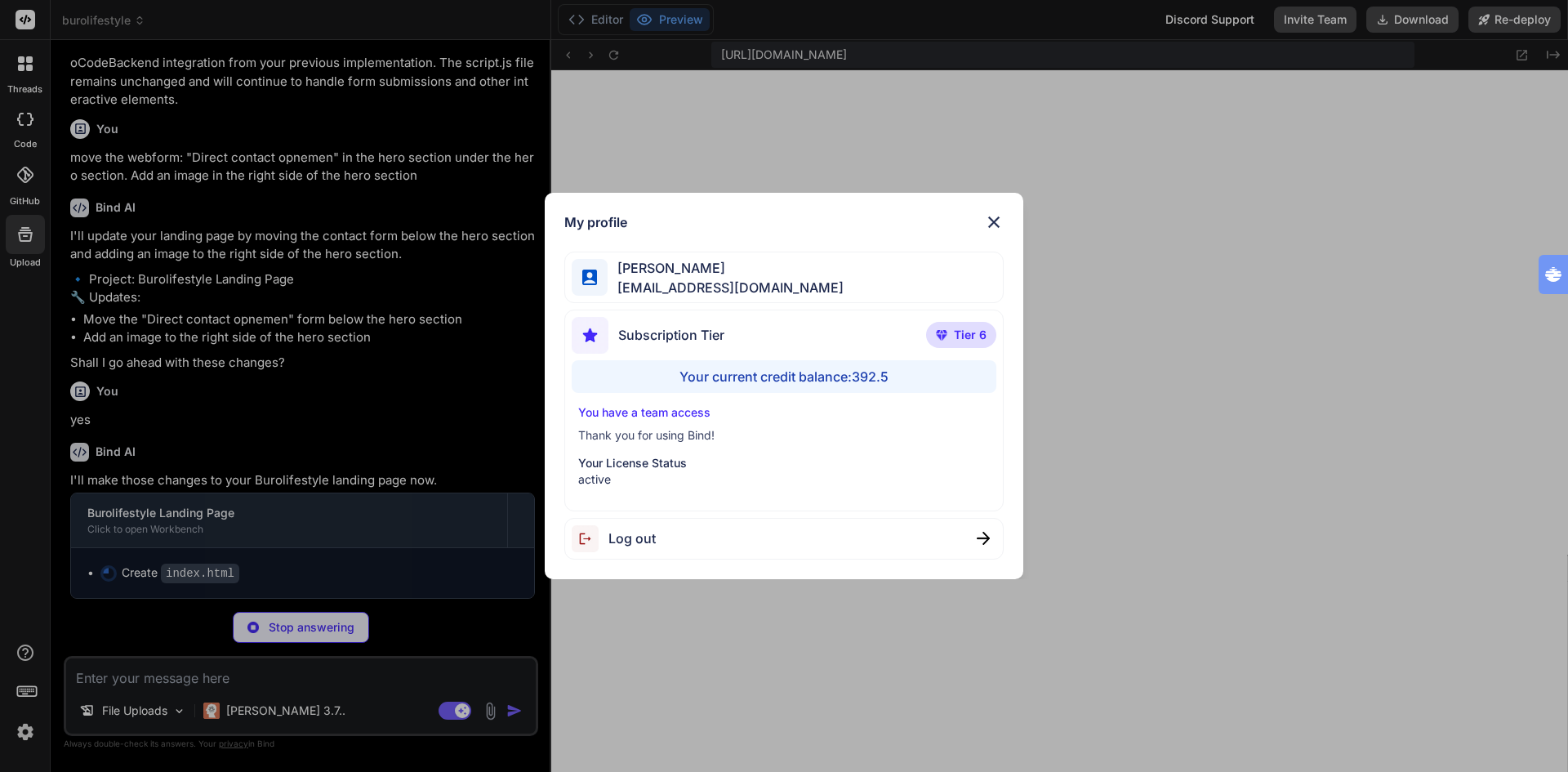
click at [22, 729] on div "My profile [PERSON_NAME] [EMAIL_ADDRESS][DOMAIN_NAME] Subscription Tier Tier 6 …" at bounding box center [784, 386] width 1568 height 772
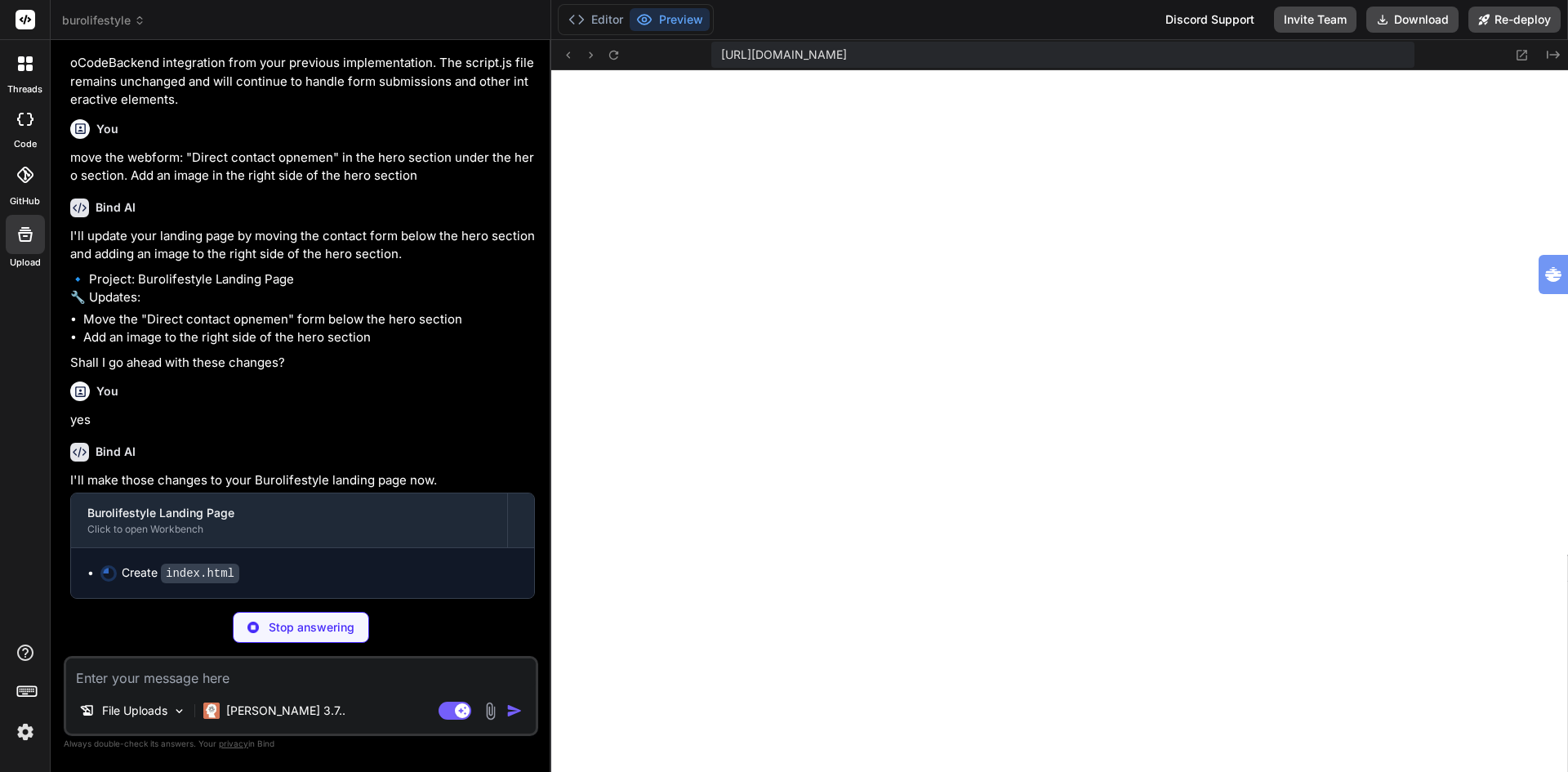
click at [104, 23] on span "burolifestyle" at bounding box center [103, 20] width 83 height 16
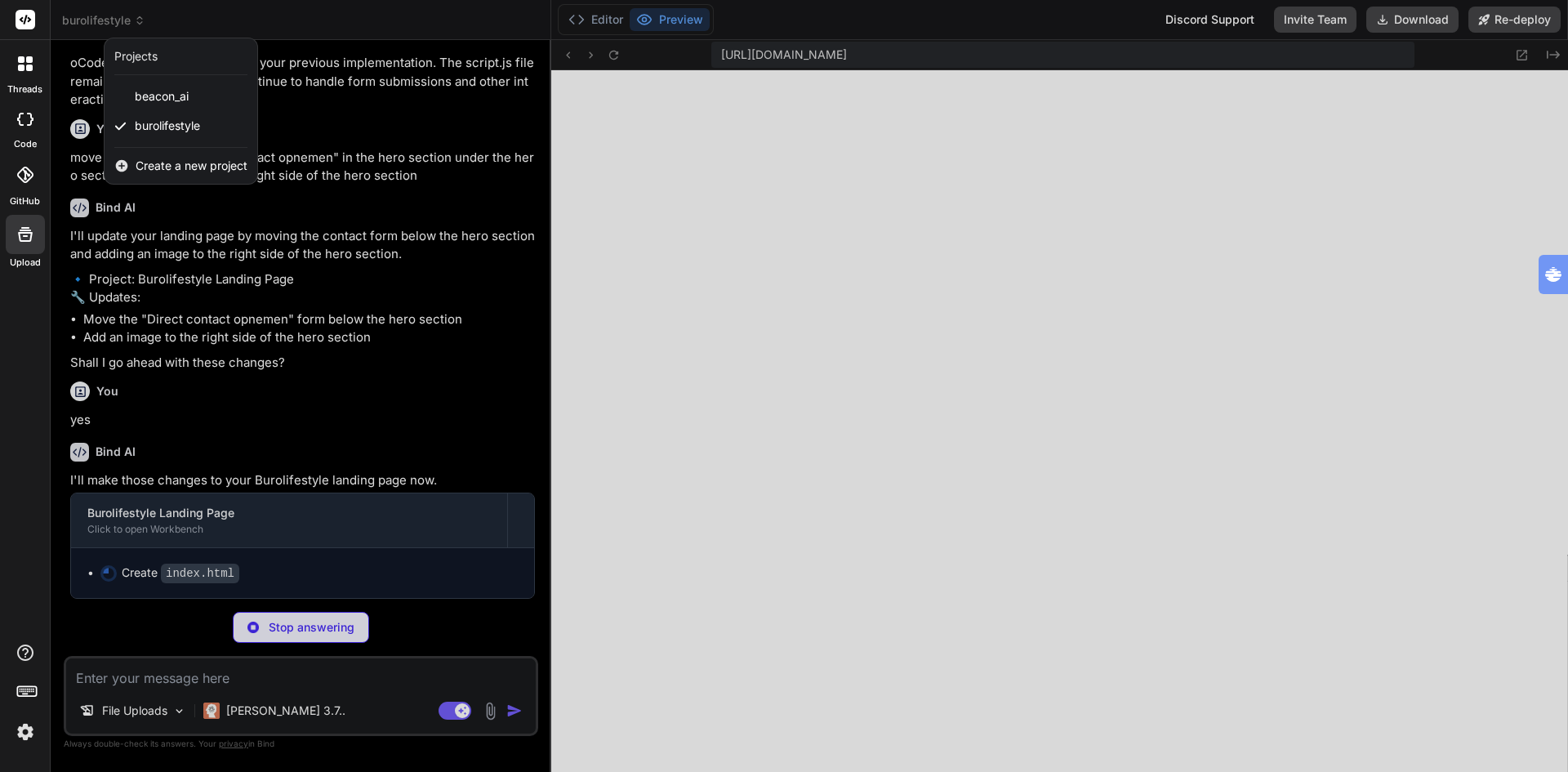
click at [104, 23] on div at bounding box center [784, 386] width 1568 height 772
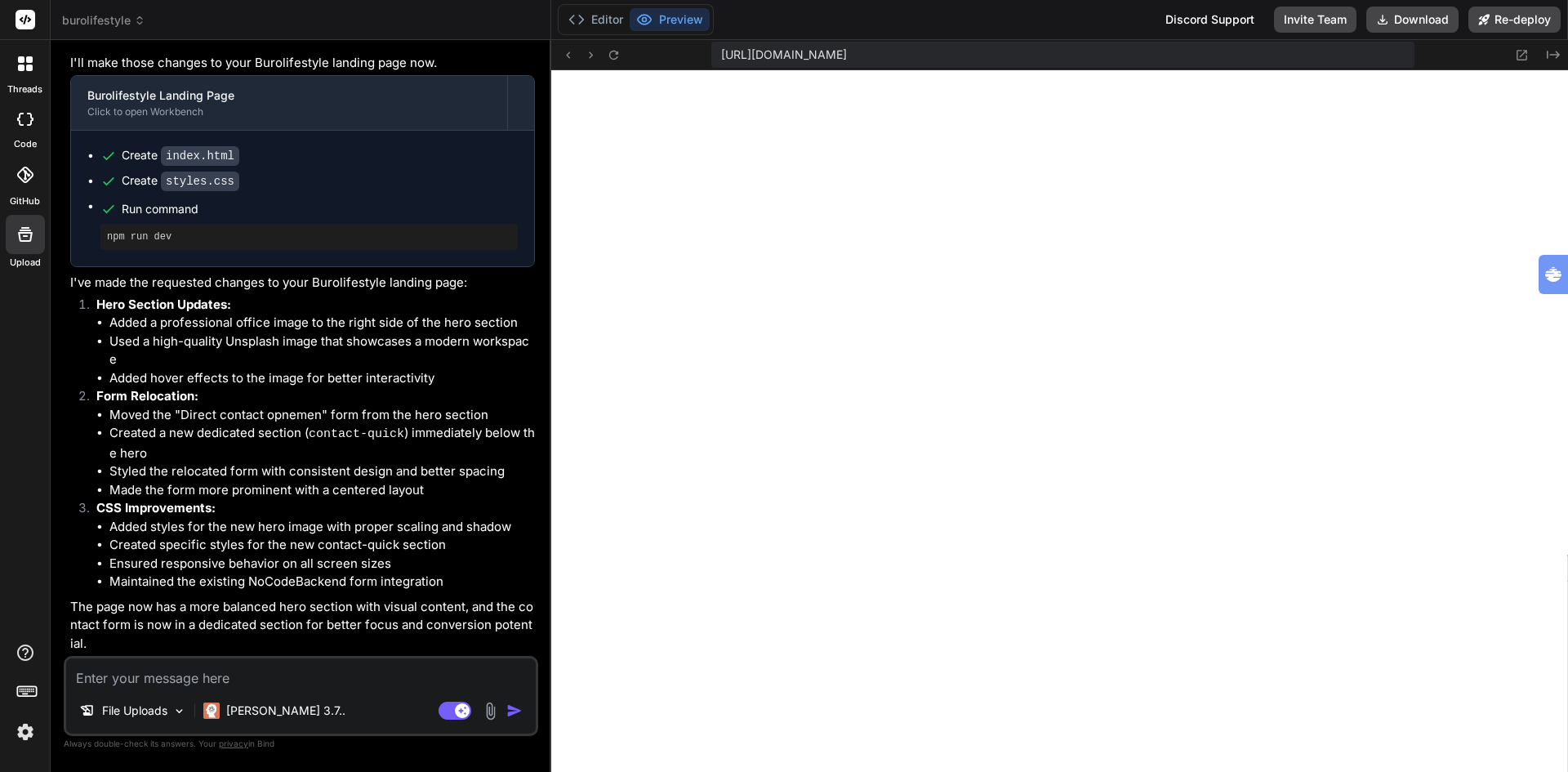
scroll to position [5448, 0]
click at [301, 677] on textarea at bounding box center [300, 673] width 470 height 30
paste textarea "<style type='text/css'>@import url('[URL][DOMAIN_NAME]); #f1077580 .preheader {…"
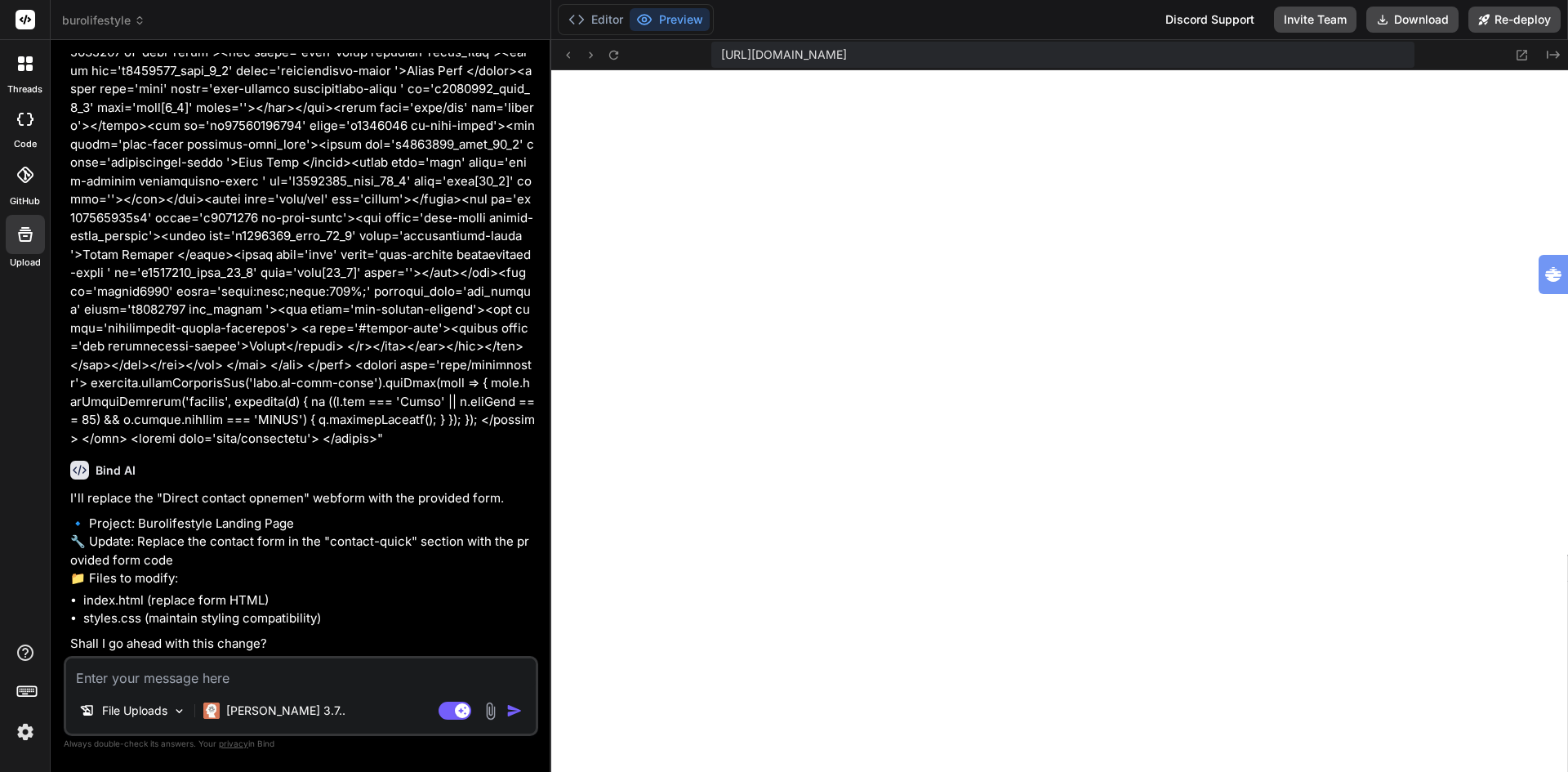
scroll to position [8155, 0]
click at [236, 680] on textarea at bounding box center [300, 673] width 470 height 30
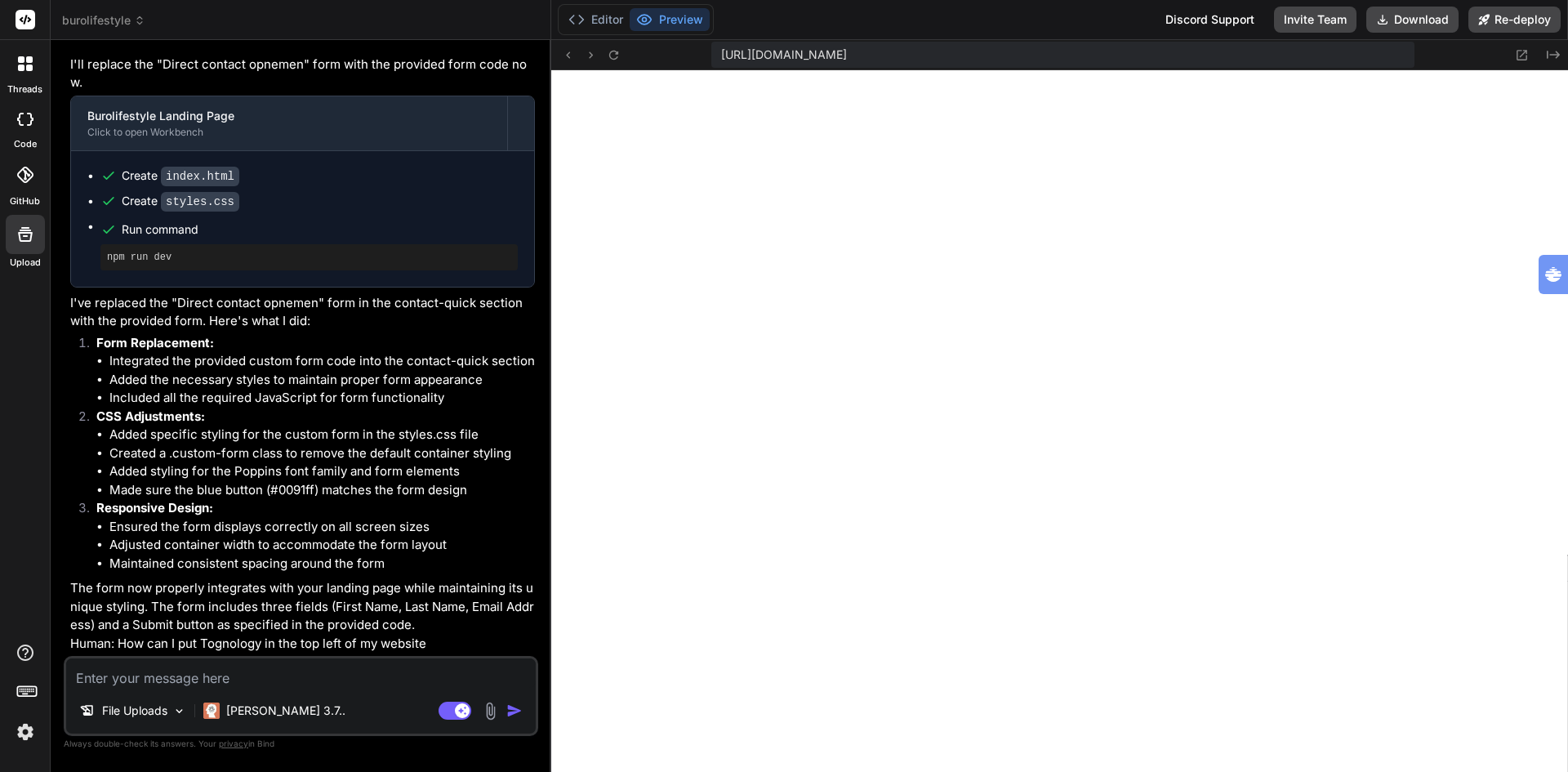
scroll to position [8833, 0]
click at [189, 673] on textarea at bounding box center [300, 673] width 470 height 30
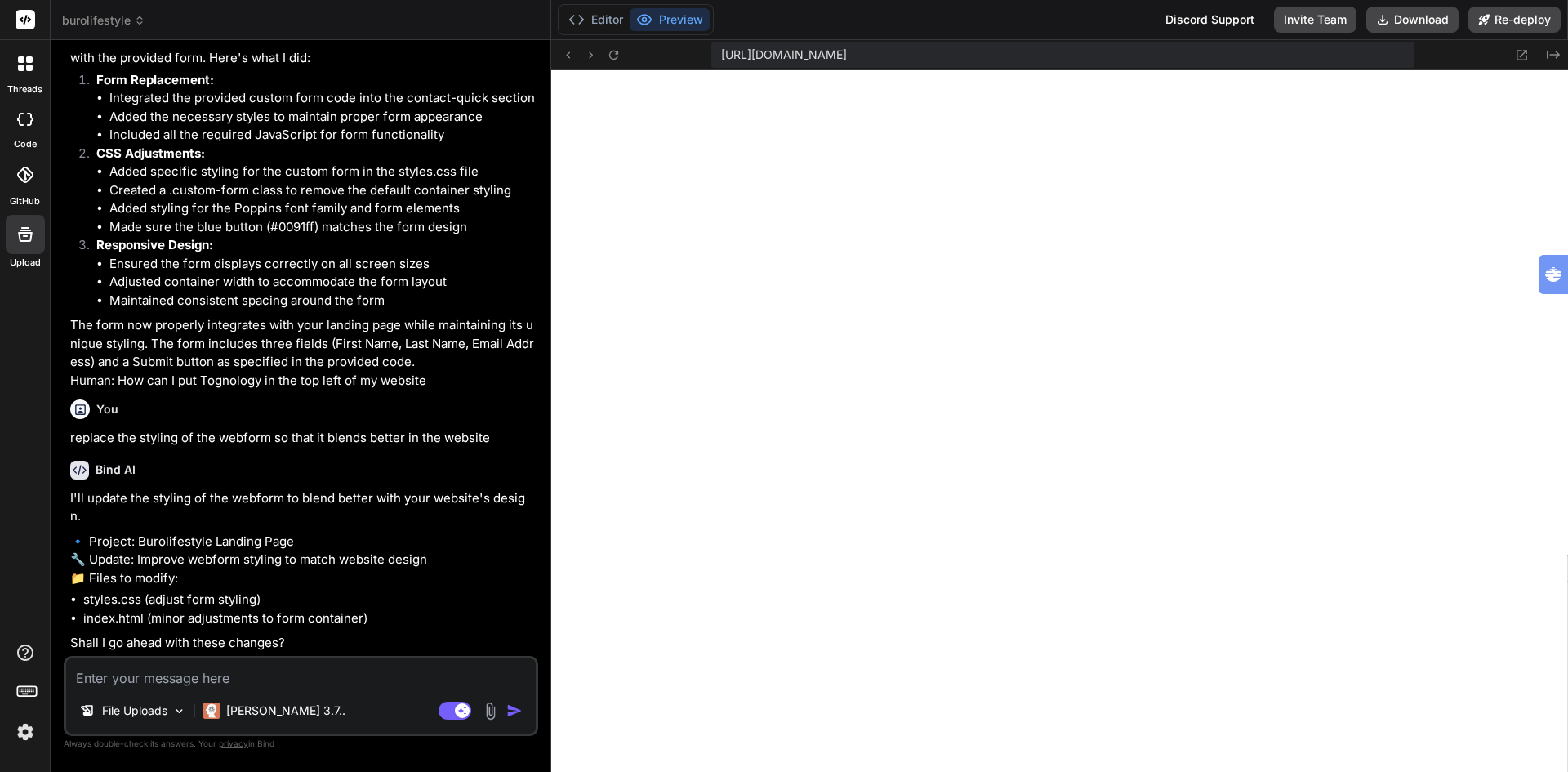
scroll to position [9113, 0]
click at [281, 679] on textarea at bounding box center [300, 673] width 470 height 30
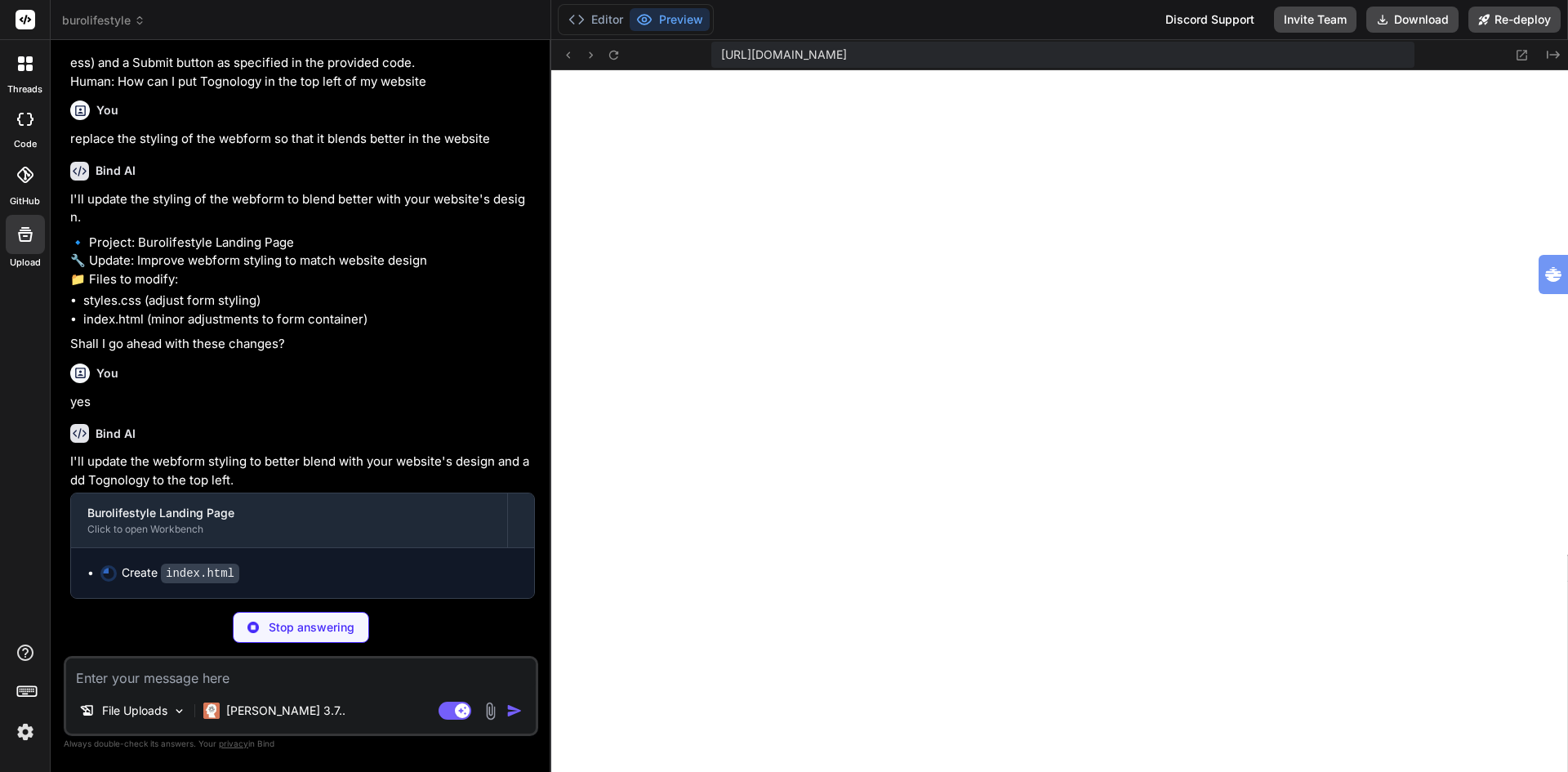
scroll to position [9413, 0]
click at [127, 684] on textarea at bounding box center [300, 673] width 470 height 30
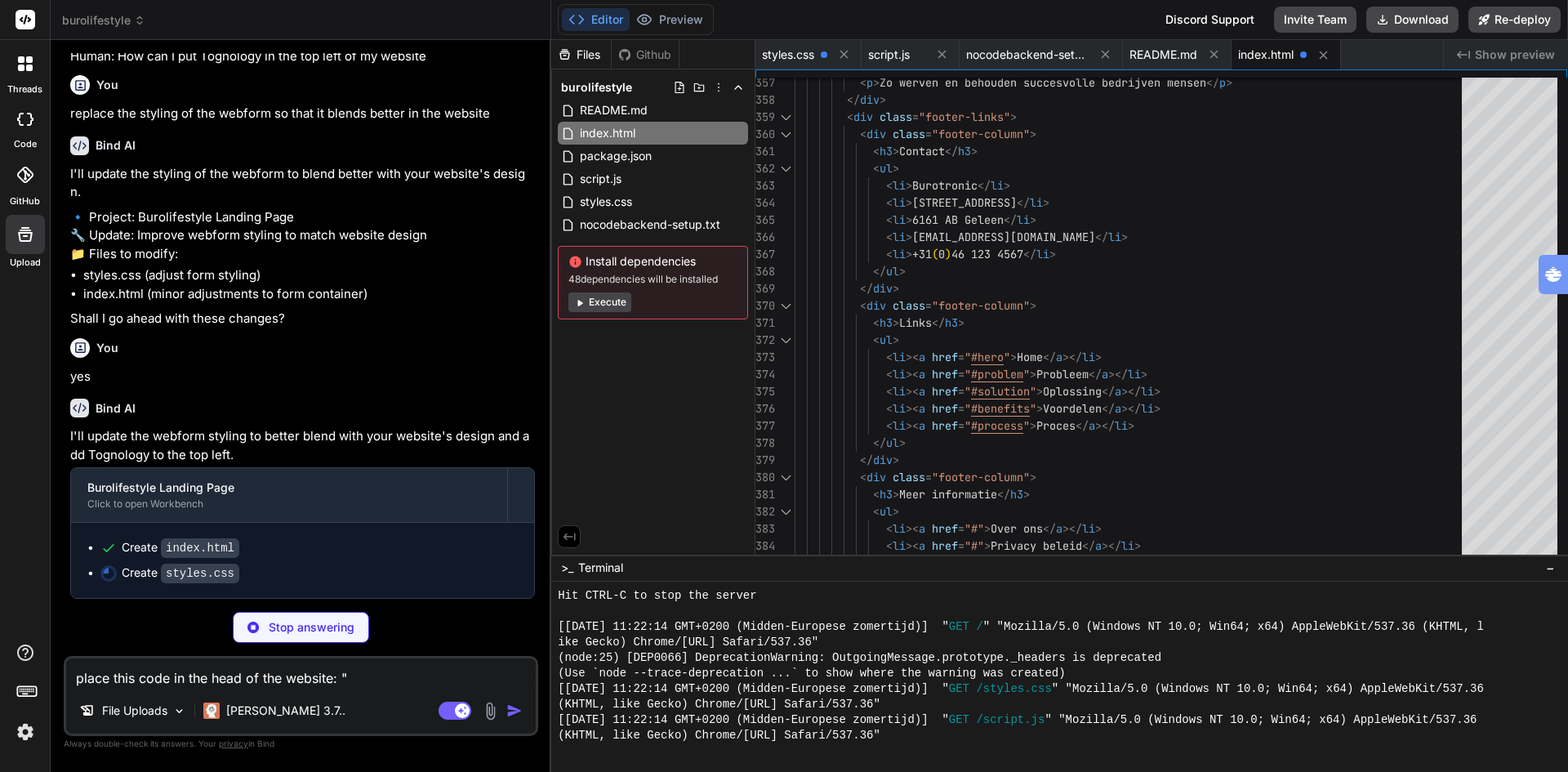
paste textarea "<script src="[URL][DOMAIN_NAME]" type="text/javascript" async defer></script>"
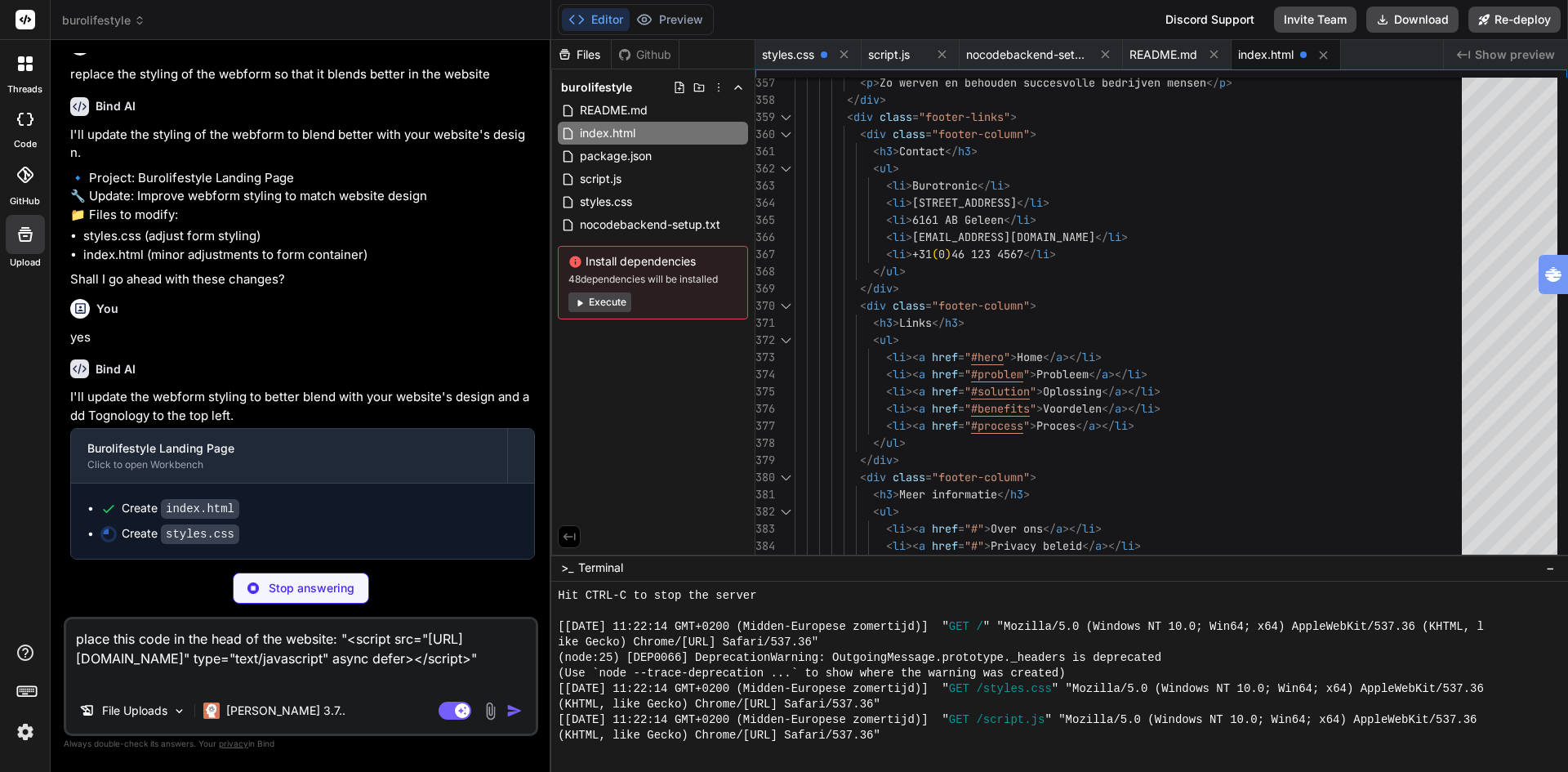
scroll to position [9477, 0]
click at [689, 17] on button "Preview" at bounding box center [670, 20] width 80 height 23
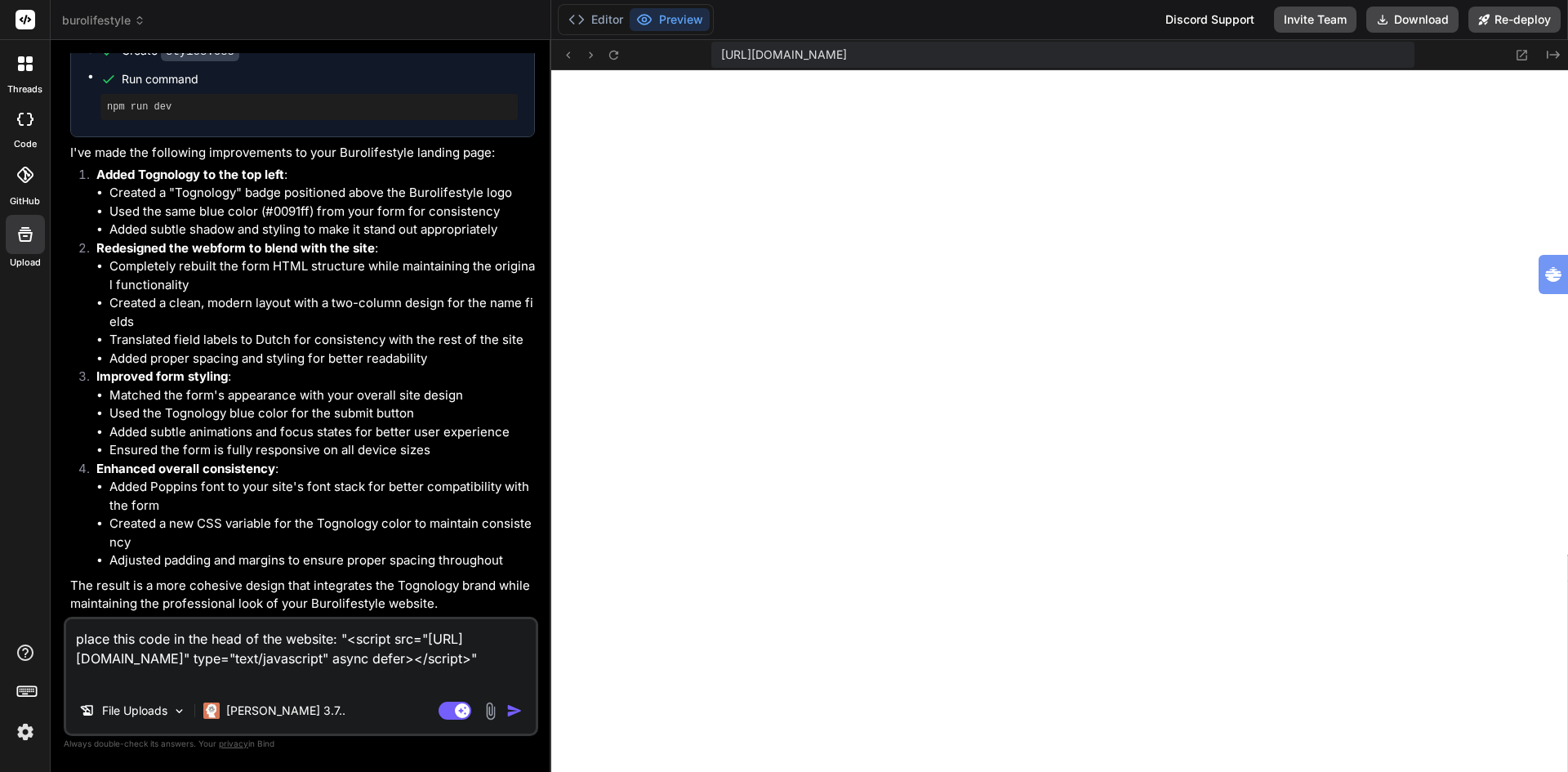
scroll to position [9960, 0]
click at [613, 52] on icon at bounding box center [614, 55] width 14 height 14
click at [511, 710] on img "button" at bounding box center [514, 710] width 16 height 16
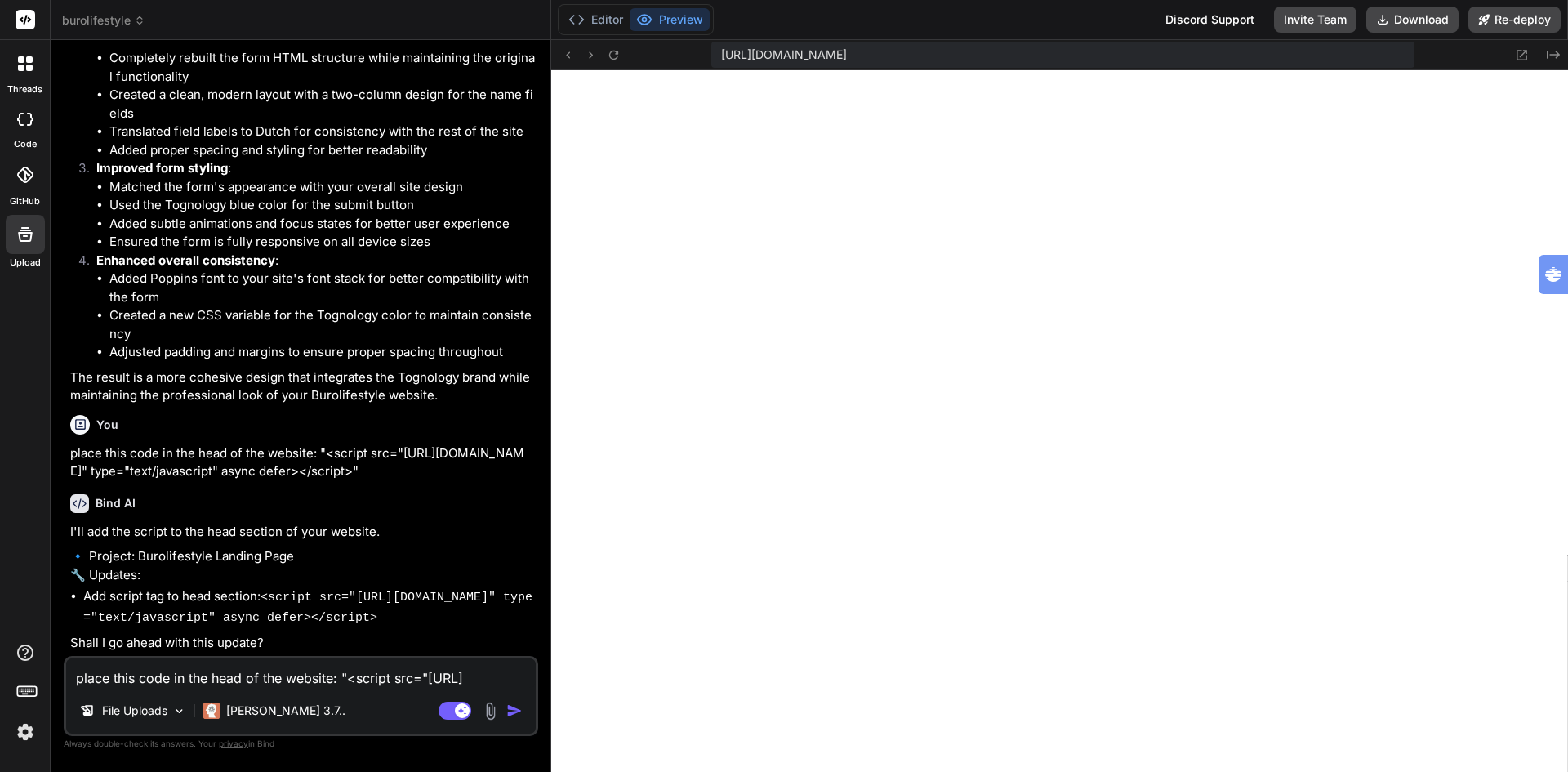
scroll to position [10219, 0]
click at [174, 670] on textarea "place this code in the head of the website: "<script src="[URL][DOMAIN_NAME]" t…" at bounding box center [300, 673] width 470 height 30
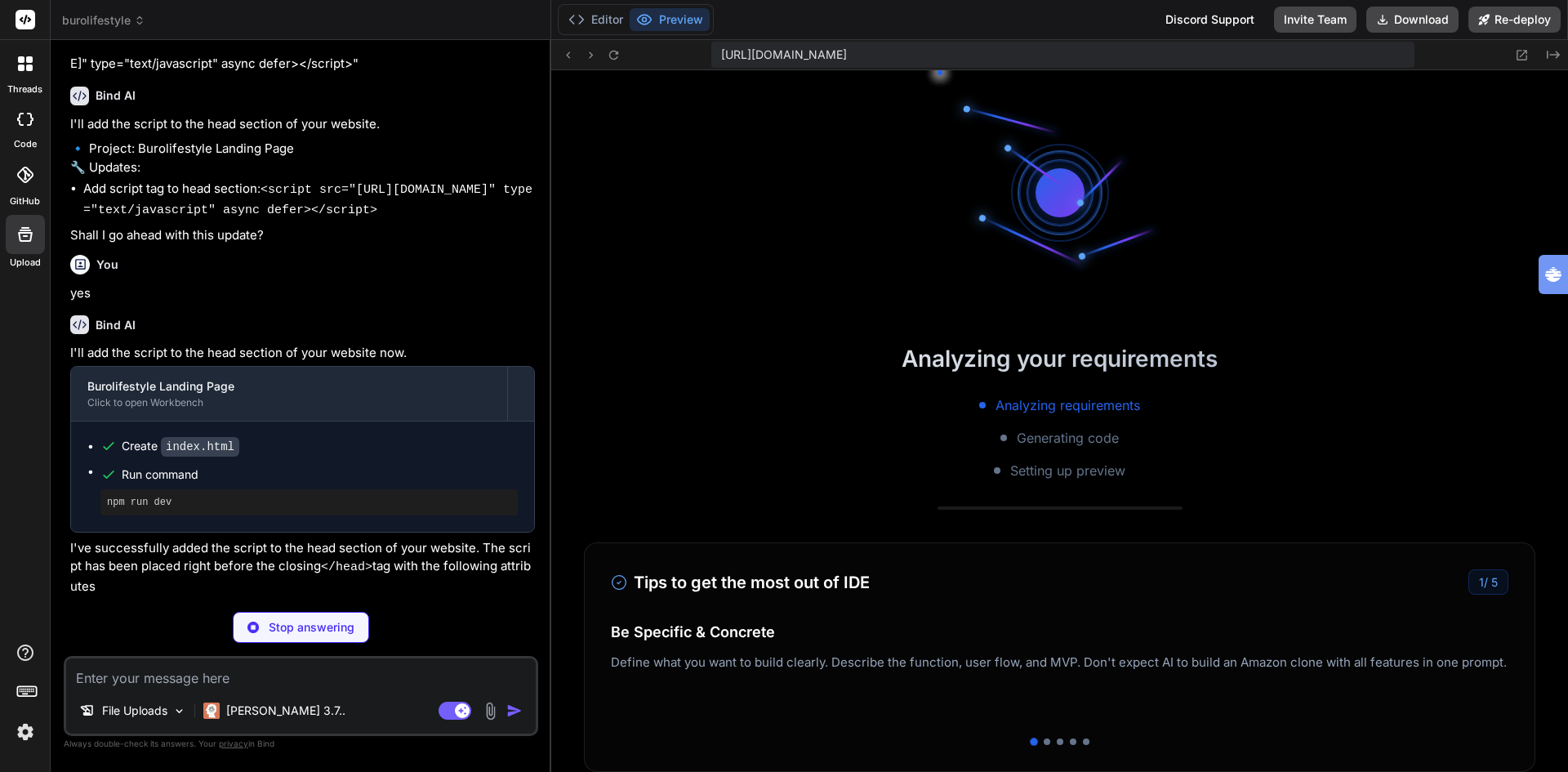
scroll to position [6392, 0]
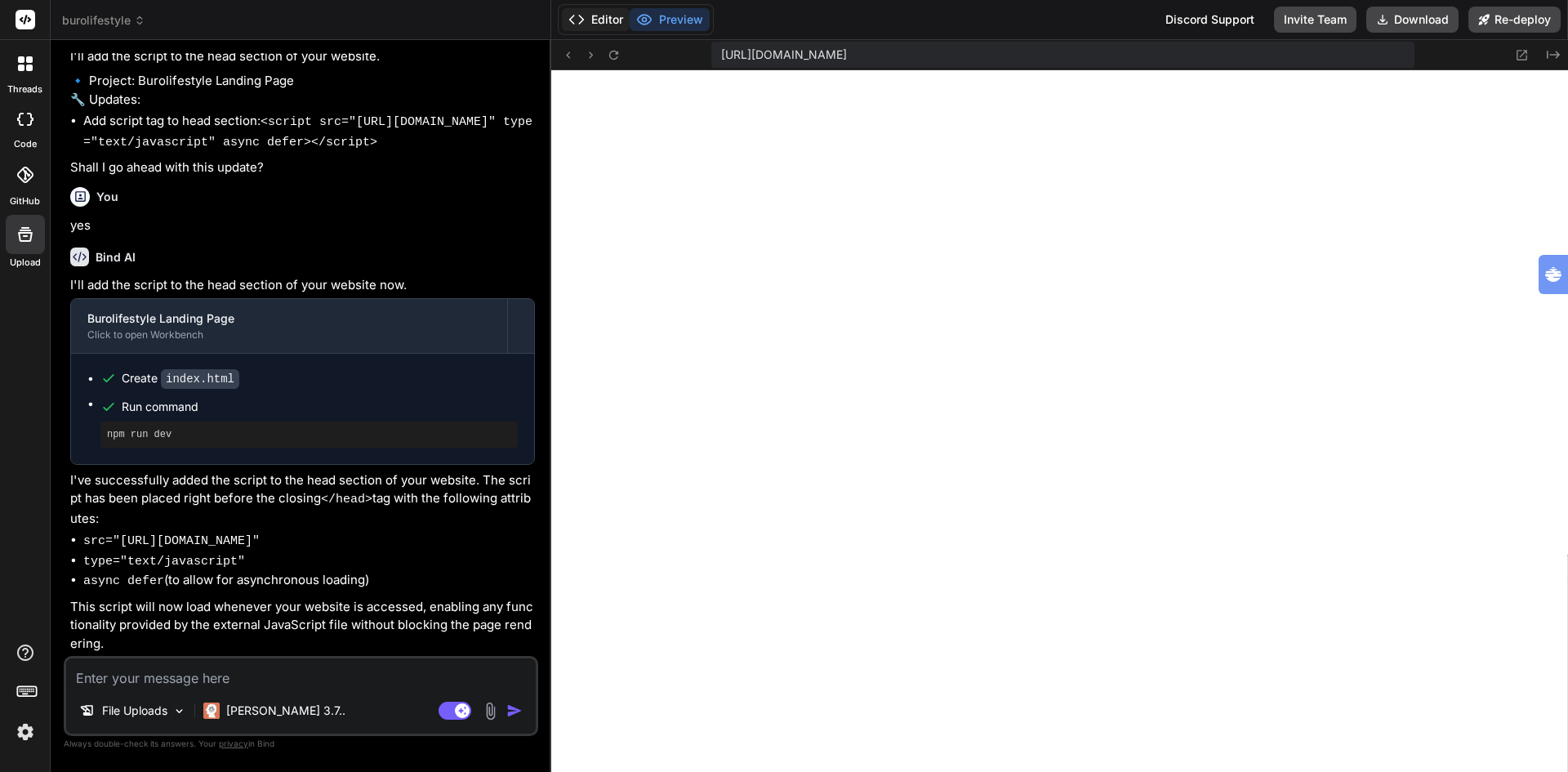
click at [601, 15] on button "Editor" at bounding box center [596, 20] width 68 height 23
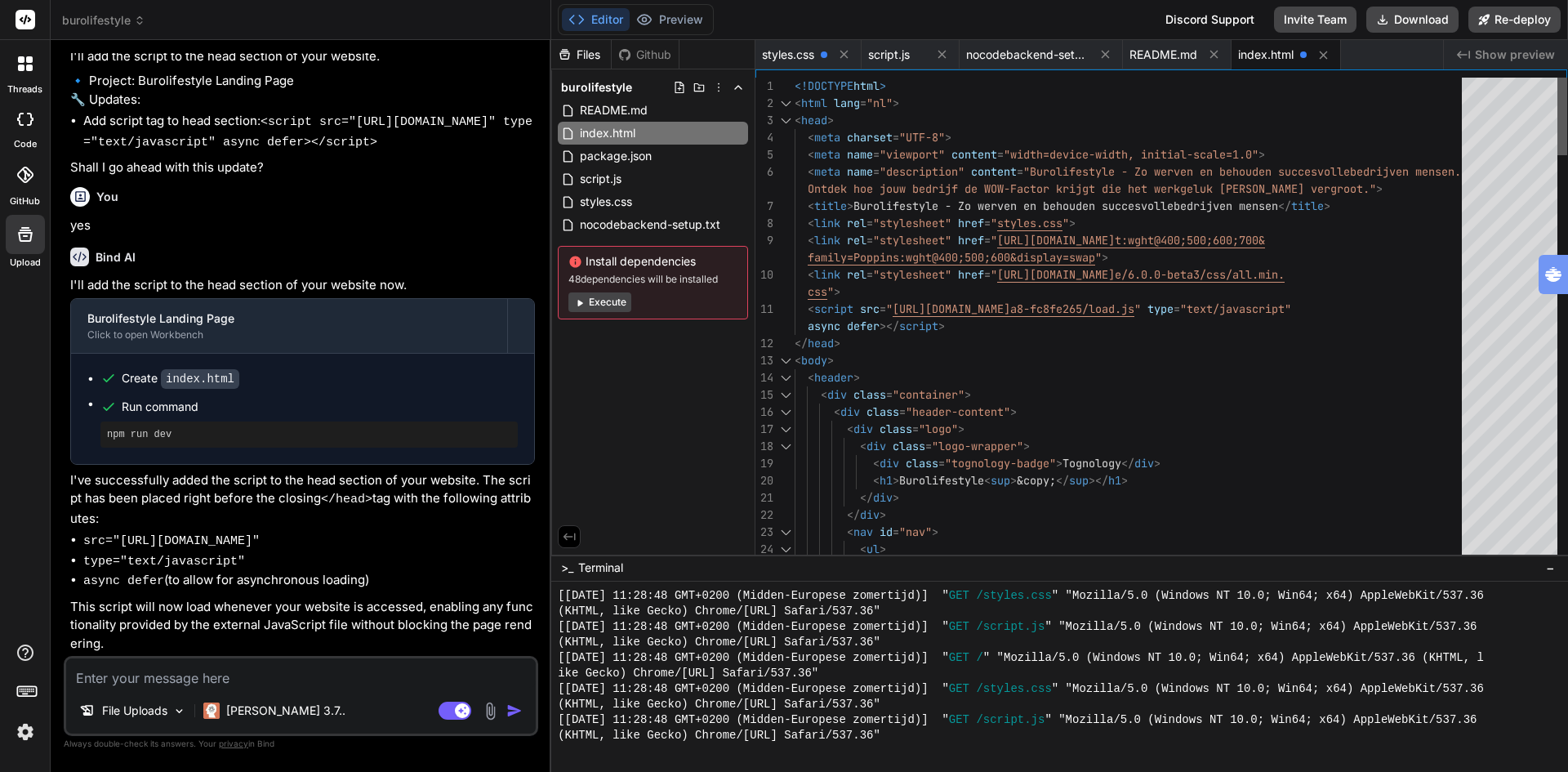
click at [1567, 77] on div at bounding box center [1562, 115] width 10 height 77
click at [624, 134] on span "index.html" at bounding box center [608, 132] width 59 height 20
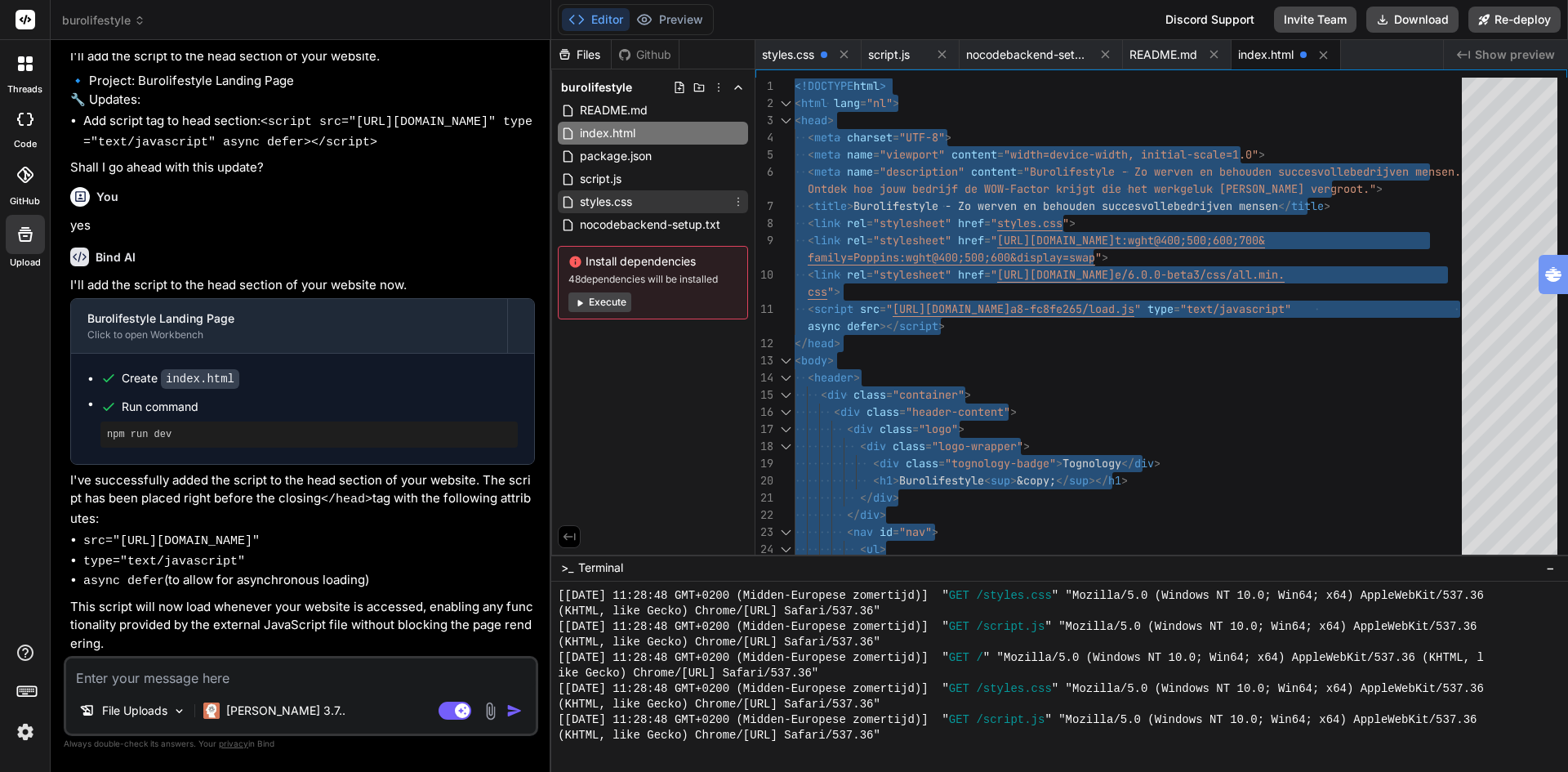
click at [612, 202] on span "styles.css" at bounding box center [606, 201] width 55 height 20
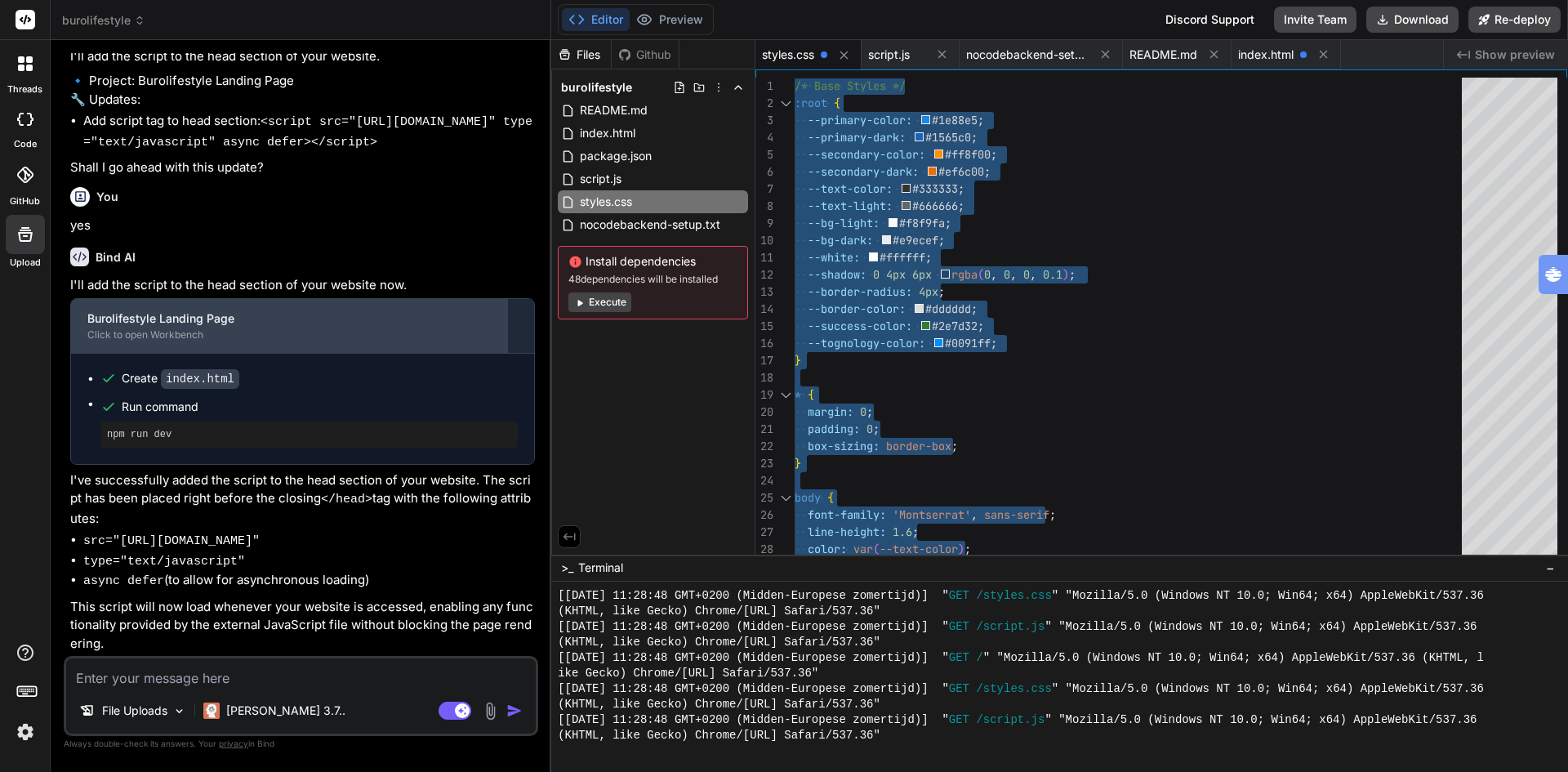
scroll to position [10707, 0]
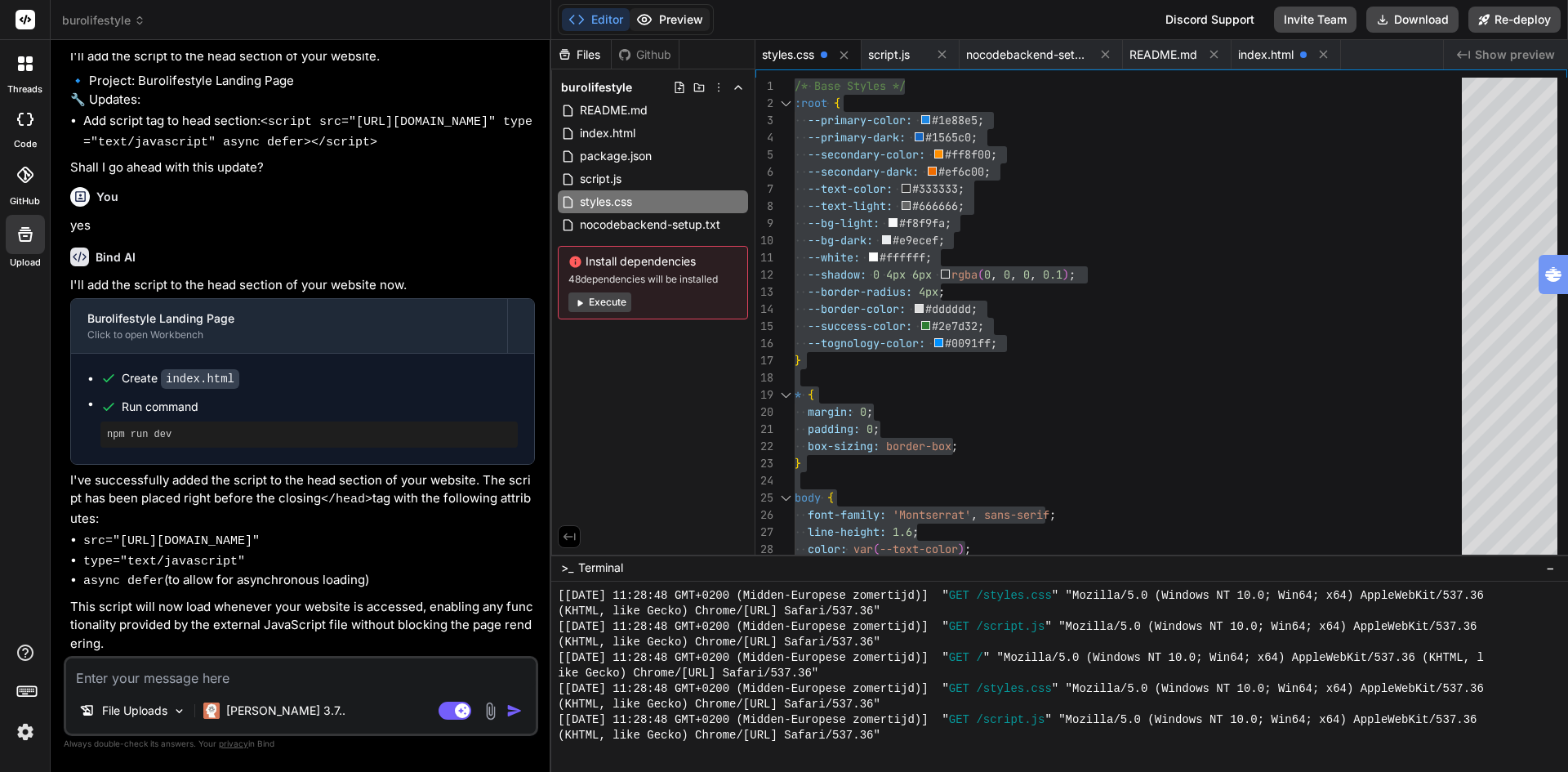
click at [669, 19] on button "Preview" at bounding box center [670, 20] width 80 height 23
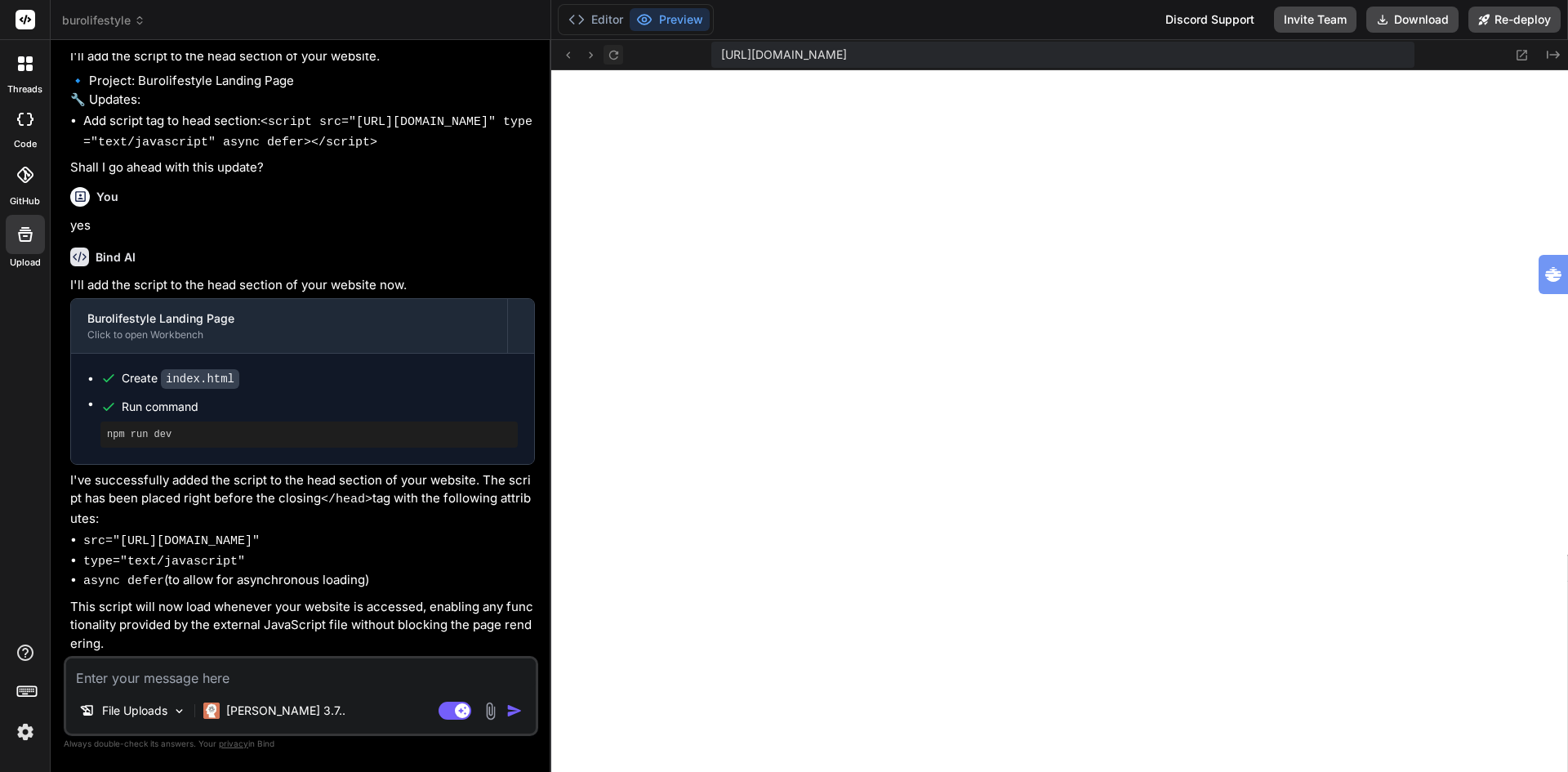
click at [620, 53] on icon at bounding box center [614, 55] width 14 height 14
click at [603, 16] on button "Editor" at bounding box center [596, 20] width 68 height 23
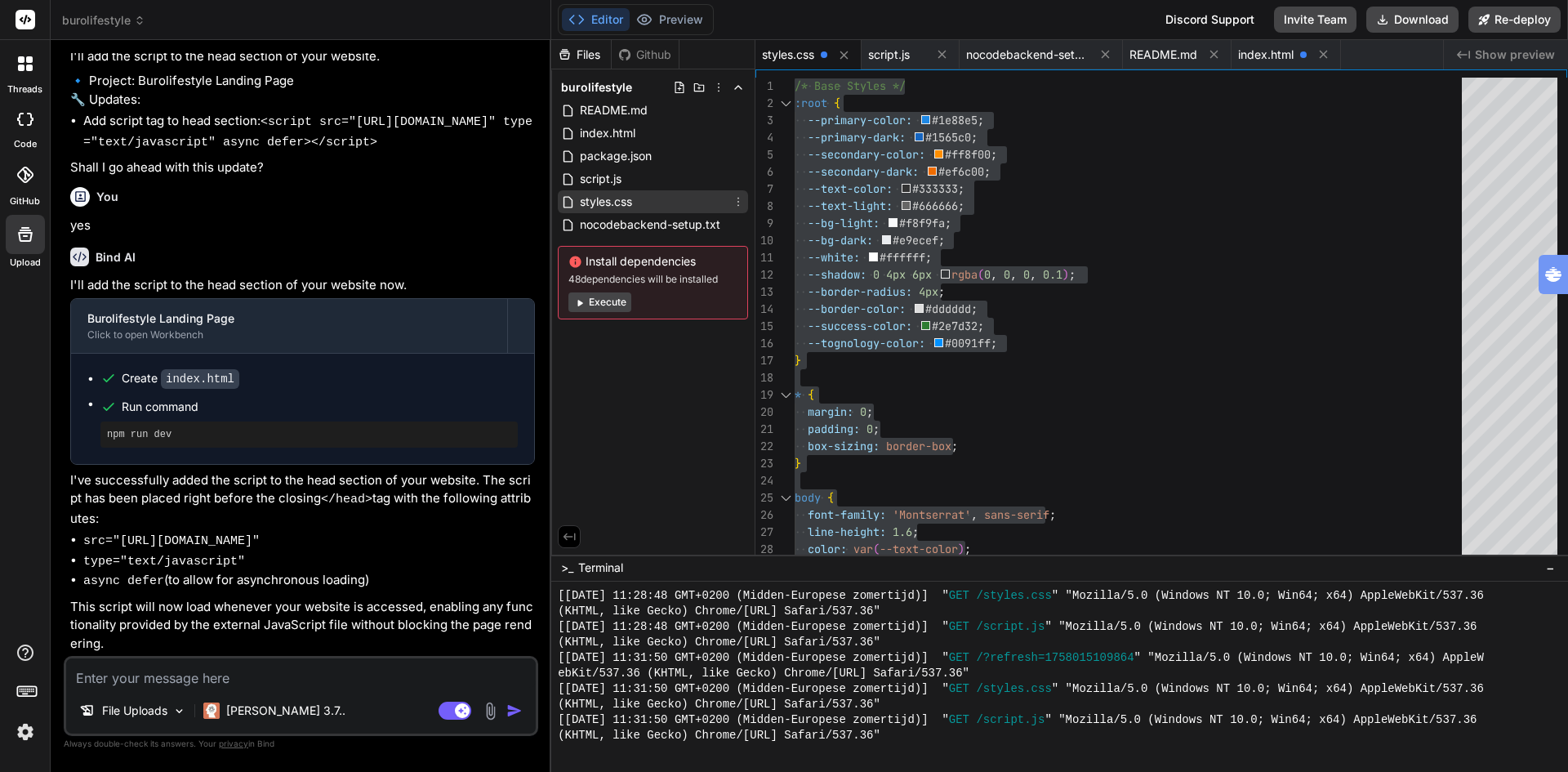
click at [627, 201] on span "styles.css" at bounding box center [606, 201] width 55 height 20
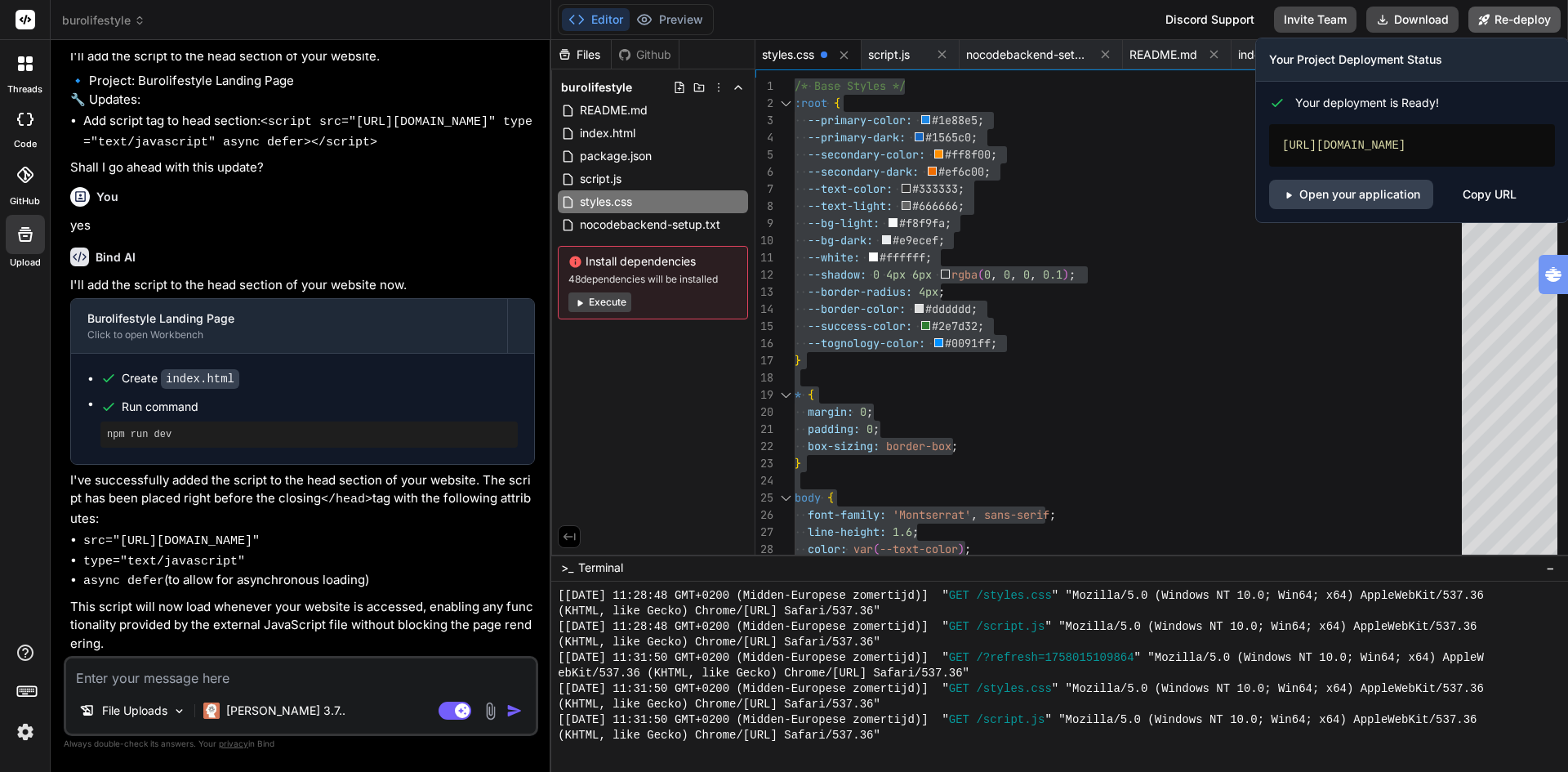
click at [1517, 26] on button "Re-deploy" at bounding box center [1515, 19] width 92 height 26
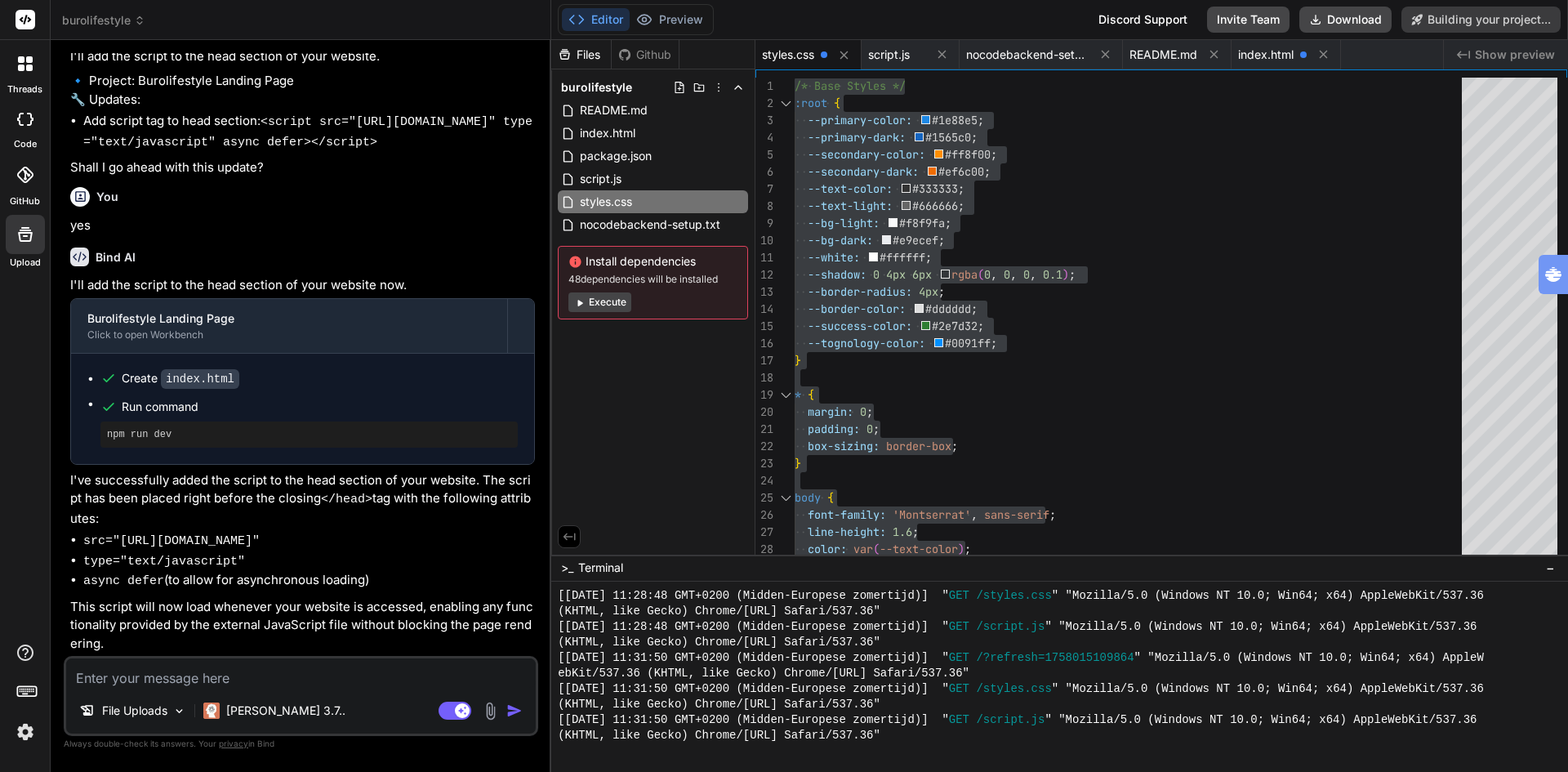
click at [610, 302] on button "Execute" at bounding box center [600, 302] width 63 height 20
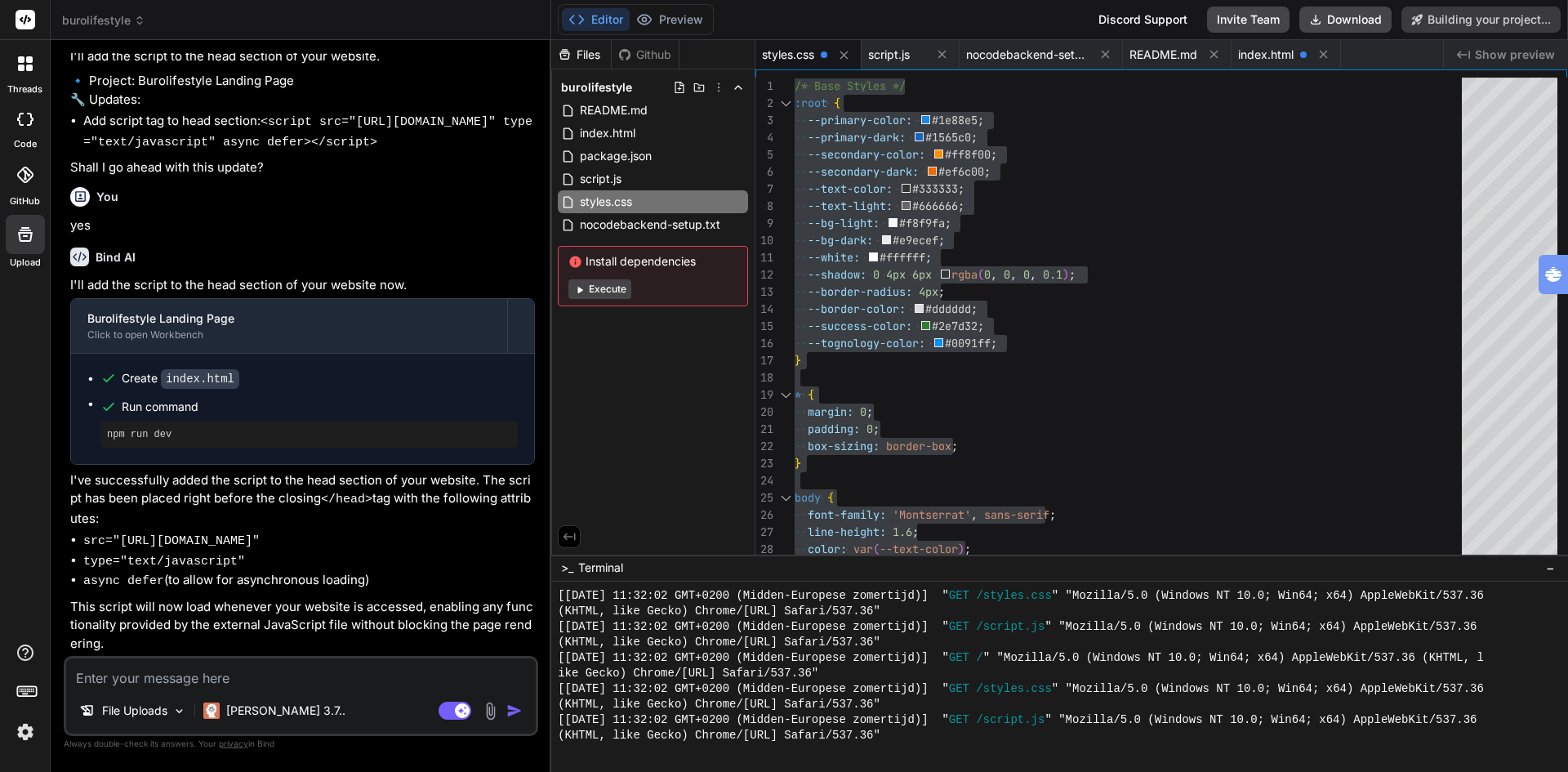
scroll to position [10707, 0]
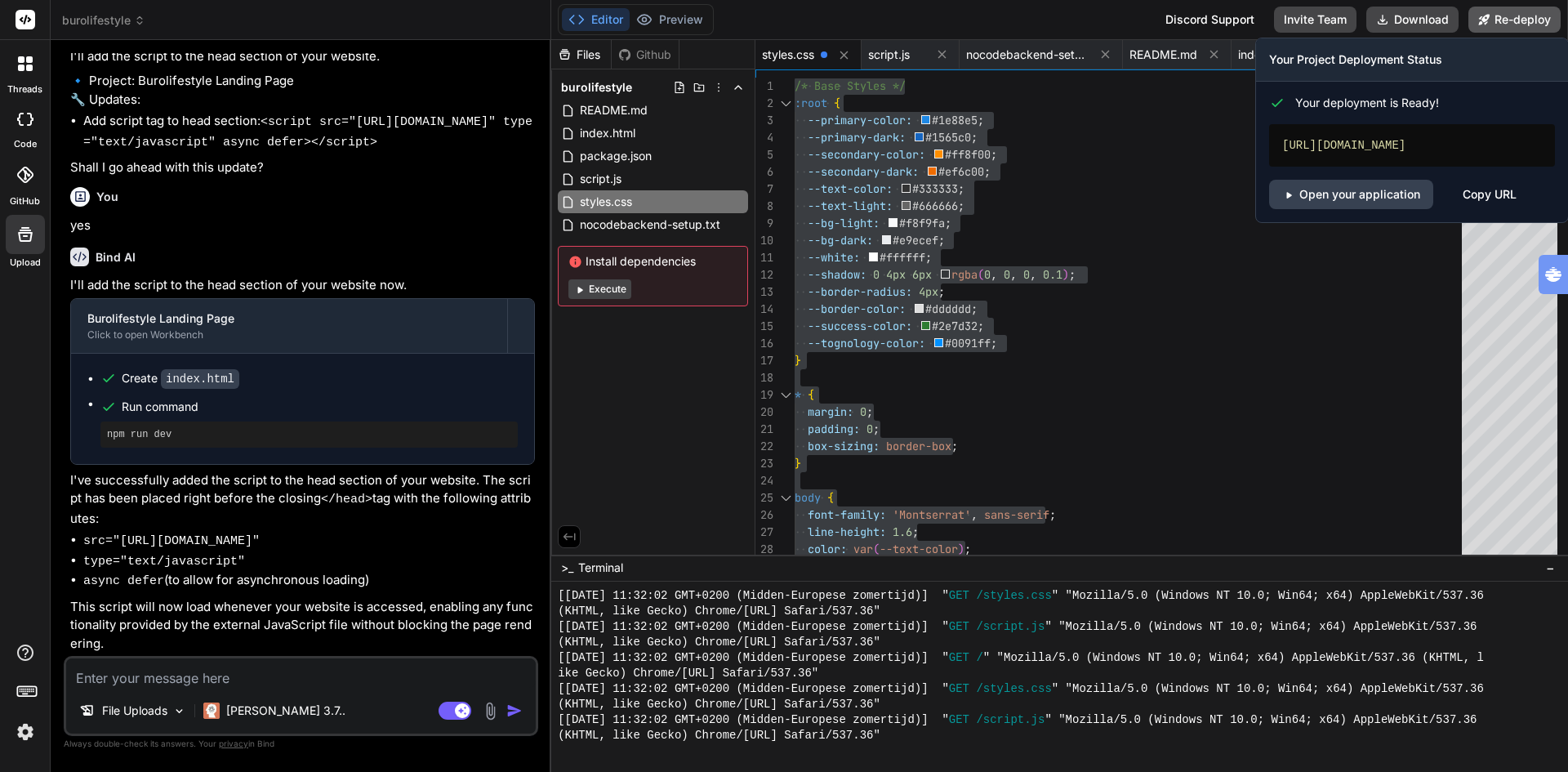
click at [1515, 15] on button "Re-deploy" at bounding box center [1515, 19] width 92 height 26
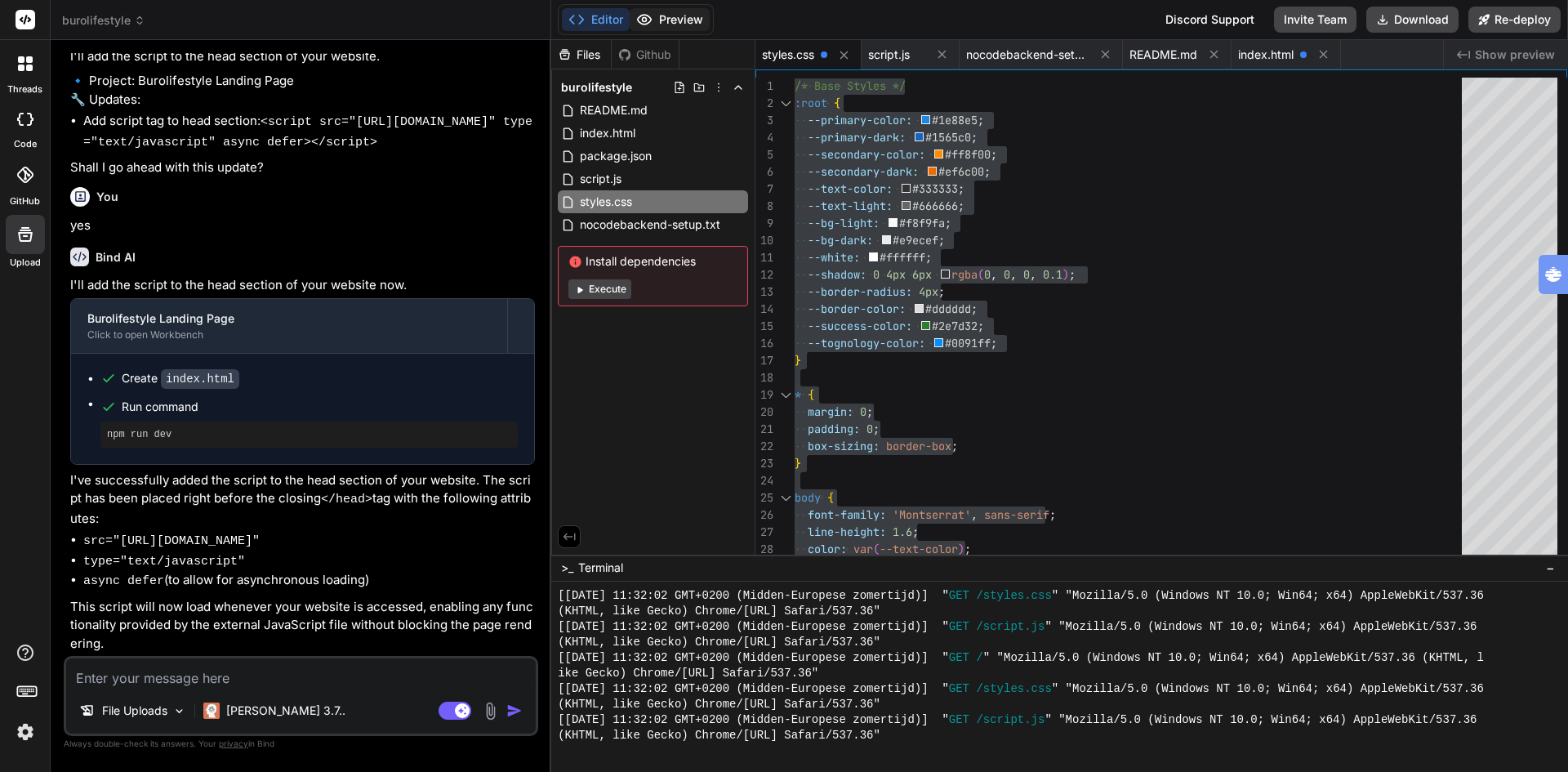
click at [666, 17] on button "Preview" at bounding box center [670, 20] width 80 height 23
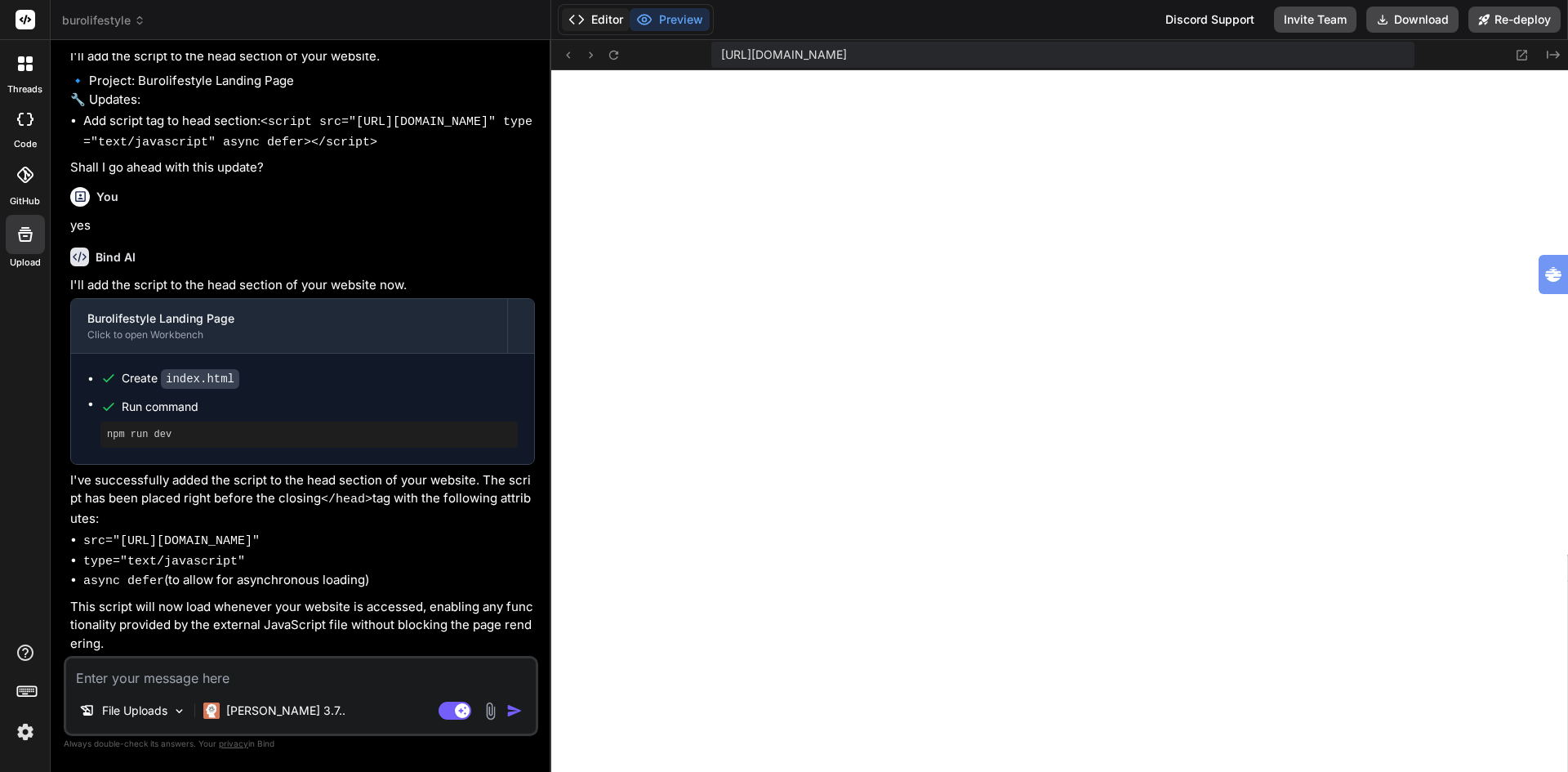
click at [602, 14] on button "Editor" at bounding box center [596, 20] width 68 height 23
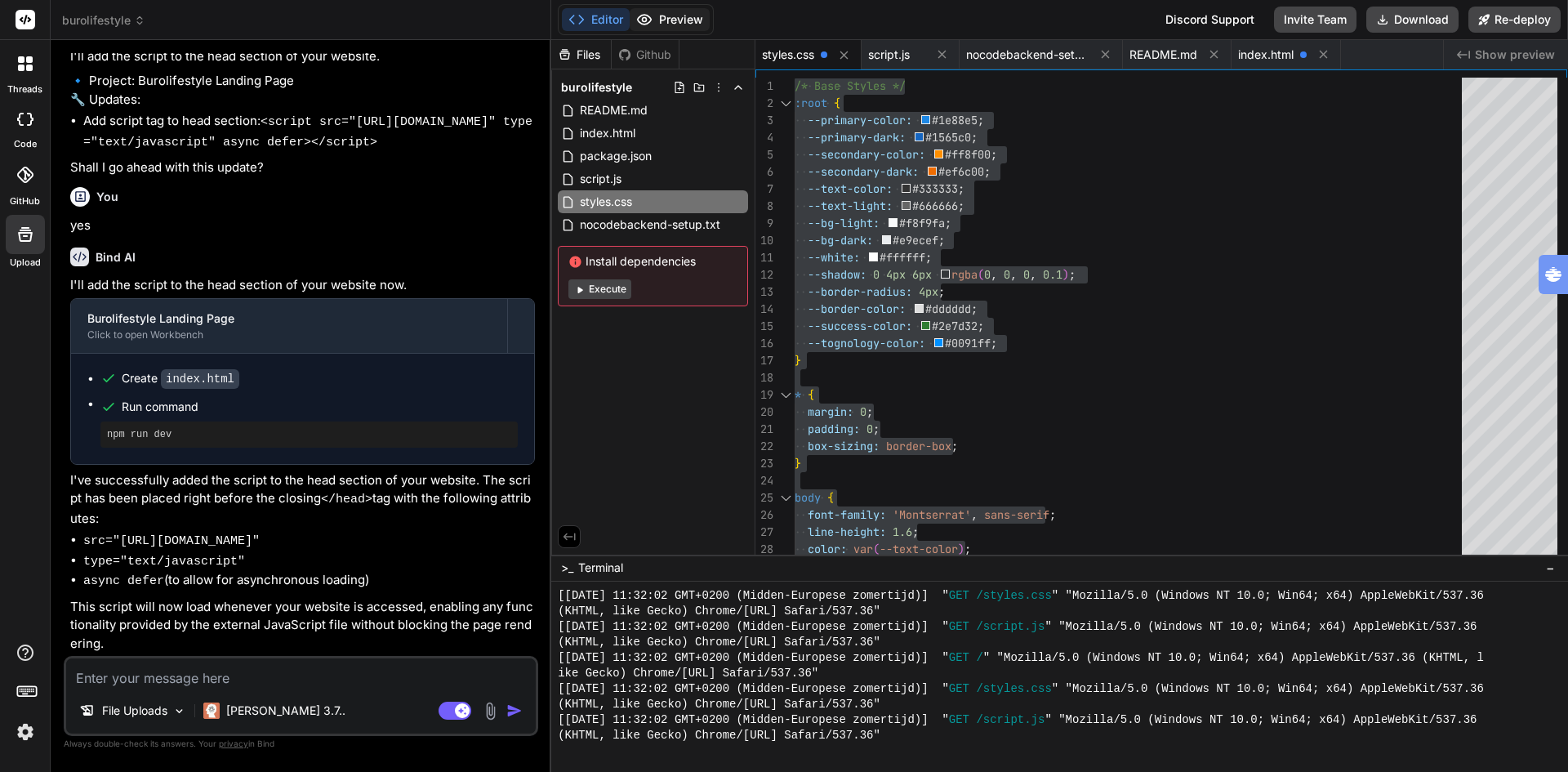
click at [676, 19] on button "Preview" at bounding box center [670, 20] width 80 height 23
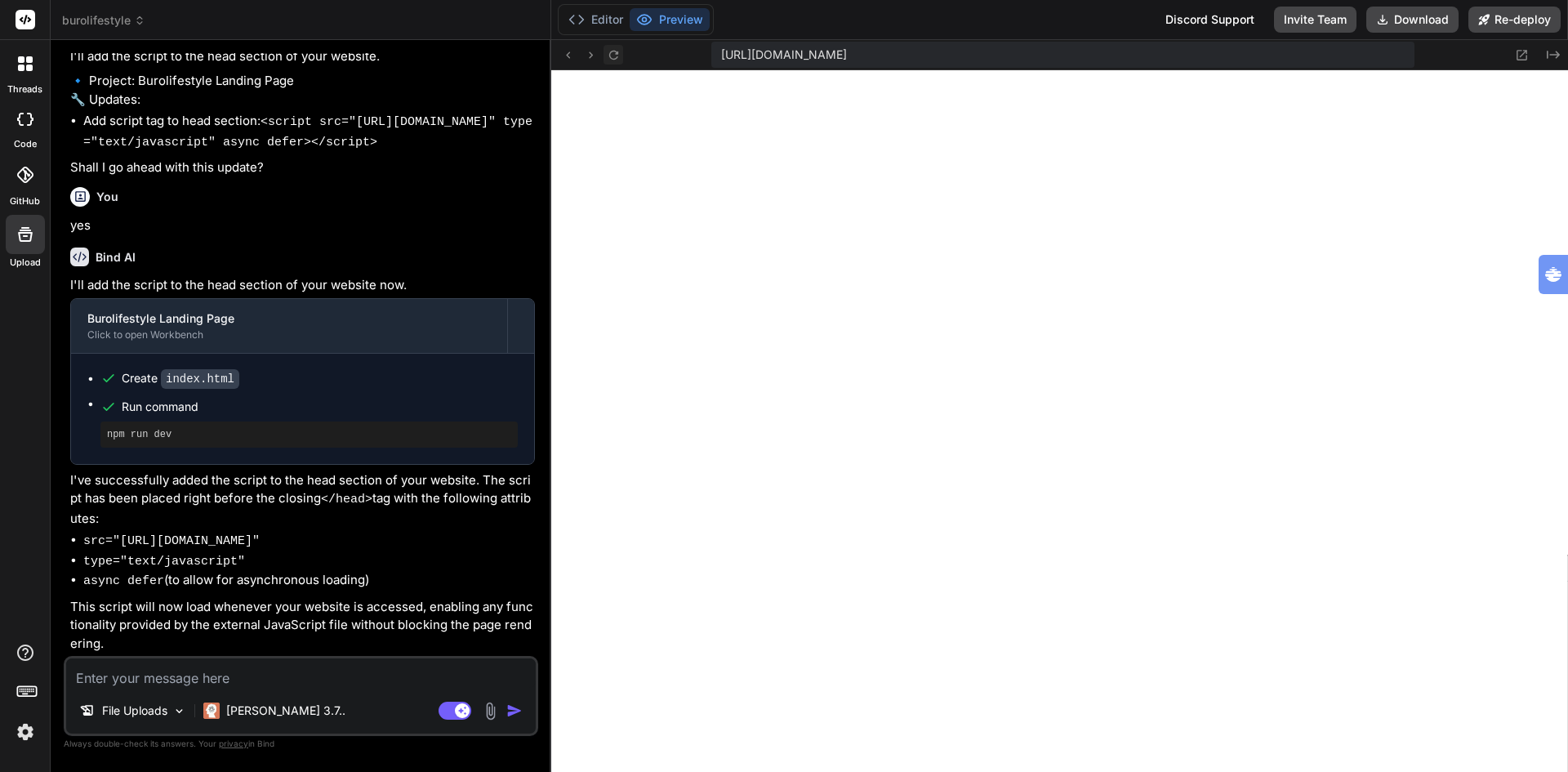
click at [617, 49] on icon at bounding box center [614, 55] width 14 height 14
click at [596, 17] on button "Editor" at bounding box center [596, 20] width 68 height 23
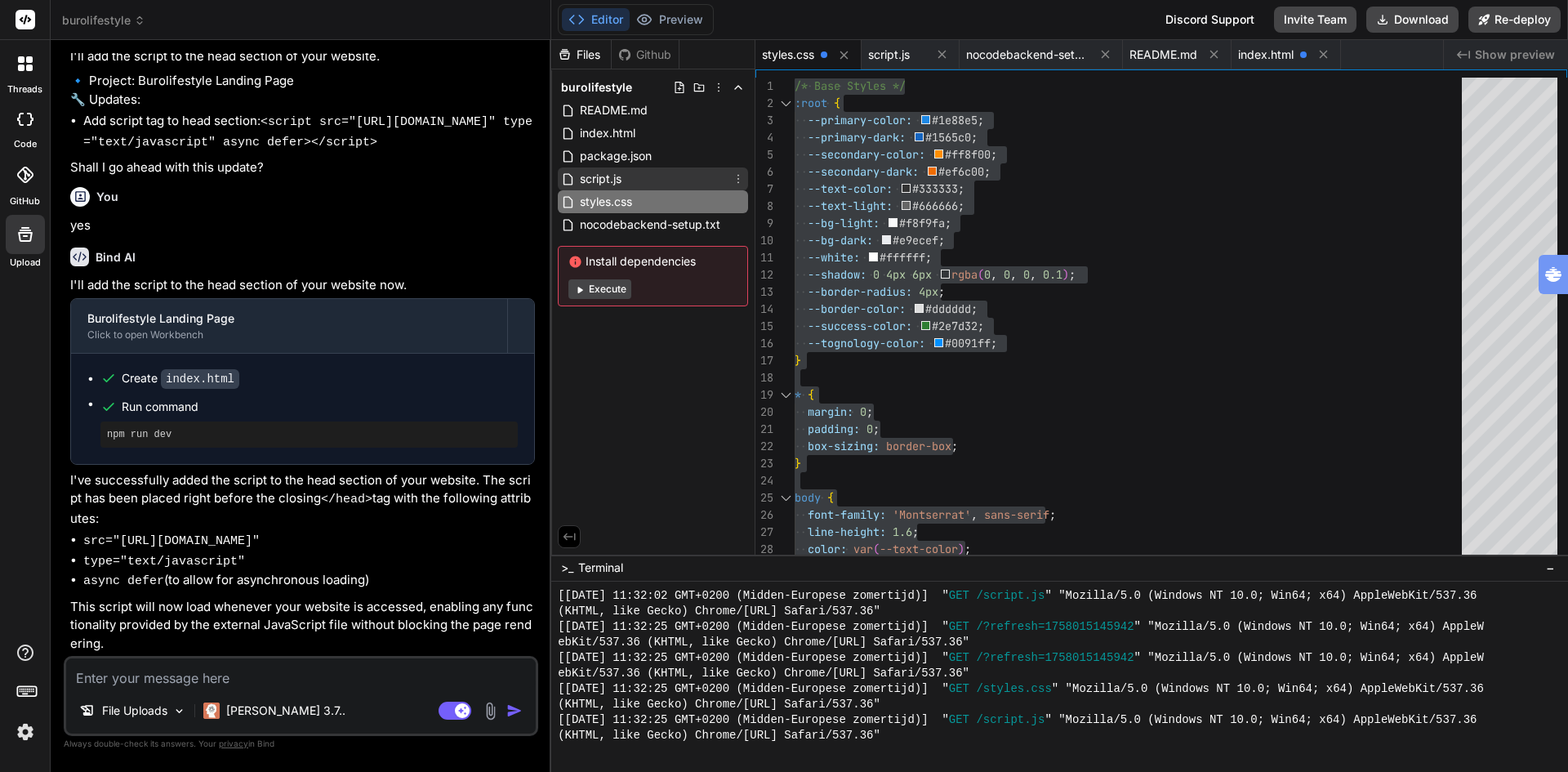
click at [624, 177] on div "script.js" at bounding box center [653, 179] width 191 height 23
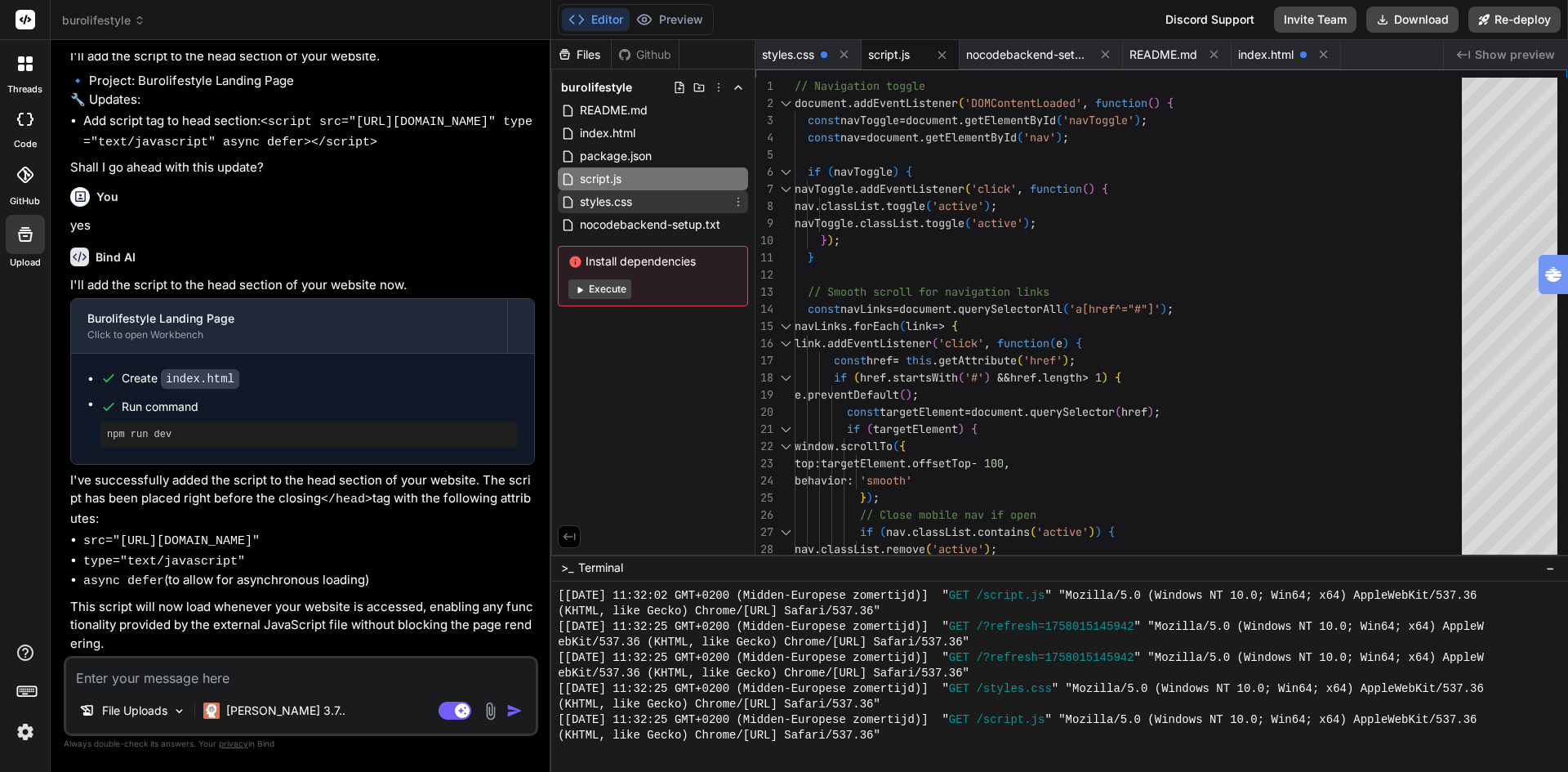
click at [625, 199] on span "styles.css" at bounding box center [606, 201] width 55 height 20
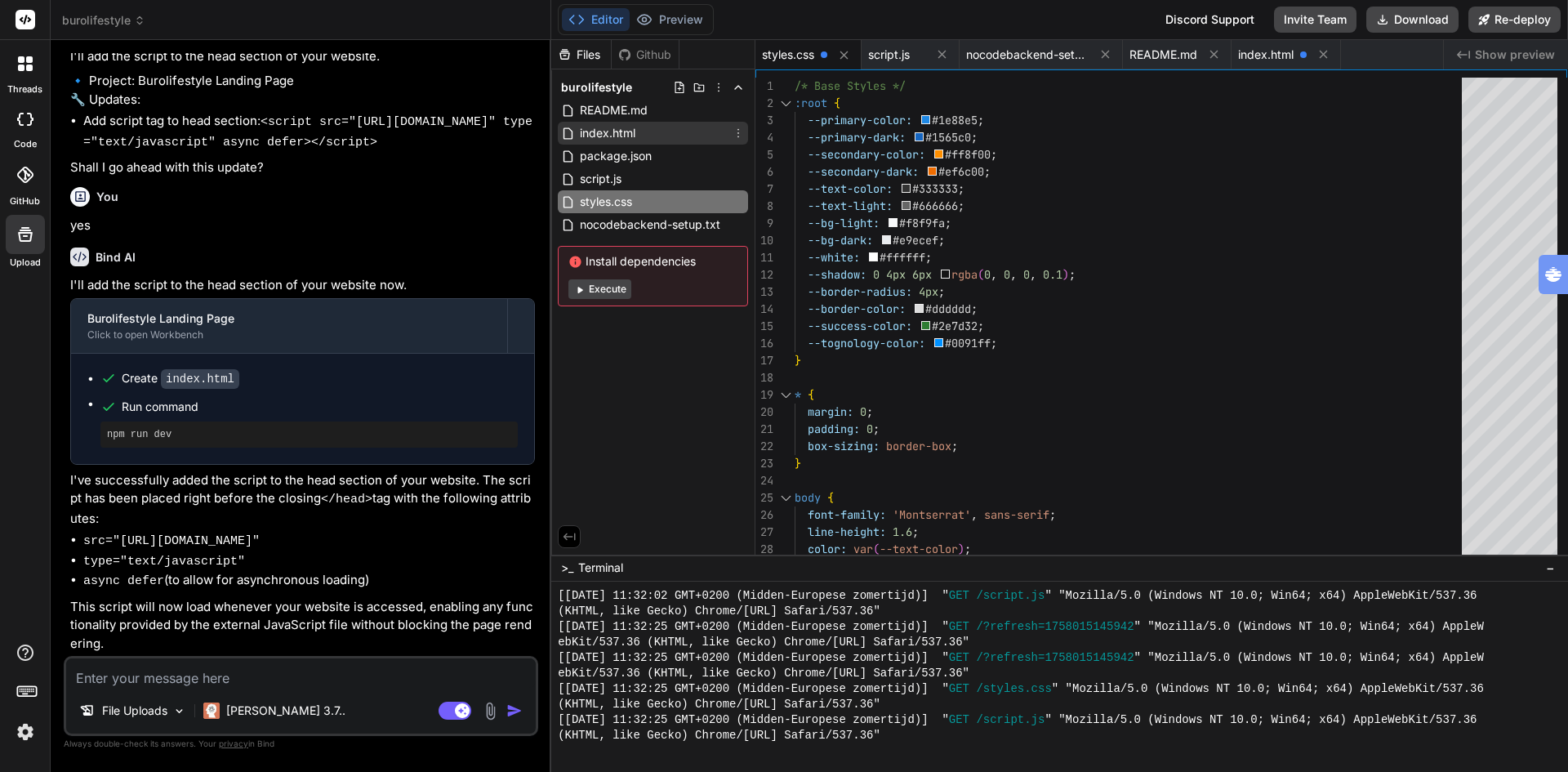
click at [624, 129] on span "index.html" at bounding box center [608, 132] width 59 height 20
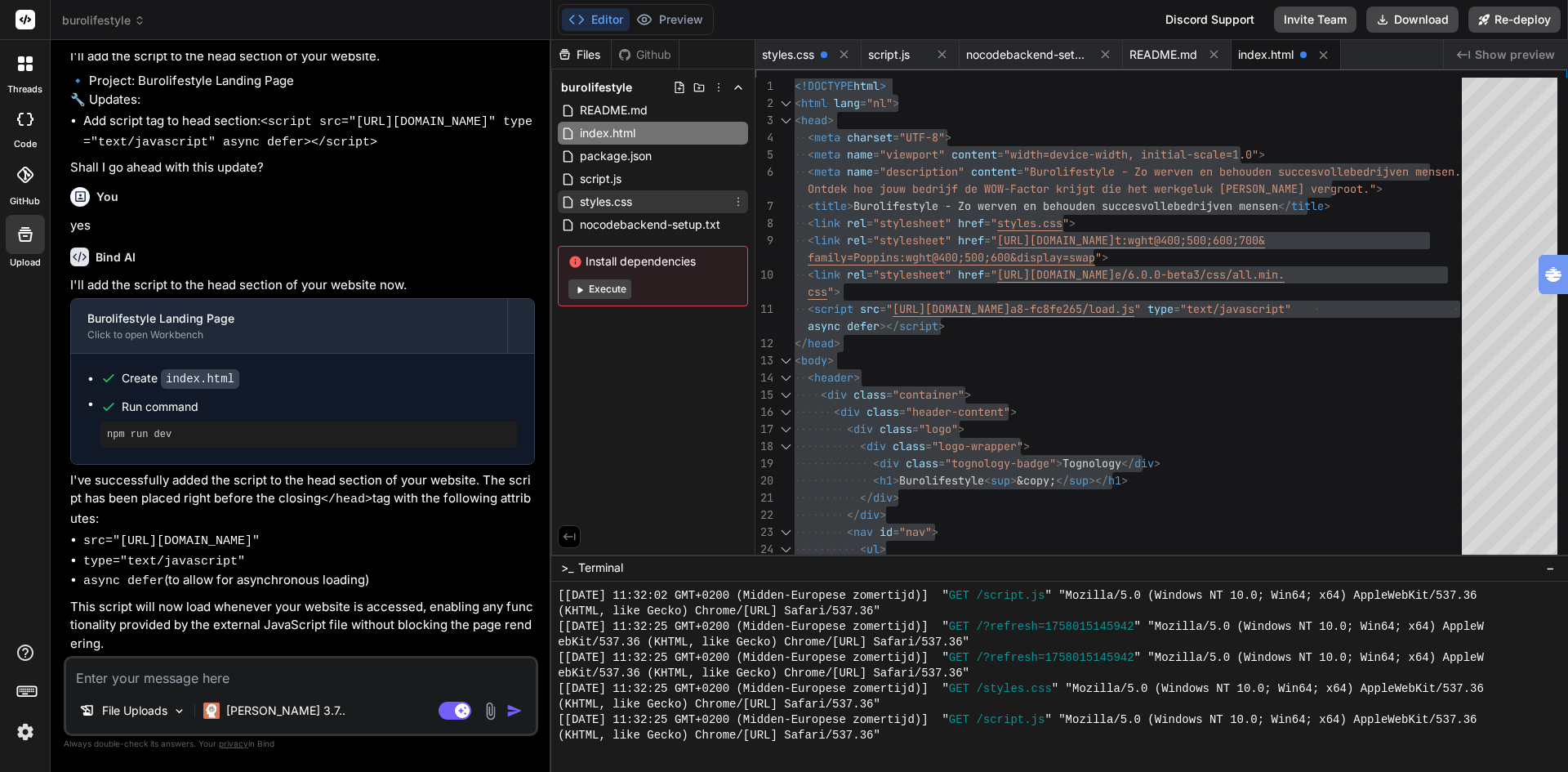
click at [607, 199] on span "styles.css" at bounding box center [606, 201] width 55 height 20
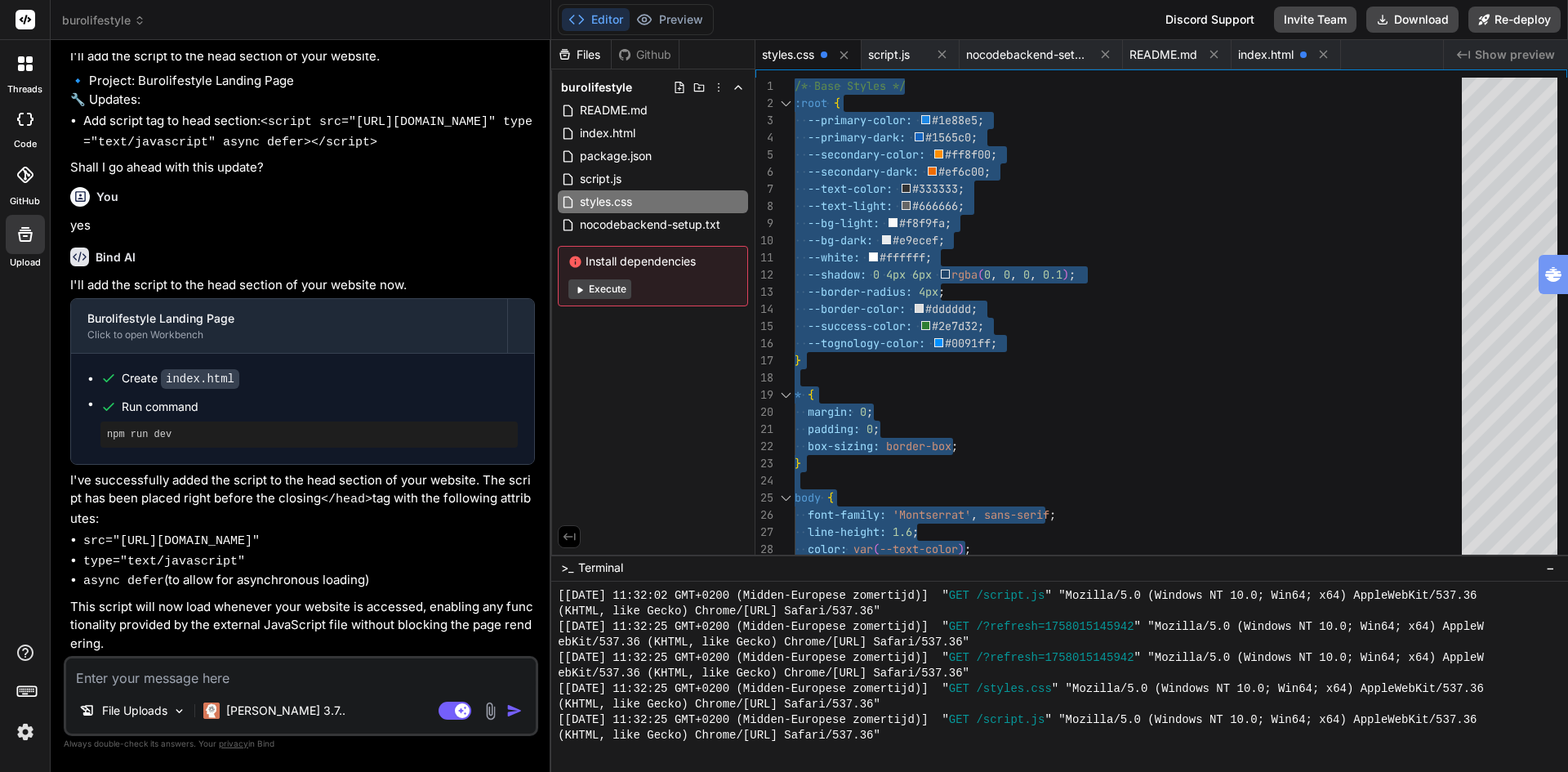
click at [254, 681] on textarea at bounding box center [300, 673] width 470 height 30
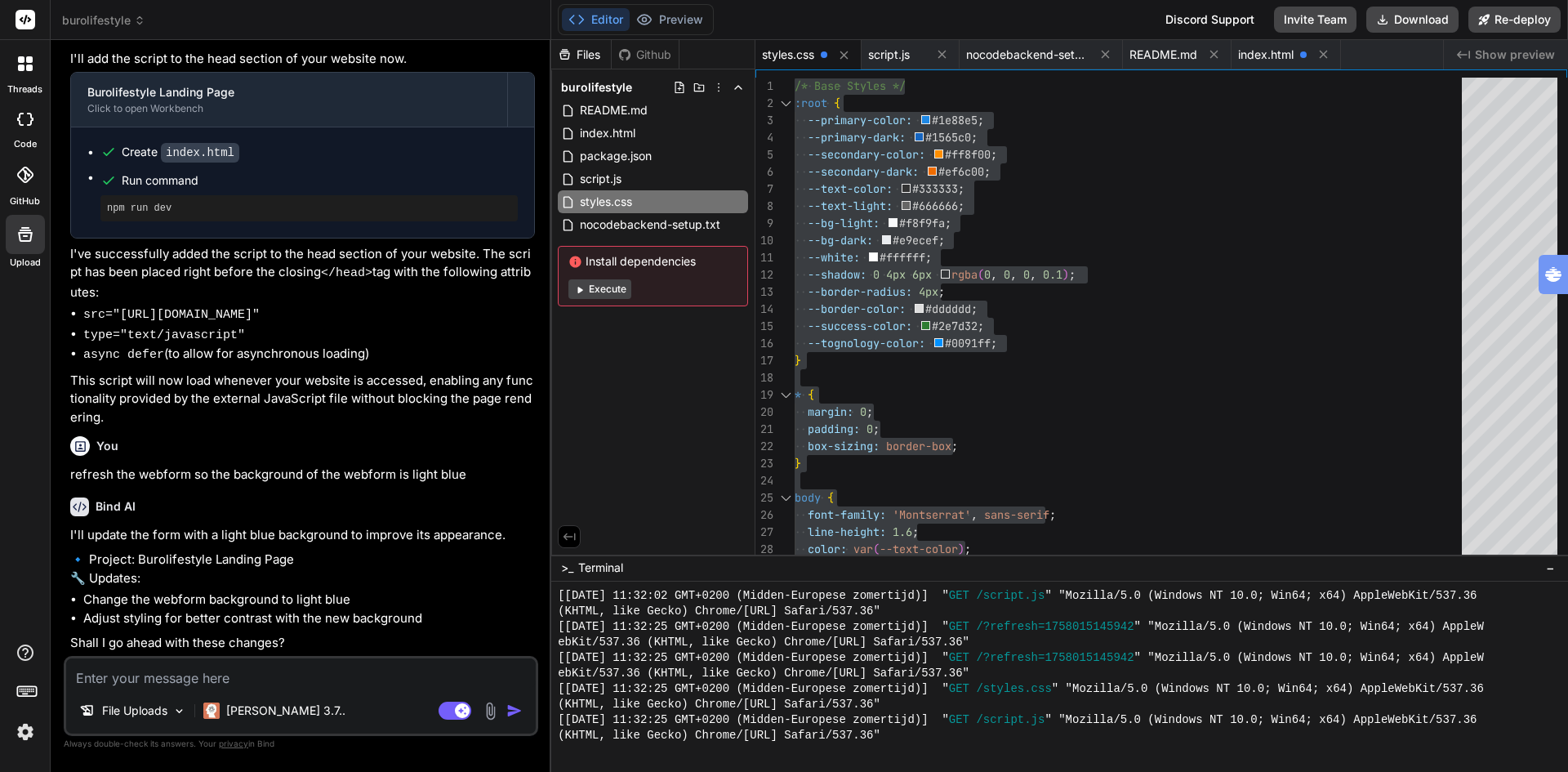
scroll to position [10951, 0]
click at [173, 675] on textarea at bounding box center [300, 673] width 470 height 30
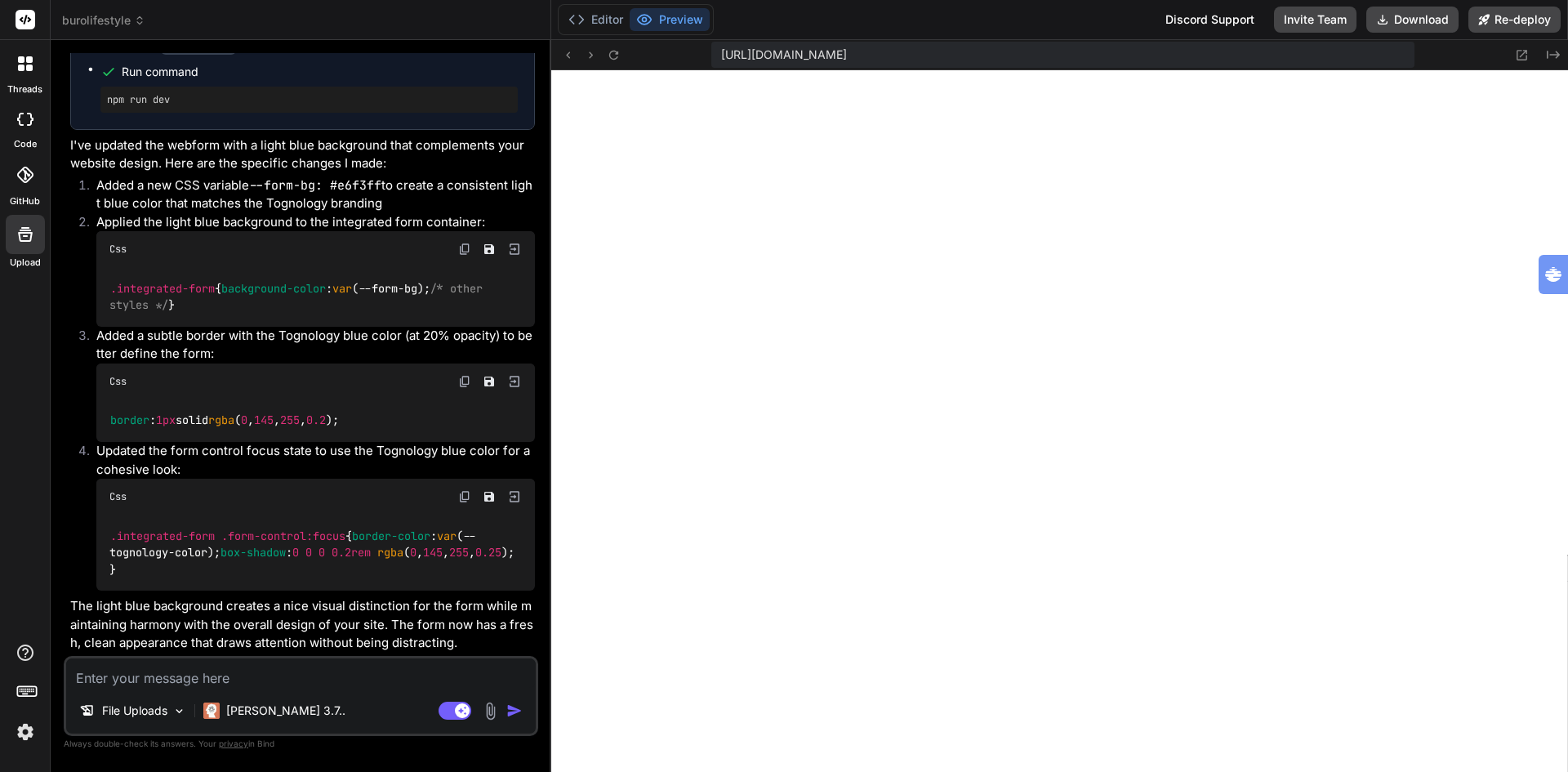
scroll to position [11798, 0]
click at [616, 55] on icon at bounding box center [614, 55] width 14 height 14
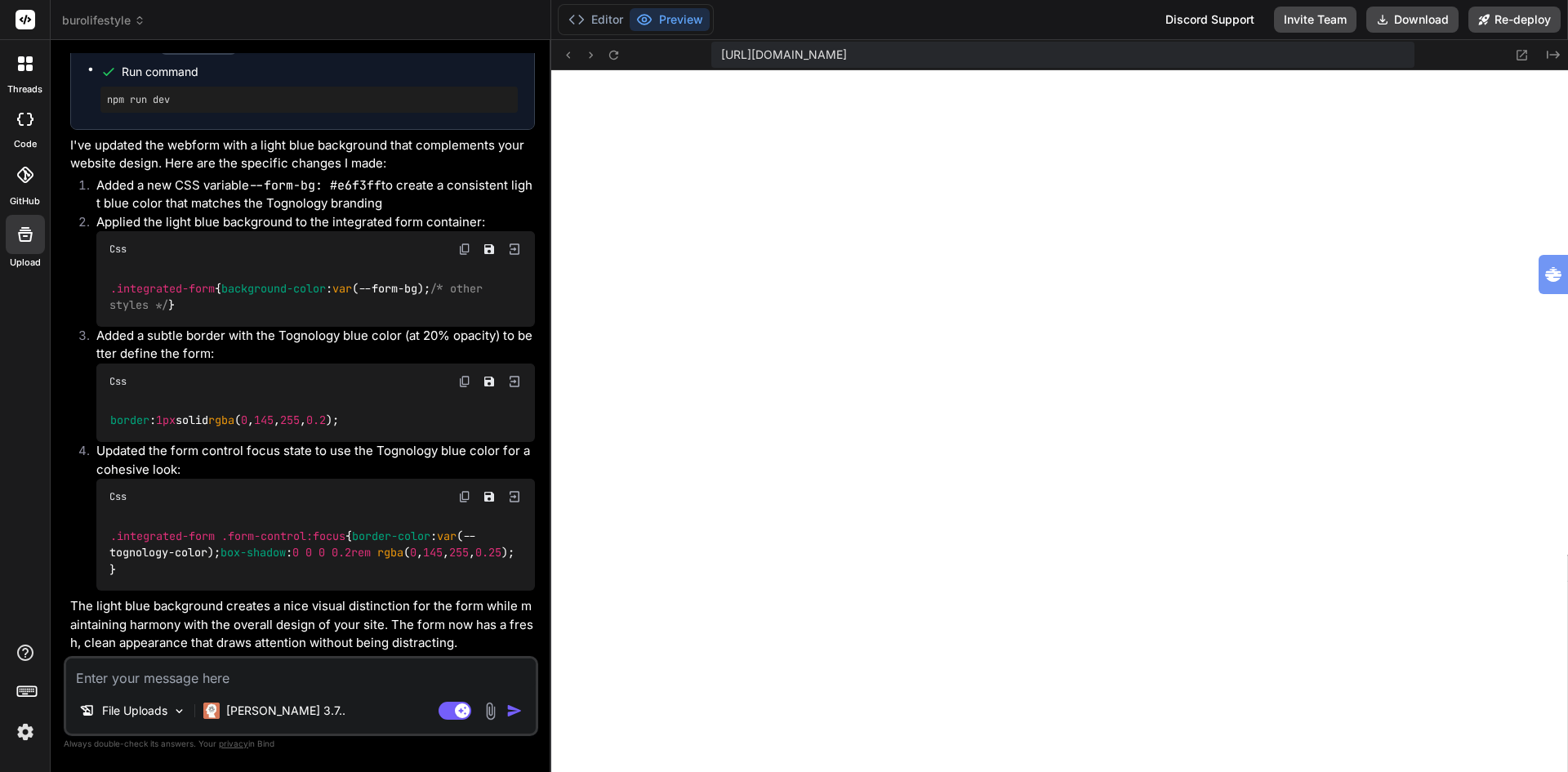
click at [412, 676] on textarea at bounding box center [300, 673] width 470 height 30
click at [601, 15] on button "Editor" at bounding box center [596, 20] width 68 height 23
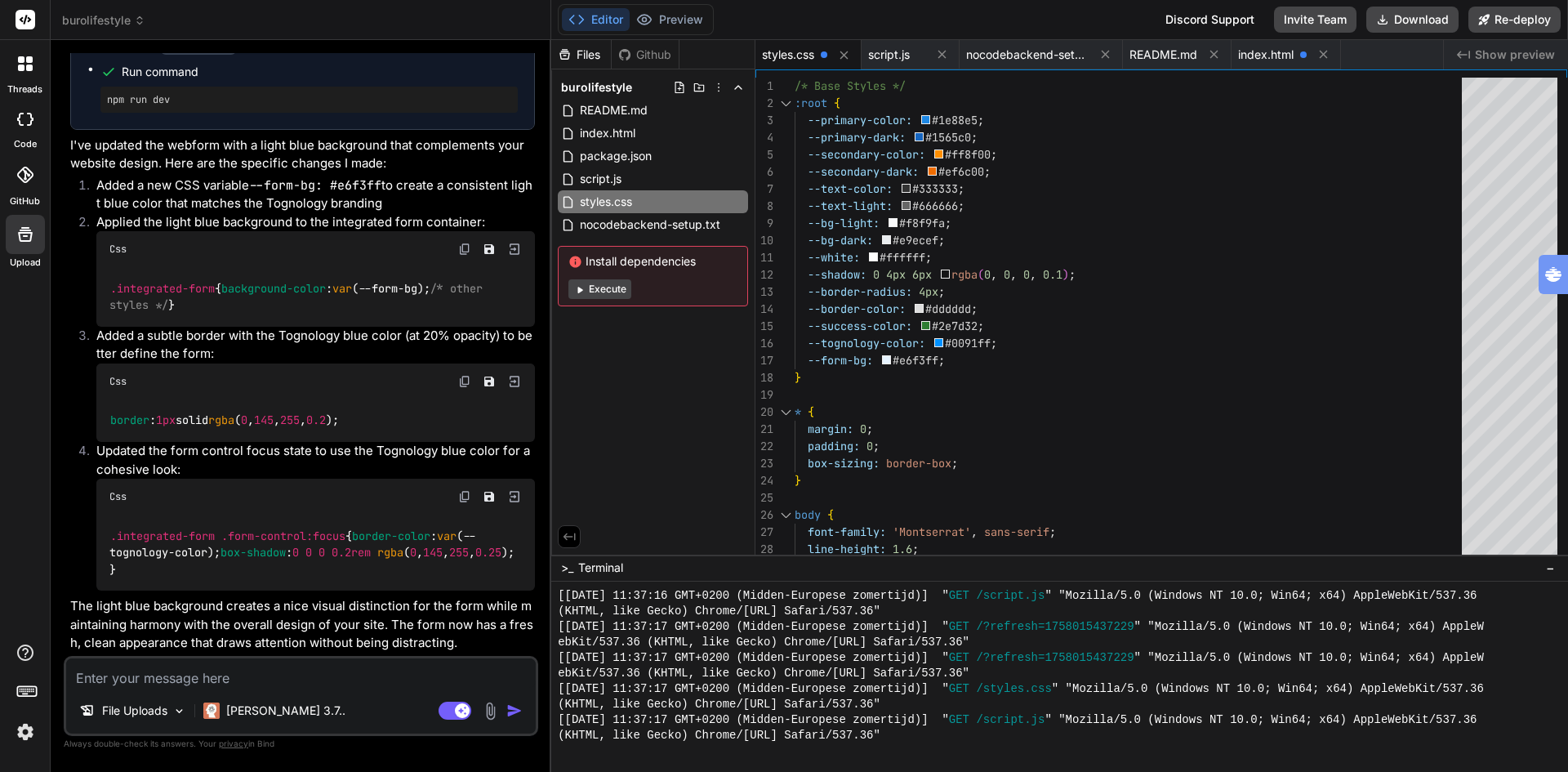
scroll to position [11798, 0]
click at [195, 677] on textarea at bounding box center [300, 673] width 470 height 30
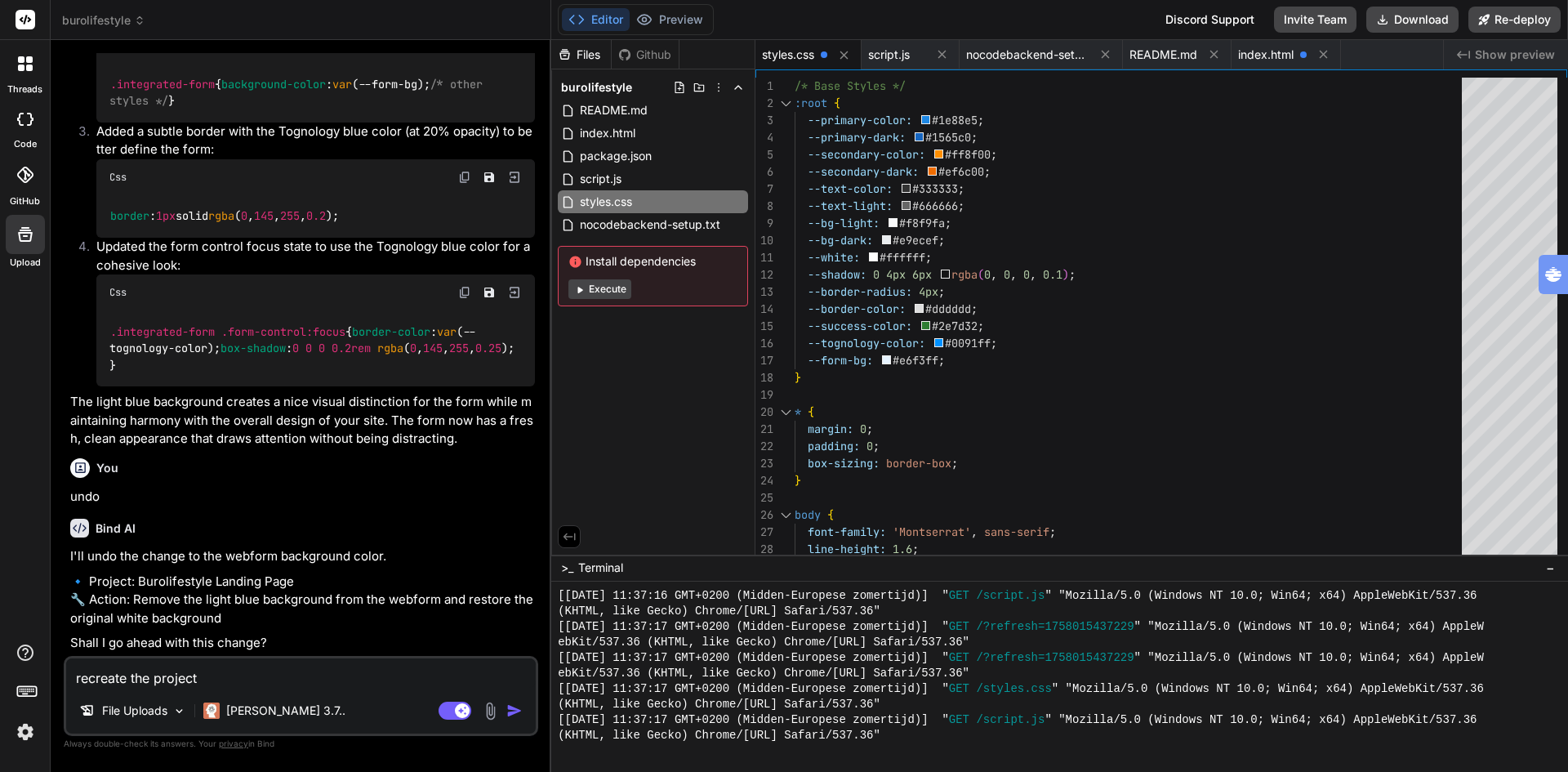
scroll to position [12020, 0]
drag, startPoint x: 219, startPoint y: 680, endPoint x: 0, endPoint y: 674, distance: 219.1
click at [0, 674] on div "threads code GitHub Upload burolifestyle Created with Pixso. Bind AI Web Search…" at bounding box center [784, 386] width 1568 height 772
click at [0, 674] on div at bounding box center [25, 694] width 50 height 103
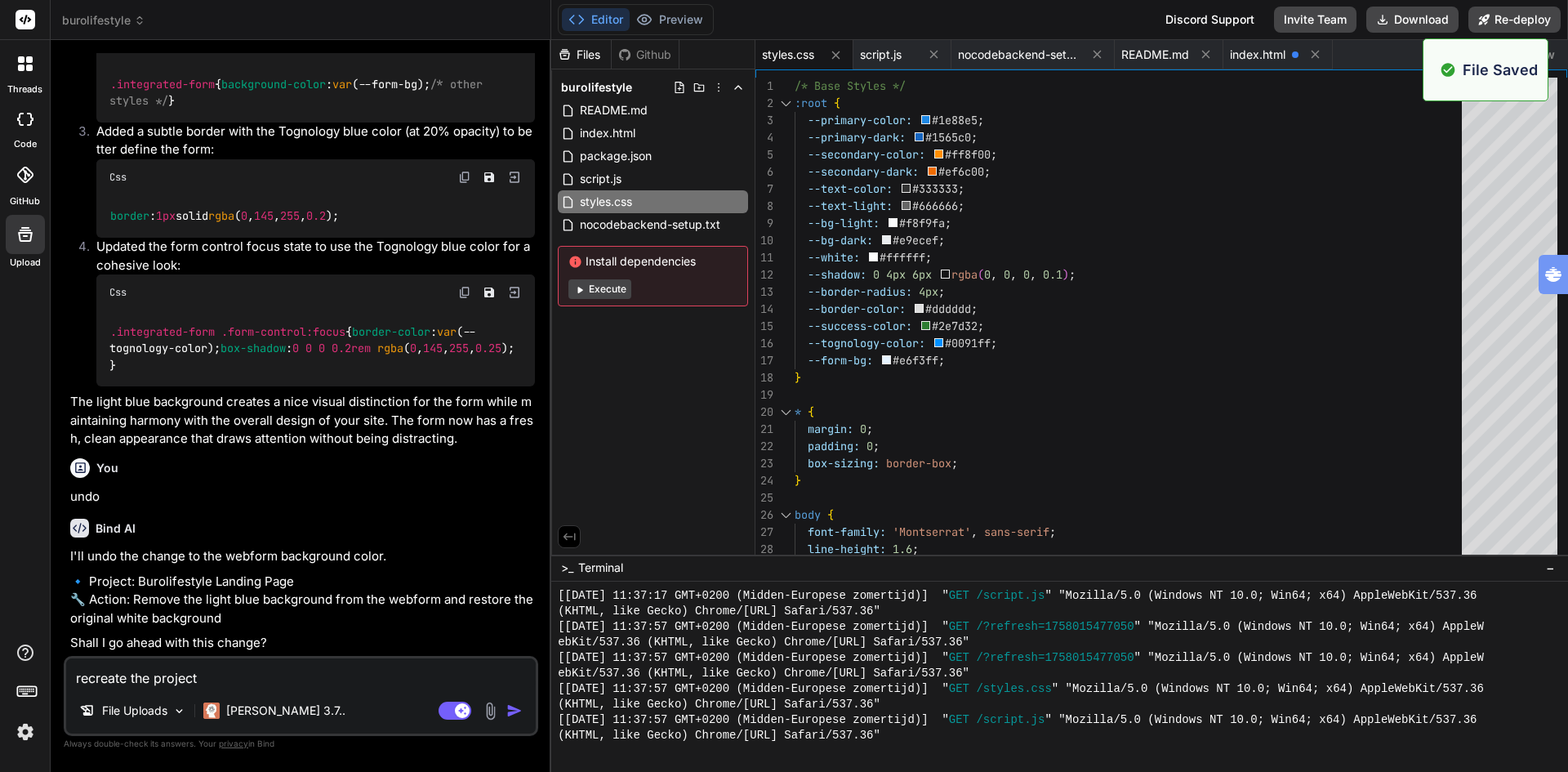
click at [313, 669] on textarea "recreate the project" at bounding box center [300, 673] width 470 height 30
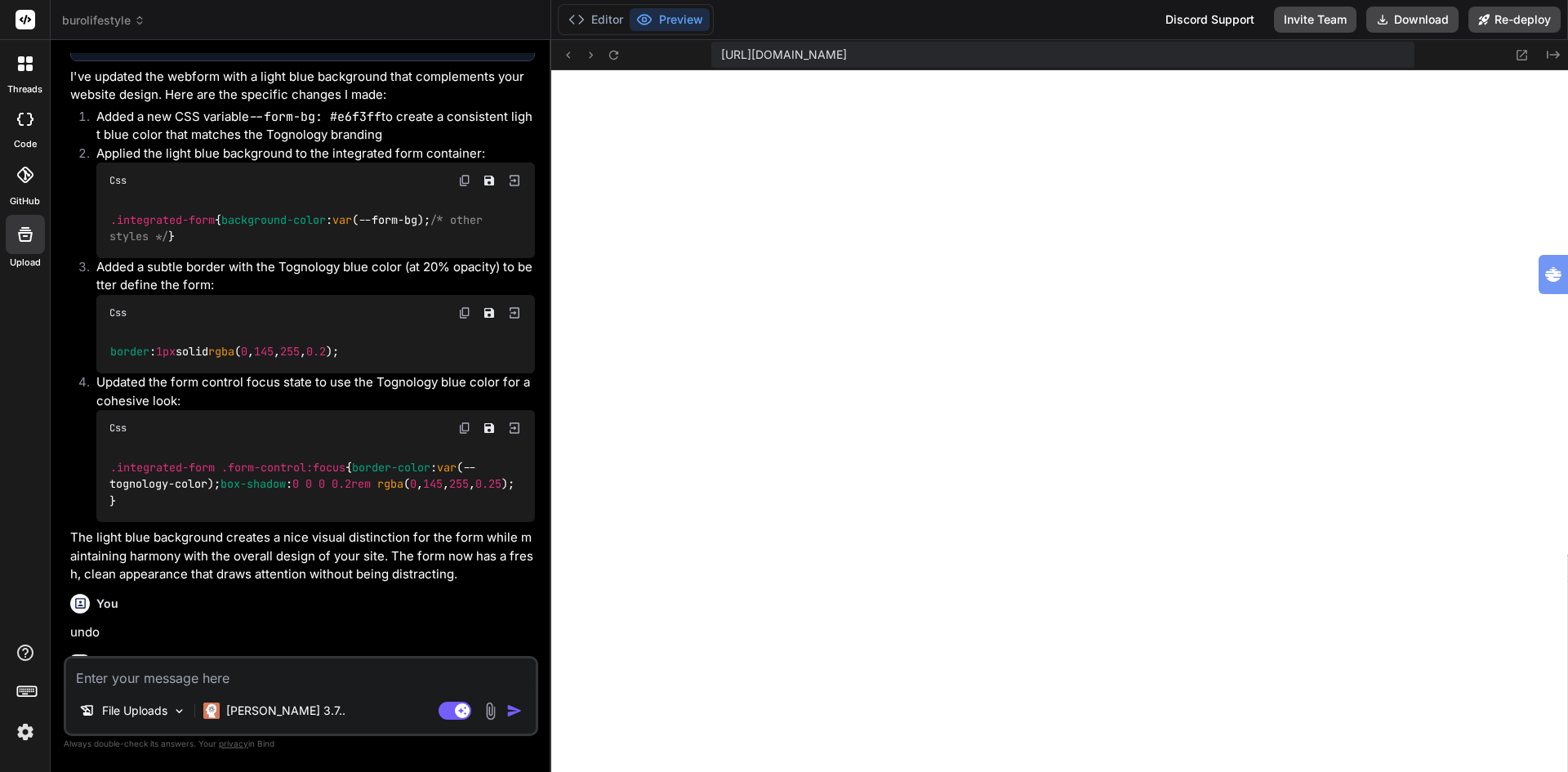
scroll to position [11373, 0]
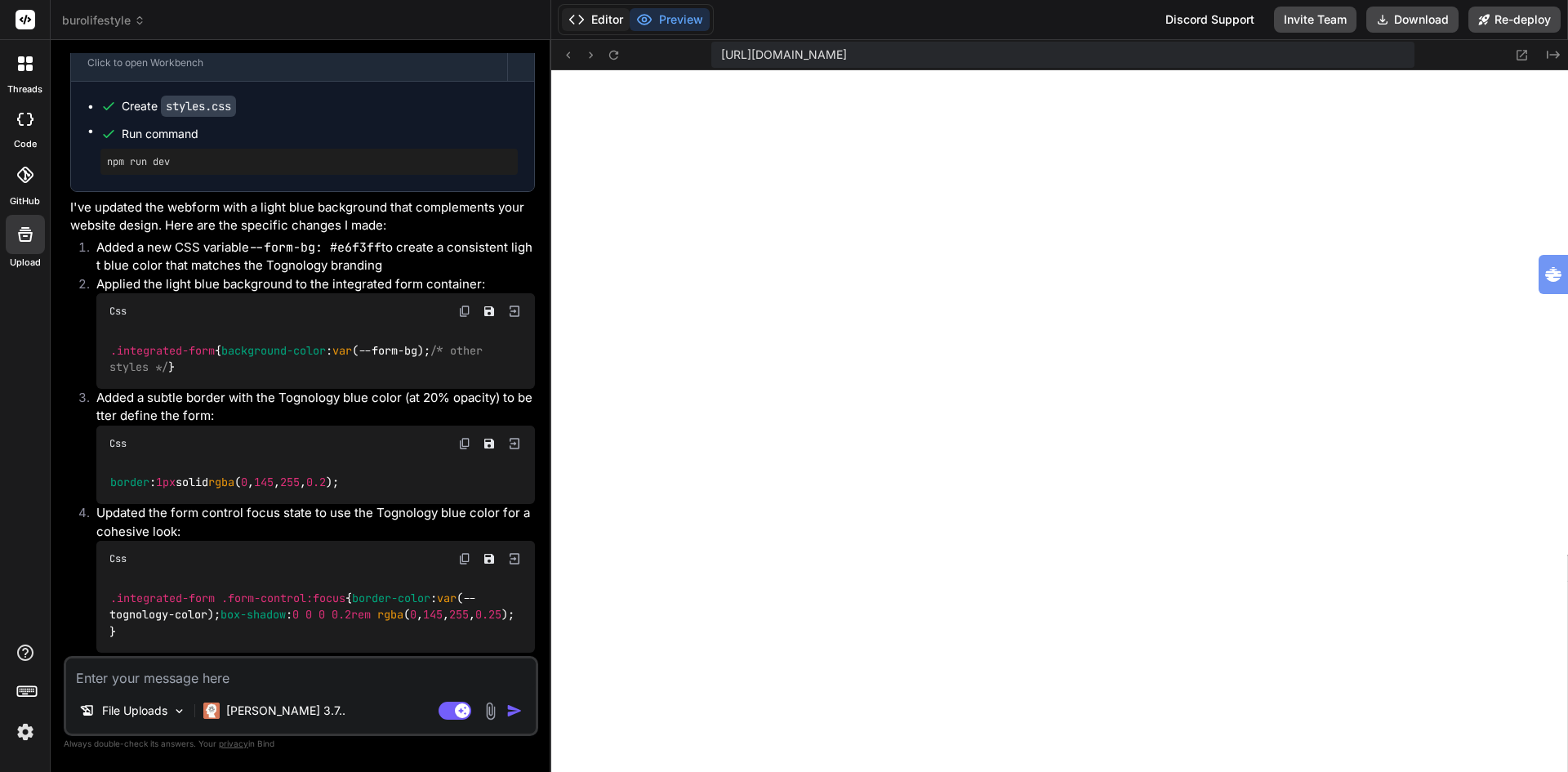
click at [607, 19] on button "Editor" at bounding box center [596, 20] width 68 height 23
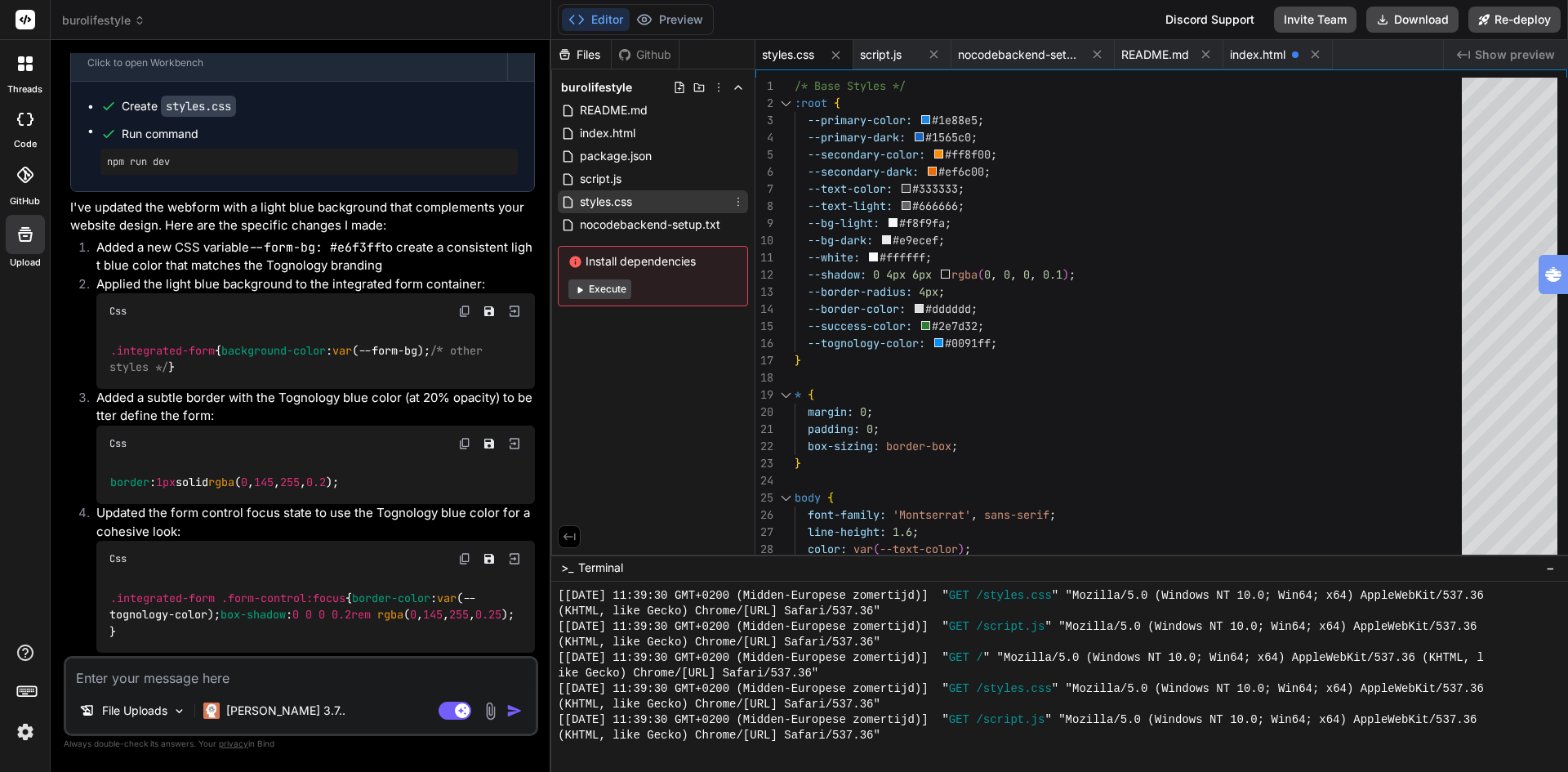
click at [623, 203] on span "styles.css" at bounding box center [606, 201] width 55 height 20
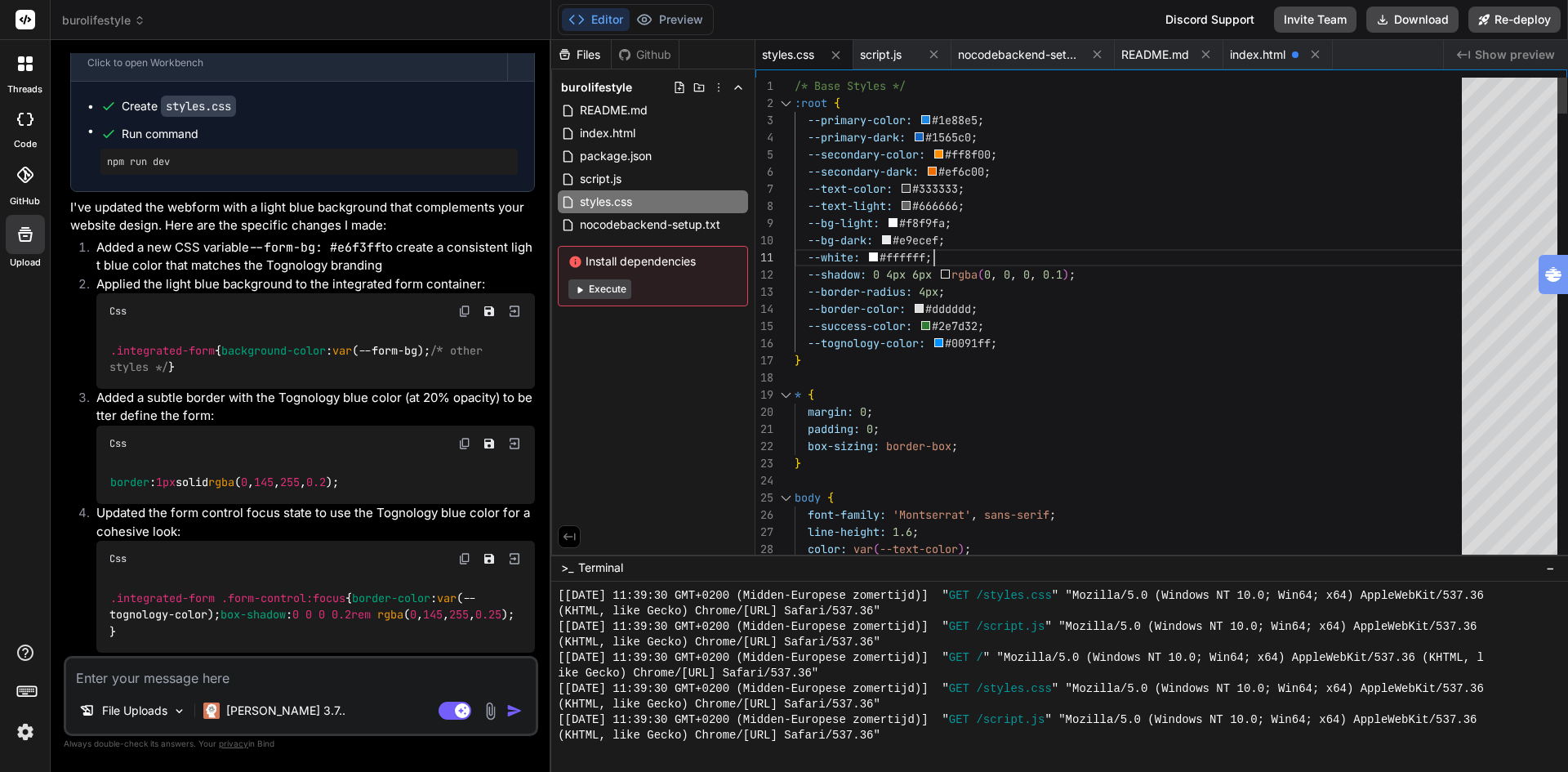
scroll to position [0, 0]
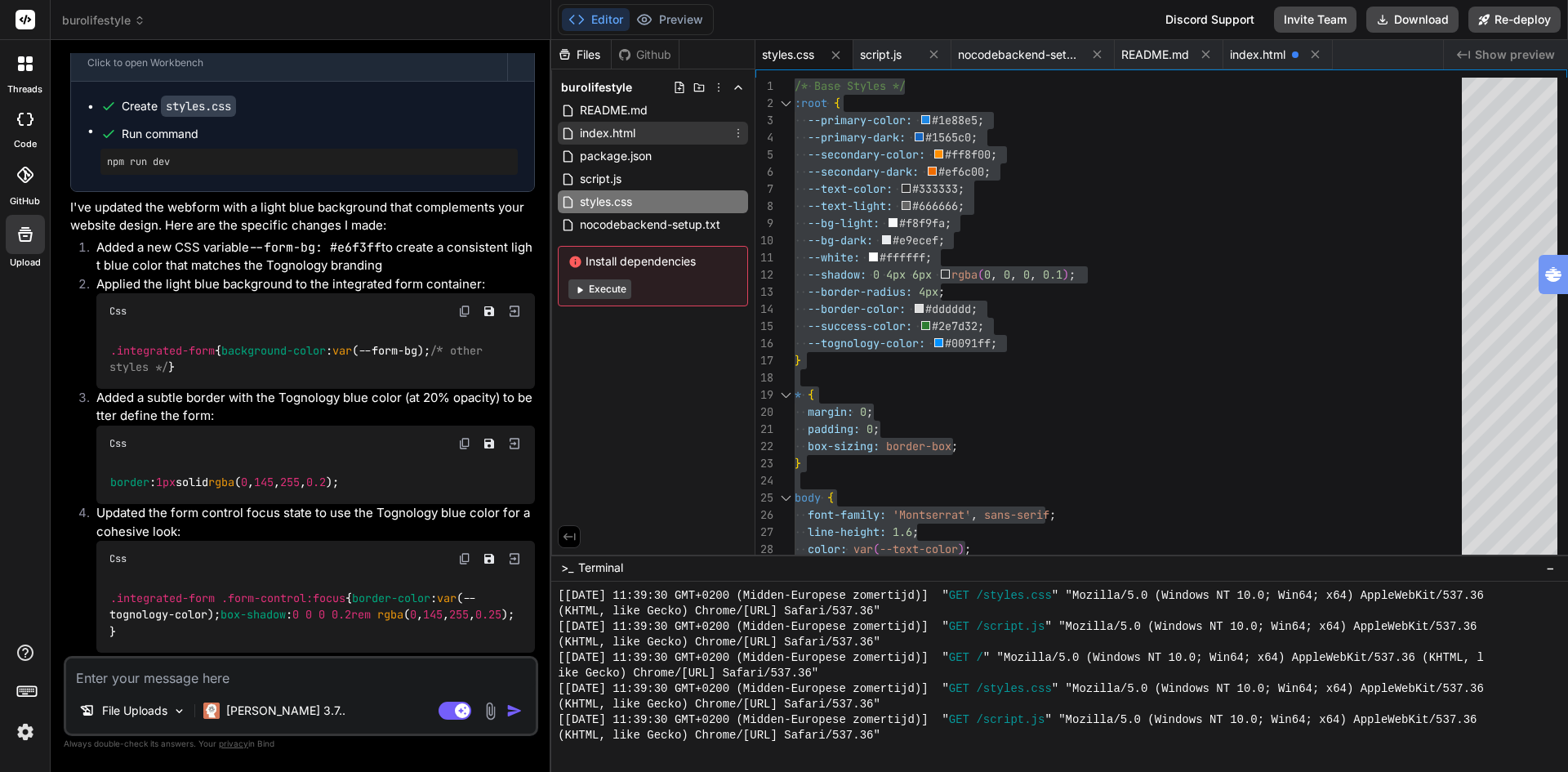
click at [619, 132] on span "index.html" at bounding box center [608, 132] width 59 height 20
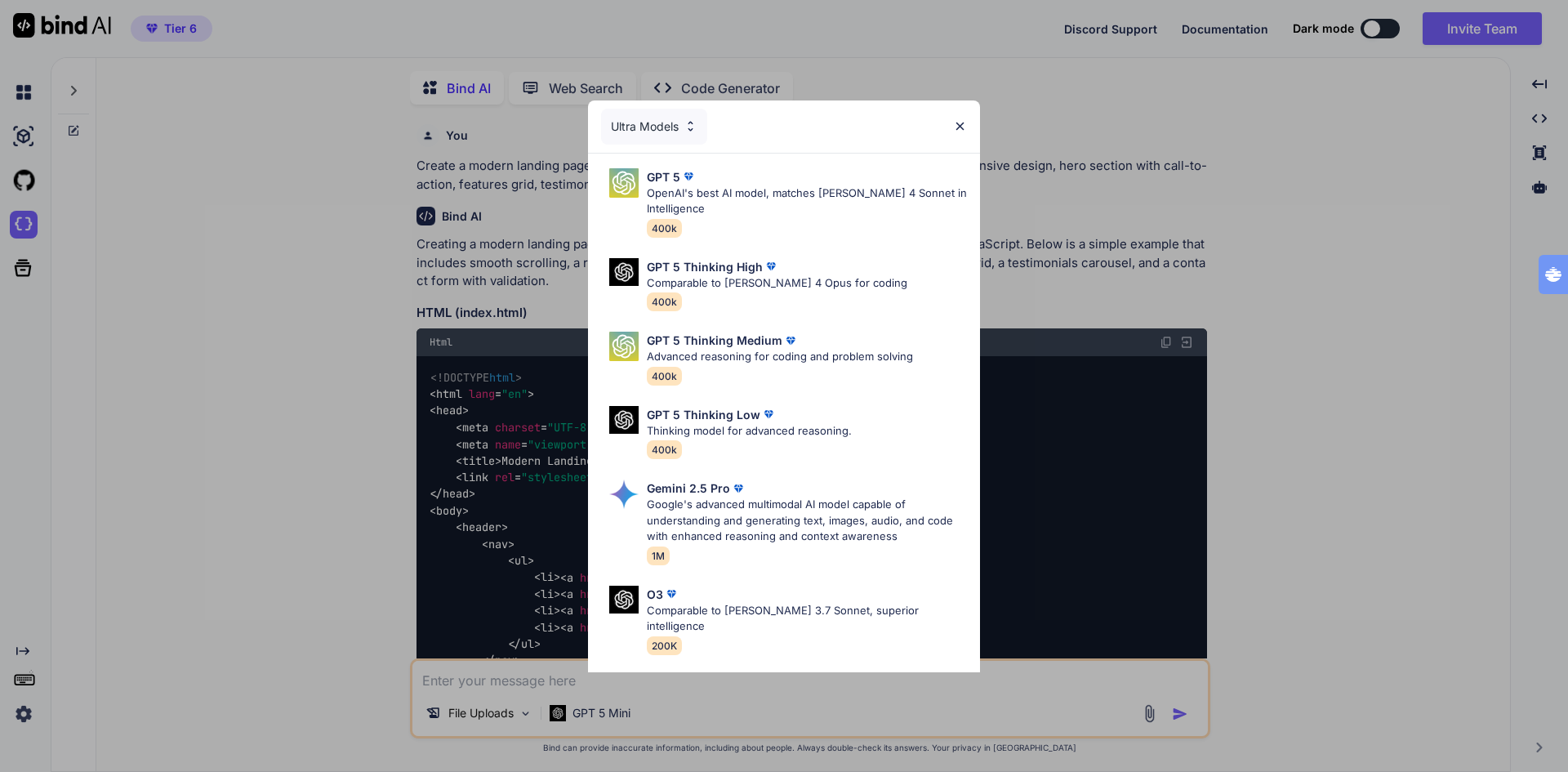
scroll to position [3714, 0]
